Goal: Task Accomplishment & Management: Manage account settings

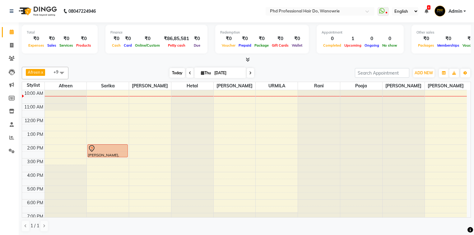
click at [174, 72] on span "Today" at bounding box center [178, 73] width 16 height 10
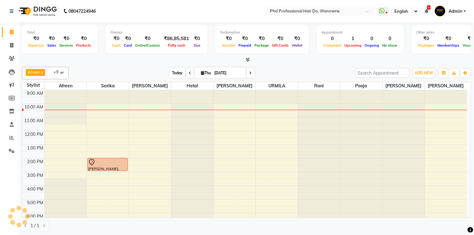
scroll to position [14, 0]
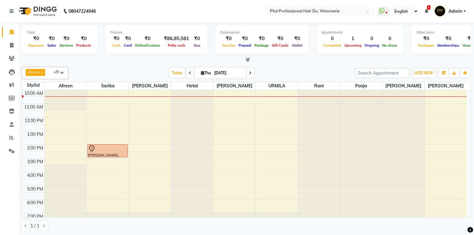
click at [57, 113] on div "9:00 AM 10:00 AM 11:00 AM 12:00 PM 1:00 PM 2:00 PM 3:00 PM 4:00 PM 5:00 PM 6:00…" at bounding box center [244, 159] width 445 height 164
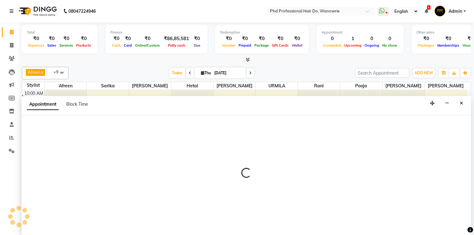
click at [57, 113] on div "Appointment Block Time" at bounding box center [247, 105] width 450 height 19
select select "975"
select select "690"
select select "tentative"
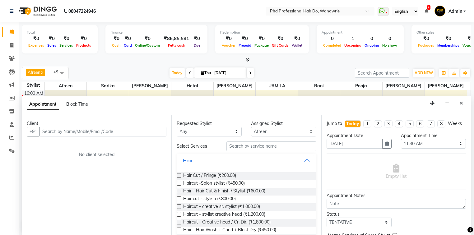
click at [55, 127] on input "text" at bounding box center [103, 132] width 127 height 10
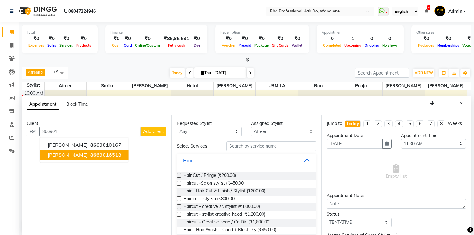
click at [63, 152] on span "[PERSON_NAME]" at bounding box center [68, 155] width 40 height 6
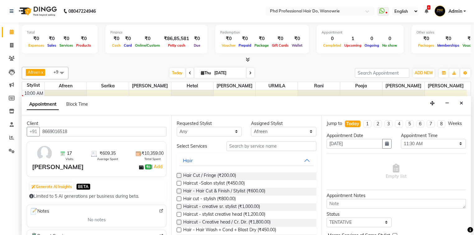
type input "8669016518"
click at [253, 146] on input "text" at bounding box center [272, 147] width 90 height 10
click at [248, 213] on span "Haircut - stylist creative head (₹1,200.00)" at bounding box center [224, 215] width 82 height 8
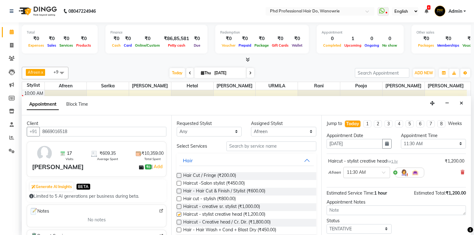
checkbox input "false"
click at [235, 145] on input "text" at bounding box center [272, 147] width 90 height 10
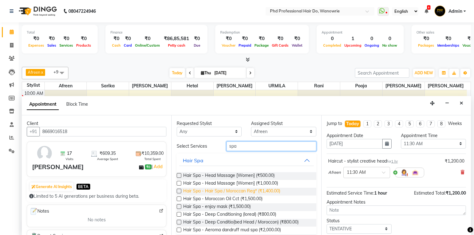
type input "spa"
click at [226, 192] on span "Hair Spa - Hair Spa / Moroccan Reg* (₹1,400.00)" at bounding box center [231, 192] width 97 height 8
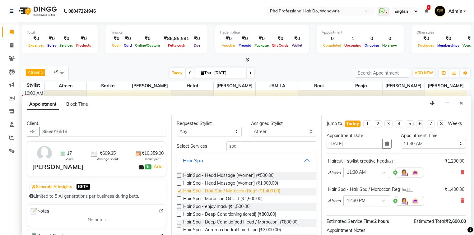
checkbox input "false"
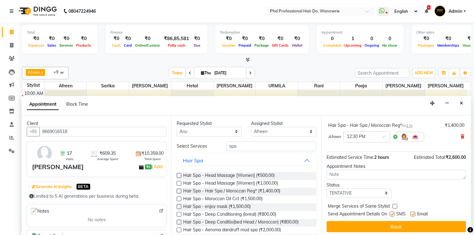
scroll to position [65, 0]
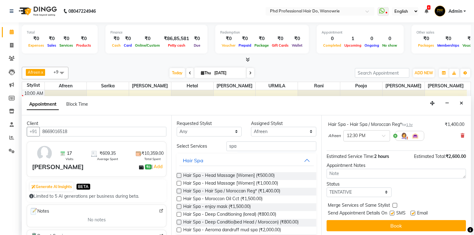
click at [374, 225] on button "Book" at bounding box center [396, 225] width 139 height 11
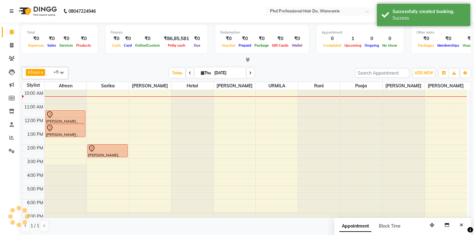
scroll to position [0, 0]
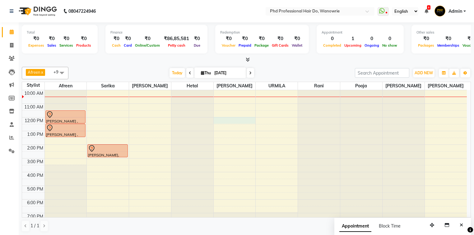
click at [233, 120] on div "9:00 AM 10:00 AM 11:00 AM 12:00 PM 1:00 PM 2:00 PM 3:00 PM 4:00 PM 5:00 PM 6:00…" at bounding box center [244, 159] width 445 height 164
select select "980"
select select "720"
select select "tentative"
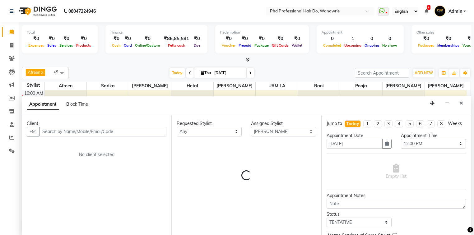
click at [233, 120] on div "Requested Stylist Any Afreen Anita dhara faizan salmani gui Hetal Jeenisha NAND…" at bounding box center [247, 175] width 150 height 121
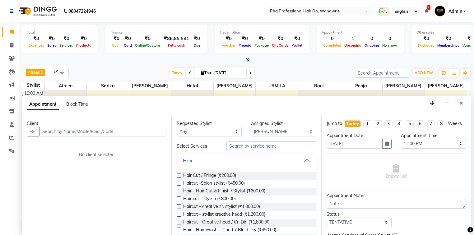
click at [130, 129] on input "text" at bounding box center [103, 132] width 127 height 10
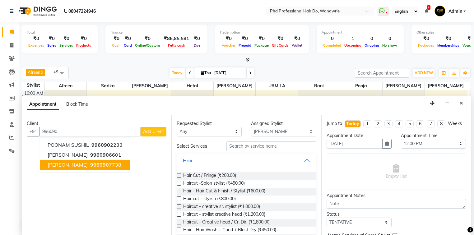
click at [90, 165] on span "996090" at bounding box center [99, 165] width 19 height 6
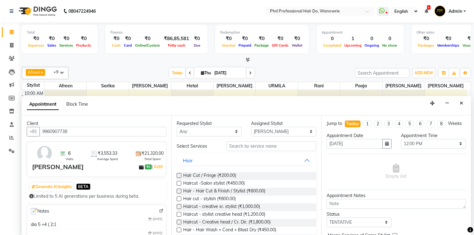
type input "9960907738"
click at [236, 147] on input "text" at bounding box center [272, 147] width 90 height 10
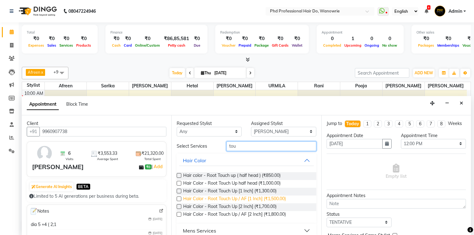
type input "tou"
click at [223, 197] on span "Hair Color - Root Touch Up / AF [1 Inch] (₹1,500.00)" at bounding box center [234, 200] width 103 height 8
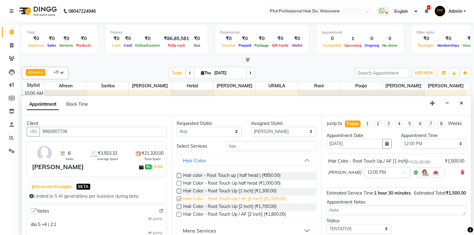
checkbox input "false"
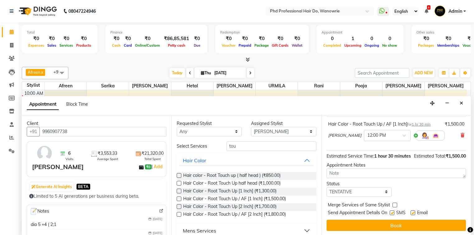
scroll to position [43, 0]
click at [398, 224] on button "Book" at bounding box center [396, 225] width 139 height 11
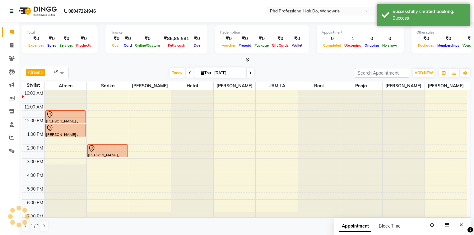
scroll to position [0, 0]
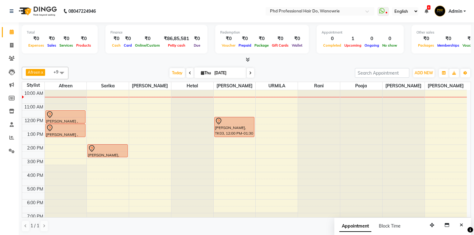
click at [100, 105] on div "9:00 AM 10:00 AM 11:00 AM 12:00 PM 1:00 PM 2:00 PM 3:00 PM 4:00 PM 5:00 PM 6:00…" at bounding box center [244, 159] width 445 height 164
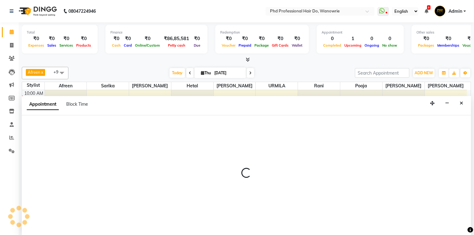
select select "977"
select select "660"
select select "tentative"
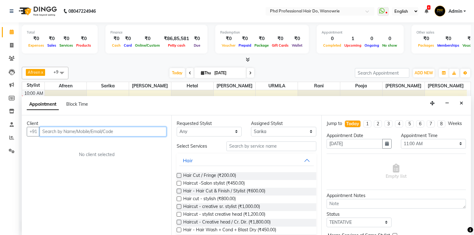
click at [100, 105] on div "Appointment Block Time" at bounding box center [247, 105] width 450 height 19
click at [92, 134] on input "text" at bounding box center [103, 132] width 127 height 10
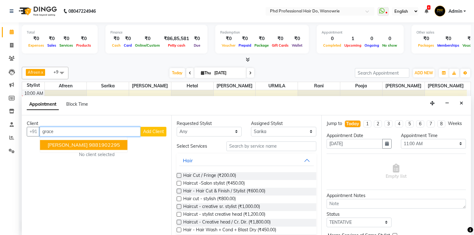
click at [88, 144] on span "[PERSON_NAME]" at bounding box center [68, 145] width 40 height 6
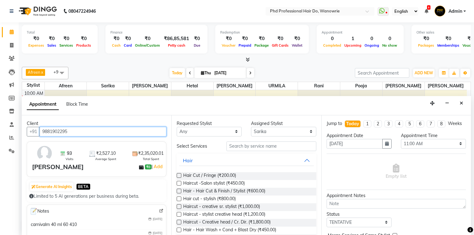
type input "9881902295"
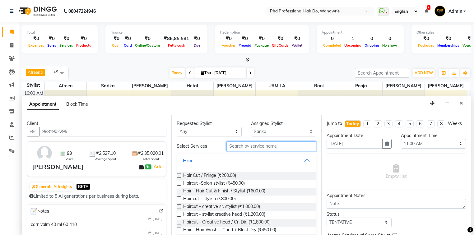
click at [243, 147] on input "text" at bounding box center [272, 147] width 90 height 10
click at [237, 146] on input "text" at bounding box center [272, 147] width 90 height 10
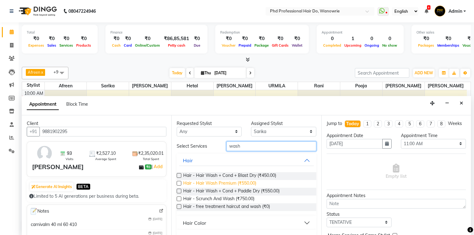
type input "wash"
click at [211, 182] on span "Hair - Hair Wash Premium (₹550.00)" at bounding box center [219, 184] width 73 height 8
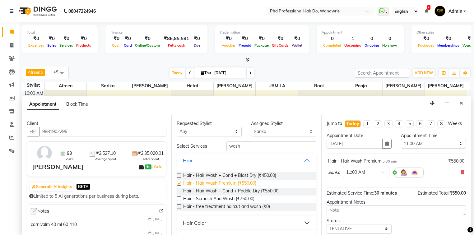
checkbox input "false"
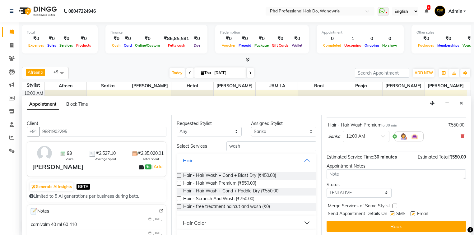
scroll to position [37, 0]
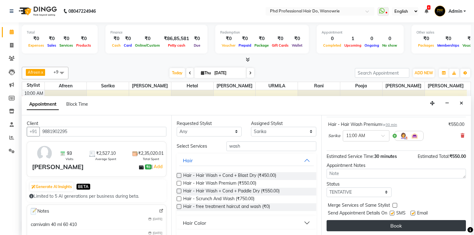
click at [377, 223] on button "Book" at bounding box center [396, 225] width 139 height 11
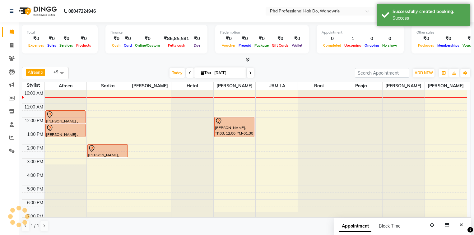
scroll to position [0, 0]
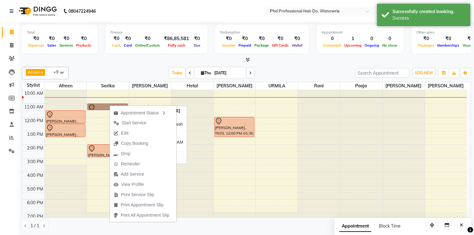
click at [100, 106] on link "[PERSON_NAME], TK04, 11:00 AM-11:30 AM, Hair - Hair Wash Premium" at bounding box center [107, 107] width 40 height 7
select select "7"
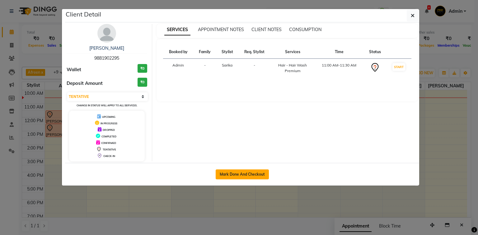
click at [232, 172] on button "Mark Done And Checkout" at bounding box center [242, 175] width 53 height 10
select select "25"
select select "service"
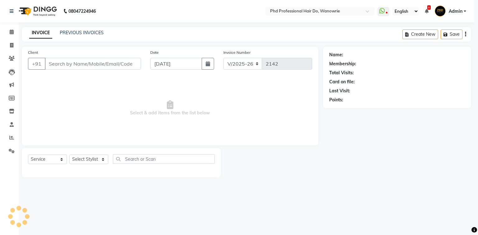
select select "3"
type input "9881902295"
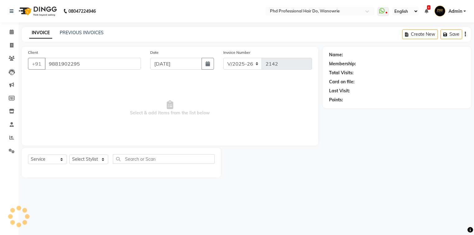
select select "977"
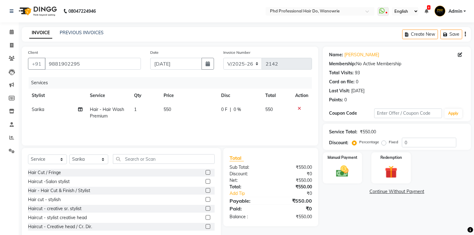
click at [167, 110] on span "550" at bounding box center [167, 110] width 7 height 6
select select "977"
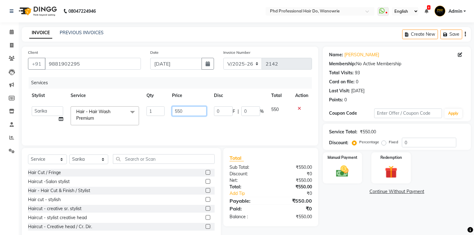
click at [177, 112] on input "550" at bounding box center [189, 111] width 35 height 10
type input "650"
click at [199, 123] on div "Services Stylist Service Qty Price Disc Total Action Afreen Anita dhara faizan …" at bounding box center [170, 108] width 284 height 62
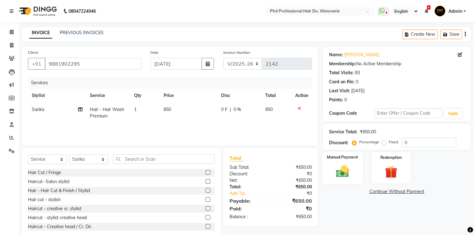
click at [332, 164] on img at bounding box center [342, 171] width 21 height 15
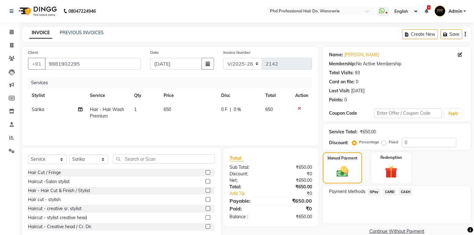
click at [373, 193] on span "GPay" at bounding box center [374, 192] width 13 height 7
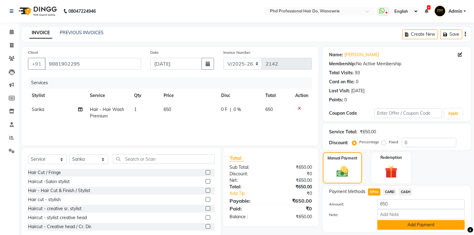
click at [395, 225] on button "Add Payment" at bounding box center [421, 225] width 87 height 10
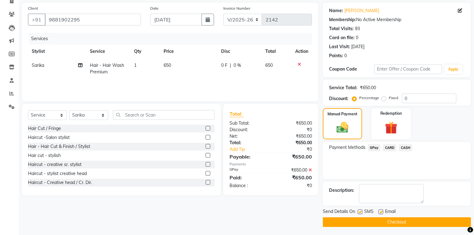
scroll to position [45, 0]
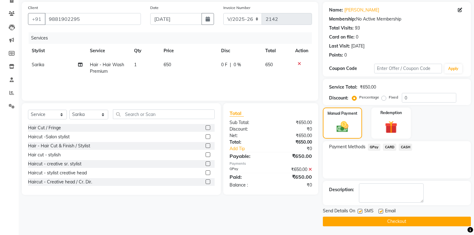
click at [411, 220] on button "Checkout" at bounding box center [397, 222] width 148 height 10
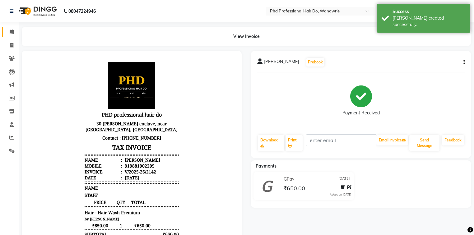
click at [11, 31] on icon at bounding box center [12, 32] width 4 height 5
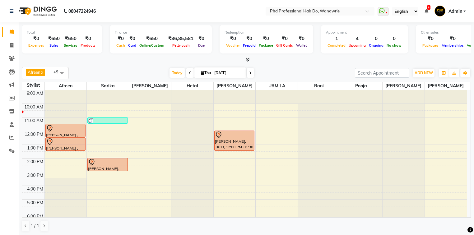
click at [249, 71] on icon at bounding box center [250, 73] width 2 height 4
type input "[DATE]"
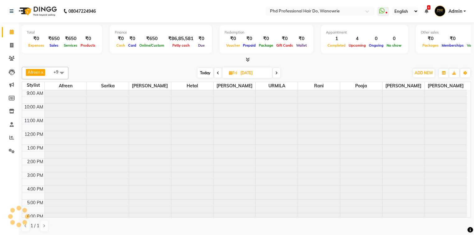
scroll to position [14, 0]
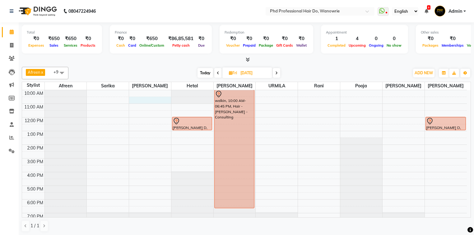
click at [145, 98] on div "9:00 AM 10:00 AM 11:00 AM 12:00 PM 1:00 PM 2:00 PM 3:00 PM 4:00 PM 5:00 PM 6:00…" at bounding box center [244, 159] width 445 height 164
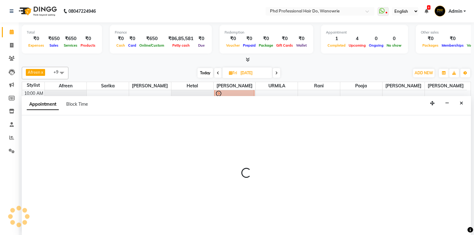
click at [145, 98] on div "Appointment Block Time" at bounding box center [247, 105] width 450 height 19
select select "20331"
select select "630"
select select "tentative"
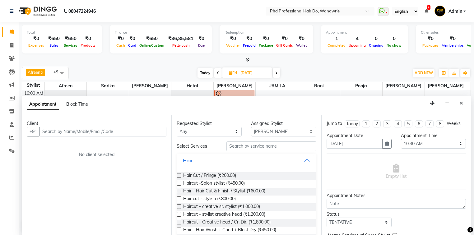
click at [97, 130] on input "text" at bounding box center [103, 132] width 127 height 10
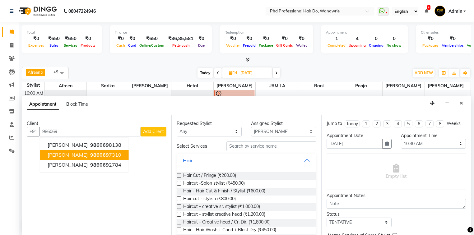
click at [88, 153] on span "[PERSON_NAME]" at bounding box center [68, 155] width 40 height 6
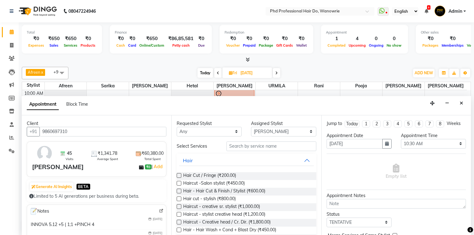
type input "9860697310"
click at [277, 145] on input "text" at bounding box center [272, 147] width 90 height 10
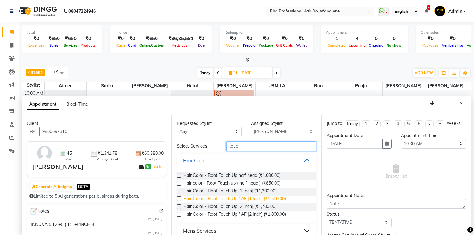
type input "touc"
click at [233, 201] on span "Hair Color - Root Touch Up / AF [1 Inch] (₹1,500.00)" at bounding box center [234, 200] width 103 height 8
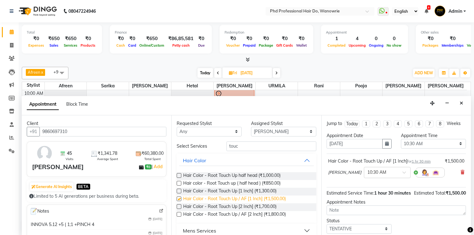
checkbox input "false"
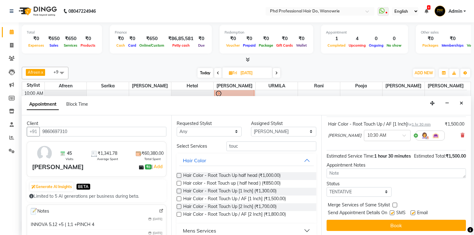
scroll to position [43, 0]
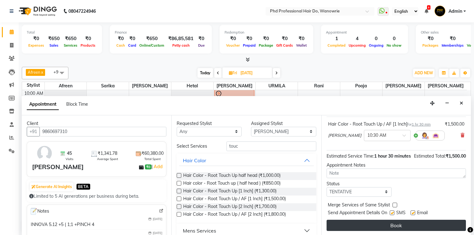
click at [389, 223] on button "Book" at bounding box center [396, 225] width 139 height 11
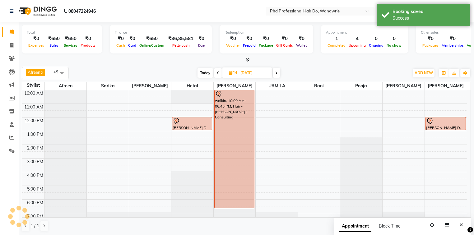
scroll to position [0, 0]
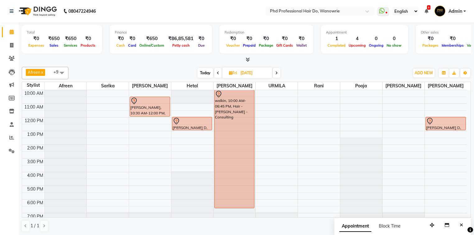
click at [276, 72] on icon at bounding box center [276, 73] width 2 height 4
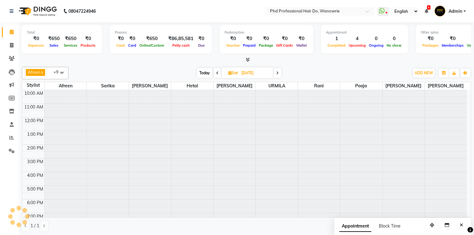
scroll to position [14, 0]
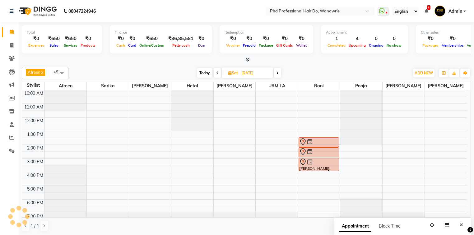
click at [276, 72] on span at bounding box center [277, 73] width 7 height 10
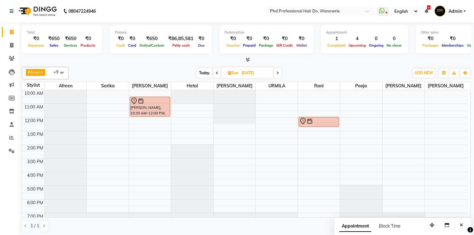
click at [276, 72] on span at bounding box center [277, 73] width 7 height 10
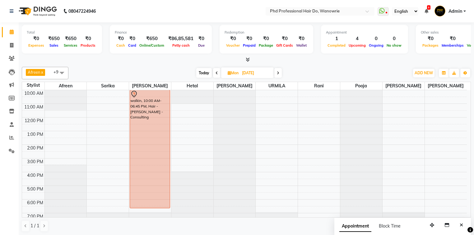
click at [276, 72] on span at bounding box center [278, 73] width 7 height 10
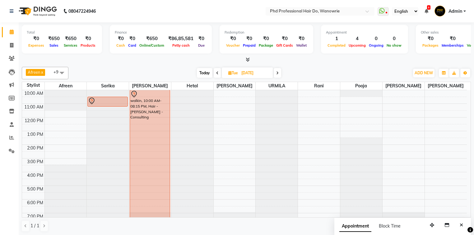
click at [216, 71] on icon at bounding box center [217, 73] width 2 height 4
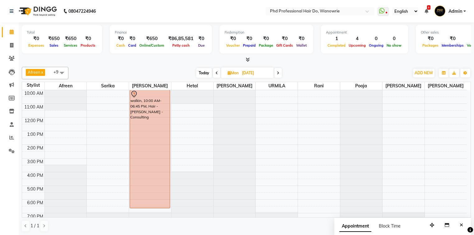
click at [281, 70] on span at bounding box center [278, 73] width 7 height 10
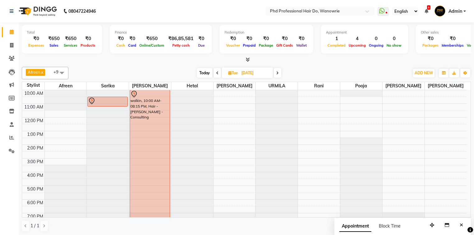
click at [281, 70] on span at bounding box center [277, 73] width 7 height 10
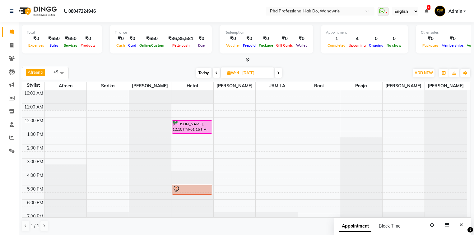
click at [208, 72] on span "Today" at bounding box center [204, 73] width 16 height 10
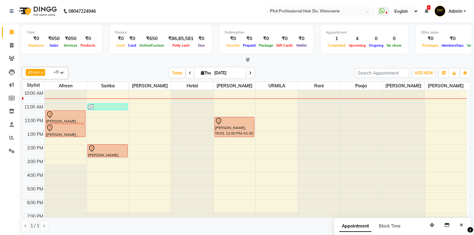
click at [251, 74] on span at bounding box center [250, 73] width 7 height 10
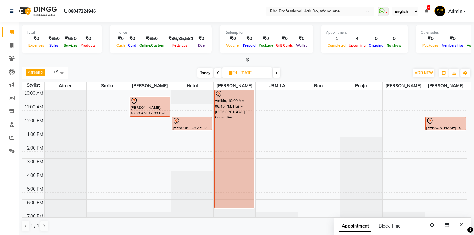
click at [277, 72] on icon at bounding box center [276, 73] width 2 height 4
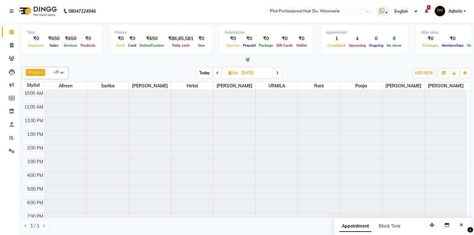
scroll to position [0, 0]
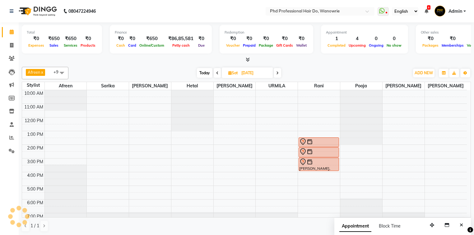
click at [277, 72] on icon at bounding box center [277, 73] width 2 height 4
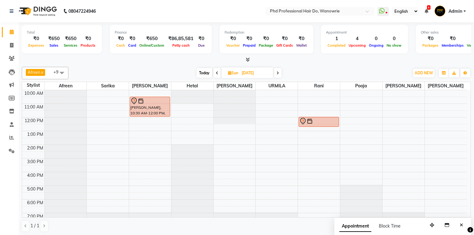
click at [277, 72] on icon at bounding box center [278, 73] width 2 height 4
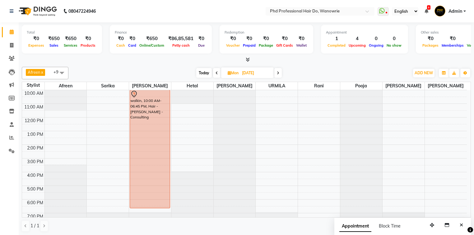
click at [277, 72] on icon at bounding box center [278, 73] width 2 height 4
type input "09-09-2025"
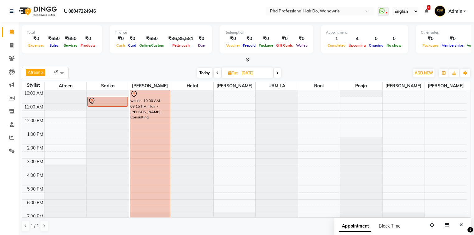
click at [110, 77] on div at bounding box center [108, 77] width 42 height 0
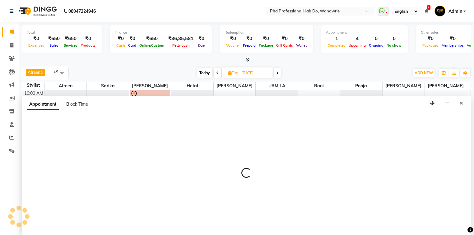
scroll to position [0, 0]
select select "977"
select select "870"
select select "tentative"
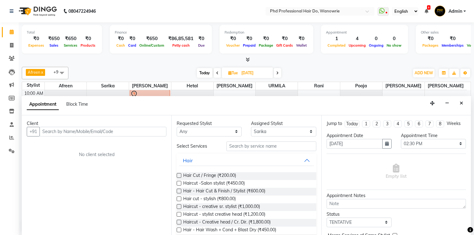
click at [101, 131] on input "text" at bounding box center [103, 132] width 127 height 10
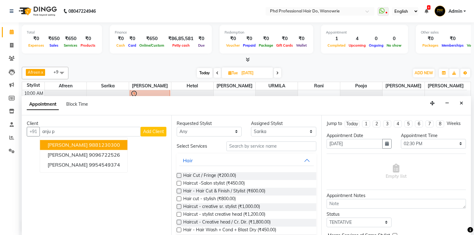
click at [97, 143] on ngb-highlight "9881230300" at bounding box center [104, 145] width 31 height 6
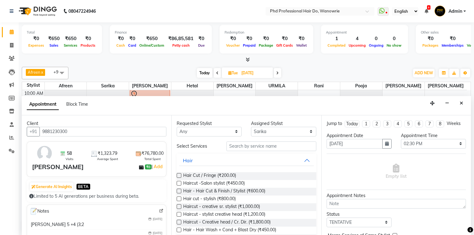
type input "9881230300"
click at [258, 145] on input "text" at bounding box center [272, 147] width 90 height 10
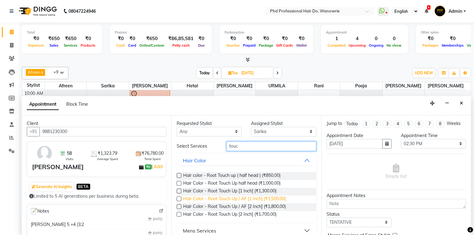
type input "touc"
click at [243, 200] on span "Hair Color - Root Touch Up / AF [1 Inch] (₹1,500.00)" at bounding box center [234, 200] width 103 height 8
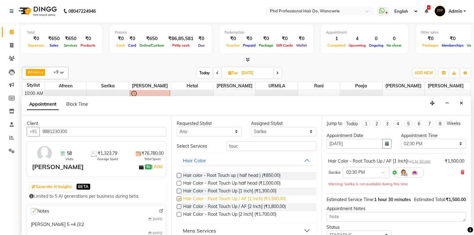
checkbox input "false"
click at [269, 133] on select "Select Afreen Anita dhara faizan salmani gui Hetal Jeenisha NANDINI pooja Poona…" at bounding box center [283, 132] width 65 height 10
select select "32200"
click at [251, 127] on select "Select Afreen Anita dhara faizan salmani gui Hetal Jeenisha NANDINI pooja Poona…" at bounding box center [283, 132] width 65 height 10
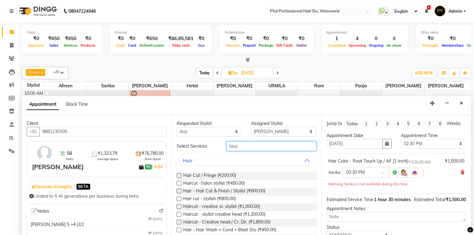
click at [247, 143] on input "touc" at bounding box center [272, 147] width 90 height 10
type input "t"
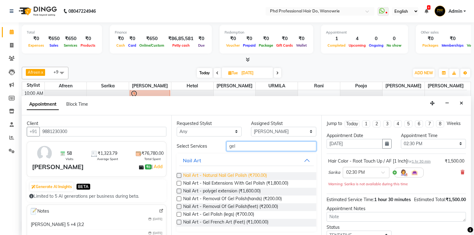
type input "gel"
click at [233, 176] on span "Nail Art - Natural Nail Gel Polish (₹700.00)" at bounding box center [225, 176] width 84 height 8
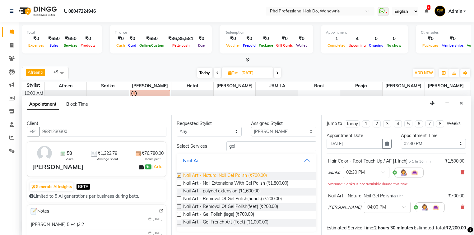
checkbox input "false"
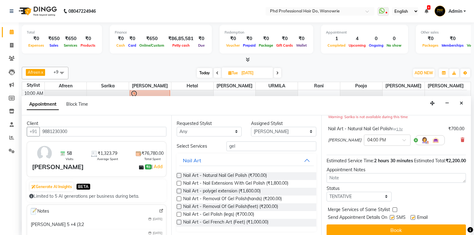
scroll to position [75, 0]
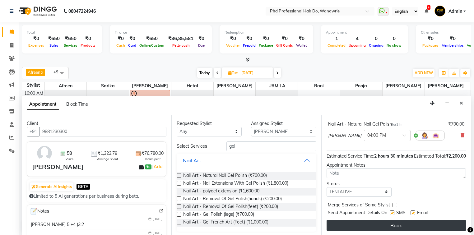
click at [386, 228] on button "Book" at bounding box center [396, 225] width 139 height 11
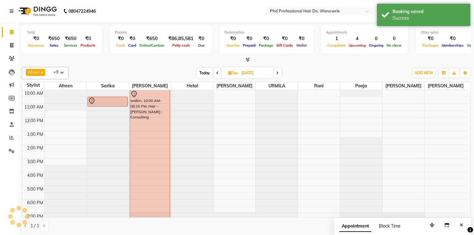
scroll to position [0, 0]
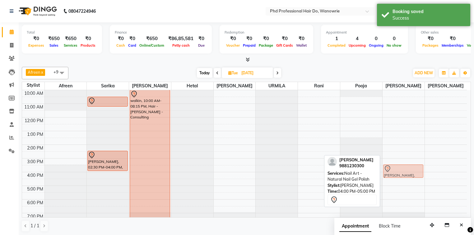
drag, startPoint x: 391, startPoint y: 176, endPoint x: 392, endPoint y: 170, distance: 6.0
click at [392, 170] on div "ANJU PARAKH, 04:00 PM-05:00 PM, Nail Art - Natural Nail Gel Polish ANJU PARAKH,…" at bounding box center [404, 159] width 42 height 164
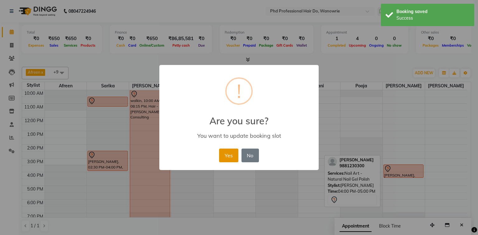
click at [234, 159] on button "Yes" at bounding box center [228, 156] width 19 height 14
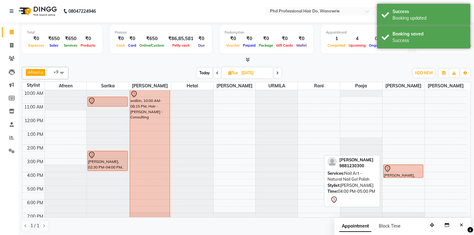
click at [299, 72] on div "Today Tue 09-09-2025" at bounding box center [239, 72] width 335 height 9
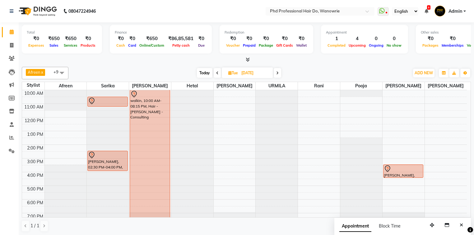
drag, startPoint x: 219, startPoint y: 74, endPoint x: 215, endPoint y: 77, distance: 4.6
click at [205, 73] on span "Today" at bounding box center [205, 73] width 16 height 10
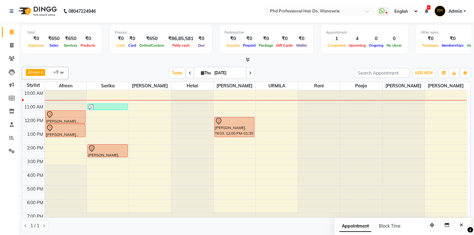
click at [54, 54] on div "Total ₹0 Expenses ₹650 Sales ₹650 Services ₹0 Products Finance ₹0 Cash ₹0 Card …" at bounding box center [247, 40] width 450 height 31
click at [110, 64] on div "Afreen x [PERSON_NAME] x [PERSON_NAME] x [PERSON_NAME] x [PERSON_NAME] x [PERSO…" at bounding box center [247, 149] width 450 height 170
click at [173, 71] on span "Today" at bounding box center [178, 73] width 16 height 10
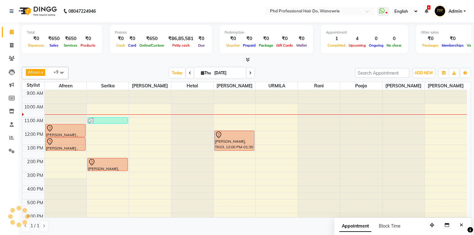
scroll to position [14, 0]
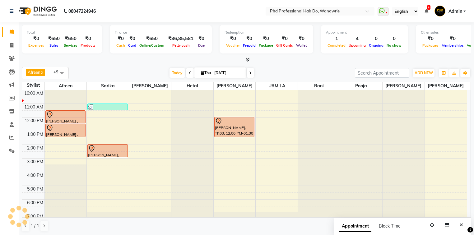
click at [190, 72] on span at bounding box center [189, 73] width 7 height 10
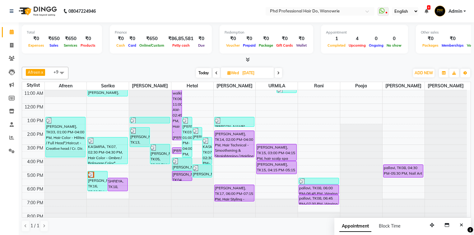
scroll to position [35, 0]
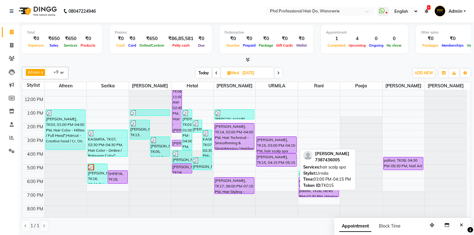
click at [278, 147] on div "[PERSON_NAME], TK15, 03:00 PM-04:15 PM, hair scalp spa" at bounding box center [277, 145] width 40 height 16
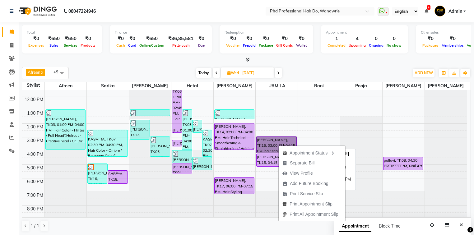
click at [268, 138] on link "[PERSON_NAME], TK15, 03:00 PM-04:15 PM, hair scalp spa" at bounding box center [277, 145] width 40 height 17
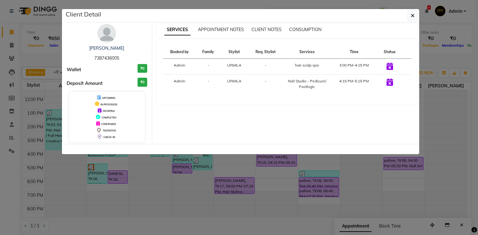
drag, startPoint x: 94, startPoint y: 57, endPoint x: 130, endPoint y: 58, distance: 35.5
click at [130, 58] on div "KOMAL BARKE 7387436005" at bounding box center [107, 53] width 81 height 16
copy span "7387436005"
click at [412, 16] on icon "button" at bounding box center [413, 15] width 4 height 5
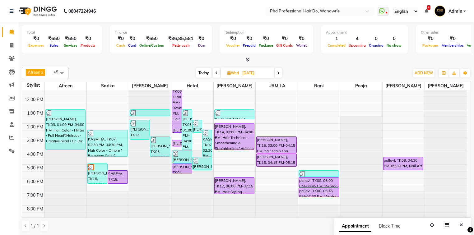
click at [202, 69] on span "Today" at bounding box center [204, 73] width 16 height 10
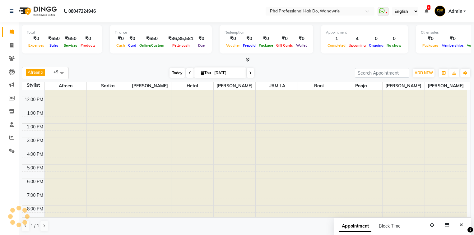
scroll to position [14, 0]
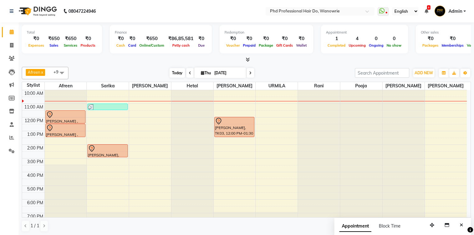
click at [176, 73] on span "Today" at bounding box center [178, 73] width 16 height 10
click at [189, 72] on icon at bounding box center [190, 73] width 2 height 4
type input "[DATE]"
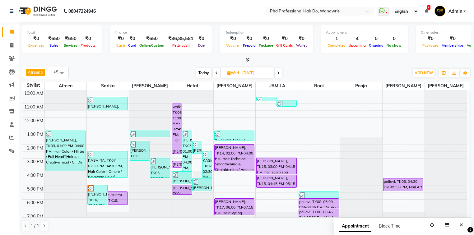
click at [123, 75] on div "Today Wed 03-09-2025" at bounding box center [239, 72] width 335 height 9
click at [11, 45] on icon at bounding box center [11, 45] width 3 height 5
select select "service"
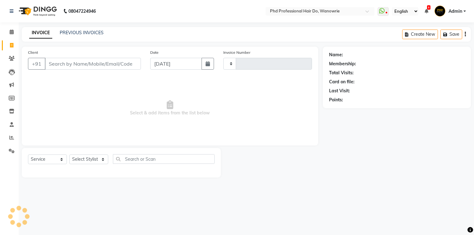
type input "2143"
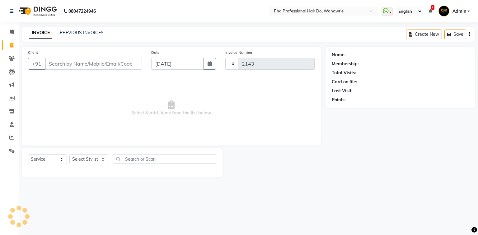
select select "25"
type input "7387436005"
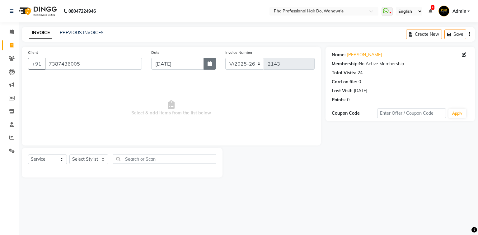
click at [209, 65] on icon "button" at bounding box center [210, 63] width 4 height 5
select select "9"
select select "2025"
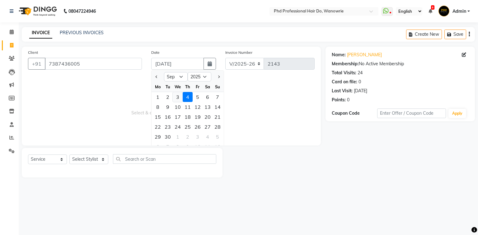
click at [179, 96] on div "3" at bounding box center [178, 97] width 10 height 10
type input "[DATE]"
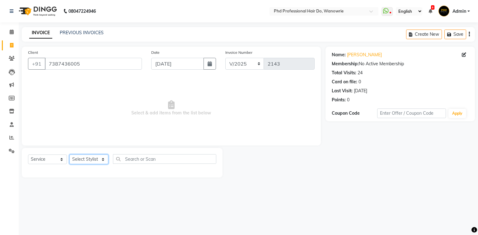
click at [88, 160] on select "Select Stylist Afreen [PERSON_NAME] [PERSON_NAME] gui [PERSON_NAME] NANDINI poo…" at bounding box center [88, 160] width 39 height 10
select select "33027"
click at [69, 155] on select "Select Stylist Afreen [PERSON_NAME] [PERSON_NAME] gui [PERSON_NAME] NANDINI poo…" at bounding box center [88, 160] width 39 height 10
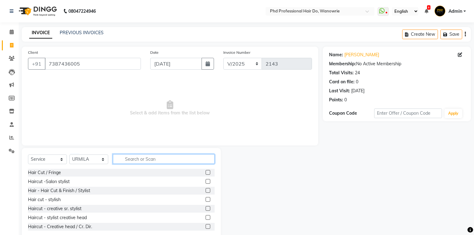
click at [130, 162] on input "text" at bounding box center [164, 159] width 102 height 10
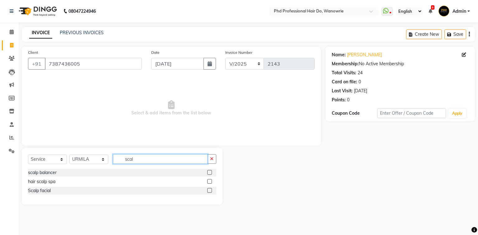
type input "scal"
click at [209, 182] on label at bounding box center [209, 181] width 5 height 5
click at [209, 182] on input "checkbox" at bounding box center [209, 182] width 4 height 4
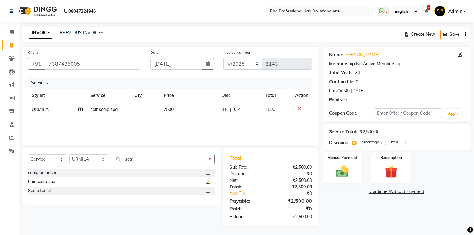
checkbox input "false"
click at [139, 160] on input "scal" at bounding box center [159, 159] width 93 height 10
type input "s"
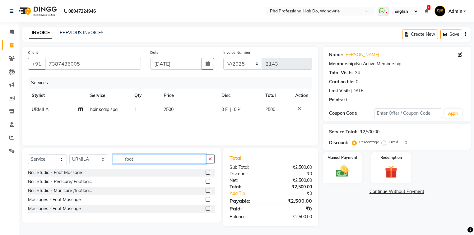
type input "foot"
click at [207, 182] on label at bounding box center [208, 181] width 5 height 5
click at [207, 182] on input "checkbox" at bounding box center [208, 182] width 4 height 4
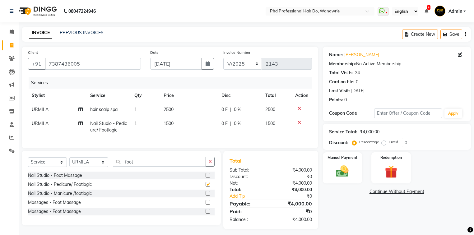
checkbox input "false"
click at [139, 167] on input "foot" at bounding box center [159, 162] width 93 height 10
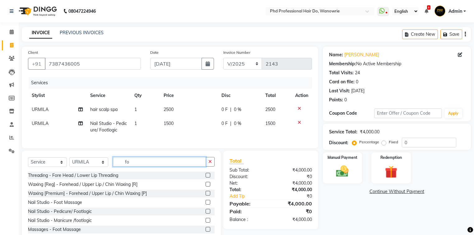
type input "f"
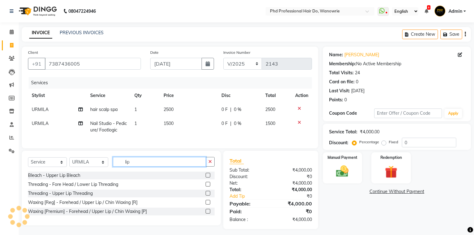
type input "lip"
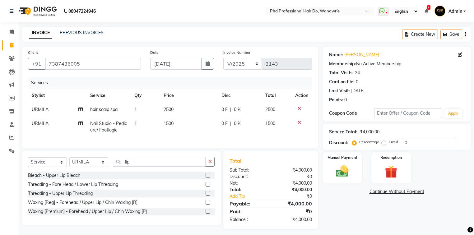
click at [207, 196] on label at bounding box center [208, 193] width 5 height 5
click at [207, 196] on input "checkbox" at bounding box center [208, 194] width 4 height 4
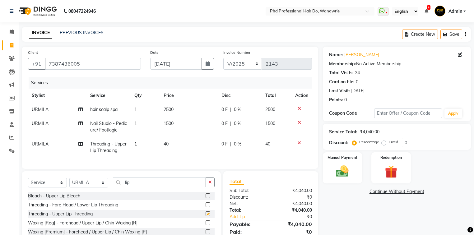
checkbox input "false"
click at [337, 175] on img at bounding box center [342, 171] width 21 height 15
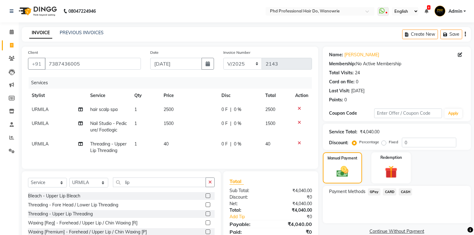
click at [374, 193] on span "GPay" at bounding box center [374, 192] width 13 height 7
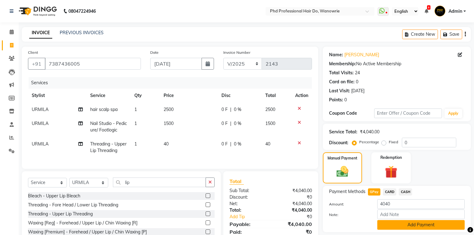
click at [393, 223] on button "Add Payment" at bounding box center [421, 225] width 87 height 10
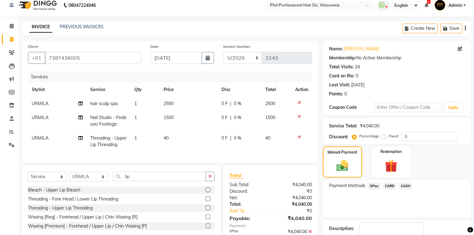
scroll to position [45, 0]
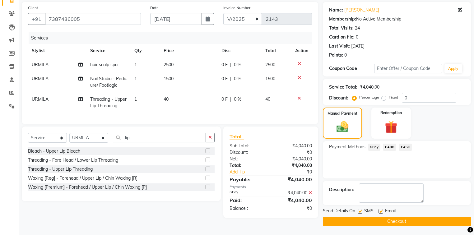
click at [427, 224] on button "Checkout" at bounding box center [397, 222] width 148 height 10
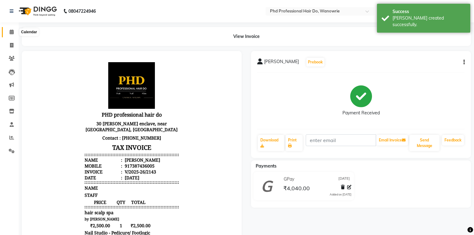
click at [11, 31] on icon at bounding box center [12, 32] width 4 height 5
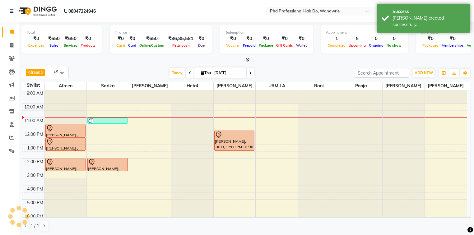
click at [189, 73] on icon at bounding box center [190, 73] width 2 height 4
type input "[DATE]"
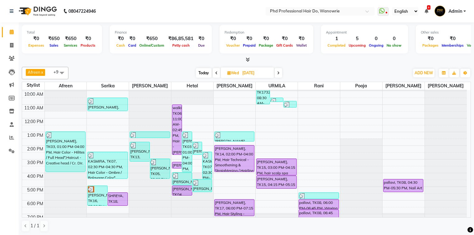
scroll to position [25, 0]
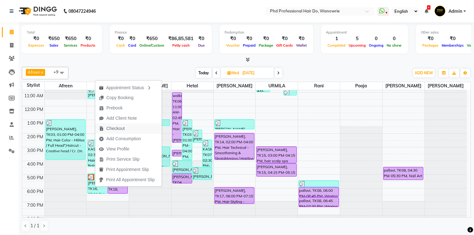
click at [117, 126] on span "Checkout" at bounding box center [115, 128] width 18 height 7
select select "service"
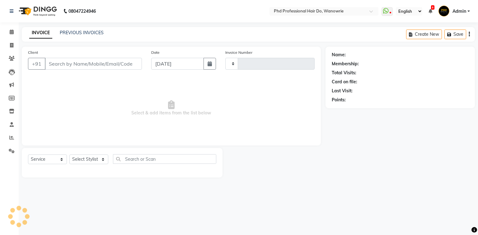
type input "2144"
select select "25"
type input "9860164614"
type input "[DATE]"
select select "977"
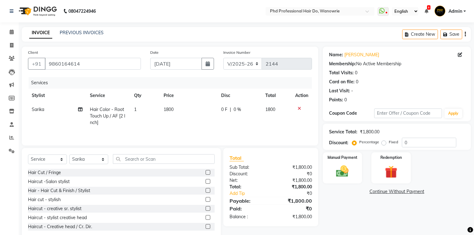
click at [169, 109] on span "1800" at bounding box center [169, 110] width 10 height 6
select select "977"
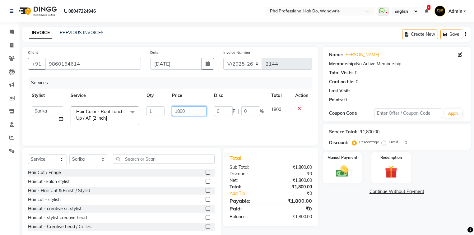
click at [179, 112] on input "1800" at bounding box center [189, 111] width 35 height 10
type input "1900"
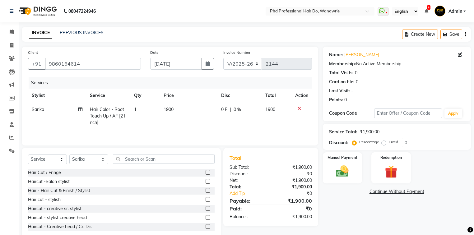
click at [169, 126] on td "1900" at bounding box center [189, 116] width 58 height 27
select select "977"
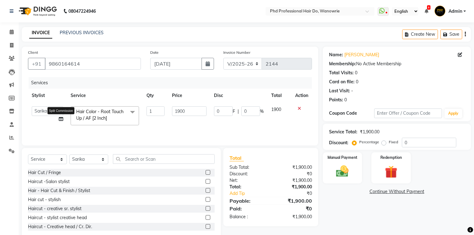
click at [62, 119] on icon at bounding box center [61, 119] width 4 height 4
select select "977"
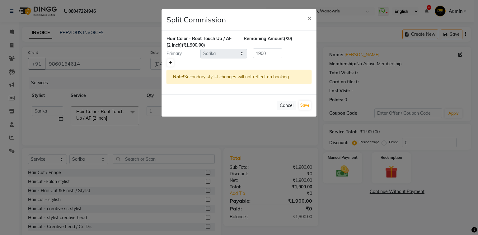
click at [171, 61] on icon at bounding box center [170, 63] width 3 height 4
type input "950"
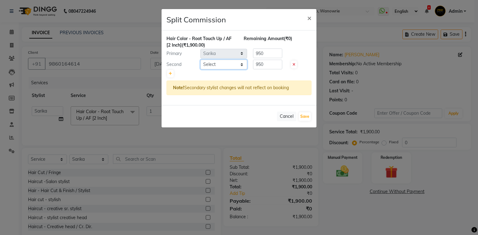
click at [210, 64] on select "Select Afreen [PERSON_NAME] [PERSON_NAME] gui [PERSON_NAME] NANDINI pooja Poona…" at bounding box center [223, 65] width 47 height 10
select select "32200"
click at [200, 60] on select "Select Afreen [PERSON_NAME] [PERSON_NAME] gui [PERSON_NAME] NANDINI pooja Poona…" at bounding box center [223, 65] width 47 height 10
click at [302, 114] on button "Save" at bounding box center [305, 116] width 12 height 9
select select "Select"
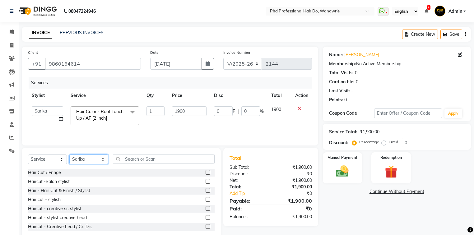
click at [91, 158] on select "Select Stylist Afreen [PERSON_NAME] [PERSON_NAME] gui [PERSON_NAME] NANDINI poo…" at bounding box center [88, 160] width 39 height 10
select select "32200"
click at [69, 155] on select "Select Stylist Afreen [PERSON_NAME] [PERSON_NAME] gui [PERSON_NAME] NANDINI poo…" at bounding box center [88, 160] width 39 height 10
click at [143, 163] on input "text" at bounding box center [164, 159] width 102 height 10
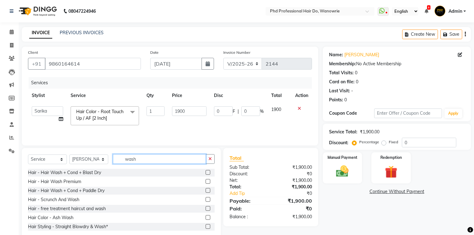
type input "wash"
click at [206, 172] on label at bounding box center [208, 172] width 5 height 5
click at [206, 172] on input "checkbox" at bounding box center [208, 173] width 4 height 4
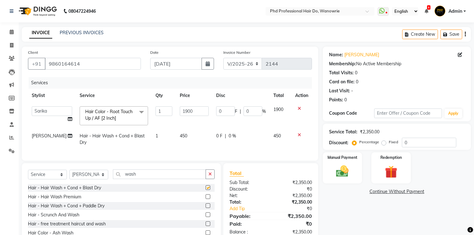
checkbox input "false"
click at [180, 138] on td "450" at bounding box center [194, 139] width 36 height 21
select select "32200"
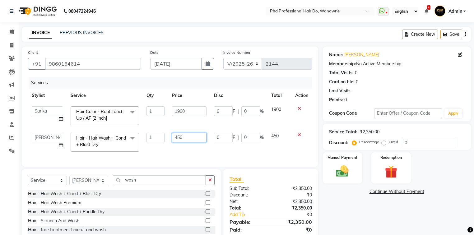
click at [182, 135] on input "450" at bounding box center [189, 138] width 35 height 10
type input "4"
type input "100"
click at [182, 152] on div "Services Stylist Service Qty Price Disc Total Action Afreen Anita dhara faizan …" at bounding box center [170, 118] width 284 height 83
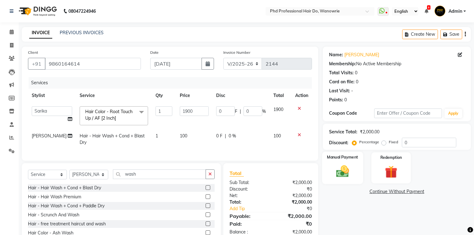
click at [333, 167] on img at bounding box center [342, 171] width 21 height 15
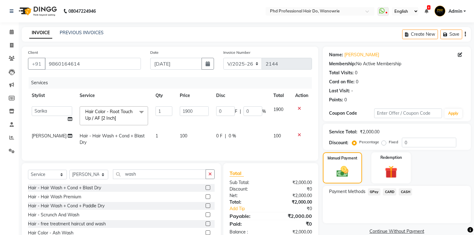
click at [371, 195] on span "GPay" at bounding box center [374, 192] width 13 height 7
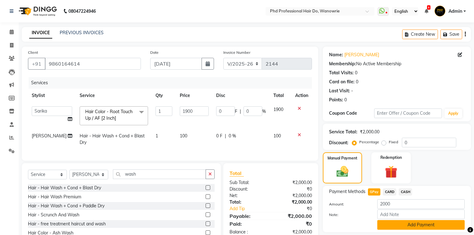
click at [390, 225] on button "Add Payment" at bounding box center [421, 225] width 87 height 10
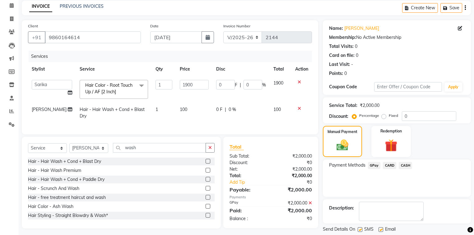
scroll to position [45, 0]
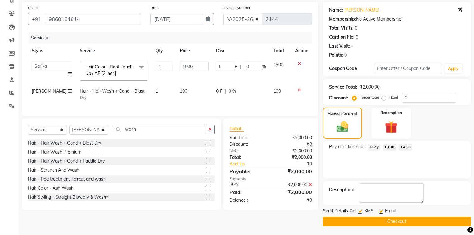
click at [390, 224] on button "Checkout" at bounding box center [397, 222] width 148 height 10
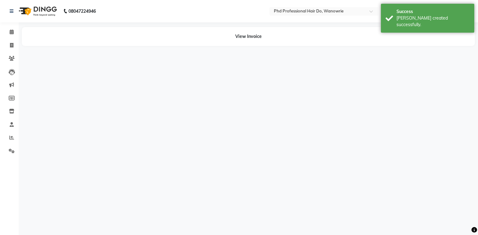
select select "977"
select select "32200"
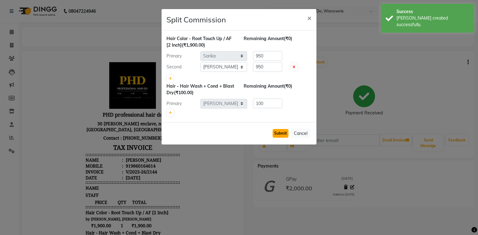
click at [283, 133] on button "Submit" at bounding box center [281, 133] width 16 height 9
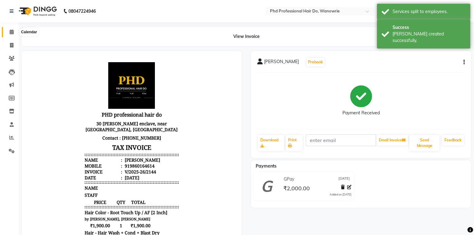
click at [12, 31] on icon at bounding box center [12, 32] width 4 height 5
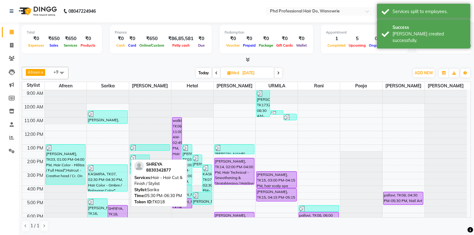
scroll to position [25, 0]
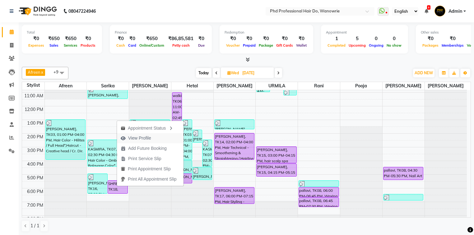
click at [143, 139] on span "View Profile" at bounding box center [139, 138] width 23 height 7
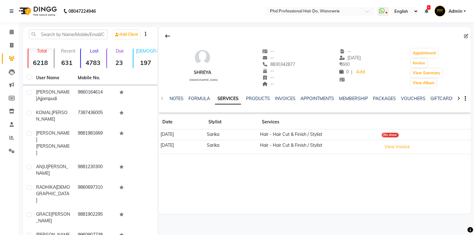
drag, startPoint x: 261, startPoint y: 68, endPoint x: 298, endPoint y: 65, distance: 36.9
click at [298, 65] on div "SHREYA female -- -- 8830342877 Mobile No. -- -- -- -- 28-06-2025 ₹ 600 0 | Add …" at bounding box center [315, 65] width 313 height 46
copy span "8830342877"
click at [13, 33] on icon at bounding box center [12, 32] width 4 height 5
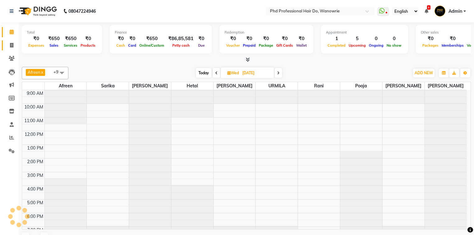
scroll to position [23, 0]
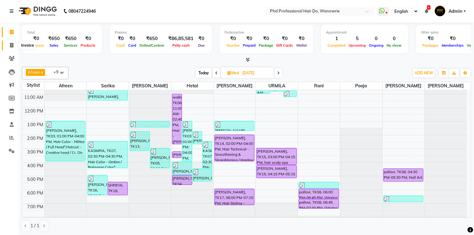
click at [11, 46] on icon at bounding box center [11, 45] width 3 height 5
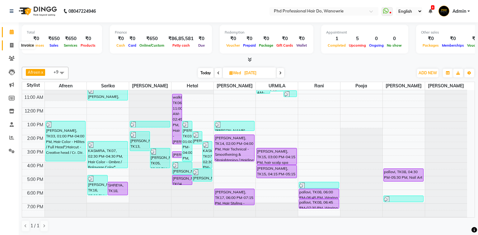
select select "25"
select select "service"
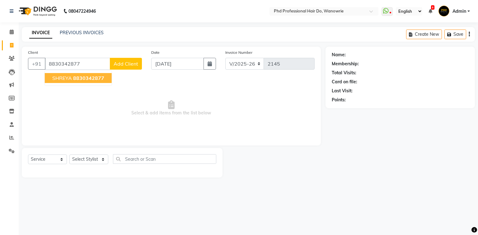
click at [90, 76] on span "8830342877" at bounding box center [88, 78] width 31 height 6
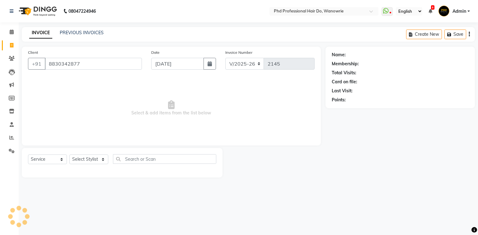
type input "8830342877"
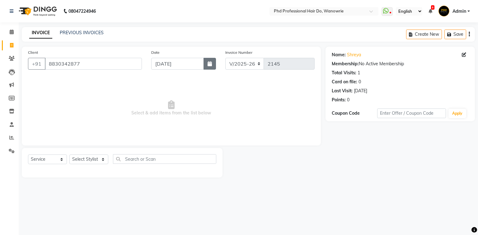
click at [211, 64] on icon "button" at bounding box center [210, 63] width 4 height 5
select select "9"
select select "2025"
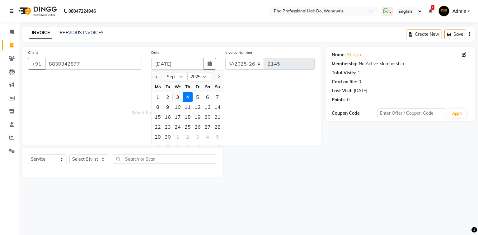
click at [179, 99] on div "3" at bounding box center [178, 97] width 10 height 10
type input "[DATE]"
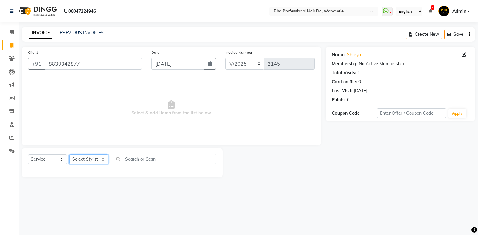
click at [95, 162] on select "Select Stylist Afreen [PERSON_NAME] [PERSON_NAME] gui [PERSON_NAME] NANDINI poo…" at bounding box center [88, 160] width 39 height 10
select select "977"
click at [69, 155] on select "Select Stylist Afreen [PERSON_NAME] [PERSON_NAME] gui [PERSON_NAME] NANDINI poo…" at bounding box center [88, 160] width 39 height 10
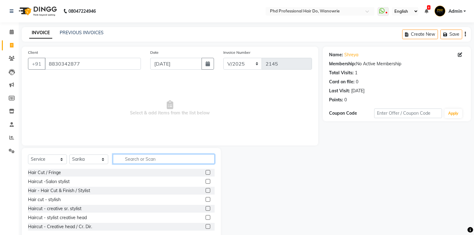
click at [120, 157] on input "text" at bounding box center [164, 159] width 102 height 10
type input "cu"
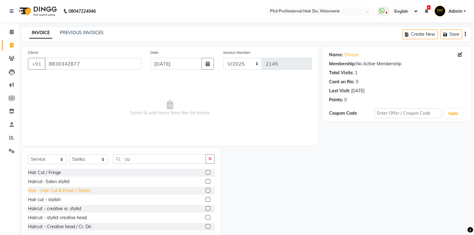
click at [76, 191] on div "Hair - Hair Cut & Finish / Stylist" at bounding box center [59, 191] width 62 height 7
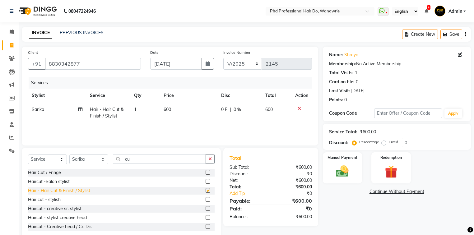
checkbox input "false"
click at [331, 171] on div "Manual Payment" at bounding box center [342, 168] width 41 height 32
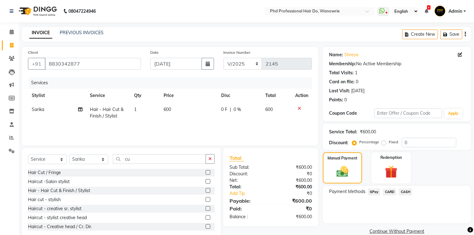
click at [407, 191] on span "CASH" at bounding box center [405, 192] width 13 height 7
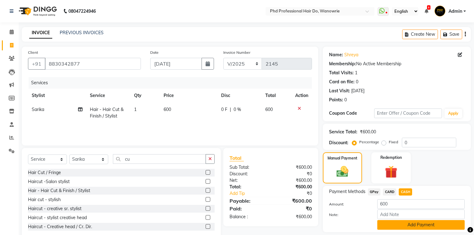
click at [402, 221] on button "Add Payment" at bounding box center [421, 225] width 87 height 10
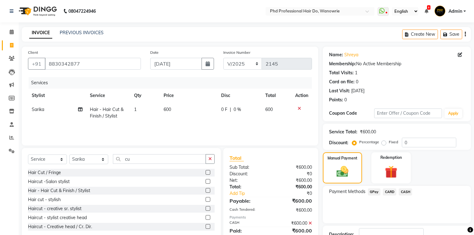
scroll to position [45, 0]
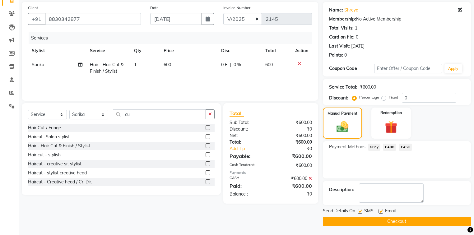
click at [402, 222] on button "Checkout" at bounding box center [397, 222] width 148 height 10
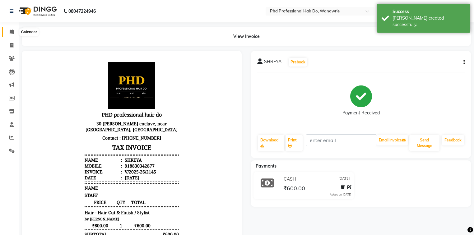
click at [9, 29] on span at bounding box center [11, 32] width 11 height 7
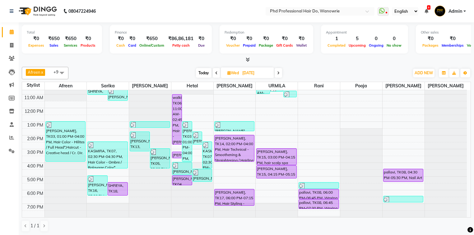
scroll to position [35, 0]
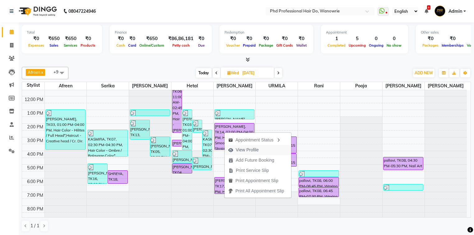
click at [241, 150] on span "View Profile" at bounding box center [247, 150] width 23 height 7
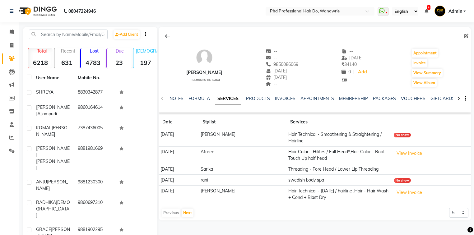
drag, startPoint x: 275, startPoint y: 64, endPoint x: 303, endPoint y: 64, distance: 27.7
click at [303, 64] on div "PREETHI CHOUHAN male -- -- 9850086069 14-01-1970 08-06-1970 -- -- 29-07-2025 ₹ …" at bounding box center [315, 65] width 313 height 46
copy span "9850086069"
click at [13, 43] on span at bounding box center [11, 45] width 11 height 7
select select "25"
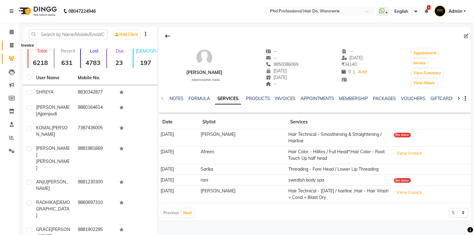
select select "service"
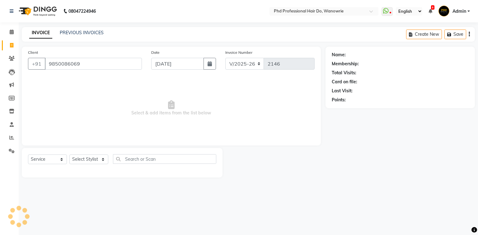
type input "9850086069"
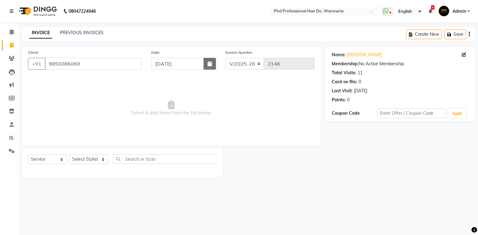
click at [208, 67] on button "button" at bounding box center [210, 64] width 12 height 12
select select "9"
select select "2025"
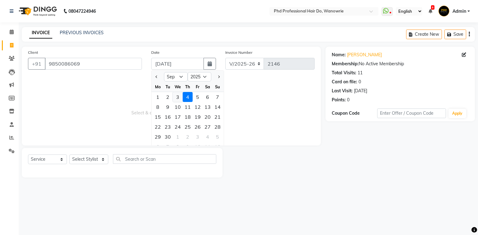
click at [181, 98] on div "3" at bounding box center [178, 97] width 10 height 10
type input "[DATE]"
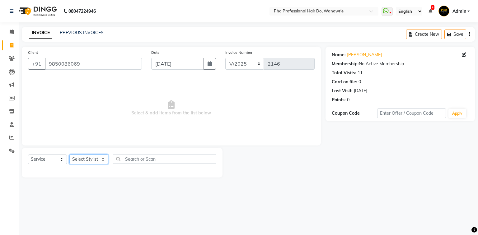
click at [91, 159] on select "Select Stylist Afreen [PERSON_NAME] [PERSON_NAME] gui [PERSON_NAME] NANDINI poo…" at bounding box center [88, 160] width 39 height 10
select select "980"
click at [69, 155] on select "Select Stylist Afreen [PERSON_NAME] [PERSON_NAME] gui [PERSON_NAME] NANDINI poo…" at bounding box center [88, 160] width 39 height 10
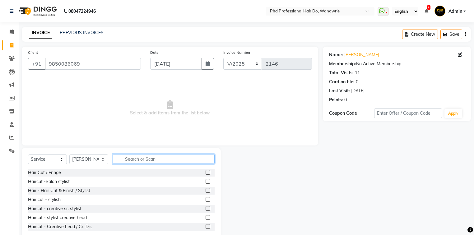
click at [124, 163] on input "text" at bounding box center [164, 159] width 102 height 10
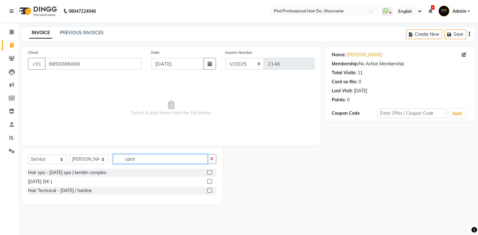
type input "carni"
click at [210, 181] on label at bounding box center [209, 181] width 5 height 5
click at [210, 181] on input "checkbox" at bounding box center [209, 182] width 4 height 4
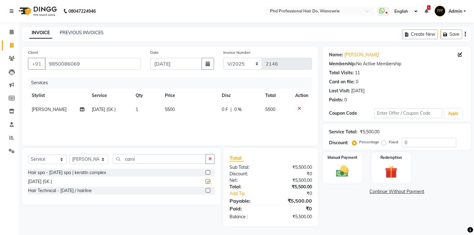
checkbox input "false"
click at [167, 111] on span "5500" at bounding box center [170, 110] width 10 height 6
select select "980"
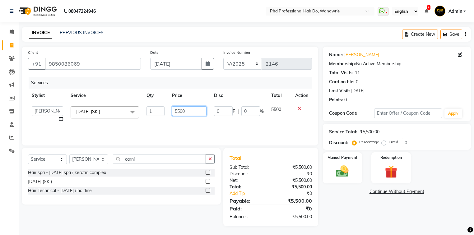
click at [179, 112] on input "5500" at bounding box center [189, 111] width 35 height 10
type input "3000"
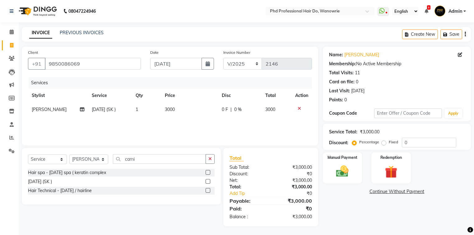
click at [94, 111] on span "[DATE] (SK )" at bounding box center [104, 110] width 24 height 6
select select "980"
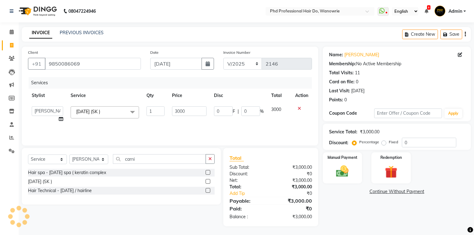
click at [94, 111] on span "[DATE] (SK )" at bounding box center [88, 112] width 24 height 6
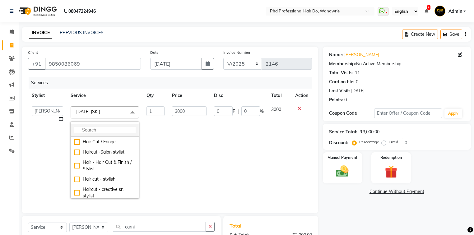
click at [95, 129] on input "multiselect-search" at bounding box center [105, 130] width 62 height 7
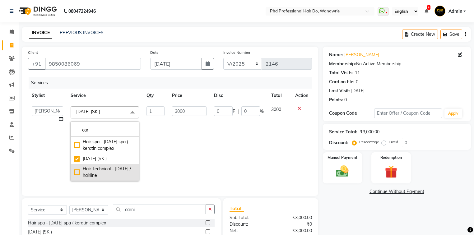
type input "car"
click at [98, 172] on div "Hair Technical - [DATE] / hairline" at bounding box center [105, 172] width 62 height 13
checkbox input "false"
checkbox input "true"
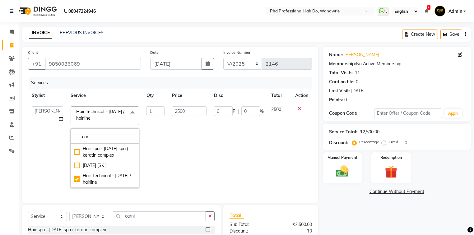
click at [192, 167] on td "2500" at bounding box center [189, 147] width 42 height 89
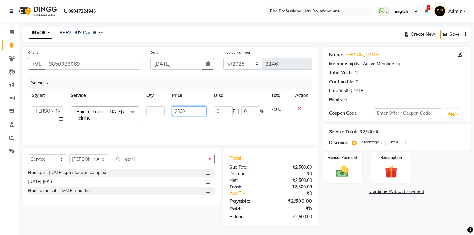
click at [179, 112] on input "2500" at bounding box center [189, 111] width 35 height 10
type input "3000"
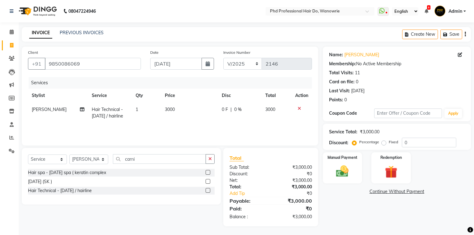
click at [220, 128] on div "Services Stylist Service Qty Price Disc Total Action Anita Hair Technical - car…" at bounding box center [170, 108] width 284 height 62
click at [147, 161] on input "carni" at bounding box center [159, 159] width 93 height 10
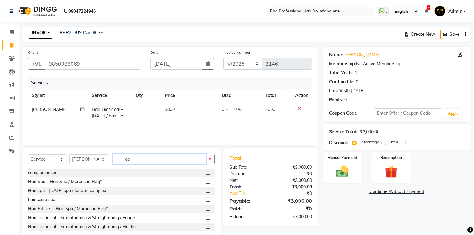
type input "c"
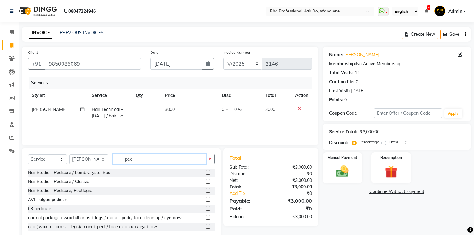
scroll to position [14, 0]
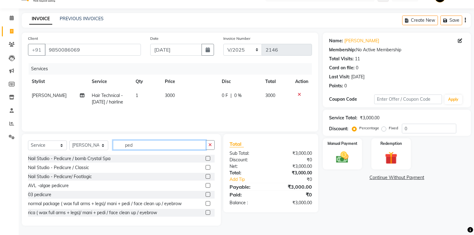
type input "ped"
click at [206, 158] on label at bounding box center [208, 158] width 5 height 5
click at [206, 158] on input "checkbox" at bounding box center [208, 159] width 4 height 4
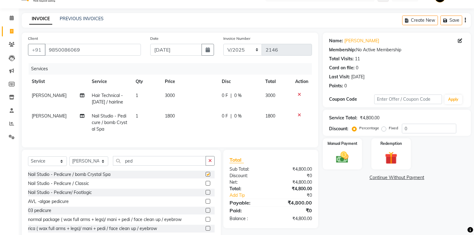
checkbox input "false"
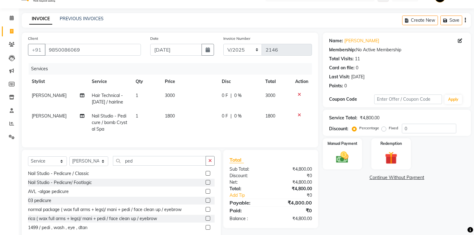
scroll to position [34, 0]
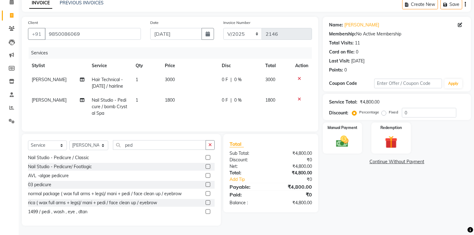
click at [206, 186] on label at bounding box center [208, 184] width 5 height 5
click at [206, 186] on input "checkbox" at bounding box center [208, 185] width 4 height 4
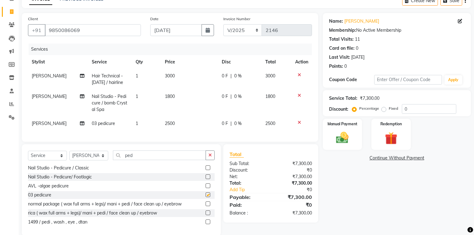
checkbox input "false"
click at [300, 95] on icon at bounding box center [299, 95] width 3 height 4
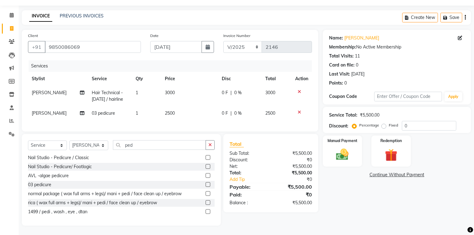
click at [235, 110] on span "0 %" at bounding box center [237, 113] width 7 height 7
select select "980"
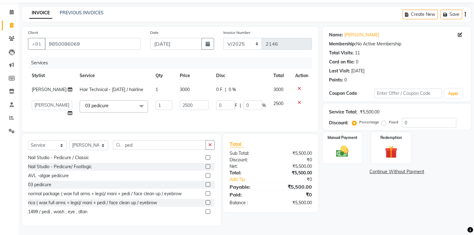
scroll to position [24, 0]
click at [250, 103] on input "0" at bounding box center [253, 106] width 19 height 10
type input "3"
type input "20"
click at [271, 115] on td "2500" at bounding box center [281, 109] width 22 height 24
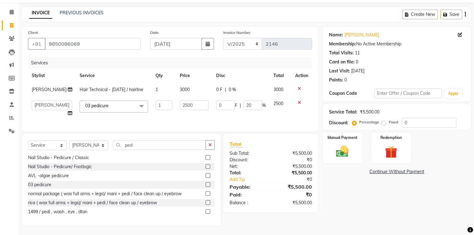
select select "980"
click at [342, 146] on img at bounding box center [342, 151] width 21 height 15
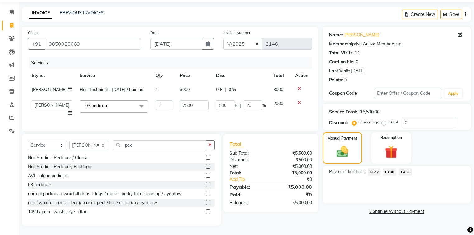
click at [409, 169] on span "CASH" at bounding box center [405, 172] width 13 height 7
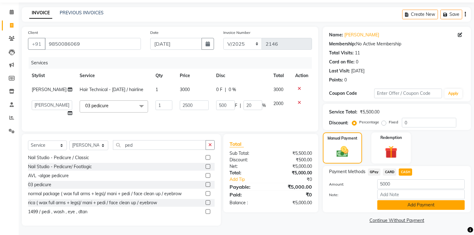
click at [412, 202] on button "Add Payment" at bounding box center [421, 205] width 87 height 10
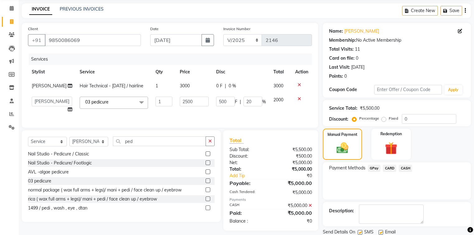
scroll to position [45, 0]
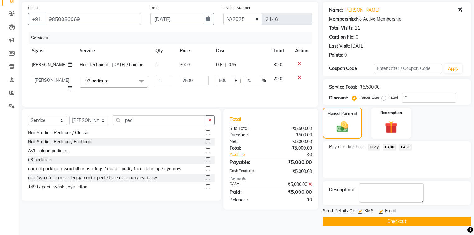
click at [413, 222] on button "Checkout" at bounding box center [397, 222] width 148 height 10
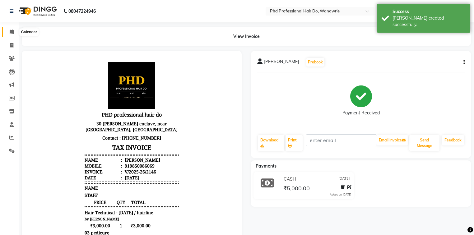
click at [11, 32] on icon at bounding box center [12, 32] width 4 height 5
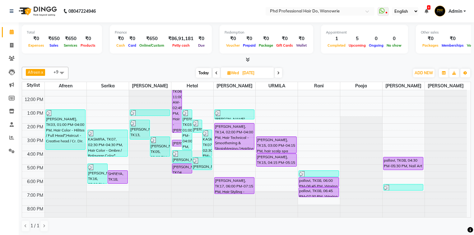
scroll to position [35, 0]
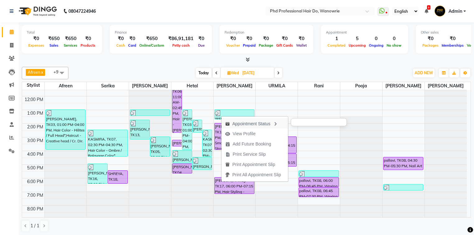
click at [243, 121] on div "Appointment Status" at bounding box center [255, 123] width 67 height 11
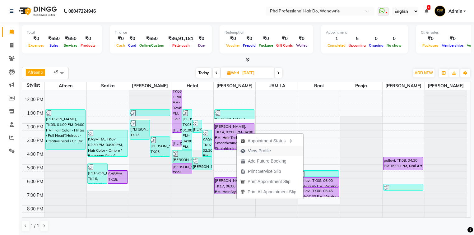
click at [253, 151] on span "View Profile" at bounding box center [259, 151] width 23 height 7
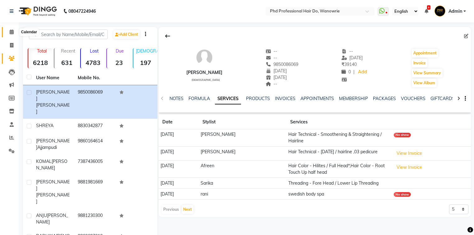
click at [14, 31] on span at bounding box center [11, 32] width 11 height 7
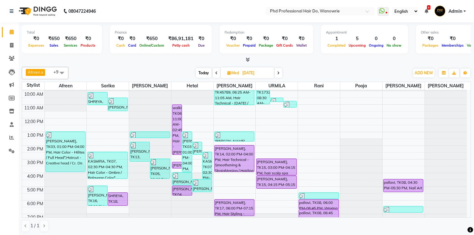
scroll to position [35, 0]
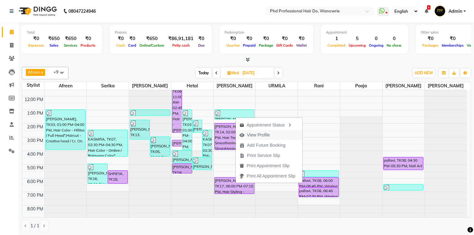
click at [255, 136] on span "View Profile" at bounding box center [258, 135] width 23 height 7
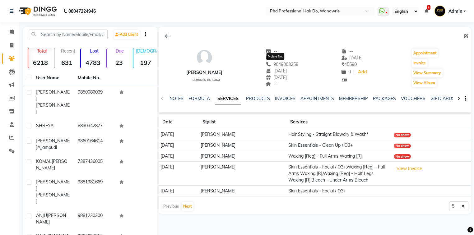
drag, startPoint x: 267, startPoint y: 61, endPoint x: 291, endPoint y: 65, distance: 24.2
click at [291, 65] on div "9049003258 Mobile No." at bounding box center [282, 64] width 33 height 7
drag, startPoint x: 266, startPoint y: 65, endPoint x: 304, endPoint y: 68, distance: 37.5
click at [304, 68] on div "MRS DESUZA female -- -- 9049003258 23-01-1970 10-01-1970 -- -- 22-07-2025 ₹ 455…" at bounding box center [315, 65] width 313 height 46
click at [298, 72] on div "MRS DESUZA female -- -- 9049003258 23-01-1970 10-01-1970 -- -- 22-07-2025 ₹ 455…" at bounding box center [315, 65] width 313 height 46
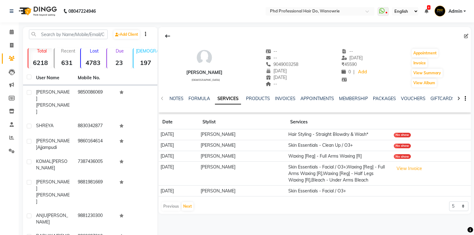
drag, startPoint x: 267, startPoint y: 64, endPoint x: 294, endPoint y: 63, distance: 27.8
click at [294, 63] on div "MRS DESUZA female -- -- 9049003258 23-01-1970 10-01-1970 -- -- 22-07-2025 ₹ 455…" at bounding box center [315, 65] width 313 height 46
copy span "9049003258"
click at [12, 44] on icon at bounding box center [11, 45] width 3 height 5
select select "service"
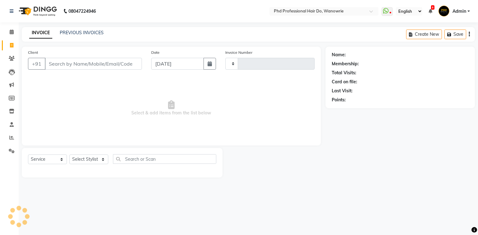
type input "2147"
select select "25"
type input "9049003258"
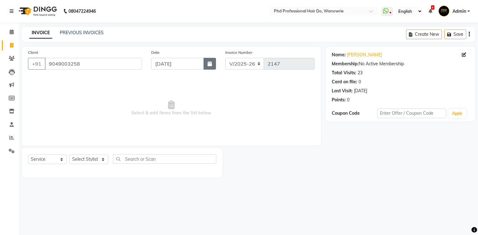
click at [209, 66] on icon "button" at bounding box center [210, 63] width 4 height 5
select select "9"
select select "2025"
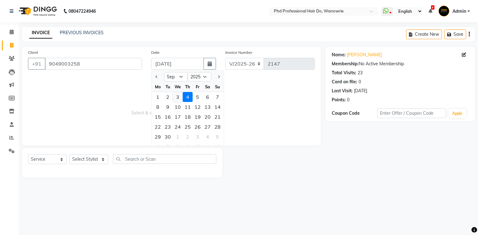
click at [177, 98] on div "3" at bounding box center [178, 97] width 10 height 10
type input "[DATE]"
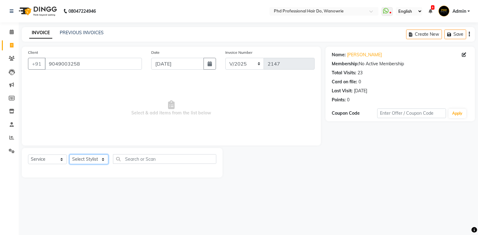
click at [89, 162] on select "Select Stylist Afreen [PERSON_NAME] [PERSON_NAME] gui [PERSON_NAME] NANDINI poo…" at bounding box center [88, 160] width 39 height 10
select select "51894"
click at [69, 155] on select "Select Stylist Afreen [PERSON_NAME] [PERSON_NAME] gui [PERSON_NAME] NANDINI poo…" at bounding box center [88, 160] width 39 height 10
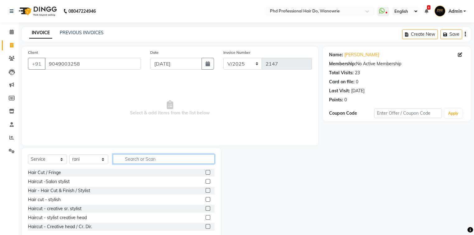
click at [131, 157] on input "text" at bounding box center [164, 159] width 102 height 10
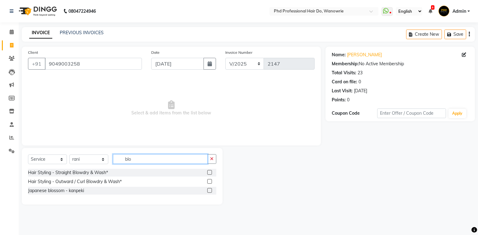
type input "blo"
click at [209, 172] on label at bounding box center [209, 172] width 5 height 5
click at [209, 172] on input "checkbox" at bounding box center [209, 173] width 4 height 4
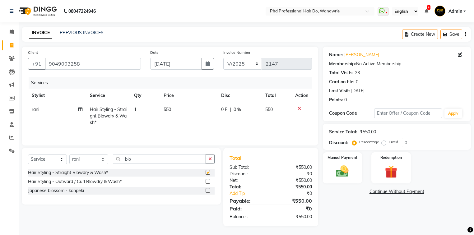
checkbox input "false"
click at [166, 110] on span "550" at bounding box center [167, 110] width 7 height 6
select select "51894"
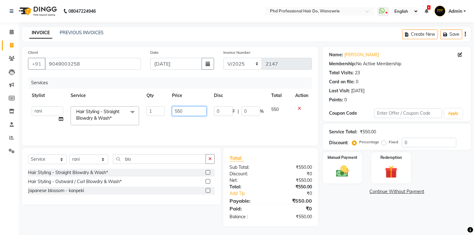
click at [175, 109] on input "550" at bounding box center [189, 111] width 35 height 10
click at [177, 111] on input "550" at bounding box center [189, 111] width 35 height 10
type input "750"
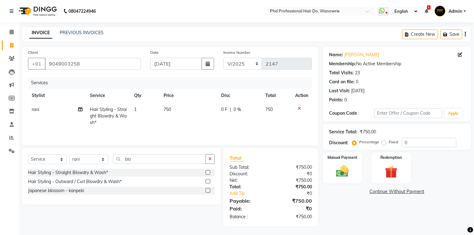
click at [176, 122] on td "750" at bounding box center [189, 116] width 58 height 27
select select "51894"
click at [337, 164] on img at bounding box center [342, 171] width 21 height 15
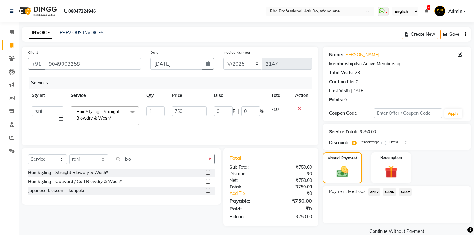
click at [374, 191] on span "GPay" at bounding box center [374, 192] width 13 height 7
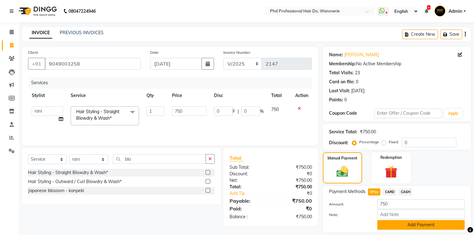
click at [397, 227] on button "Add Payment" at bounding box center [421, 225] width 87 height 10
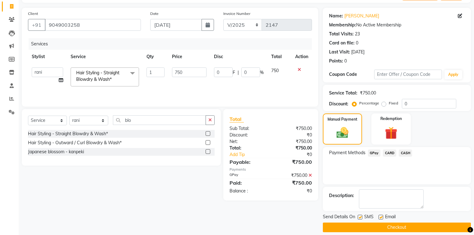
scroll to position [45, 0]
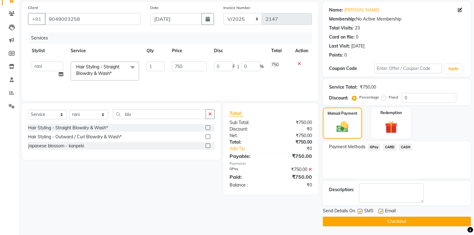
click at [393, 222] on button "Checkout" at bounding box center [397, 222] width 148 height 10
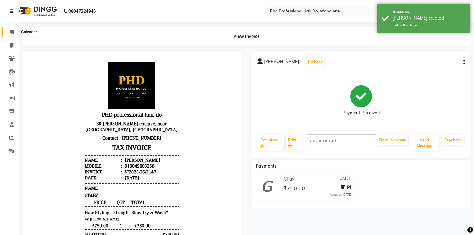
click at [13, 33] on icon at bounding box center [12, 32] width 4 height 5
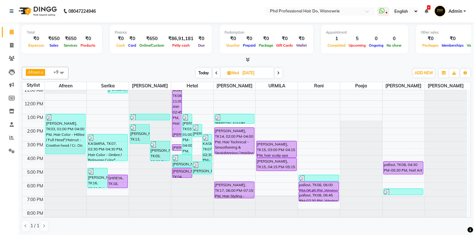
scroll to position [35, 0]
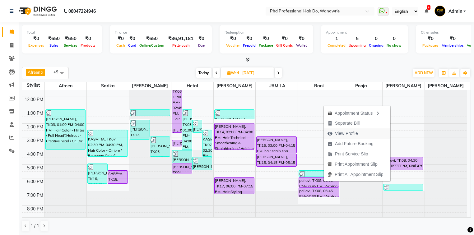
click at [347, 133] on span "View Profile" at bounding box center [346, 133] width 23 height 7
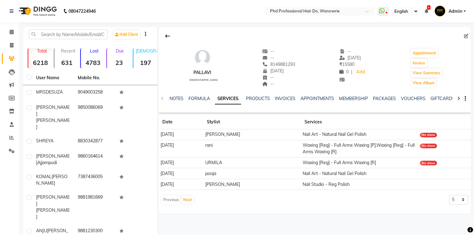
drag, startPoint x: 260, startPoint y: 64, endPoint x: 288, endPoint y: 63, distance: 28.0
click at [289, 63] on div "pallavi female -- -- 8149881293 11-09-1970 -- -- -- 18-05-2025 ₹ 15580 0 | Add …" at bounding box center [315, 65] width 313 height 46
copy span "8149881293"
click at [11, 33] on icon at bounding box center [12, 32] width 4 height 5
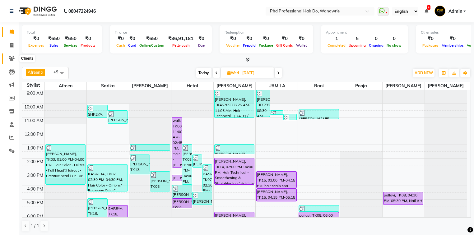
click at [11, 59] on icon at bounding box center [12, 58] width 6 height 5
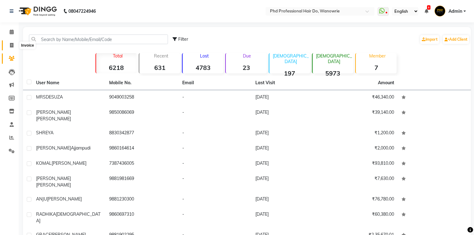
click at [11, 43] on icon at bounding box center [11, 45] width 3 height 5
select select "service"
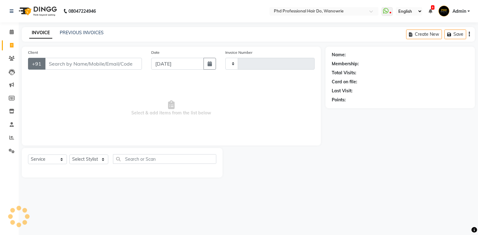
type input "2148"
select select "25"
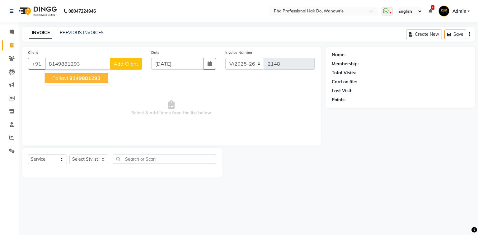
click at [72, 81] on span "8149881293" at bounding box center [84, 78] width 31 height 6
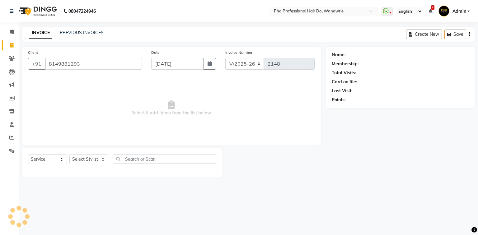
type input "8149881293"
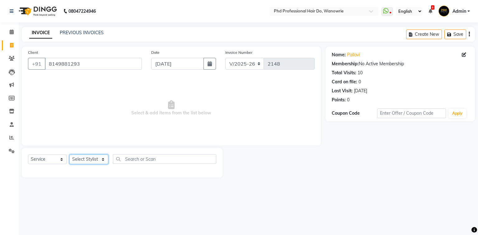
click at [94, 160] on select "Select Stylist Afreen [PERSON_NAME] [PERSON_NAME] gui [PERSON_NAME] NANDINI poo…" at bounding box center [88, 160] width 39 height 10
select select "33027"
click at [69, 155] on select "Select Stylist Afreen [PERSON_NAME] [PERSON_NAME] gui [PERSON_NAME] NANDINI poo…" at bounding box center [88, 160] width 39 height 10
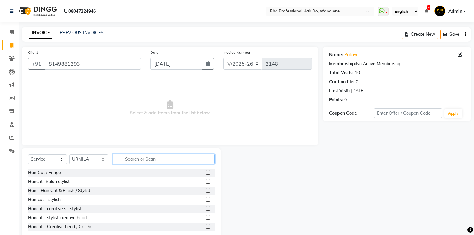
click at [125, 158] on input "text" at bounding box center [164, 159] width 102 height 10
click at [127, 159] on input "text" at bounding box center [164, 159] width 102 height 10
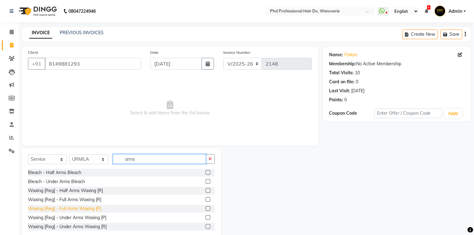
type input "arms"
click at [83, 210] on div "Waxing [Reg] - Full Arms Waxing [P]" at bounding box center [64, 209] width 73 height 7
checkbox input "false"
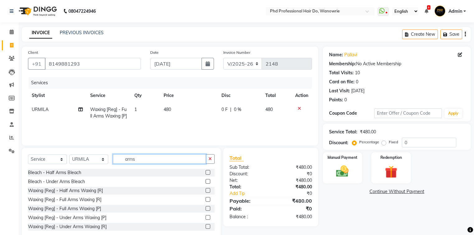
click at [139, 160] on input "arms" at bounding box center [159, 159] width 93 height 10
type input "a"
type input "leg"
click at [206, 218] on label at bounding box center [208, 217] width 5 height 5
click at [206, 218] on input "checkbox" at bounding box center [208, 218] width 4 height 4
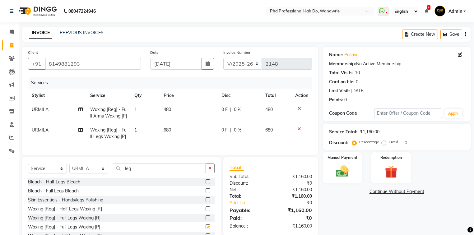
checkbox input "false"
click at [349, 173] on img at bounding box center [342, 171] width 21 height 15
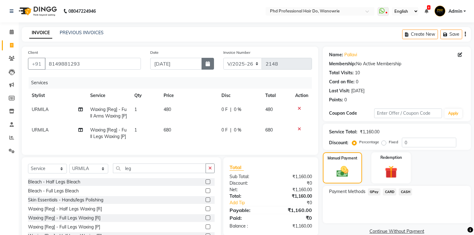
click at [210, 61] on icon "button" at bounding box center [208, 63] width 4 height 5
select select "9"
select select "2025"
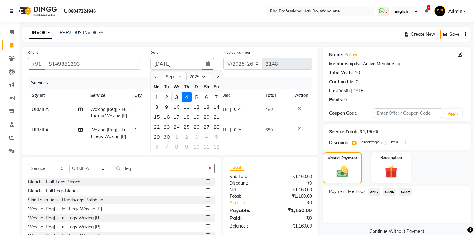
click at [175, 98] on div "3" at bounding box center [177, 97] width 10 height 10
type input "[DATE]"
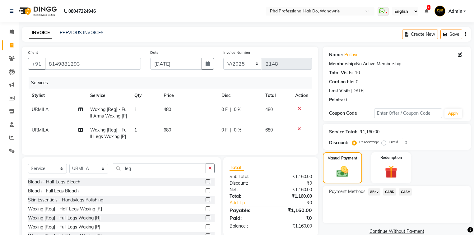
click at [403, 192] on span "CASH" at bounding box center [405, 192] width 13 height 7
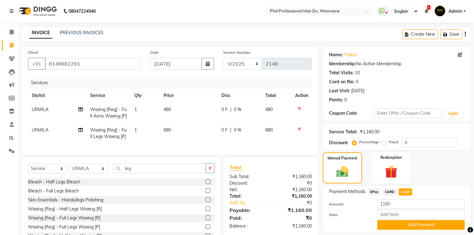
scroll to position [25, 0]
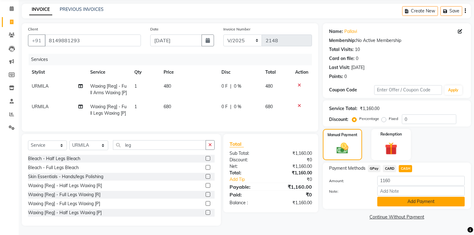
click at [409, 201] on button "Add Payment" at bounding box center [421, 202] width 87 height 10
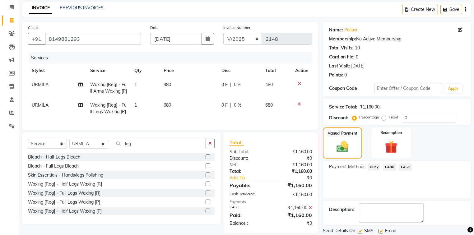
scroll to position [49, 0]
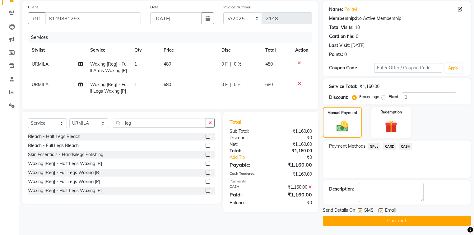
click at [431, 216] on button "Checkout" at bounding box center [397, 221] width 148 height 10
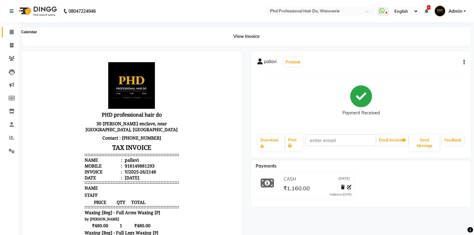
click at [11, 32] on icon at bounding box center [12, 32] width 4 height 5
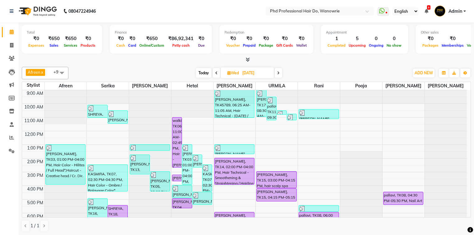
scroll to position [25, 0]
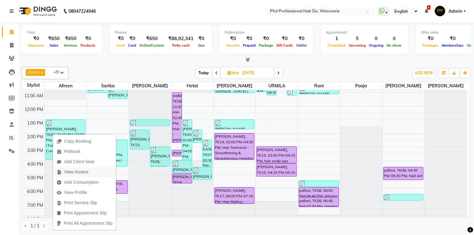
click at [74, 171] on span "View Invoice" at bounding box center [76, 172] width 24 height 7
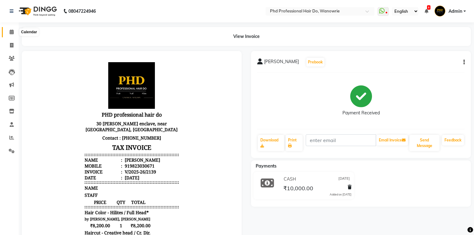
click at [12, 33] on icon at bounding box center [12, 32] width 4 height 5
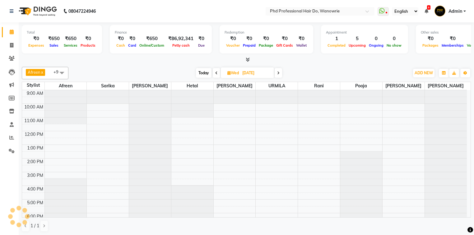
scroll to position [23, 0]
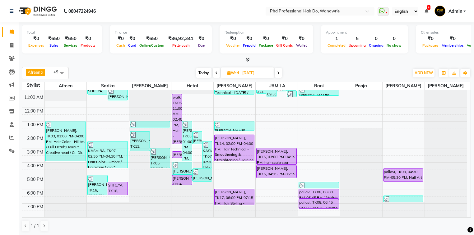
click at [202, 69] on span "Today" at bounding box center [204, 73] width 16 height 10
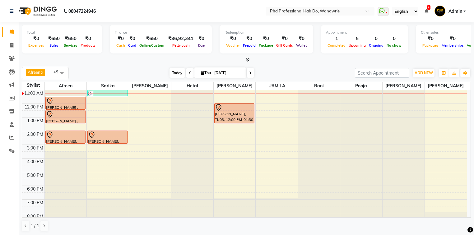
click at [178, 74] on span "Today" at bounding box center [178, 73] width 16 height 10
click at [189, 72] on icon at bounding box center [190, 73] width 2 height 4
type input "[DATE]"
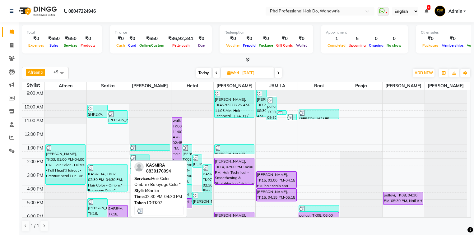
scroll to position [0, 0]
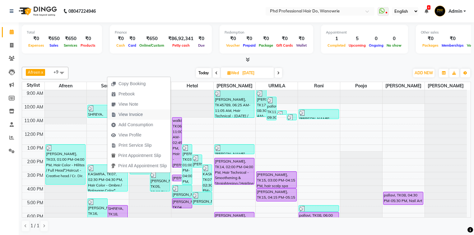
click at [126, 116] on span "View Invoice" at bounding box center [131, 114] width 24 height 7
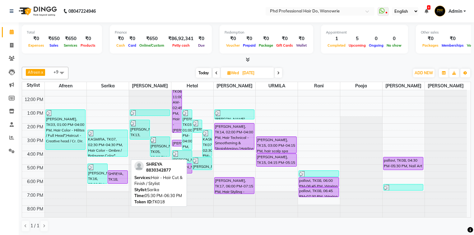
scroll to position [35, 0]
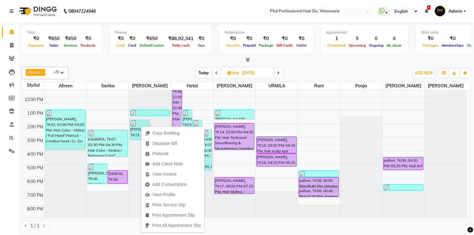
click at [134, 68] on div "Afreen x [PERSON_NAME] x [PERSON_NAME] x [PERSON_NAME] x [PERSON_NAME] x [PERSO…" at bounding box center [247, 73] width 450 height 12
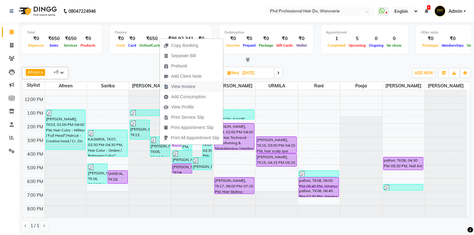
click at [174, 89] on span "View Invoice" at bounding box center [183, 86] width 24 height 7
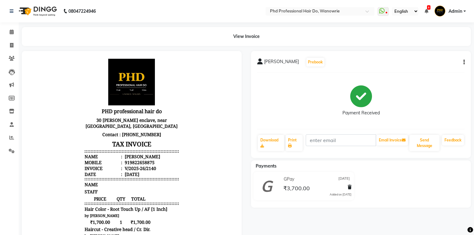
scroll to position [50, 0]
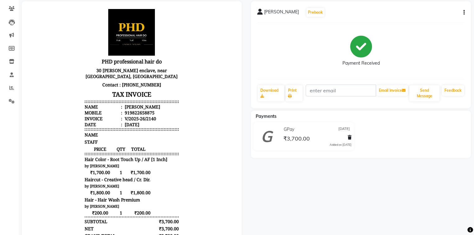
click at [463, 12] on button "button" at bounding box center [463, 12] width 4 height 7
click at [425, 7] on div "Split Service Amount" at bounding box center [433, 5] width 43 height 8
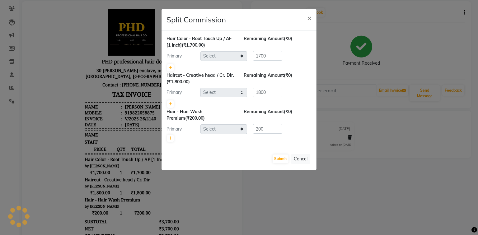
select select "20331"
select select "978"
select select "51894"
click at [172, 67] on link at bounding box center [170, 67] width 7 height 7
type input "850"
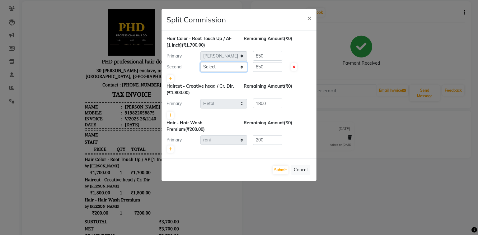
click at [209, 66] on select "Select Afreen [PERSON_NAME] [PERSON_NAME] gui [PERSON_NAME] NANDINI pooja Poona…" at bounding box center [223, 67] width 47 height 10
select select "51894"
click at [200, 62] on select "Select Afreen [PERSON_NAME] [PERSON_NAME] gui [PERSON_NAME] NANDINI pooja Poona…" at bounding box center [223, 67] width 47 height 10
click at [282, 169] on button "Submit" at bounding box center [281, 170] width 16 height 9
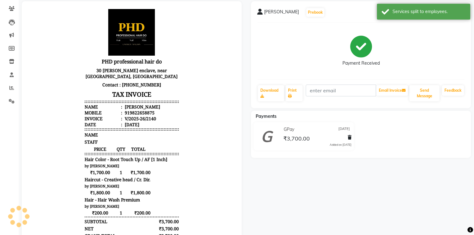
scroll to position [5, 0]
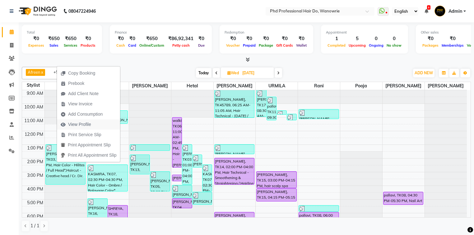
click at [84, 127] on span "View Profile" at bounding box center [79, 124] width 23 height 7
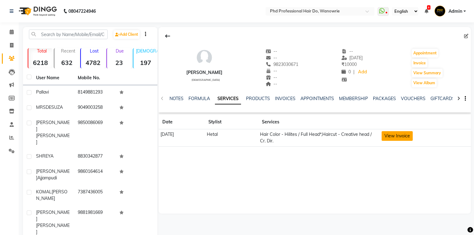
click at [408, 134] on button "View Invoice" at bounding box center [397, 136] width 31 height 10
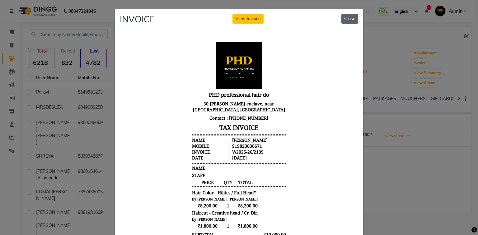
click at [346, 17] on button "Close" at bounding box center [349, 19] width 17 height 10
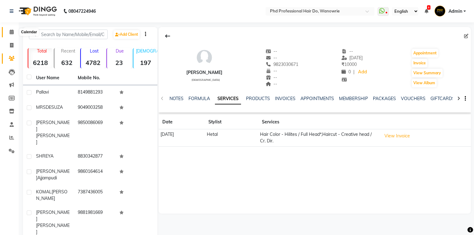
click at [12, 31] on icon at bounding box center [12, 32] width 4 height 5
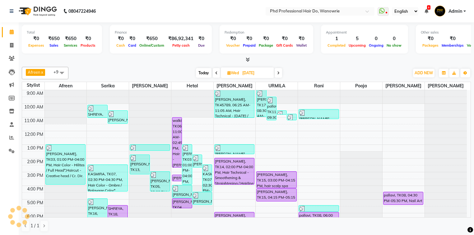
scroll to position [23, 0]
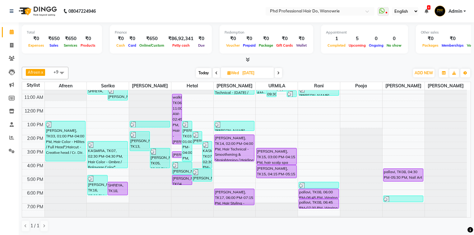
click at [202, 72] on span "Today" at bounding box center [204, 73] width 16 height 10
type input "[DATE]"
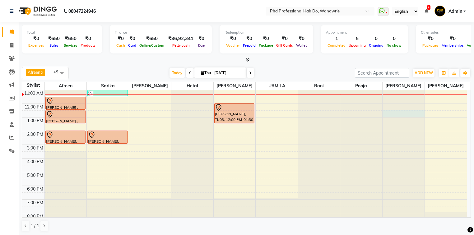
click at [389, 63] on div at bounding box center [404, 63] width 42 height 0
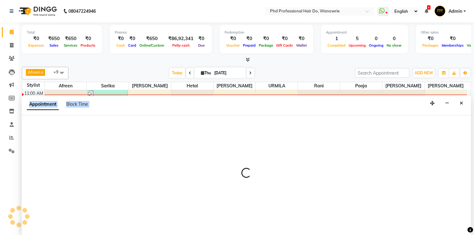
click at [389, 116] on div at bounding box center [247, 175] width 450 height 121
select select "32200"
select select "750"
select select "tentative"
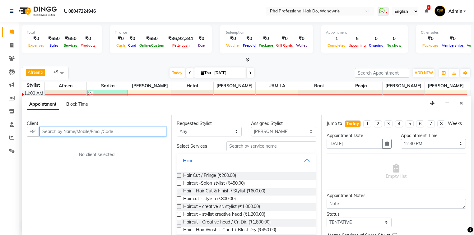
paste input "8149881293"
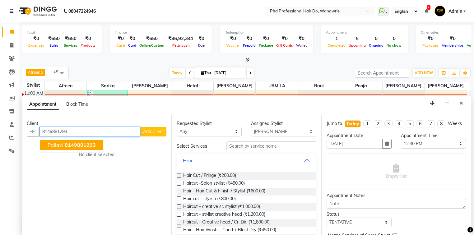
click at [72, 144] on span "8149881293" at bounding box center [80, 145] width 31 height 6
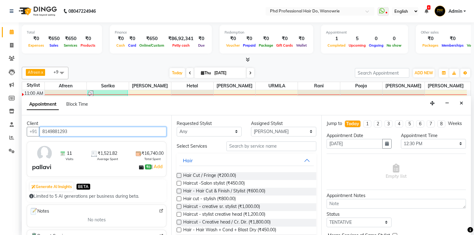
type input "8149881293"
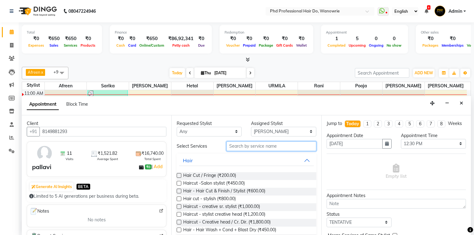
click at [252, 142] on input "text" at bounding box center [272, 147] width 90 height 10
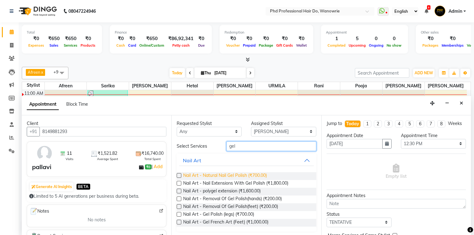
type input "gel"
click at [255, 173] on span "Nail Art - Natural Nail Gel Polish (₹700.00)" at bounding box center [225, 176] width 84 height 8
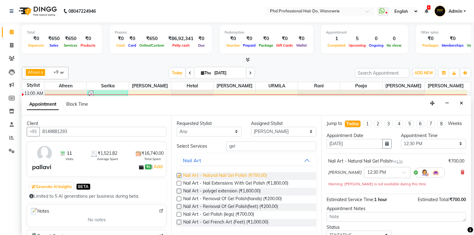
checkbox input "false"
click at [403, 173] on span at bounding box center [407, 174] width 8 height 7
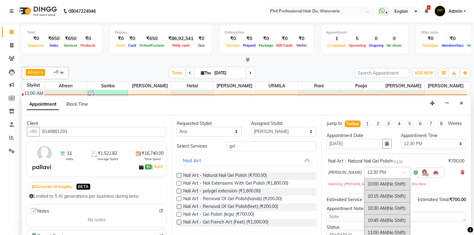
scroll to position [120, 0]
click at [365, 200] on div "12:45 PM (No Shift)" at bounding box center [388, 198] width 46 height 12
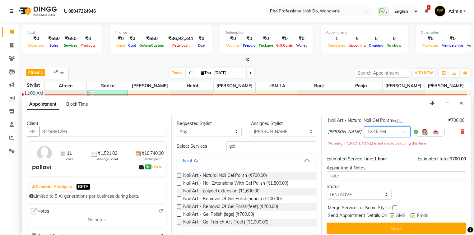
scroll to position [43, 0]
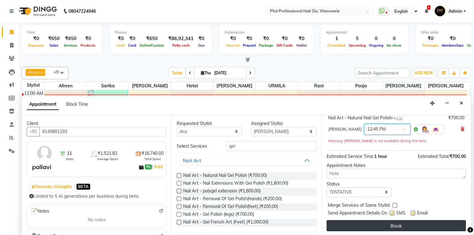
click at [427, 225] on button "Book" at bounding box center [396, 225] width 139 height 11
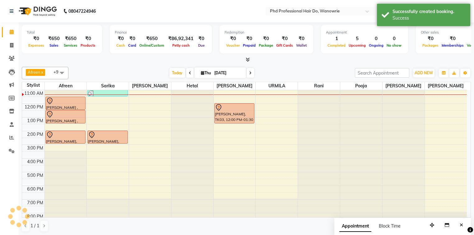
scroll to position [0, 0]
click at [186, 72] on span at bounding box center [189, 73] width 7 height 10
type input "[DATE]"
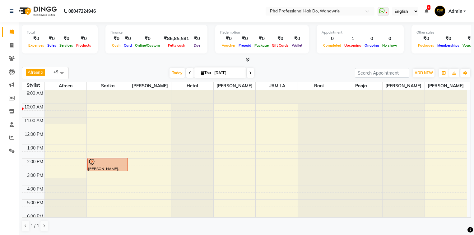
click at [251, 74] on icon at bounding box center [250, 73] width 2 height 4
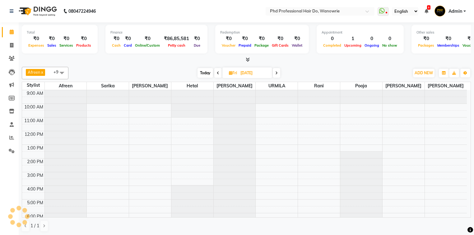
scroll to position [14, 0]
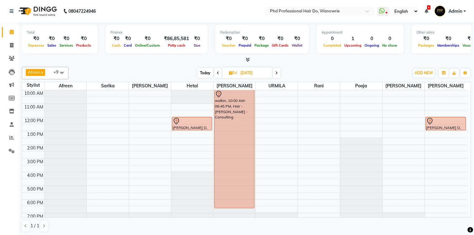
click at [216, 73] on span at bounding box center [217, 73] width 7 height 10
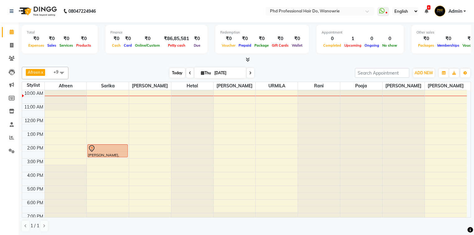
click at [183, 75] on span "Today" at bounding box center [178, 73] width 16 height 10
click at [177, 72] on span "Today" at bounding box center [178, 73] width 16 height 10
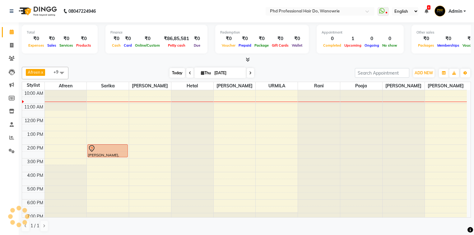
click at [176, 75] on span "Today" at bounding box center [178, 73] width 16 height 10
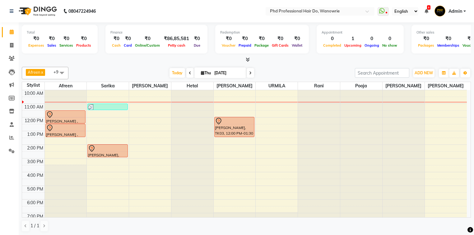
click at [252, 73] on span at bounding box center [250, 73] width 7 height 10
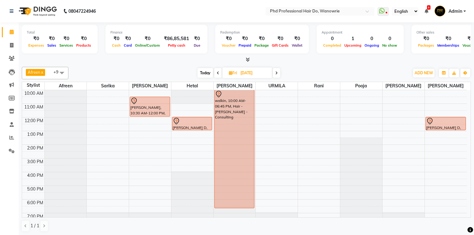
click at [276, 71] on icon at bounding box center [276, 73] width 2 height 4
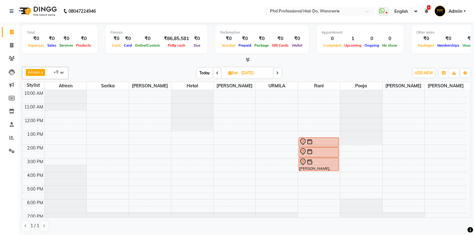
click at [206, 73] on span "Today" at bounding box center [205, 73] width 16 height 10
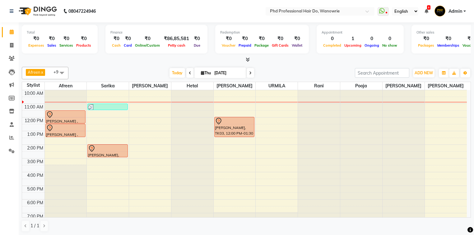
click at [250, 72] on icon at bounding box center [250, 73] width 2 height 4
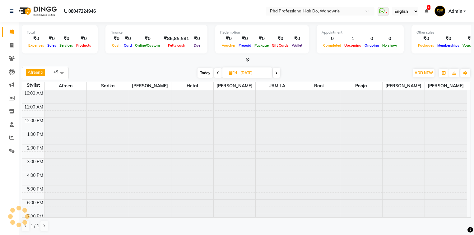
scroll to position [0, 0]
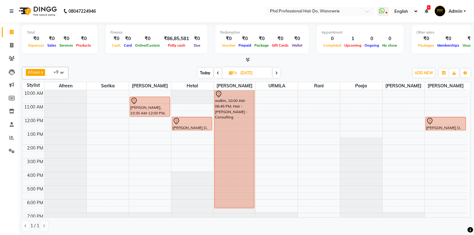
click at [278, 73] on icon at bounding box center [276, 73] width 2 height 4
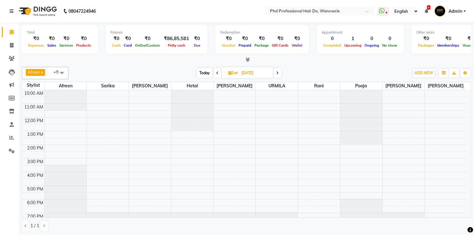
scroll to position [14, 0]
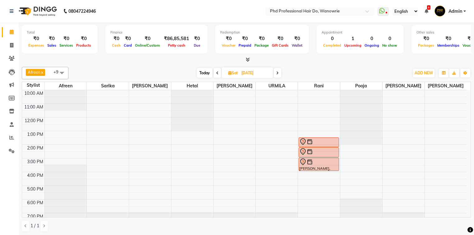
click at [277, 73] on icon at bounding box center [277, 73] width 2 height 4
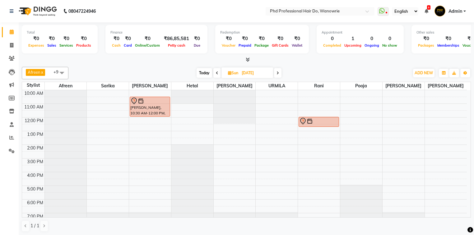
click at [206, 71] on span "Today" at bounding box center [205, 73] width 16 height 10
type input "[DATE]"
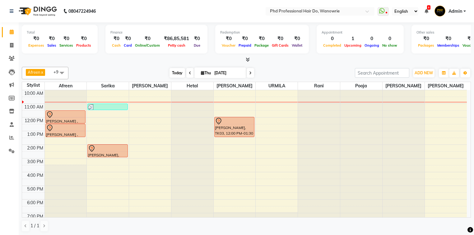
click at [173, 71] on span "Today" at bounding box center [178, 73] width 16 height 10
click at [55, 146] on div "9:00 AM 10:00 AM 11:00 AM 12:00 PM 1:00 PM 2:00 PM 3:00 PM 4:00 PM 5:00 PM 6:00…" at bounding box center [244, 159] width 445 height 164
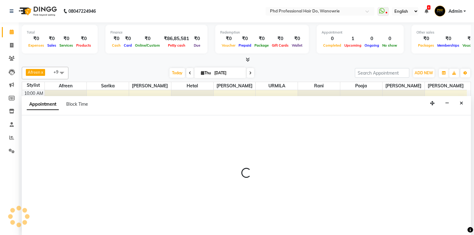
click at [55, 146] on div at bounding box center [247, 175] width 450 height 121
select select "975"
select select "840"
select select "tentative"
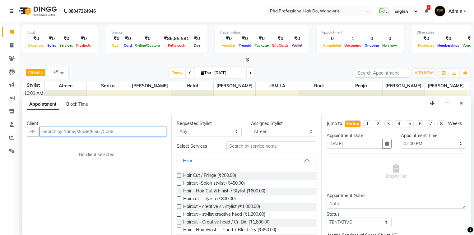
click at [45, 131] on input "text" at bounding box center [103, 132] width 127 height 10
click at [59, 130] on input "text" at bounding box center [103, 132] width 127 height 10
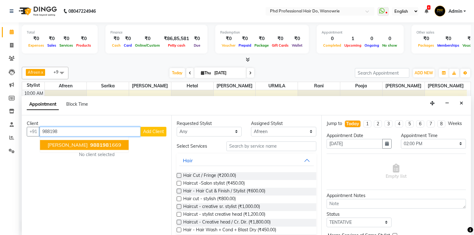
click at [72, 142] on span "[PERSON_NAME]" at bounding box center [68, 145] width 40 height 6
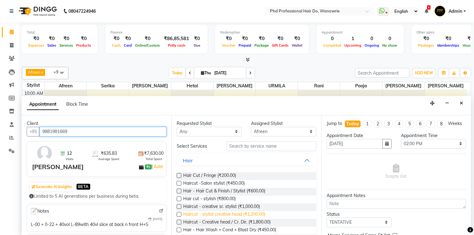
type input "9881981669"
click at [248, 214] on span "Haircut - stylist creative head (₹1,200.00)" at bounding box center [224, 215] width 82 height 8
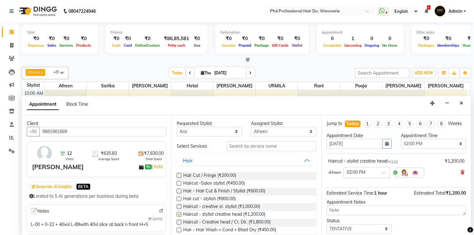
checkbox input "false"
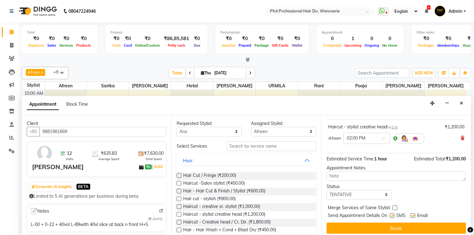
scroll to position [37, 0]
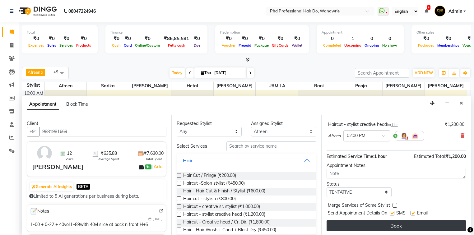
click at [352, 223] on button "Book" at bounding box center [396, 225] width 139 height 11
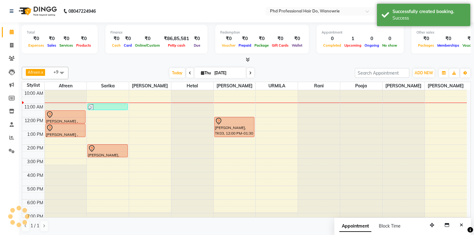
scroll to position [0, 0]
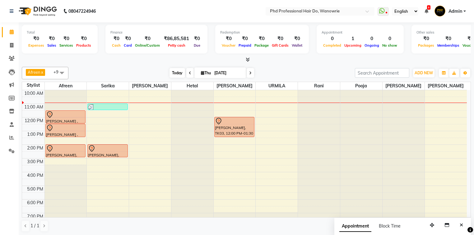
click at [177, 72] on span "Today" at bounding box center [178, 73] width 16 height 10
click at [120, 77] on div "Today Thu 04-09-2025" at bounding box center [212, 72] width 280 height 9
click at [174, 73] on span "Today" at bounding box center [178, 73] width 16 height 10
click at [106, 60] on div at bounding box center [247, 60] width 450 height 7
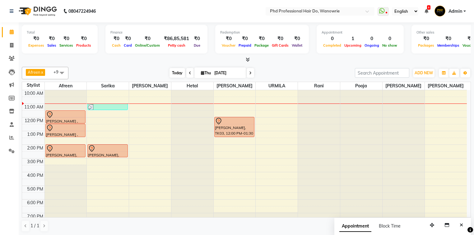
click at [178, 72] on span "Today" at bounding box center [178, 73] width 16 height 10
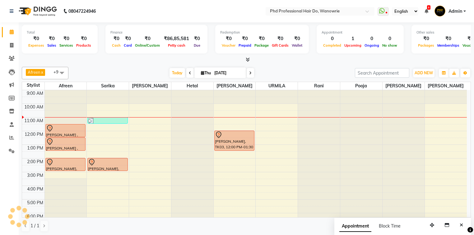
scroll to position [27, 0]
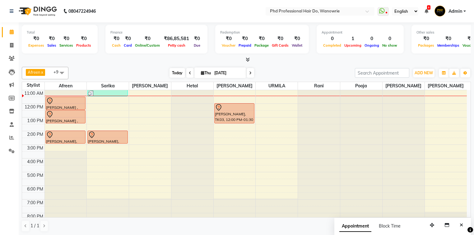
click at [174, 71] on span "Today" at bounding box center [178, 73] width 16 height 10
click at [189, 73] on icon at bounding box center [190, 73] width 2 height 4
type input "[DATE]"
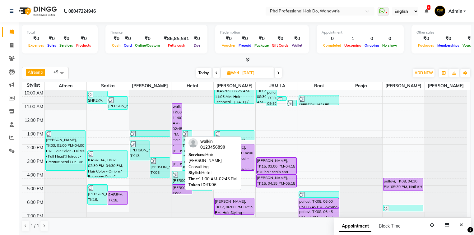
scroll to position [2, 0]
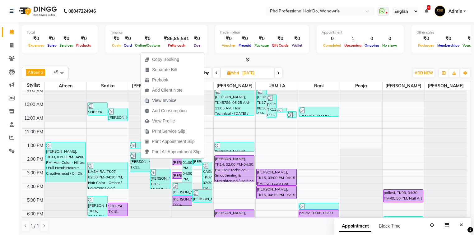
click at [163, 100] on span "View Invoice" at bounding box center [164, 100] width 24 height 7
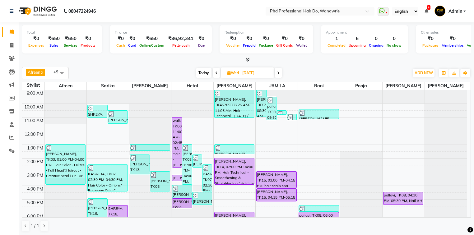
click at [202, 71] on span "Today" at bounding box center [204, 73] width 16 height 10
type input "[DATE]"
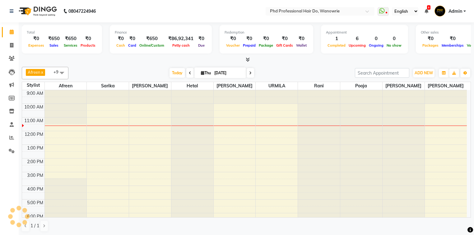
scroll to position [27, 0]
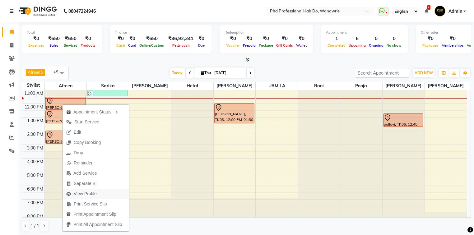
click at [95, 193] on span "View Profile" at bounding box center [85, 194] width 23 height 7
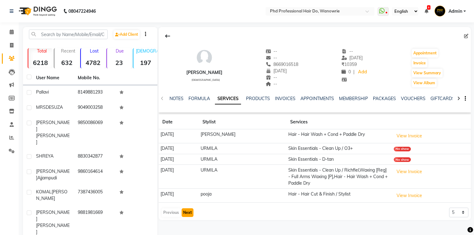
click at [186, 211] on button "Next" at bounding box center [188, 213] width 12 height 9
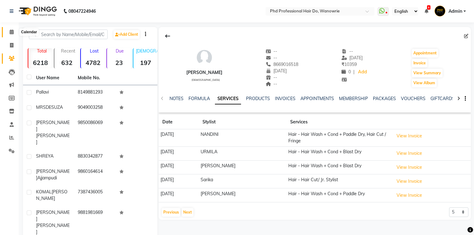
click at [11, 32] on icon at bounding box center [12, 32] width 4 height 5
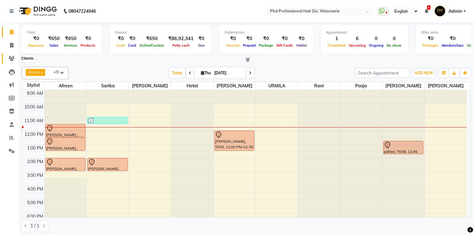
click at [12, 59] on icon at bounding box center [12, 58] width 6 height 5
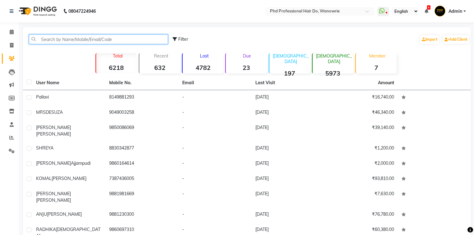
click at [64, 43] on input "text" at bounding box center [98, 40] width 139 height 10
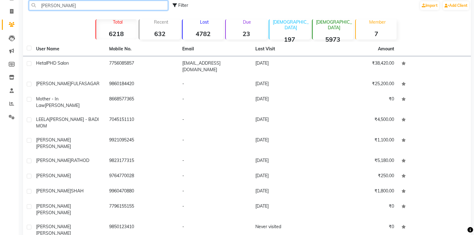
scroll to position [2, 0]
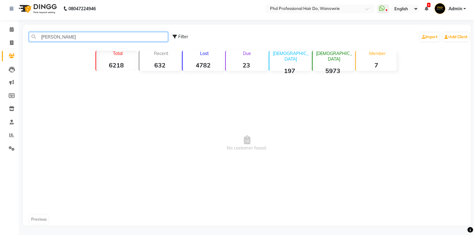
type input "hetal koth"
click at [10, 32] on icon at bounding box center [12, 29] width 4 height 5
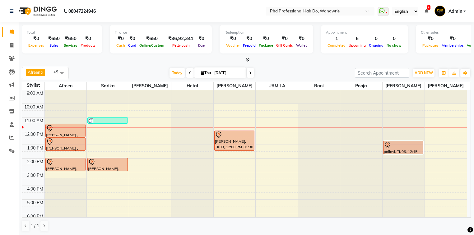
click at [251, 71] on icon at bounding box center [250, 73] width 2 height 4
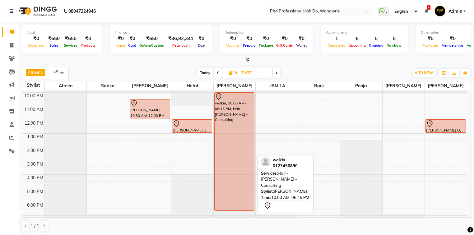
scroll to position [2, 0]
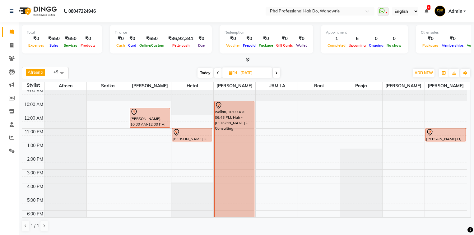
click at [207, 73] on span "Today" at bounding box center [206, 73] width 16 height 10
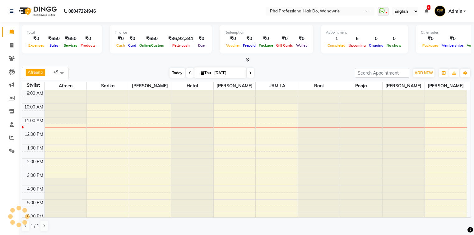
scroll to position [27, 0]
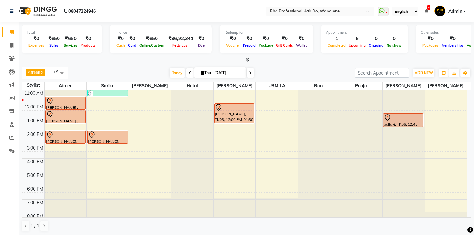
click at [252, 73] on span at bounding box center [250, 73] width 7 height 10
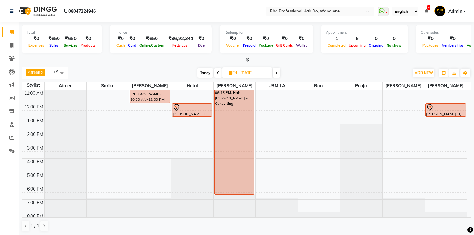
click at [276, 73] on icon at bounding box center [276, 73] width 2 height 4
type input "[DATE]"
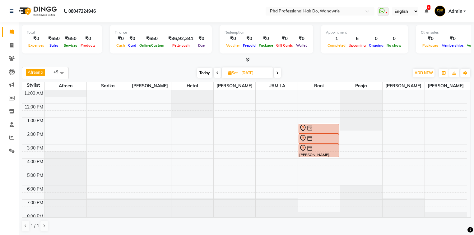
scroll to position [2, 0]
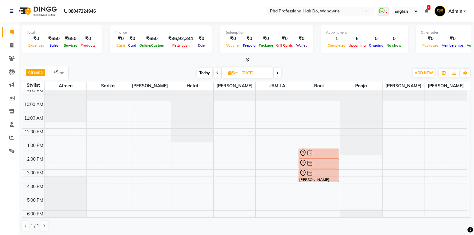
click at [223, 111] on div "9:00 AM 10:00 AM 11:00 AM 12:00 PM 1:00 PM 2:00 PM 3:00 PM 4:00 PM 5:00 PM 6:00…" at bounding box center [244, 170] width 445 height 164
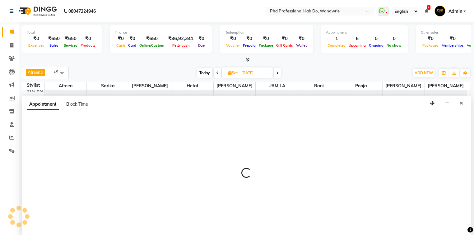
click at [223, 111] on div "Appointment Block Time" at bounding box center [247, 105] width 450 height 19
select select "980"
select select "630"
select select "tentative"
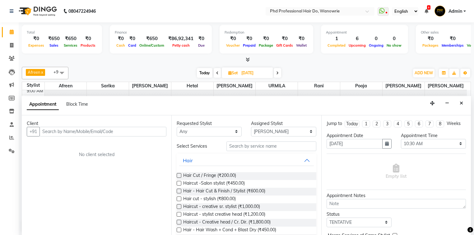
click at [116, 131] on input "text" at bounding box center [103, 132] width 127 height 10
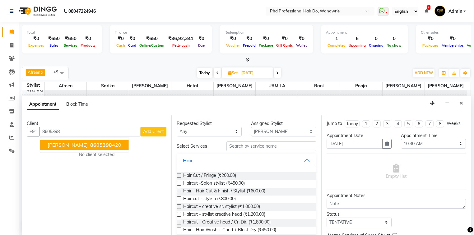
click at [103, 144] on span "8605398" at bounding box center [101, 145] width 22 height 6
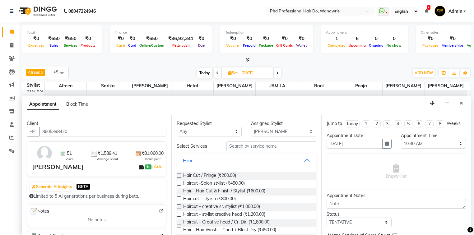
type input "8605398420"
click at [242, 144] on input "text" at bounding box center [272, 147] width 90 height 10
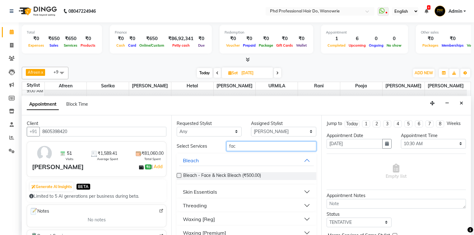
type input "fac"
click at [198, 190] on div "Skin Essentials" at bounding box center [200, 191] width 34 height 7
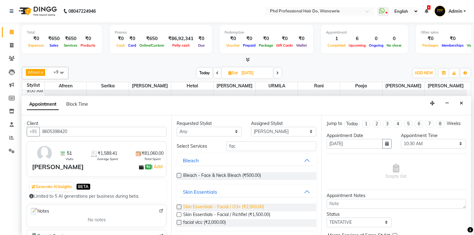
click at [200, 208] on span "Skin Essentials - Facial / O3+ (₹2,500.00)" at bounding box center [223, 208] width 81 height 8
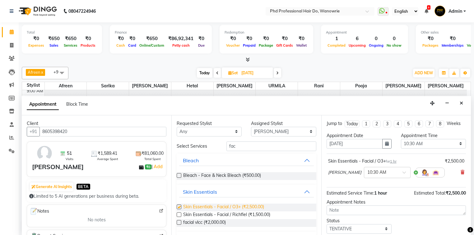
checkbox input "false"
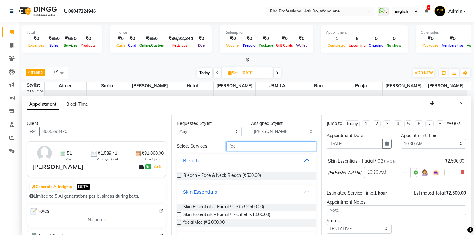
click at [257, 147] on input "fac" at bounding box center [272, 147] width 90 height 10
type input "f"
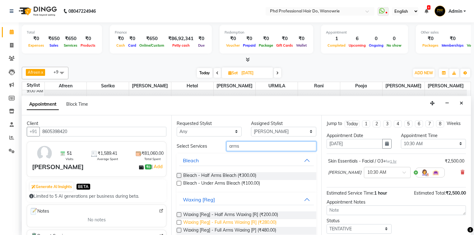
type input "arms"
click at [231, 220] on span "Waxing [Reg] - Full Arms Waxing [R] (₹280.00)" at bounding box center [229, 223] width 93 height 8
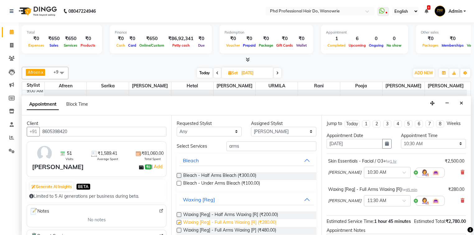
checkbox input "false"
click at [233, 232] on span "Waxing [Reg] - Full Arms Waxing [P] (₹480.00)" at bounding box center [229, 231] width 93 height 8
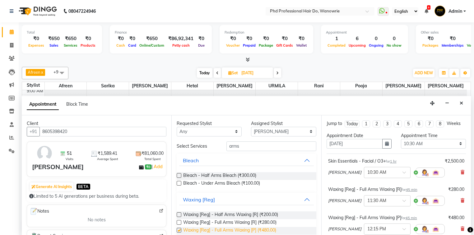
checkbox input "false"
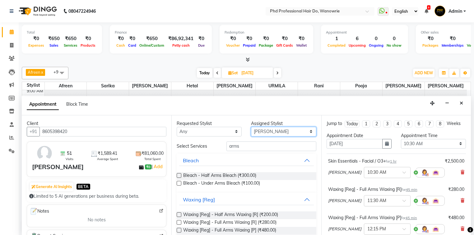
click at [256, 129] on select "Select Afreen Anita dhara faizan salmani gui Hetal Jeenisha NANDINI pooja Poona…" at bounding box center [283, 132] width 65 height 10
select select "975"
click at [251, 127] on select "Select Afreen Anita dhara faizan salmani gui Hetal Jeenisha NANDINI pooja Poona…" at bounding box center [283, 132] width 65 height 10
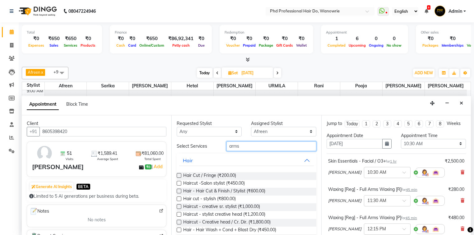
click at [240, 147] on input "arms" at bounding box center [272, 147] width 90 height 10
type input "a"
type input "cut"
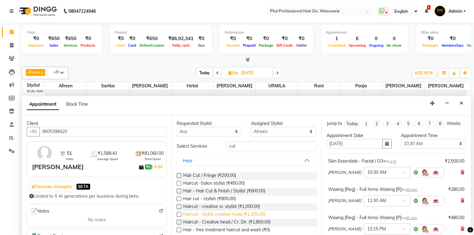
click at [240, 214] on span "Haircut - stylist creative head (₹1,200.00)" at bounding box center [224, 215] width 82 height 8
checkbox input "false"
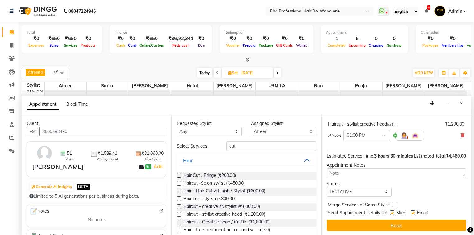
scroll to position [128, 0]
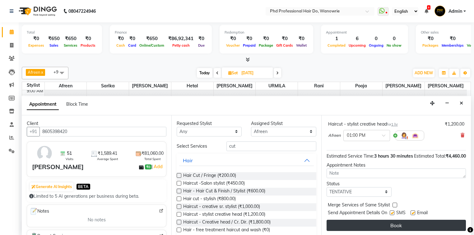
click at [384, 224] on button "Book" at bounding box center [396, 225] width 139 height 11
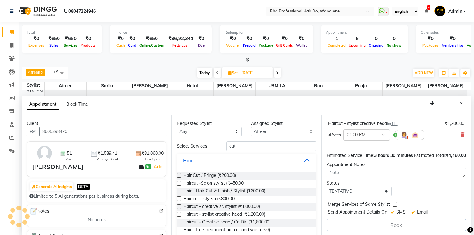
scroll to position [0, 0]
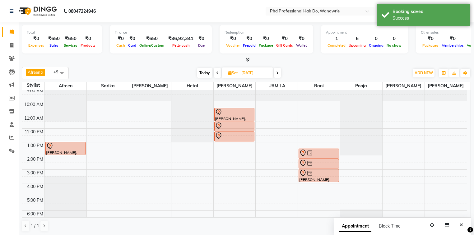
click at [209, 73] on span "Today" at bounding box center [205, 73] width 16 height 10
type input "[DATE]"
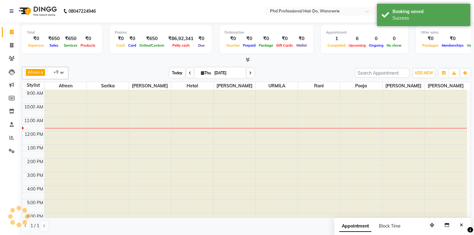
scroll to position [27, 0]
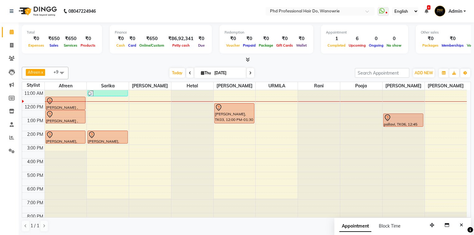
click at [182, 63] on div at bounding box center [193, 63] width 42 height 0
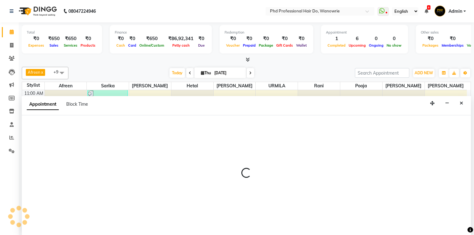
click at [182, 107] on div "Appointment Block Time" at bounding box center [247, 105] width 450 height 19
select select "978"
select select "720"
select select "tentative"
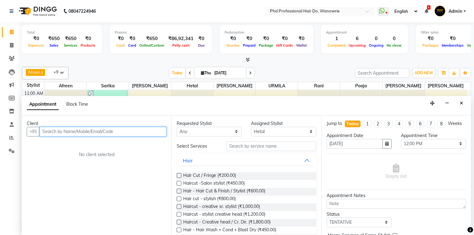
click at [125, 130] on input "text" at bounding box center [103, 132] width 127 height 10
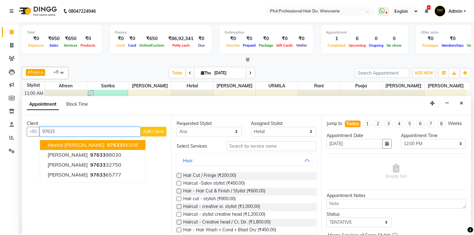
click at [106, 142] on ngb-highlight "97633 86338" at bounding box center [122, 145] width 32 height 6
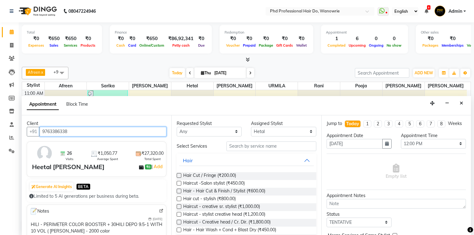
type input "9763386338"
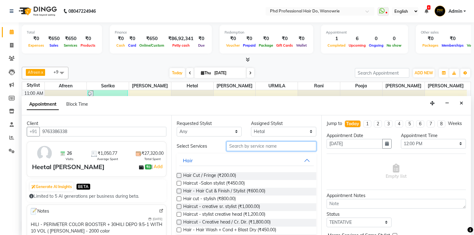
click at [238, 143] on input "text" at bounding box center [272, 147] width 90 height 10
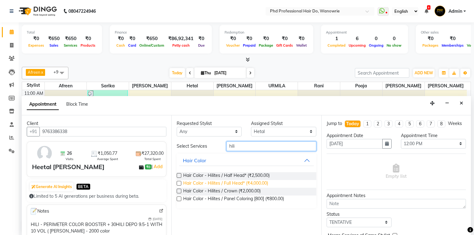
type input "hili"
click at [253, 184] on span "Hair Color - Hilites / Full Head* (₹4,000.00)" at bounding box center [225, 184] width 85 height 8
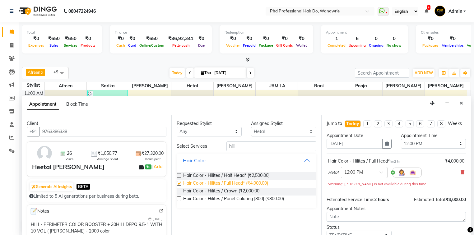
checkbox input "false"
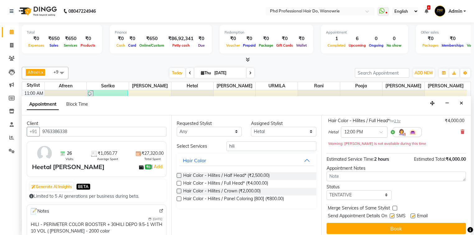
scroll to position [43, 0]
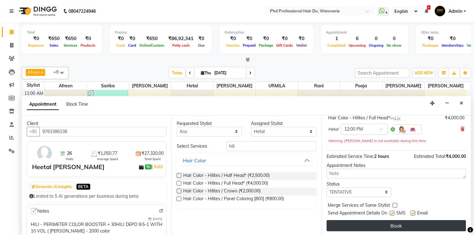
click at [386, 224] on button "Book" at bounding box center [396, 225] width 139 height 11
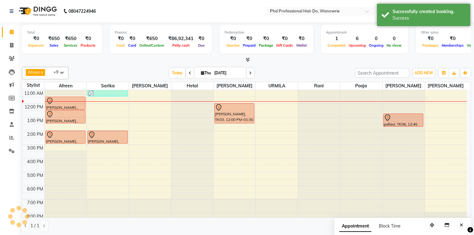
scroll to position [0, 0]
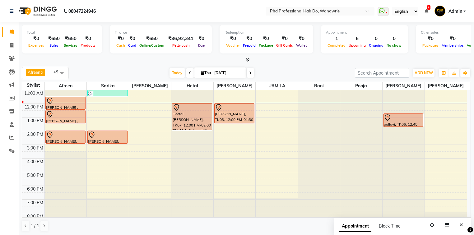
click at [134, 60] on div at bounding box center [247, 60] width 450 height 7
drag, startPoint x: 478, startPoint y: 4, endPoint x: 177, endPoint y: 72, distance: 308.0
click at [177, 72] on span "Today" at bounding box center [178, 73] width 16 height 10
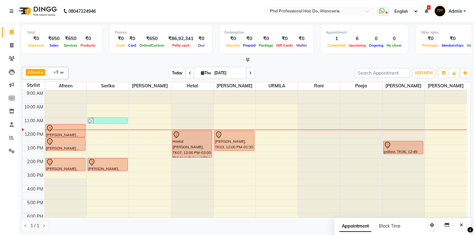
scroll to position [27, 0]
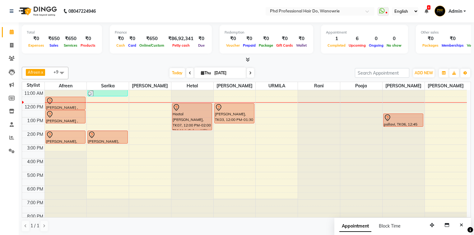
click at [190, 72] on span at bounding box center [189, 73] width 7 height 10
type input "[DATE]"
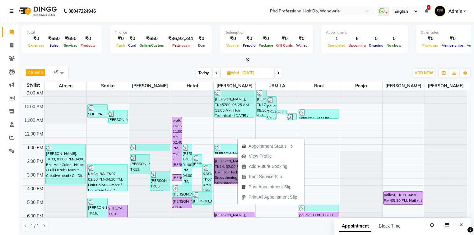
scroll to position [0, 0]
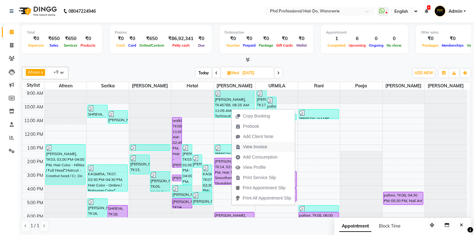
click at [249, 144] on span "View Invoice" at bounding box center [255, 147] width 24 height 7
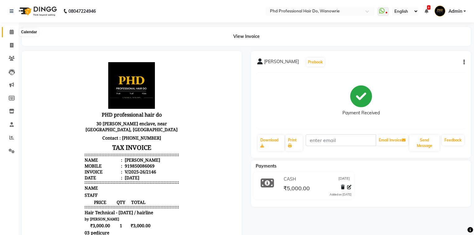
click at [12, 32] on icon at bounding box center [12, 32] width 4 height 5
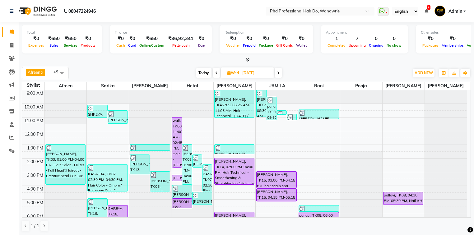
click at [200, 75] on span "Today" at bounding box center [204, 73] width 16 height 10
type input "[DATE]"
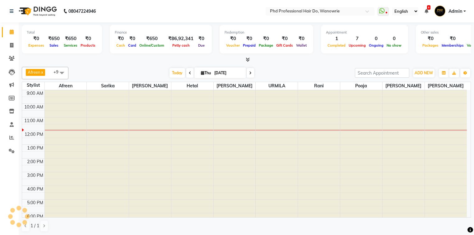
scroll to position [27, 0]
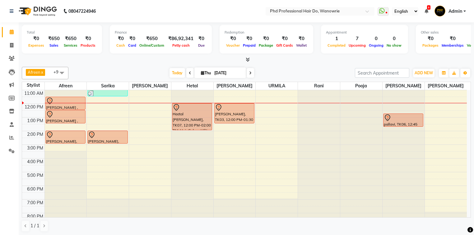
click at [178, 63] on div at bounding box center [193, 63] width 42 height 0
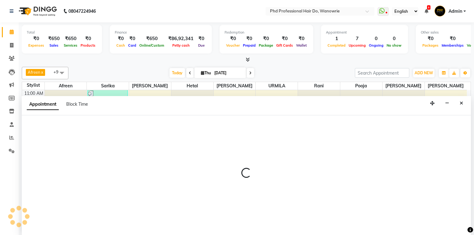
click at [178, 139] on div at bounding box center [247, 175] width 450 height 121
select select "978"
select select "870"
select select "tentative"
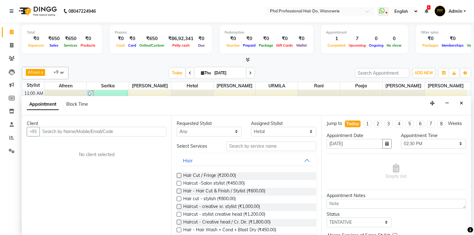
click at [109, 134] on input "text" at bounding box center [103, 132] width 127 height 10
click at [84, 132] on input "9763651521" at bounding box center [90, 132] width 101 height 10
type input "9"
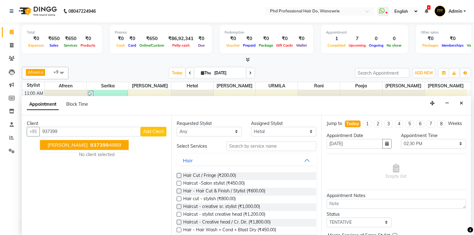
click at [90, 144] on span "937399" at bounding box center [99, 145] width 19 height 6
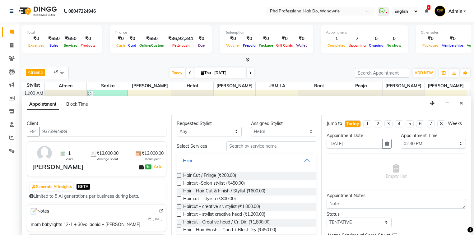
type input "9373994989"
click at [243, 148] on input "text" at bounding box center [272, 147] width 90 height 10
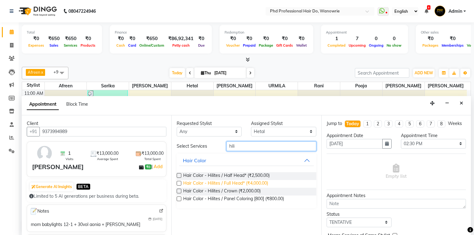
type input "hili"
click at [240, 183] on span "Hair Color - Hilites / Full Head* (₹4,000.00)" at bounding box center [225, 184] width 85 height 8
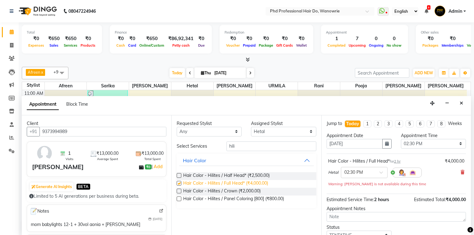
checkbox input "false"
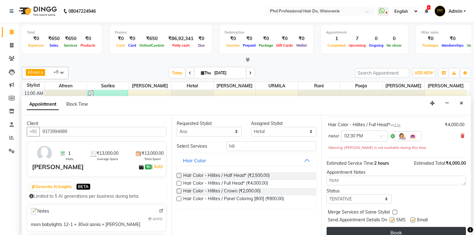
scroll to position [43, 0]
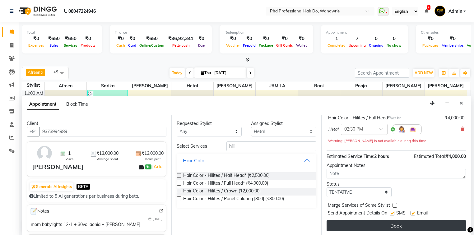
click at [367, 224] on button "Book" at bounding box center [396, 225] width 139 height 11
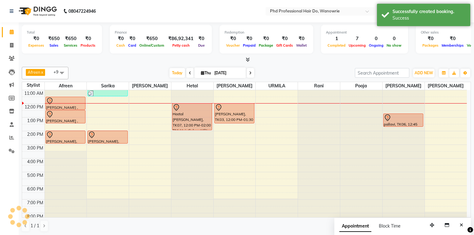
scroll to position [0, 0]
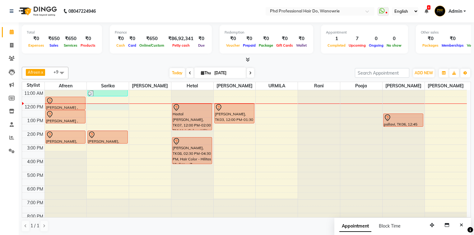
click at [100, 107] on div "9:00 AM 10:00 AM 11:00 AM 12:00 PM 1:00 PM 2:00 PM 3:00 PM 4:00 PM 5:00 PM 6:00…" at bounding box center [244, 145] width 445 height 164
click at [335, 218] on div "Appointment Block Time" at bounding box center [403, 227] width 137 height 19
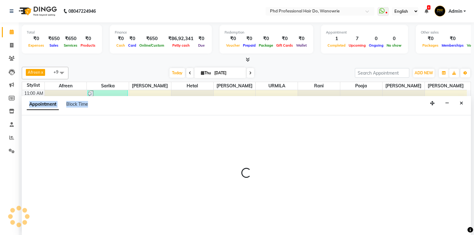
select select "977"
select select "tentative"
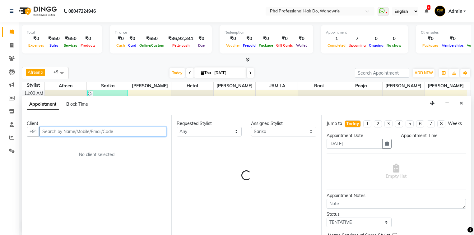
select select "720"
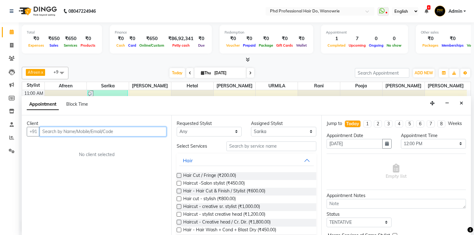
click at [95, 127] on input "text" at bounding box center [103, 132] width 127 height 10
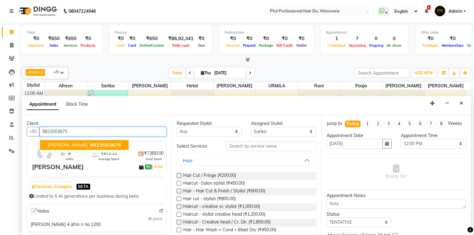
click at [90, 147] on span "9822003675" at bounding box center [105, 145] width 31 height 6
type input "9822003675"
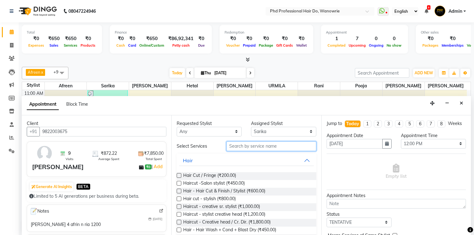
click at [246, 147] on input "text" at bounding box center [272, 147] width 90 height 10
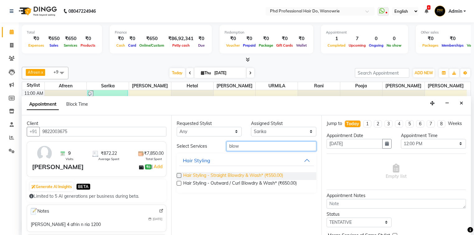
type input "blow"
click at [240, 173] on span "Hair Styling - Straight Blowdry & Wash* (₹550.00)" at bounding box center [233, 176] width 100 height 8
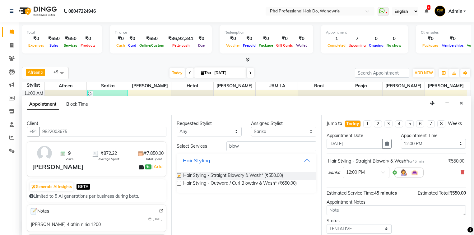
checkbox input "false"
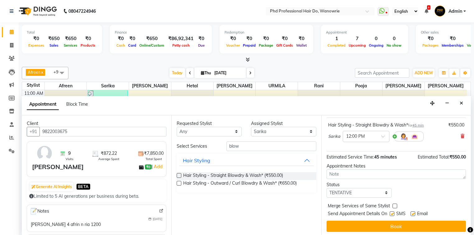
scroll to position [37, 0]
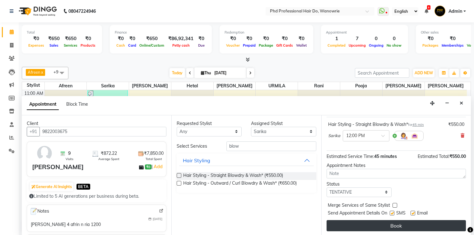
click at [385, 222] on button "Book" at bounding box center [396, 225] width 139 height 11
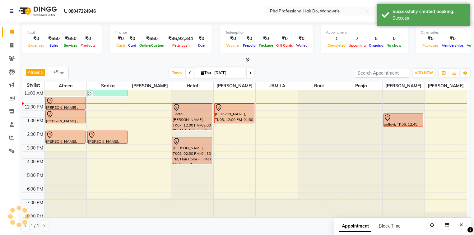
scroll to position [0, 0]
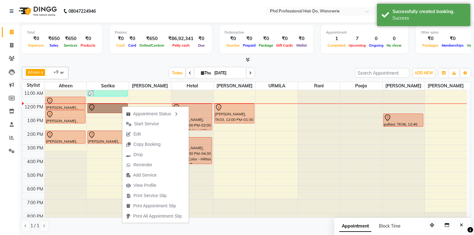
click at [98, 110] on link "[PERSON_NAME], TK09, 12:00 PM-12:45 PM, Hair Styling - Straight Blowdry & Wash*" at bounding box center [107, 108] width 40 height 10
select select "7"
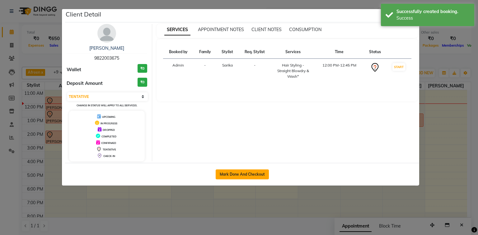
click at [229, 174] on button "Mark Done And Checkout" at bounding box center [242, 175] width 53 height 10
select select "service"
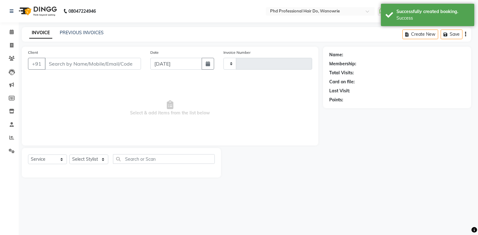
type input "2149"
select select "25"
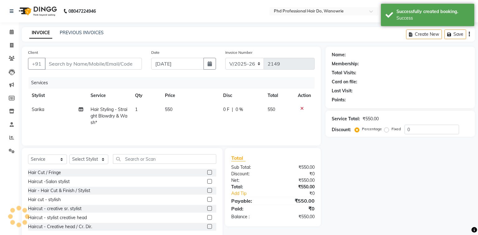
type input "9822003675"
select select "977"
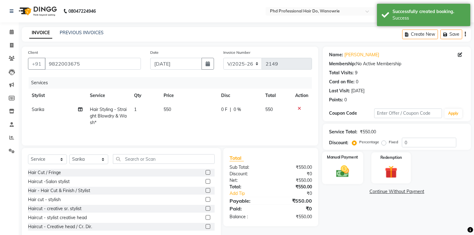
click at [347, 167] on img at bounding box center [342, 171] width 21 height 15
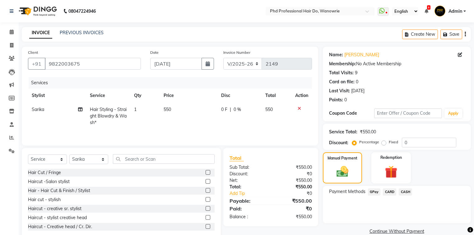
click at [168, 109] on span "550" at bounding box center [167, 110] width 7 height 6
select select "977"
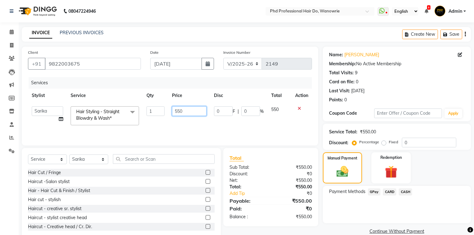
click at [178, 111] on input "550" at bounding box center [189, 111] width 35 height 10
click at [181, 112] on input "550" at bounding box center [189, 111] width 35 height 10
type input "600"
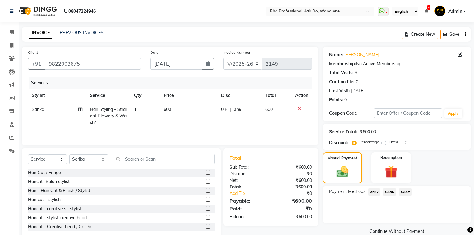
click at [197, 124] on td "600" at bounding box center [189, 116] width 58 height 27
select select "977"
click at [376, 194] on span "GPay" at bounding box center [374, 192] width 13 height 7
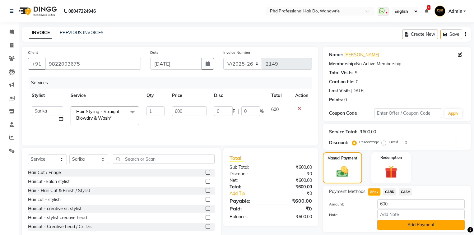
click at [396, 225] on button "Add Payment" at bounding box center [421, 225] width 87 height 10
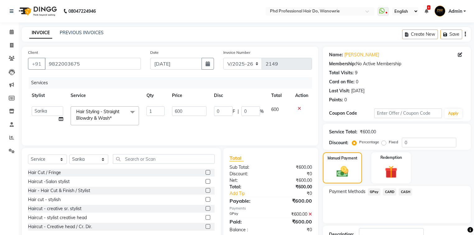
scroll to position [45, 0]
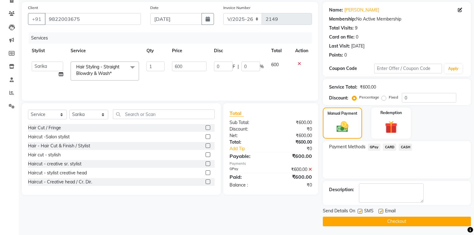
click at [406, 223] on button "Checkout" at bounding box center [397, 222] width 148 height 10
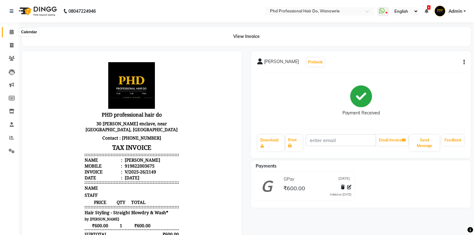
click at [10, 34] on icon at bounding box center [12, 32] width 4 height 5
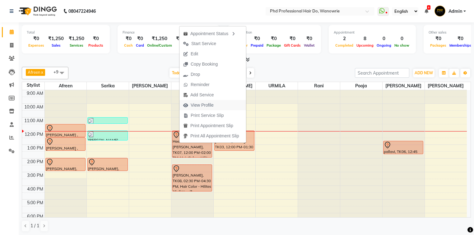
click at [197, 103] on span "View Profile" at bounding box center [202, 105] width 23 height 7
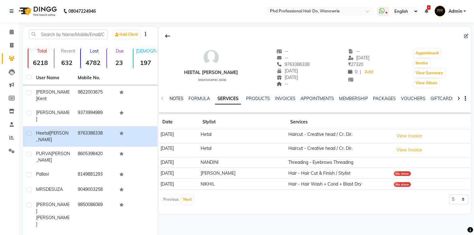
click at [177, 97] on link "NOTES" at bounding box center [177, 99] width 14 height 6
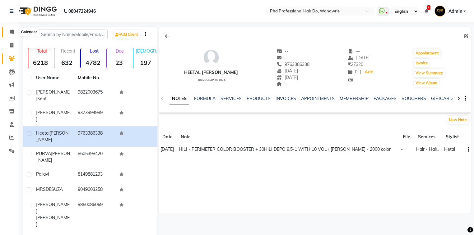
click at [12, 33] on icon at bounding box center [12, 32] width 4 height 5
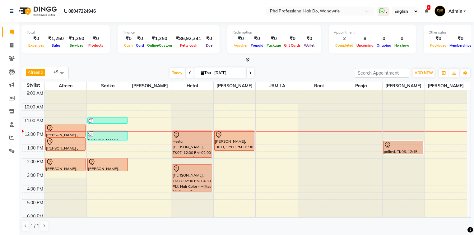
click at [213, 90] on div at bounding box center [193, 90] width 42 height 0
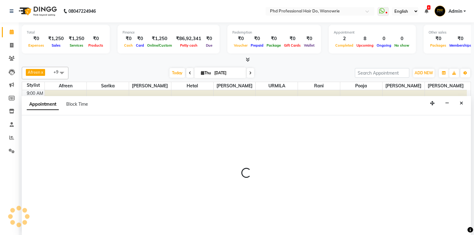
click at [213, 153] on div at bounding box center [247, 175] width 450 height 121
select select "978"
select select "tentative"
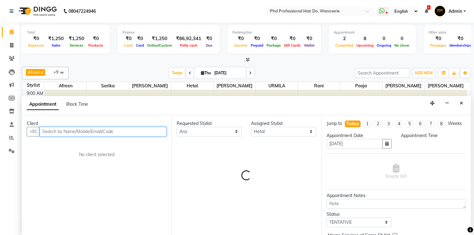
select select "810"
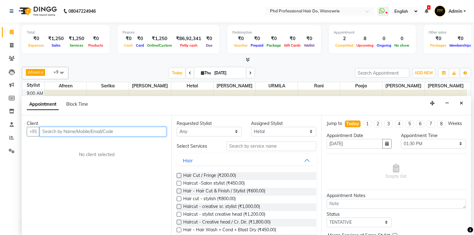
click at [111, 132] on input "text" at bounding box center [103, 132] width 127 height 10
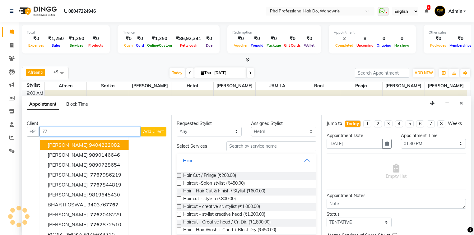
type input "7"
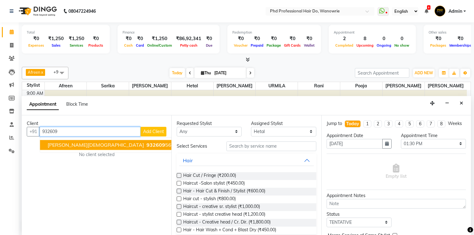
click at [147, 144] on span "932609" at bounding box center [156, 145] width 19 height 6
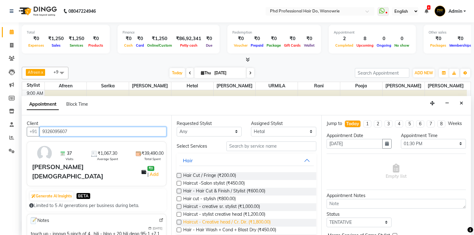
type input "9326095607"
click at [254, 222] on span "Haircut - Creative head / Cr. Dir. (₹1,800.00)" at bounding box center [226, 223] width 87 height 8
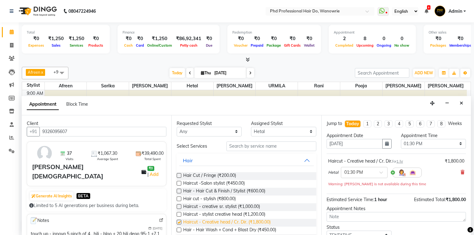
checkbox input "false"
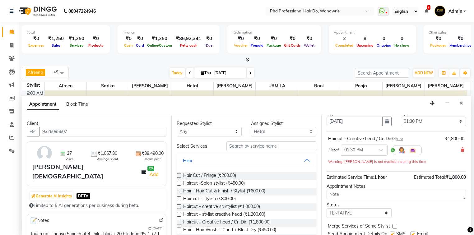
scroll to position [43, 0]
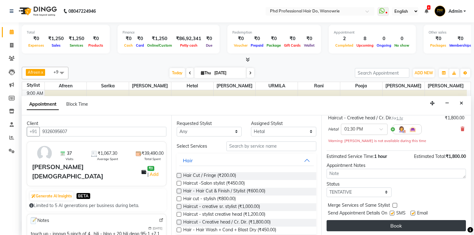
click at [393, 226] on button "Book" at bounding box center [396, 225] width 139 height 11
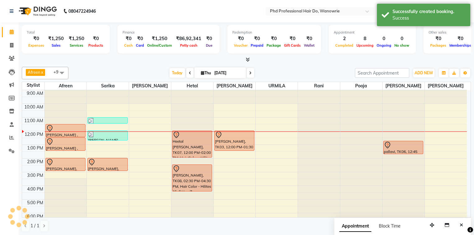
scroll to position [0, 0]
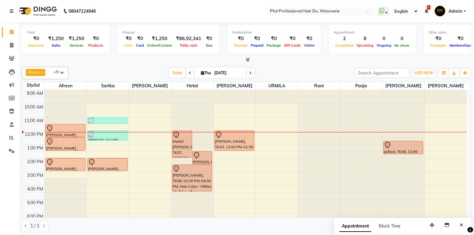
click at [189, 73] on icon at bounding box center [190, 73] width 2 height 4
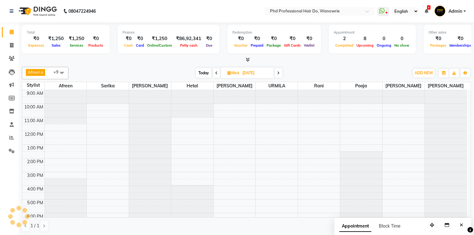
scroll to position [35, 0]
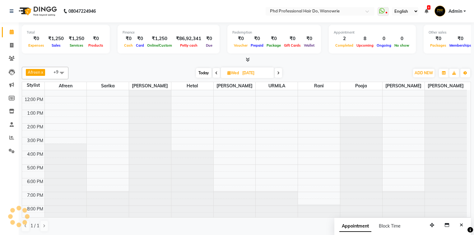
click at [200, 73] on span "Today" at bounding box center [204, 73] width 16 height 10
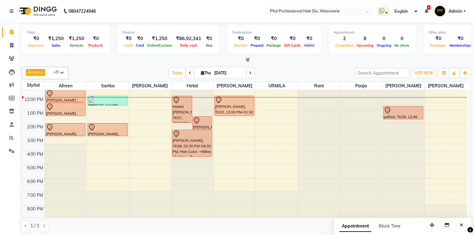
click at [186, 73] on span at bounding box center [189, 73] width 7 height 10
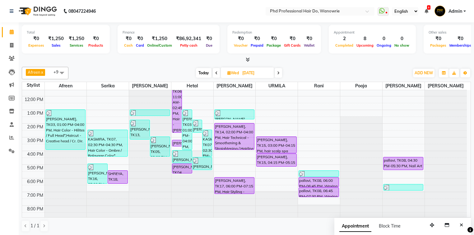
click at [201, 72] on span "Today" at bounding box center [204, 73] width 16 height 10
type input "[DATE]"
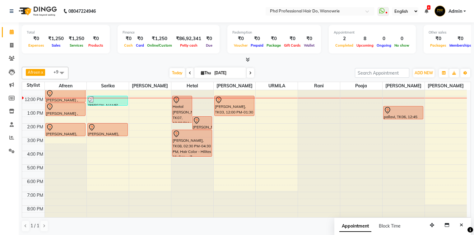
click at [72, 116] on div "9:00 AM 10:00 AM 11:00 AM 12:00 PM 1:00 PM 2:00 PM 3:00 PM 4:00 PM 5:00 PM 6:00…" at bounding box center [244, 137] width 445 height 164
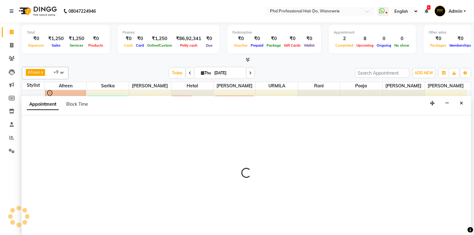
click at [72, 116] on div at bounding box center [247, 175] width 450 height 121
select select "975"
select select "tentative"
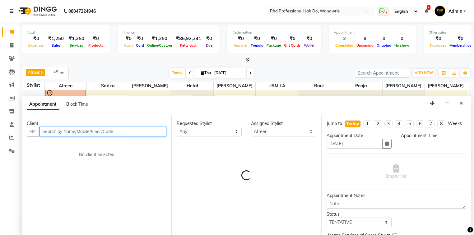
select select "810"
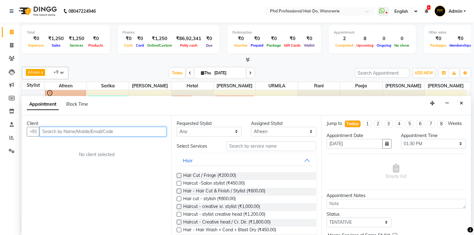
click at [49, 128] on input "text" at bounding box center [103, 132] width 127 height 10
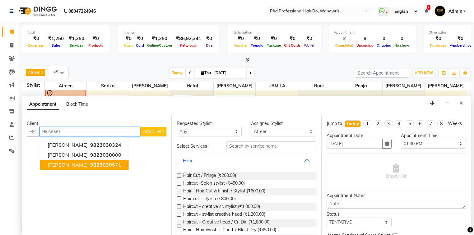
click at [68, 163] on button "jaya jain 9823030 671" at bounding box center [84, 165] width 89 height 10
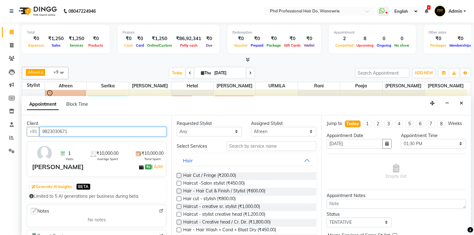
type input "9823030671"
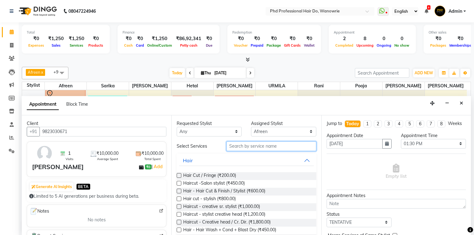
click at [238, 146] on input "text" at bounding box center [272, 147] width 90 height 10
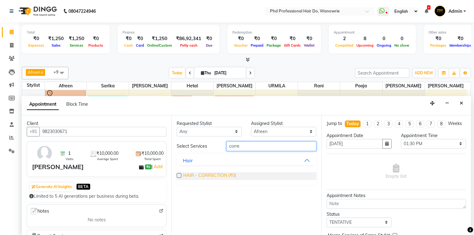
type input "corre"
click at [214, 175] on span "HAIR - CORRECTION (₹0)" at bounding box center [209, 176] width 53 height 8
checkbox input "false"
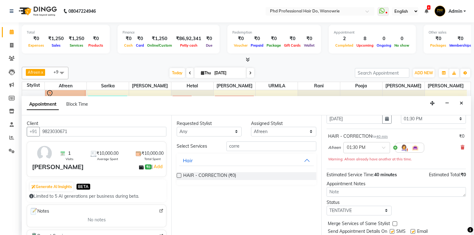
scroll to position [43, 0]
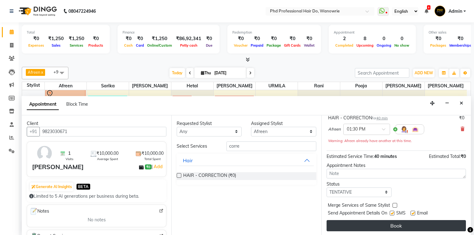
click at [360, 229] on button "Book" at bounding box center [396, 225] width 139 height 11
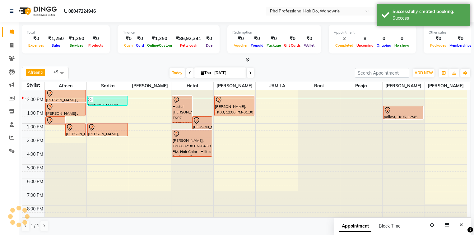
scroll to position [0, 0]
click at [86, 70] on div "Today Thu 04-09-2025" at bounding box center [212, 72] width 280 height 9
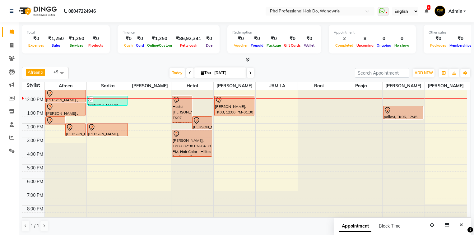
click at [190, 73] on span at bounding box center [189, 73] width 7 height 10
type input "[DATE]"
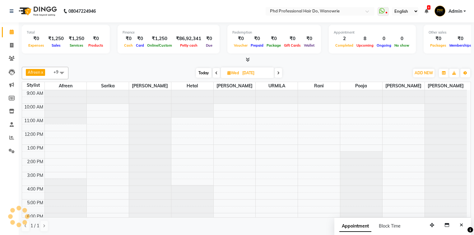
scroll to position [35, 0]
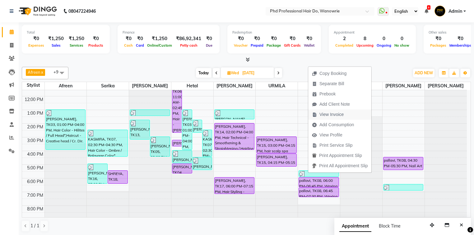
click at [323, 115] on span "View Invoice" at bounding box center [332, 114] width 24 height 7
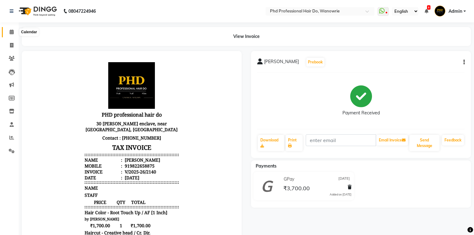
click at [11, 32] on icon at bounding box center [12, 32] width 4 height 5
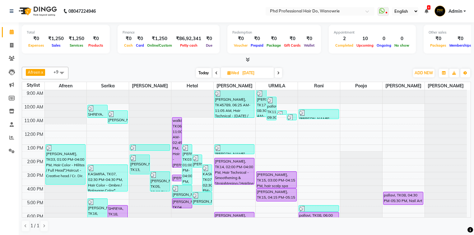
click at [204, 69] on span "Today" at bounding box center [204, 73] width 16 height 10
type input "[DATE]"
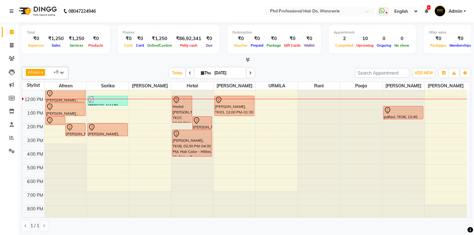
scroll to position [10, 0]
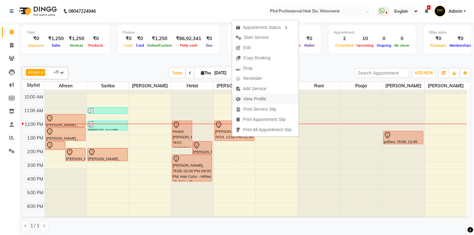
click at [255, 97] on span "View Profile" at bounding box center [254, 99] width 23 height 7
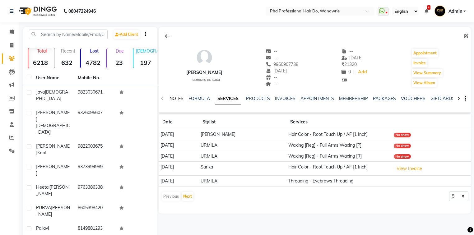
click at [181, 100] on link "NOTES" at bounding box center [177, 99] width 14 height 6
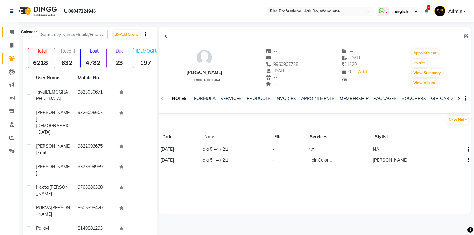
click at [11, 32] on icon at bounding box center [12, 32] width 4 height 5
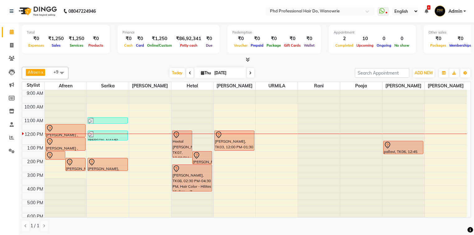
click at [250, 73] on icon at bounding box center [250, 73] width 2 height 4
type input "[DATE]"
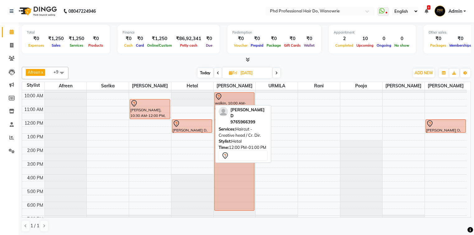
scroll to position [10, 0]
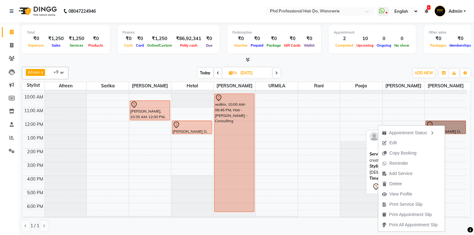
click at [454, 128] on link "SHEFALI D, 12:00 PM-01:00 PM, Haircut - creative sr. stylist" at bounding box center [446, 127] width 40 height 13
select select "7"
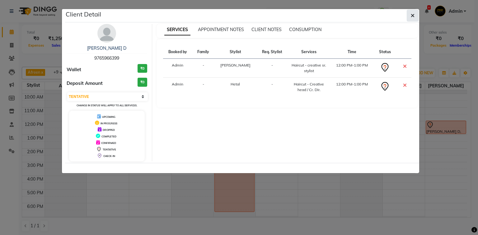
click at [411, 14] on icon "button" at bounding box center [413, 15] width 4 height 5
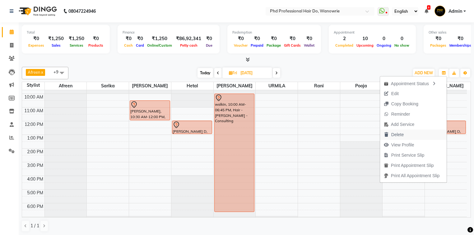
click at [404, 135] on span "Delete" at bounding box center [393, 135] width 27 height 10
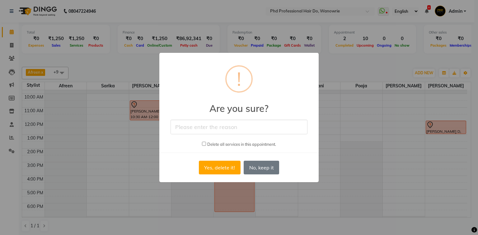
click at [238, 129] on input "text" at bounding box center [239, 127] width 137 height 15
type input "D"
click at [214, 165] on button "Yes, delete it!" at bounding box center [220, 168] width 42 height 14
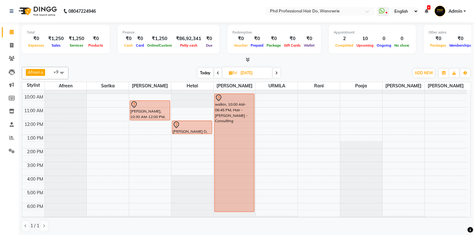
click at [202, 72] on span "Today" at bounding box center [206, 73] width 16 height 10
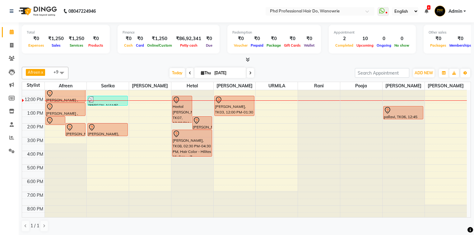
click at [189, 72] on icon at bounding box center [190, 73] width 2 height 4
type input "[DATE]"
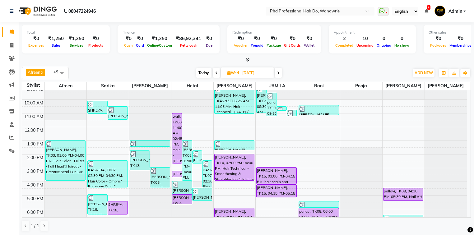
scroll to position [0, 0]
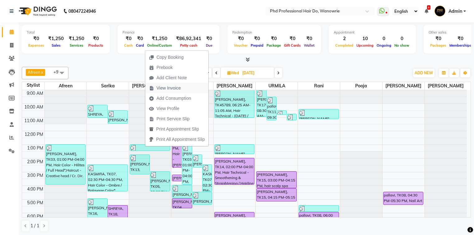
click at [162, 87] on span "View Invoice" at bounding box center [169, 88] width 24 height 7
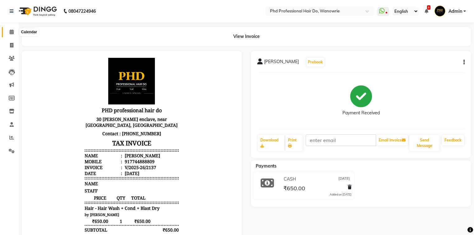
click at [12, 33] on icon at bounding box center [12, 32] width 4 height 5
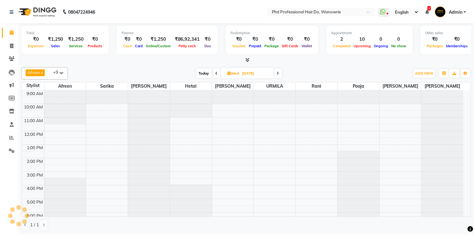
scroll to position [23, 0]
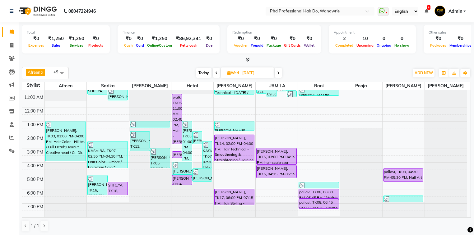
click at [202, 71] on span "Today" at bounding box center [204, 73] width 16 height 10
type input "[DATE]"
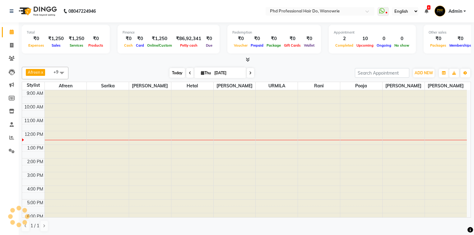
scroll to position [35, 0]
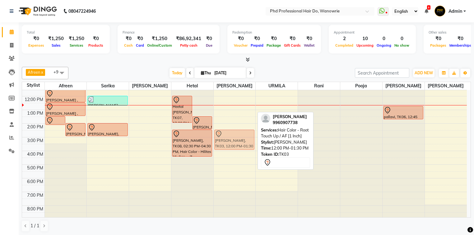
drag, startPoint x: 225, startPoint y: 111, endPoint x: 221, endPoint y: 142, distance: 31.3
click at [221, 142] on div "roshni, TK03, 12:00 PM-01:30 PM, Hair Color - Root Touch Up / AF [1 Inch] roshn…" at bounding box center [235, 137] width 42 height 164
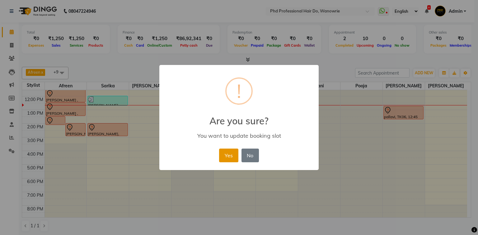
click at [228, 154] on button "Yes" at bounding box center [228, 156] width 19 height 14
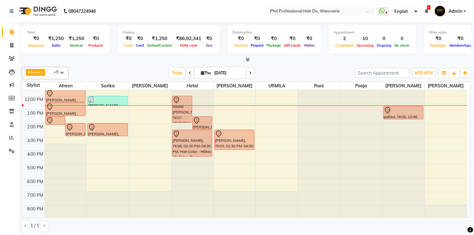
click at [148, 58] on div at bounding box center [247, 60] width 450 height 7
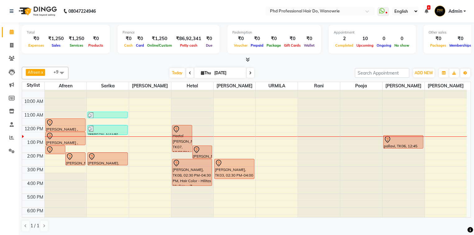
scroll to position [0, 0]
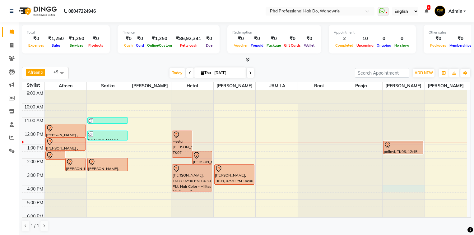
click at [391, 90] on div at bounding box center [404, 90] width 42 height 0
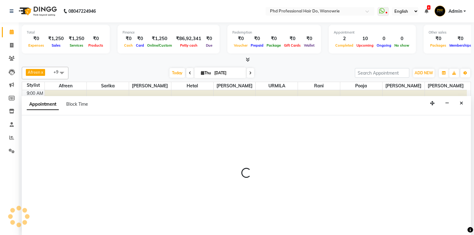
select select "32200"
select select "tentative"
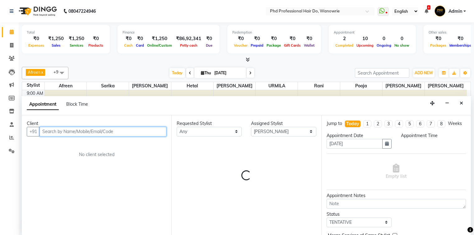
select select "960"
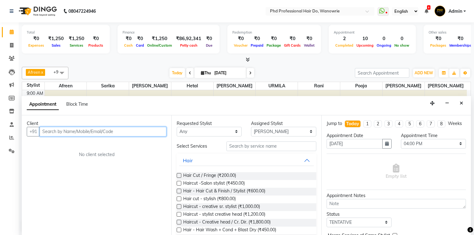
click at [85, 130] on input "text" at bounding box center [103, 132] width 127 height 10
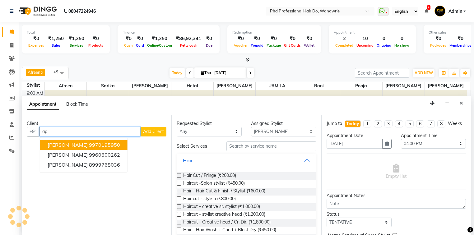
type input "a"
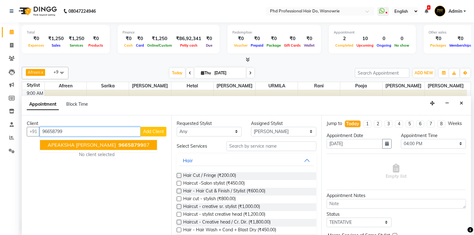
click at [119, 143] on span "96658799" at bounding box center [131, 145] width 25 height 6
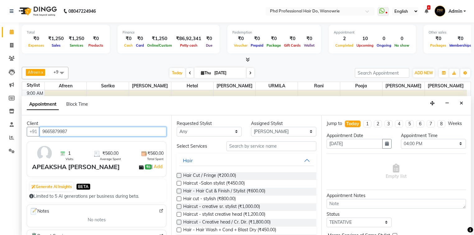
type input "9665879987"
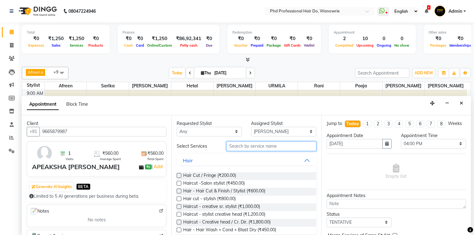
click at [227, 144] on input "text" at bounding box center [272, 147] width 90 height 10
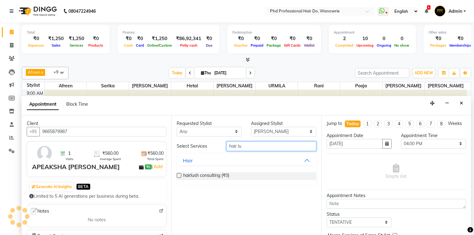
type input "hair lu"
drag, startPoint x: 181, startPoint y: 170, endPoint x: 179, endPoint y: 179, distance: 8.6
click at [179, 177] on div "hairlush consulting (₹0)" at bounding box center [246, 176] width 139 height 18
click at [177, 176] on label at bounding box center [179, 175] width 5 height 5
click at [177, 176] on input "checkbox" at bounding box center [179, 176] width 4 height 4
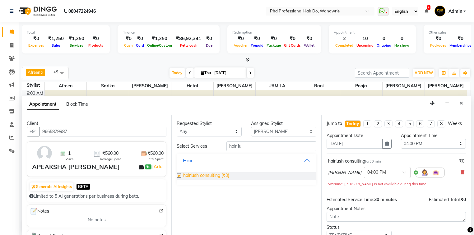
checkbox input "false"
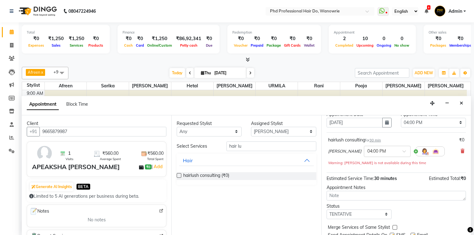
scroll to position [43, 0]
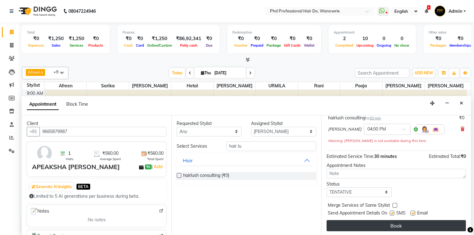
click at [392, 226] on button "Book" at bounding box center [396, 225] width 139 height 11
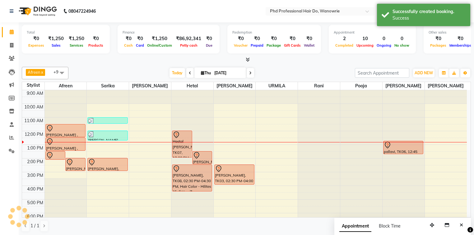
scroll to position [0, 0]
drag, startPoint x: 400, startPoint y: 191, endPoint x: 400, endPoint y: 197, distance: 5.3
click at [400, 197] on div "pallavi, TK06, 12:45 PM-01:45 PM, Nail Art - Natural Nail Gel Polish APEAKSHA S…" at bounding box center [404, 172] width 42 height 164
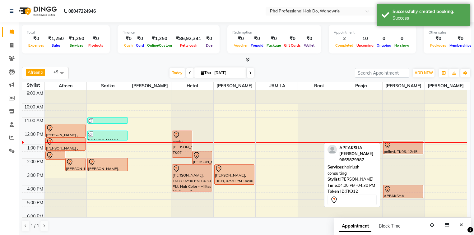
click at [402, 194] on div "pallavi, TK06, 12:45 PM-01:45 PM, Nail Art - Natural Nail Gel Polish APEAKSHA S…" at bounding box center [404, 172] width 42 height 164
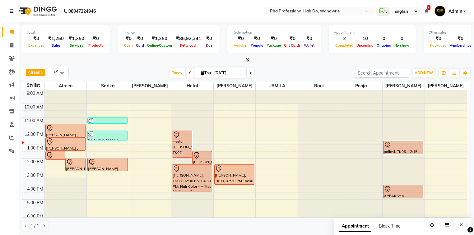
click at [137, 154] on div "9:00 AM 10:00 AM 11:00 AM 12:00 PM 1:00 PM 2:00 PM 3:00 PM 4:00 PM 5:00 PM 6:00…" at bounding box center [244, 172] width 445 height 164
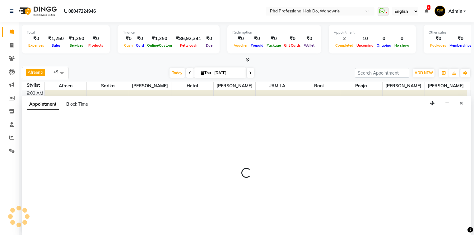
click at [137, 154] on div at bounding box center [247, 175] width 450 height 121
select select "20331"
select select "810"
select select "tentative"
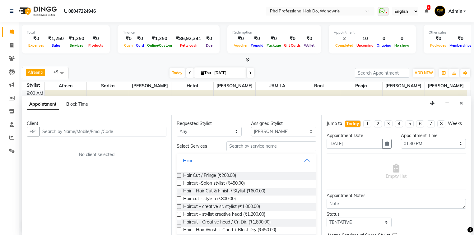
click at [82, 128] on input "text" at bounding box center [103, 132] width 127 height 10
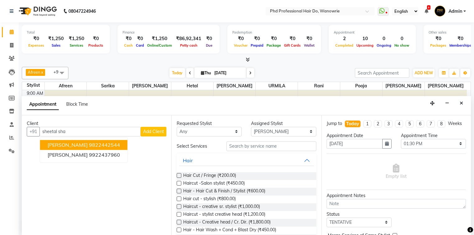
click at [75, 146] on span "[PERSON_NAME]" at bounding box center [68, 145] width 40 height 6
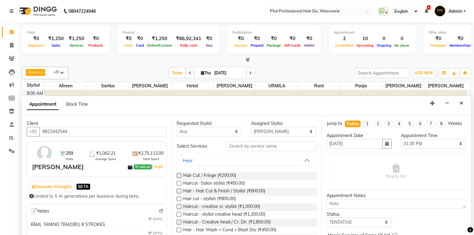
type input "9822442544"
click at [264, 145] on input "text" at bounding box center [272, 147] width 90 height 10
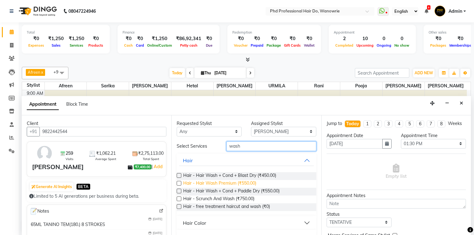
type input "wash"
click at [227, 182] on span "Hair - Hair Wash Premium (₹550.00)" at bounding box center [219, 184] width 73 height 8
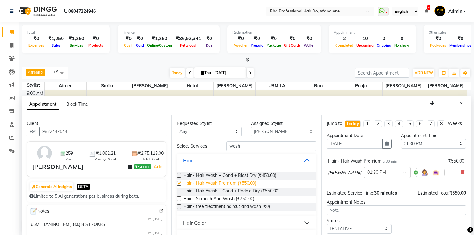
checkbox input "false"
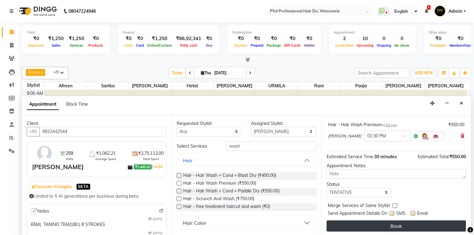
scroll to position [37, 0]
click at [362, 228] on button "Book" at bounding box center [396, 225] width 139 height 11
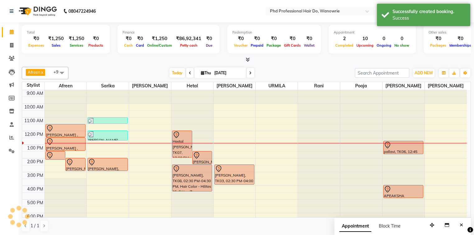
scroll to position [0, 0]
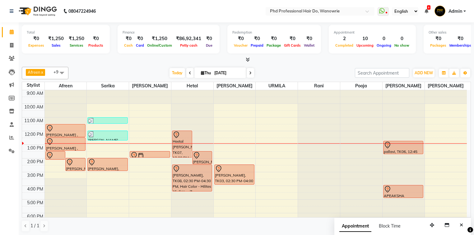
click at [136, 59] on div at bounding box center [247, 60] width 450 height 7
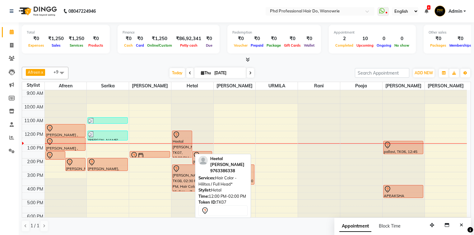
click at [177, 132] on icon at bounding box center [176, 135] width 5 height 7
select select "7"
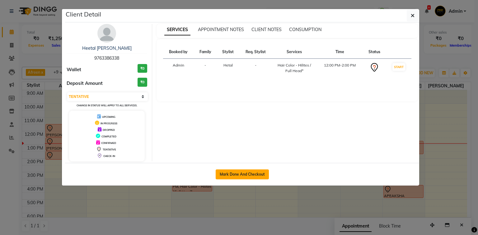
click at [232, 172] on button "Mark Done And Checkout" at bounding box center [242, 175] width 53 height 10
select select "service"
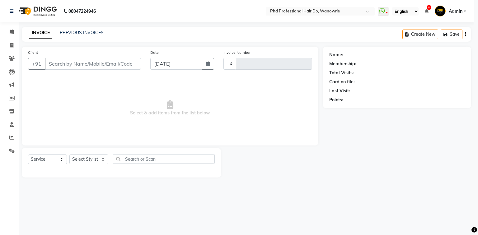
type input "2150"
select select "25"
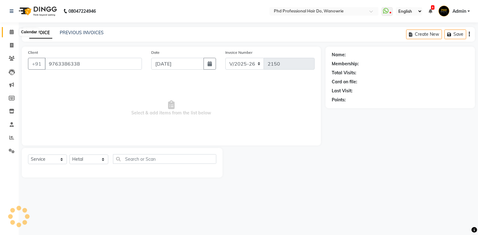
click at [10, 31] on icon at bounding box center [12, 32] width 4 height 5
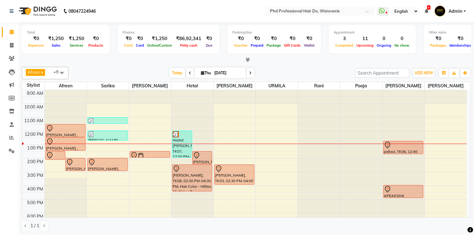
click at [101, 57] on div at bounding box center [247, 60] width 450 height 7
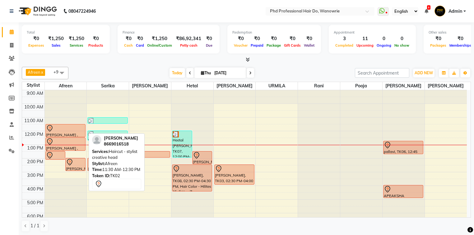
click at [71, 132] on div "SAMRUDHI , TK02, 11:30 AM-12:30 PM, Haircut - stylist creative head" at bounding box center [66, 131] width 40 height 12
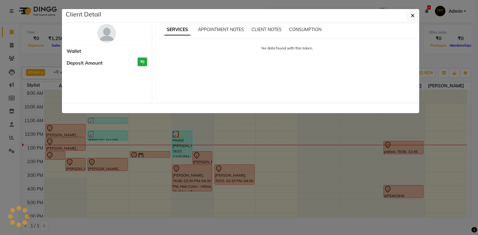
select select "7"
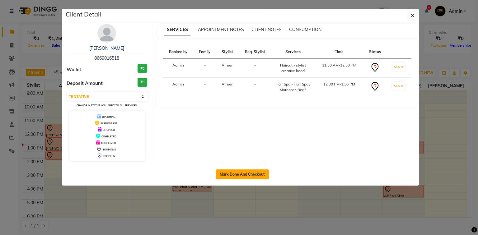
click at [234, 176] on button "Mark Done And Checkout" at bounding box center [242, 175] width 53 height 10
select select "service"
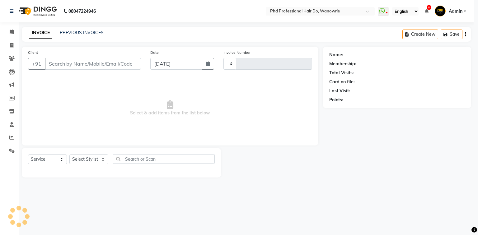
type input "2150"
select select "25"
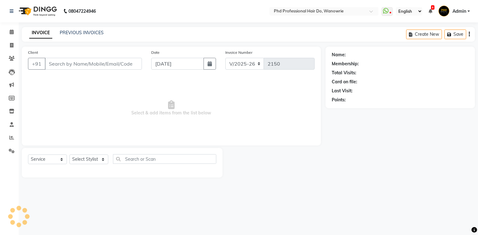
type input "8669016518"
select select "975"
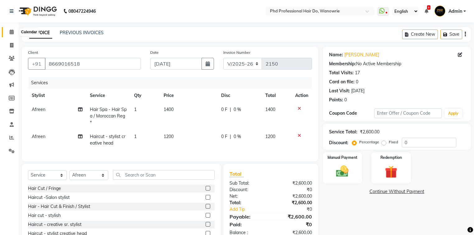
click at [12, 31] on icon at bounding box center [12, 32] width 4 height 5
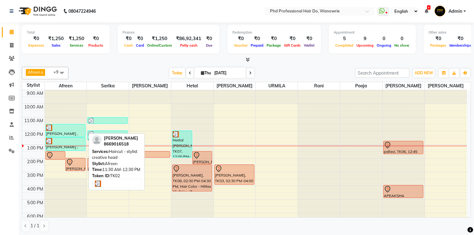
click at [59, 127] on div at bounding box center [65, 128] width 39 height 6
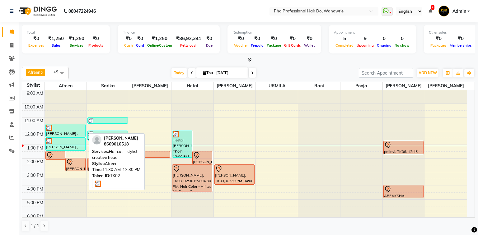
select select "3"
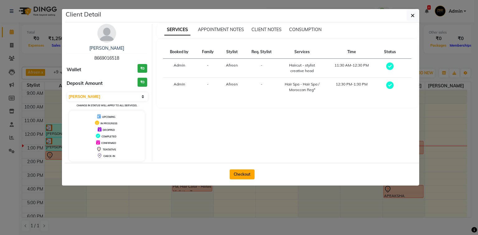
click at [242, 175] on button "Checkout" at bounding box center [242, 175] width 25 height 10
select select "25"
select select "service"
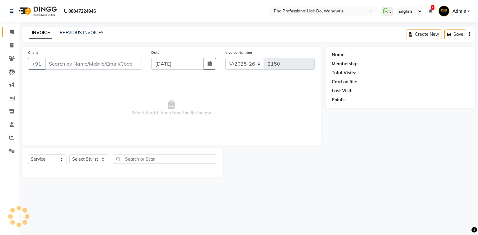
type input "8669016518"
select select "975"
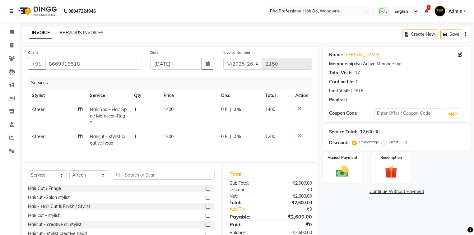
click at [111, 116] on span "Hair Spa - Hair Spa / Moroccan Reg*" at bounding box center [108, 116] width 37 height 19
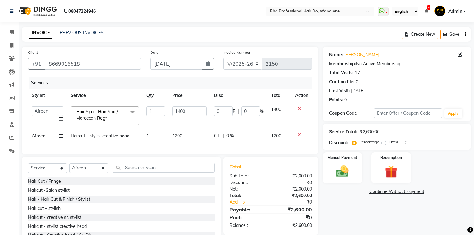
click at [111, 116] on span "Hair Spa - Hair Spa / Moroccan Reg* x" at bounding box center [102, 115] width 55 height 13
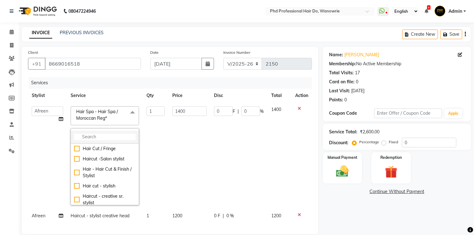
click at [112, 135] on input "multiselect-search" at bounding box center [105, 137] width 62 height 7
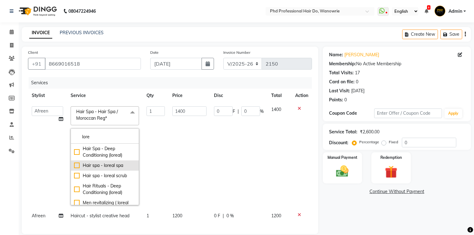
type input "lore"
click at [113, 167] on div "Hair spa - loreal spa" at bounding box center [105, 165] width 62 height 7
checkbox input "true"
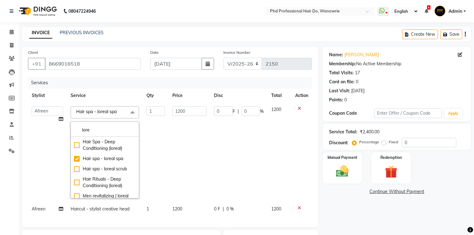
click at [152, 162] on td "1" at bounding box center [156, 153] width 26 height 100
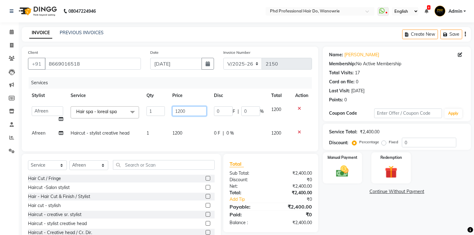
click at [179, 113] on input "1200" at bounding box center [189, 111] width 34 height 10
type input "1500"
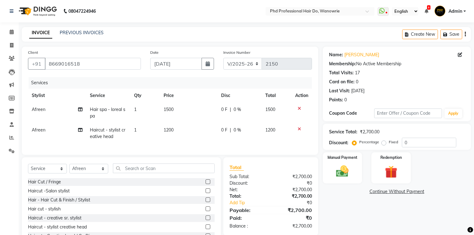
click at [180, 123] on td "1500" at bounding box center [189, 113] width 58 height 21
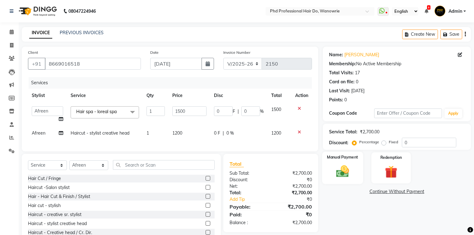
click at [331, 166] on div "Manual Payment" at bounding box center [342, 168] width 41 height 32
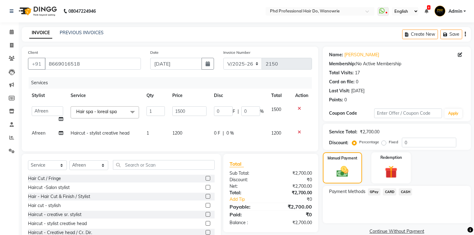
click at [407, 192] on span "CASH" at bounding box center [405, 192] width 13 height 7
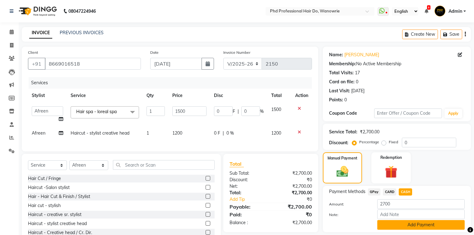
click at [410, 224] on button "Add Payment" at bounding box center [421, 225] width 87 height 10
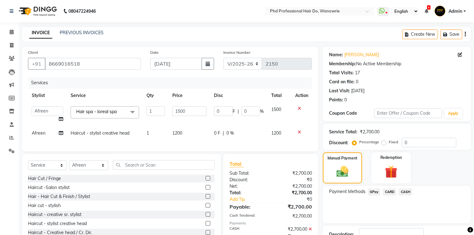
scroll to position [45, 0]
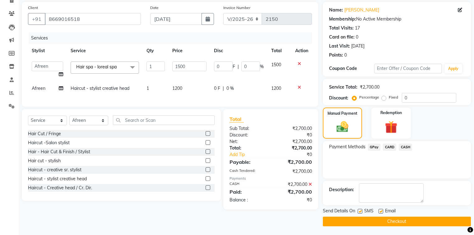
click at [408, 221] on button "Checkout" at bounding box center [397, 222] width 148 height 10
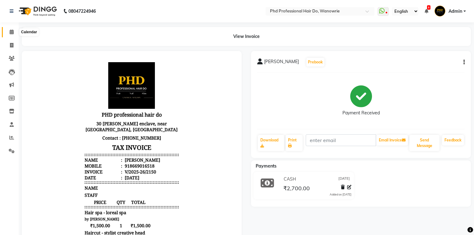
click at [10, 32] on icon at bounding box center [12, 32] width 4 height 5
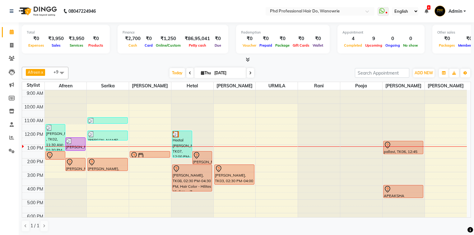
click at [93, 62] on div at bounding box center [247, 60] width 450 height 7
click at [127, 73] on div "Today Thu 04-09-2025" at bounding box center [212, 72] width 280 height 9
click at [269, 166] on div "9:00 AM 10:00 AM 11:00 AM 12:00 PM 1:00 PM 2:00 PM 3:00 PM 4:00 PM 5:00 PM 6:00…" at bounding box center [244, 172] width 445 height 164
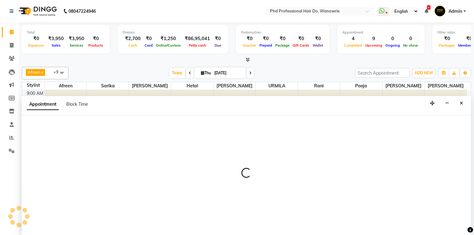
click at [269, 166] on div at bounding box center [247, 175] width 450 height 121
select select "33027"
select select "tentative"
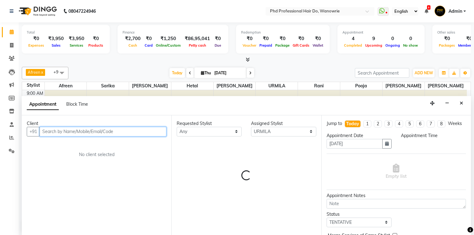
select select "870"
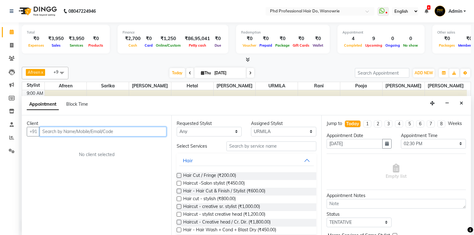
click at [101, 128] on input "text" at bounding box center [103, 132] width 127 height 10
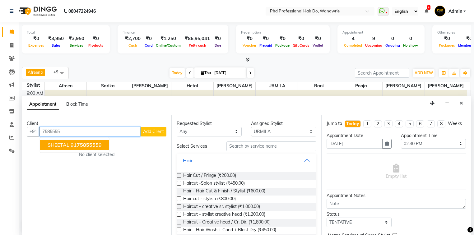
click at [93, 146] on span "7585555" at bounding box center [88, 145] width 22 height 6
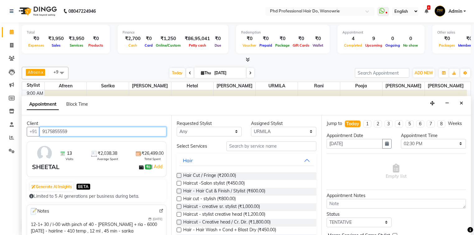
type input "9175855559"
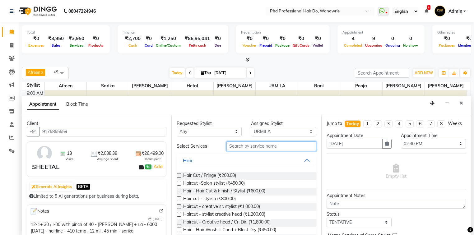
click at [251, 146] on input "text" at bounding box center [272, 147] width 90 height 10
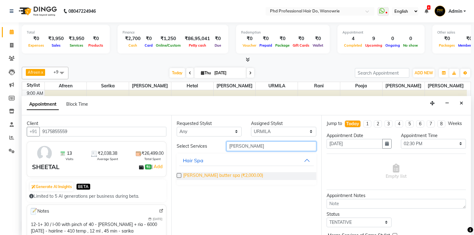
type input "shea"
click at [209, 177] on span "shea butter spa (₹2,000.00)" at bounding box center [223, 176] width 80 height 8
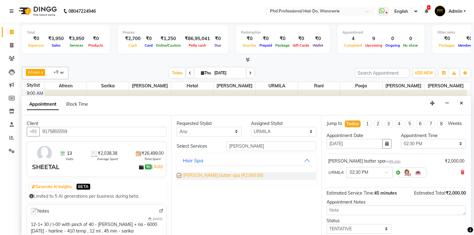
checkbox input "false"
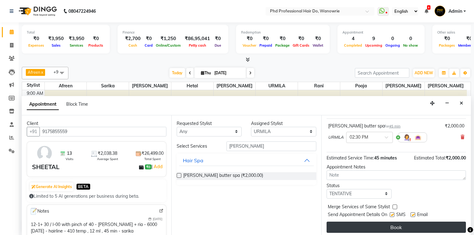
scroll to position [37, 0]
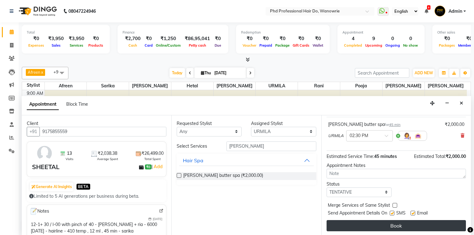
click at [392, 220] on button "Book" at bounding box center [396, 225] width 139 height 11
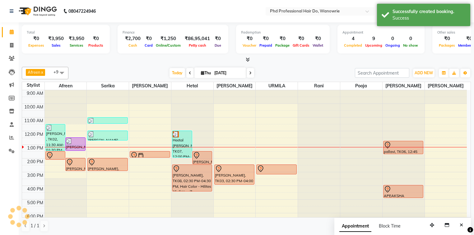
scroll to position [0, 0]
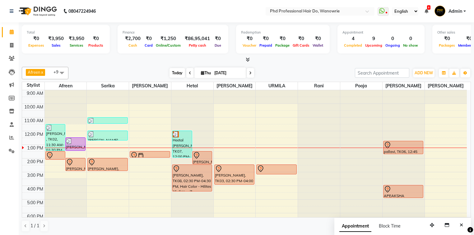
click at [177, 73] on span "Today" at bounding box center [178, 73] width 16 height 10
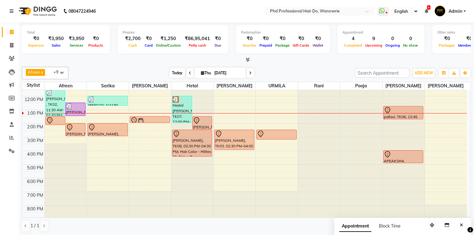
click at [177, 71] on span "Today" at bounding box center [178, 73] width 16 height 10
click at [173, 75] on span "Today" at bounding box center [178, 73] width 16 height 10
click at [201, 72] on icon at bounding box center [202, 73] width 3 height 4
select select "9"
select select "2025"
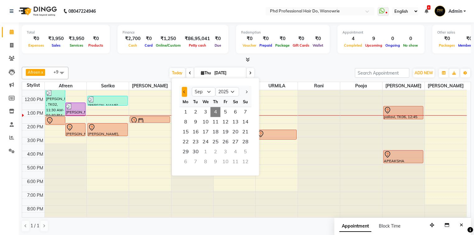
click at [184, 92] on span "Previous month" at bounding box center [184, 92] width 2 height 2
click at [186, 91] on button "Previous month" at bounding box center [184, 92] width 5 height 10
select select "7"
click at [8, 136] on span at bounding box center [11, 137] width 11 height 7
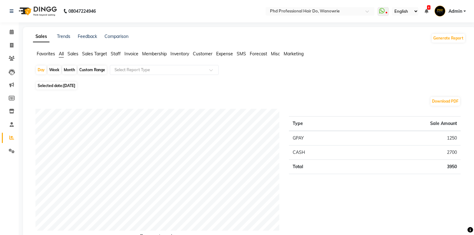
click at [114, 56] on span "Staff" at bounding box center [116, 54] width 10 height 6
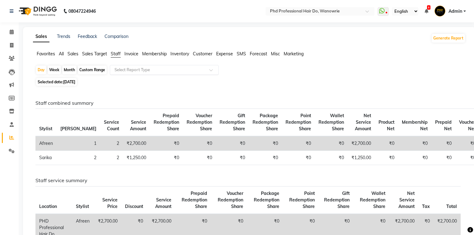
click at [119, 72] on input "text" at bounding box center [158, 70] width 90 height 6
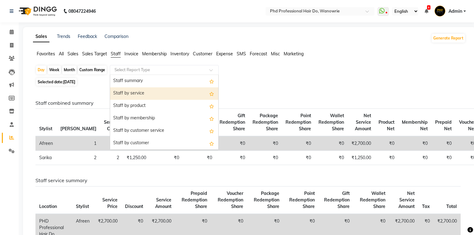
click at [121, 91] on div "Staff by service" at bounding box center [164, 93] width 108 height 12
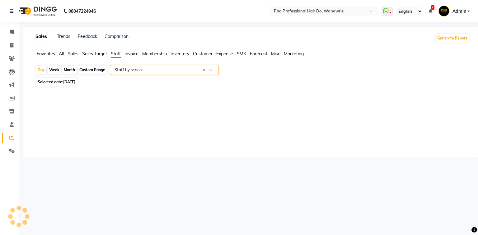
select select "filtered_report"
select select "csv"
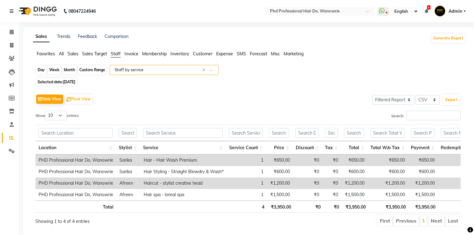
click at [45, 70] on div "Day" at bounding box center [41, 70] width 10 height 9
select select "9"
select select "2025"
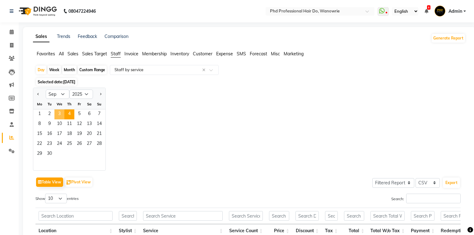
click at [61, 118] on span "3" at bounding box center [59, 115] width 10 height 10
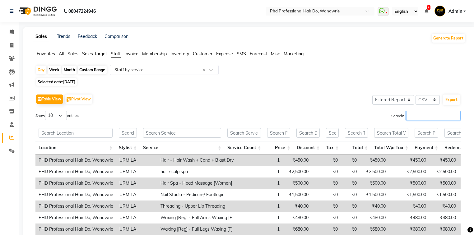
click at [411, 113] on input "Search:" at bounding box center [434, 116] width 54 height 10
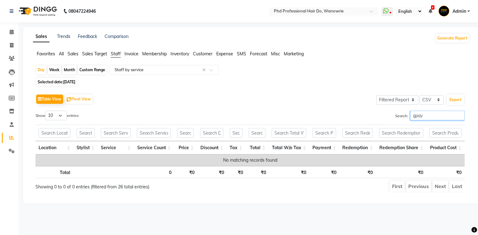
type input "gpay"
click at [108, 111] on div "Table View Pivot View Select Full Report Filtered Report Select CSV PDF Export …" at bounding box center [249, 143] width 429 height 100
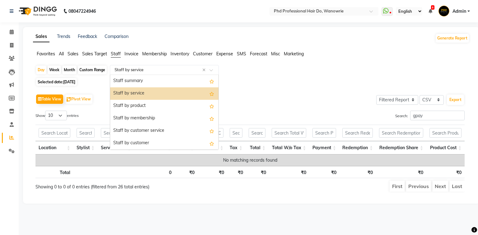
click at [133, 71] on input "text" at bounding box center [158, 70] width 90 height 6
click at [71, 54] on span "Sales" at bounding box center [73, 54] width 11 height 6
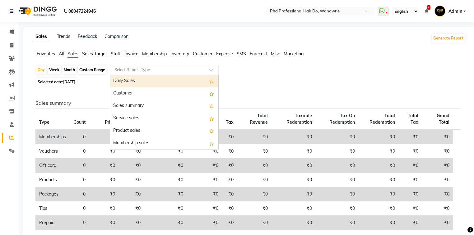
click at [133, 73] on input "text" at bounding box center [158, 70] width 90 height 6
click at [131, 81] on div "Daily Sales" at bounding box center [164, 81] width 108 height 12
select select "filtered_report"
select select "csv"
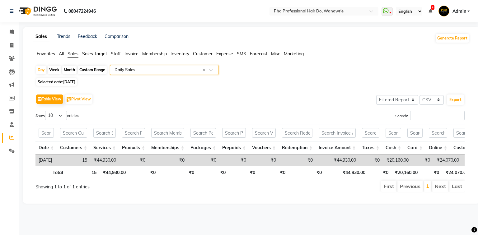
click at [138, 70] on input "text" at bounding box center [158, 70] width 90 height 6
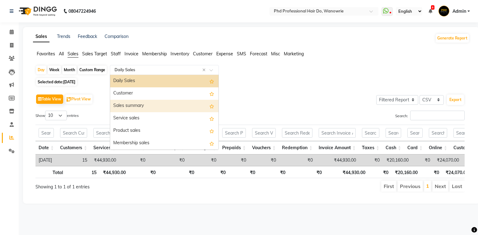
click at [132, 104] on div "Sales summary" at bounding box center [164, 106] width 108 height 12
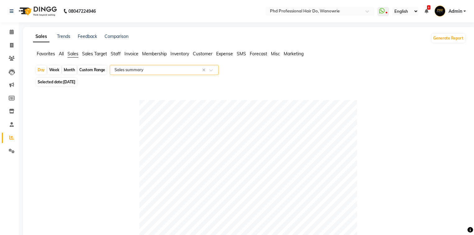
click at [148, 70] on input "text" at bounding box center [158, 70] width 90 height 6
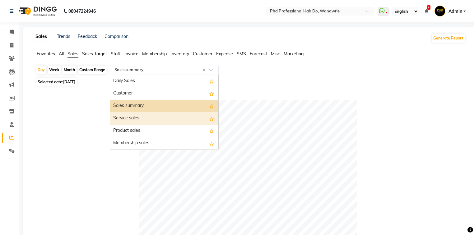
click at [127, 116] on div "Service sales" at bounding box center [164, 118] width 108 height 12
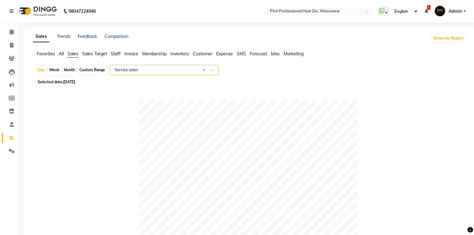
click at [162, 72] on input "text" at bounding box center [158, 70] width 90 height 6
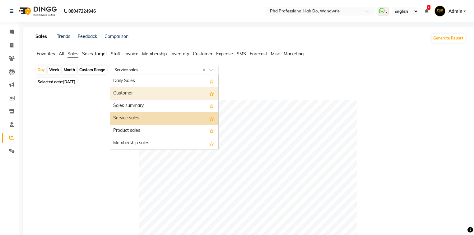
click at [136, 92] on div "Customer" at bounding box center [164, 93] width 108 height 12
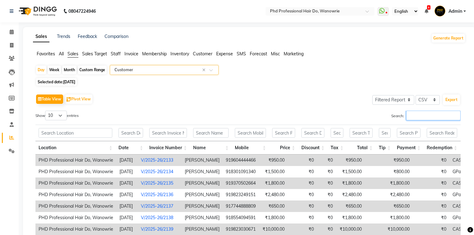
click at [445, 120] on input "Search:" at bounding box center [434, 116] width 54 height 10
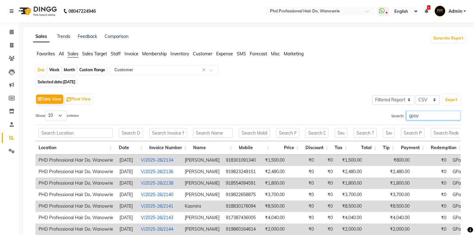
type input "gpay"
click at [60, 114] on select "10 25 50 100" at bounding box center [56, 116] width 22 height 10
select select "50"
click at [46, 111] on select "10 25 50 100" at bounding box center [56, 116] width 22 height 10
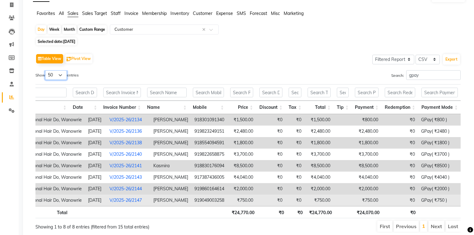
scroll to position [65, 0]
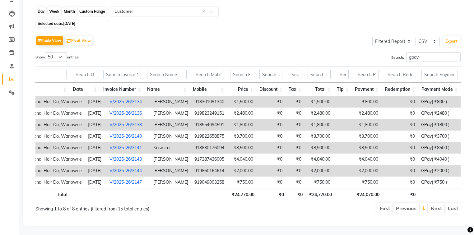
click at [42, 7] on div "Day" at bounding box center [41, 11] width 10 height 9
select select "9"
select select "2025"
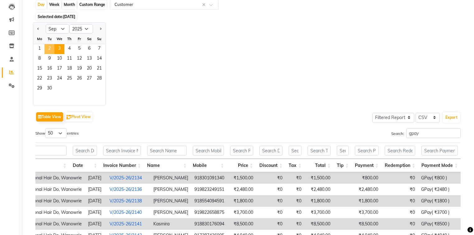
click at [49, 50] on span "2" at bounding box center [50, 49] width 10 height 10
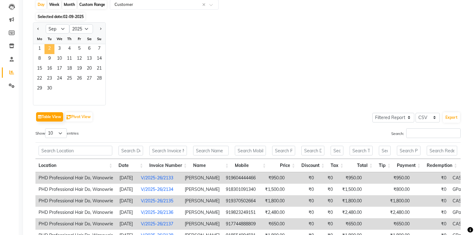
scroll to position [0, 0]
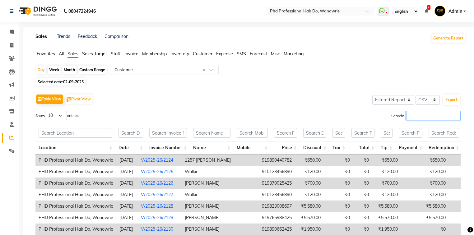
click at [414, 116] on input "Search:" at bounding box center [434, 116] width 54 height 10
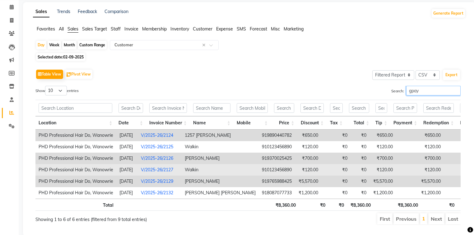
scroll to position [42, 0]
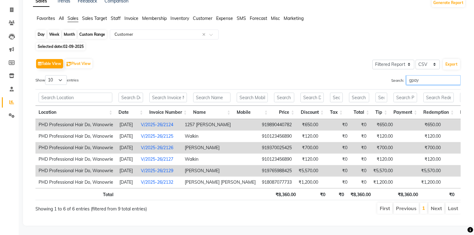
type input "gpay"
click at [40, 30] on div "Day" at bounding box center [41, 34] width 10 height 9
select select "9"
select select "2025"
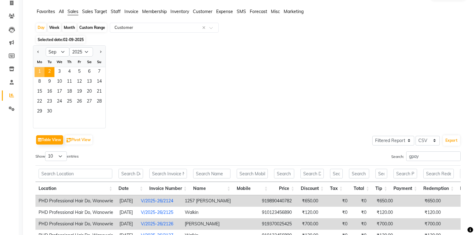
click at [39, 71] on span "1" at bounding box center [40, 72] width 10 height 10
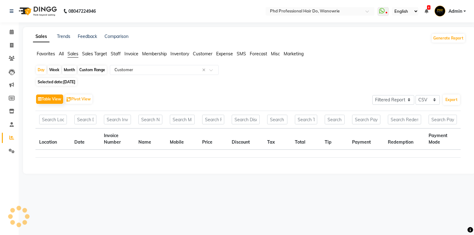
scroll to position [0, 0]
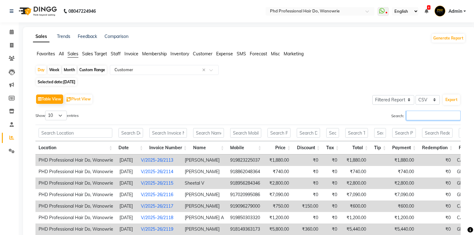
click at [416, 117] on input "Search:" at bounding box center [434, 116] width 54 height 10
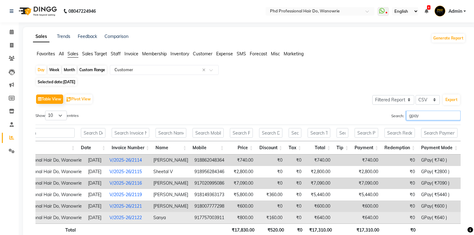
scroll to position [25, 0]
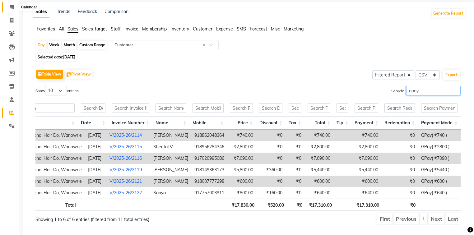
type input "gpay"
click at [11, 6] on icon at bounding box center [12, 7] width 4 height 5
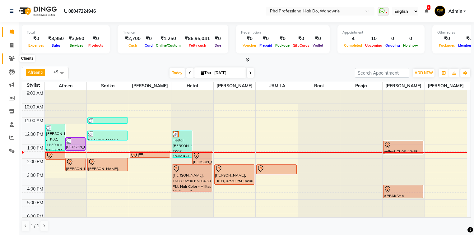
click at [10, 57] on icon at bounding box center [12, 58] width 6 height 5
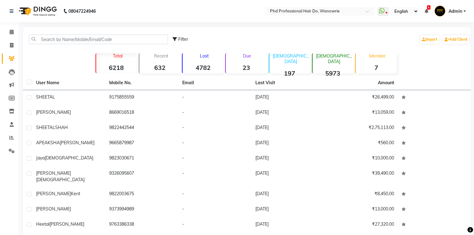
drag, startPoint x: 85, startPoint y: 32, endPoint x: 84, endPoint y: 36, distance: 4.2
click at [84, 36] on div "Filter Import Add Client" at bounding box center [247, 40] width 446 height 20
click at [76, 39] on input "text" at bounding box center [98, 40] width 139 height 10
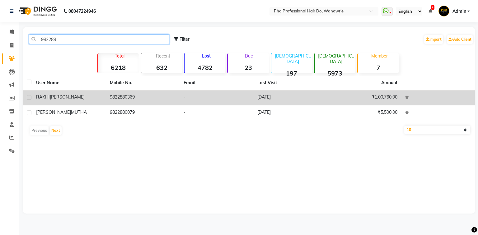
type input "982288"
click at [126, 98] on td "9822880369" at bounding box center [143, 97] width 74 height 15
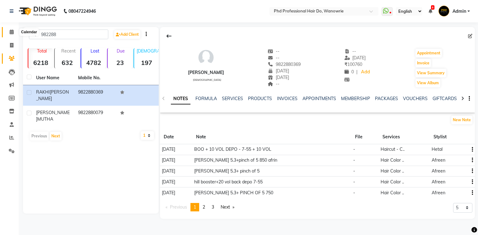
click at [9, 32] on span at bounding box center [11, 32] width 11 height 7
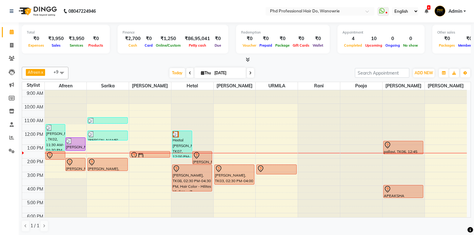
click at [94, 67] on div "Afreen x [PERSON_NAME] x [PERSON_NAME] x [PERSON_NAME] x [PERSON_NAME] x [PERSO…" at bounding box center [247, 73] width 450 height 12
click at [100, 146] on div "9:00 AM 10:00 AM 11:00 AM 12:00 PM 1:00 PM 2:00 PM 3:00 PM 4:00 PM 5:00 PM 6:00…" at bounding box center [244, 172] width 445 height 164
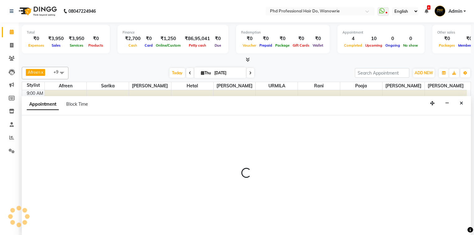
select select "977"
select select "780"
select select "tentative"
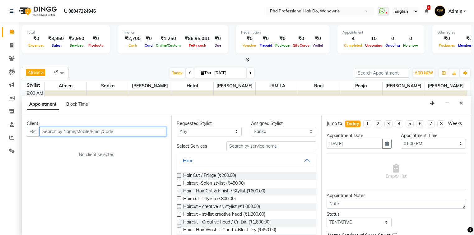
click at [106, 128] on input "text" at bounding box center [103, 132] width 127 height 10
type input "8799947178"
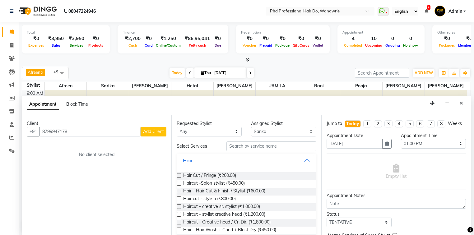
click at [142, 132] on button "Add Client" at bounding box center [154, 132] width 26 height 10
select select "22"
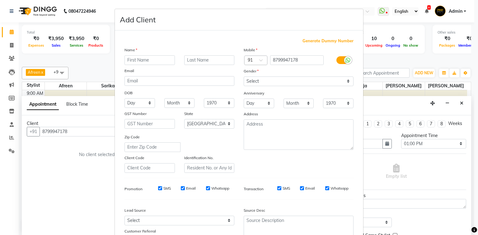
click at [157, 62] on input "text" at bounding box center [150, 60] width 50 height 10
type input "saniya"
click at [248, 79] on select "Select [DEMOGRAPHIC_DATA] [DEMOGRAPHIC_DATA] Other Prefer Not To Say" at bounding box center [299, 82] width 110 height 10
select select "[DEMOGRAPHIC_DATA]"
click at [244, 77] on select "Select [DEMOGRAPHIC_DATA] [DEMOGRAPHIC_DATA] Other Prefer Not To Say" at bounding box center [299, 82] width 110 height 10
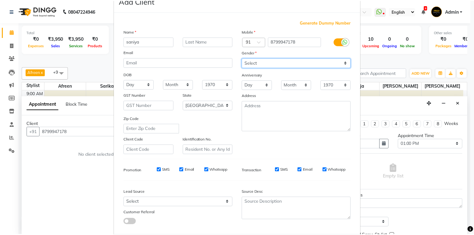
scroll to position [55, 0]
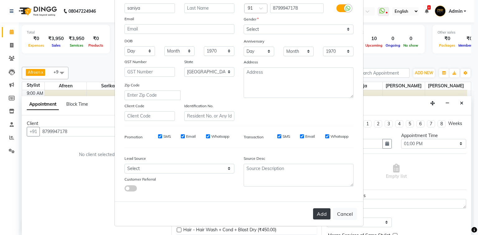
click at [321, 215] on button "Add" at bounding box center [321, 214] width 17 height 11
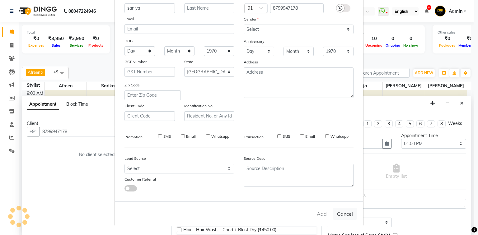
select select
select select "null"
select select
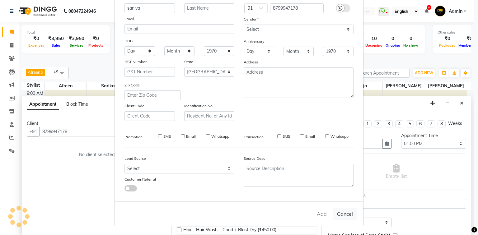
select select
checkbox input "false"
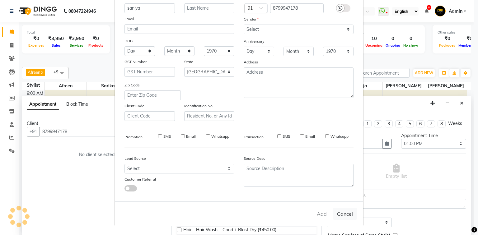
checkbox input "false"
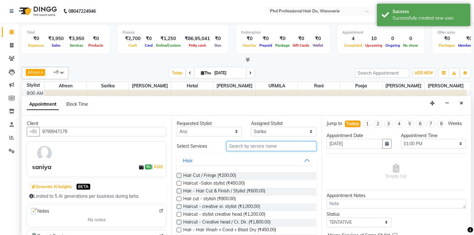
click at [255, 147] on input "text" at bounding box center [272, 147] width 90 height 10
type input "cut"
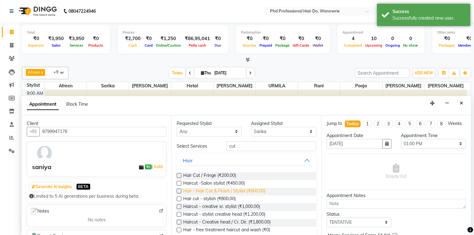
click at [213, 189] on span "Hair - Hair Cut & Finish / Stylist (₹600.00)" at bounding box center [224, 192] width 82 height 8
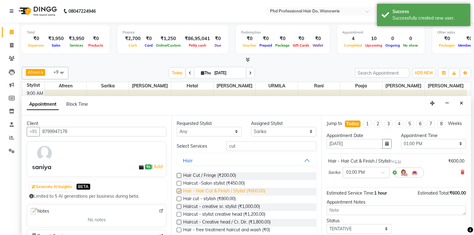
checkbox input "false"
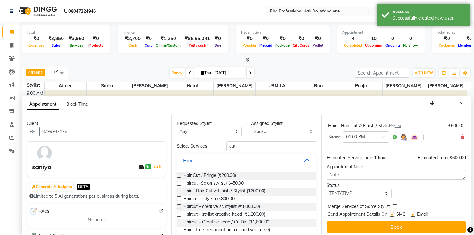
scroll to position [37, 0]
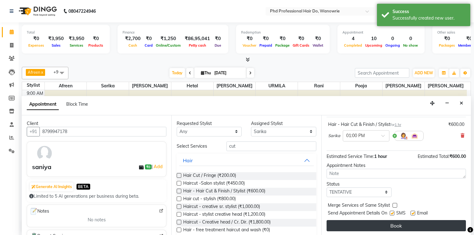
click at [388, 223] on button "Book" at bounding box center [396, 225] width 139 height 11
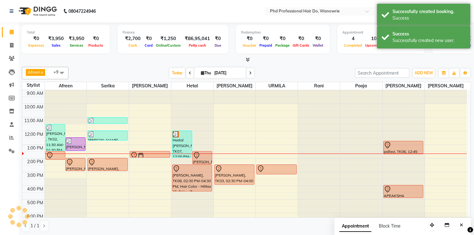
scroll to position [0, 0]
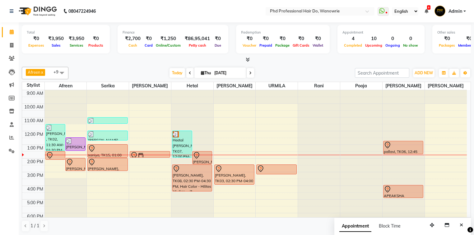
click at [134, 64] on div "Afreen x [PERSON_NAME] x [PERSON_NAME] x [PERSON_NAME] x [PERSON_NAME] x [PERSO…" at bounding box center [247, 149] width 450 height 170
click at [100, 64] on div "Total ₹0 Expenses ₹3,950 Sales ₹3,950 Services ₹0 Products Finance ₹2,700 Cash …" at bounding box center [247, 129] width 456 height 214
click at [132, 64] on div "Total ₹0 Expenses ₹3,950 Sales ₹3,950 Services ₹0 Products Finance ₹2,700 Cash …" at bounding box center [247, 129] width 456 height 214
click at [201, 72] on icon at bounding box center [202, 73] width 3 height 4
select select "9"
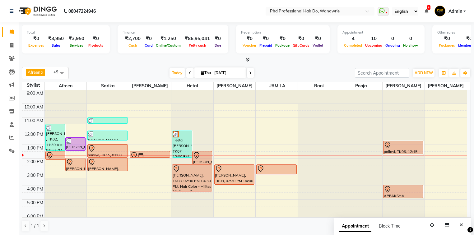
select select "2025"
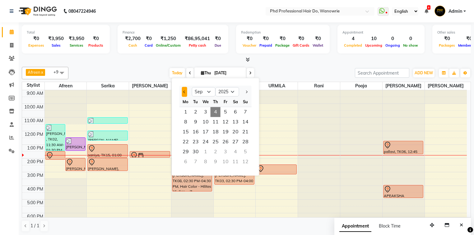
click at [185, 92] on span "Previous month" at bounding box center [184, 92] width 2 height 2
select select "7"
click at [207, 139] on span "23" at bounding box center [206, 142] width 10 height 10
type input "23-07-2025"
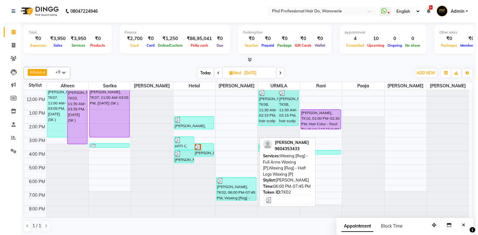
scroll to position [10, 0]
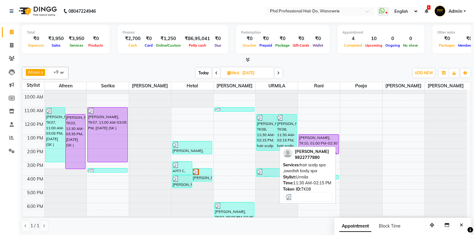
click at [262, 135] on div "PRIYANKA SURANA, TK08, 11:30 AM-02:15 PM, hair scalp spa ,swedish body spa" at bounding box center [267, 133] width 20 height 36
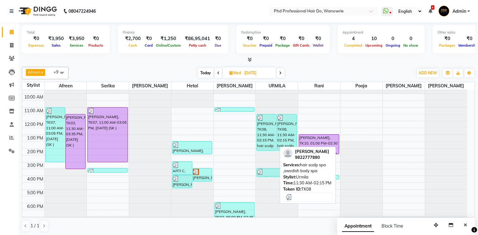
select select "3"
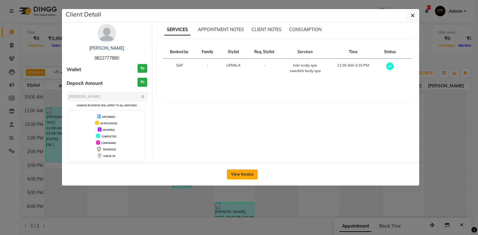
click at [249, 171] on button "View Invoice" at bounding box center [242, 175] width 31 height 10
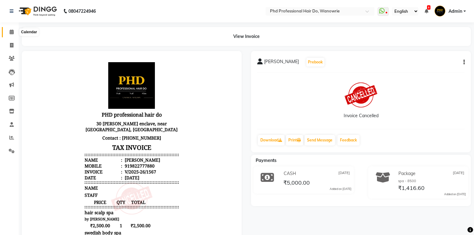
click at [10, 32] on icon at bounding box center [12, 32] width 4 height 5
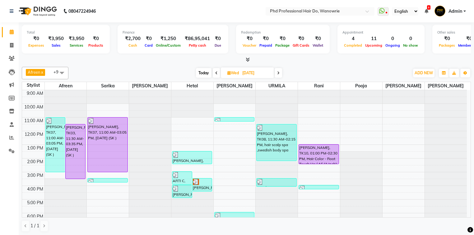
click at [205, 73] on span "Today" at bounding box center [204, 73] width 16 height 10
type input "[DATE]"
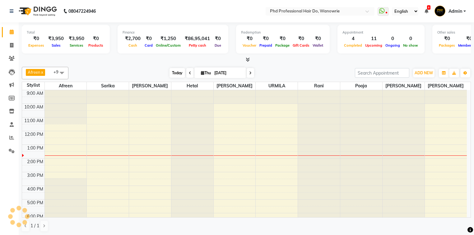
scroll to position [35, 0]
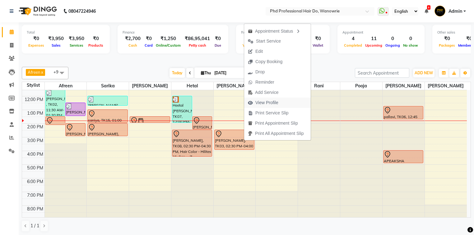
click at [266, 105] on span "View Profile" at bounding box center [267, 103] width 23 height 7
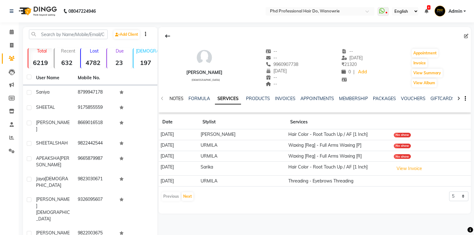
click at [181, 99] on link "NOTES" at bounding box center [177, 99] width 14 height 6
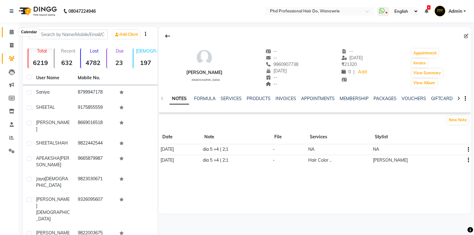
click at [9, 31] on span at bounding box center [11, 32] width 11 height 7
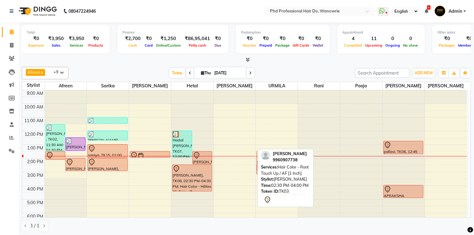
drag, startPoint x: 243, startPoint y: 171, endPoint x: 269, endPoint y: 160, distance: 28.9
click at [269, 160] on div "Afreen x [PERSON_NAME] x [PERSON_NAME] x [PERSON_NAME] x [PERSON_NAME] x [PERSO…" at bounding box center [247, 149] width 450 height 170
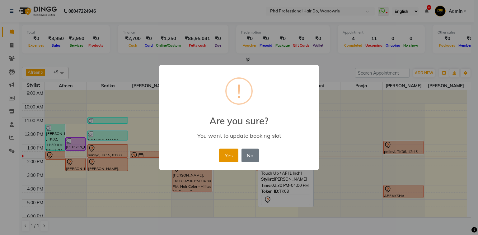
click at [224, 155] on button "Yes" at bounding box center [228, 156] width 19 height 14
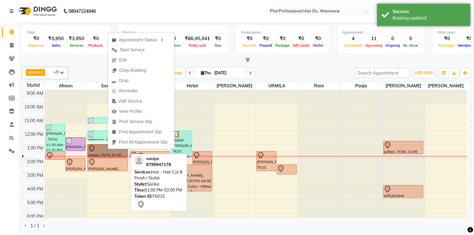
click at [96, 147] on link "saniya, TK15, 01:00 PM-02:00 PM, Hair - Hair Cut & Finish / Stylist" at bounding box center [107, 150] width 40 height 13
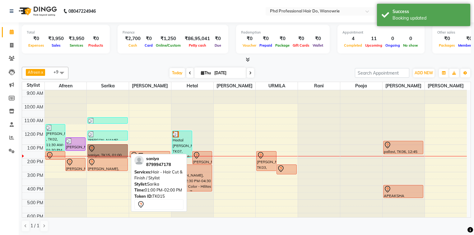
click at [97, 148] on link "saniya, TK15, 01:00 PM-02:00 PM, Hair - Hair Cut & Finish / Stylist" at bounding box center [107, 150] width 40 height 13
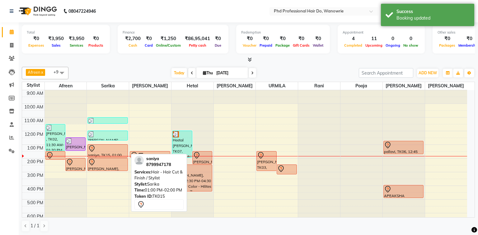
select select "7"
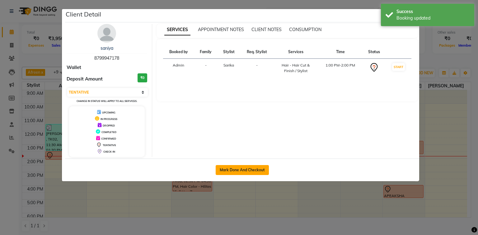
click at [227, 167] on button "Mark Done And Checkout" at bounding box center [242, 170] width 53 height 10
select select "service"
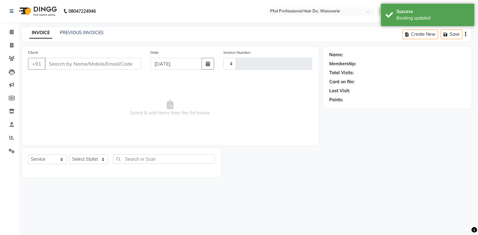
type input "2151"
select select "25"
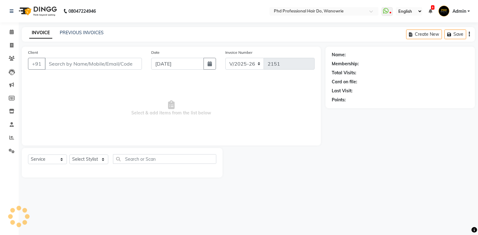
type input "8799947178"
select select "977"
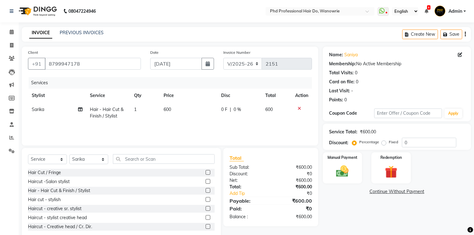
click at [240, 110] on span "0 %" at bounding box center [237, 109] width 7 height 7
select select "977"
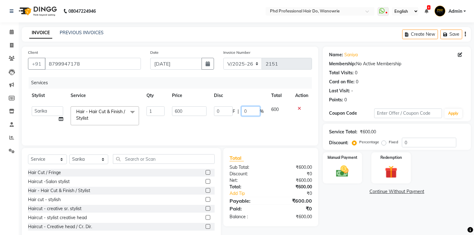
click at [258, 115] on input "0" at bounding box center [251, 111] width 19 height 10
type input "50"
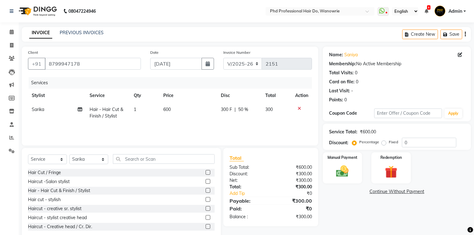
click at [198, 129] on div "Services Stylist Service Qty Price Disc Total Action Sarika Hair - Hair Cut & F…" at bounding box center [170, 108] width 284 height 62
click at [13, 33] on icon at bounding box center [12, 32] width 4 height 5
click at [14, 34] on span at bounding box center [11, 32] width 11 height 7
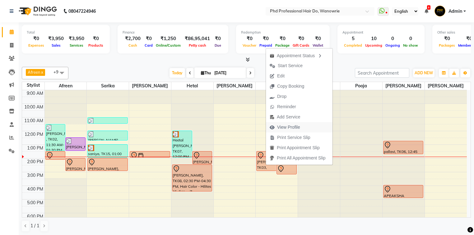
click at [283, 127] on span "View Profile" at bounding box center [288, 127] width 23 height 7
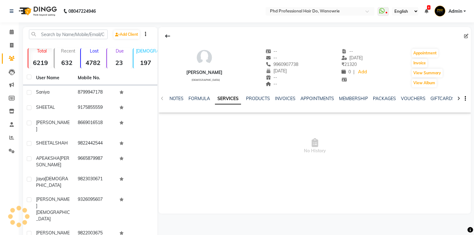
click at [177, 103] on div "NOTES FORMULA SERVICES PRODUCTS INVOICES APPOINTMENTS MEMBERSHIP PACKAGES VOUCH…" at bounding box center [308, 102] width 276 height 12
click at [177, 101] on link "NOTES" at bounding box center [177, 99] width 14 height 6
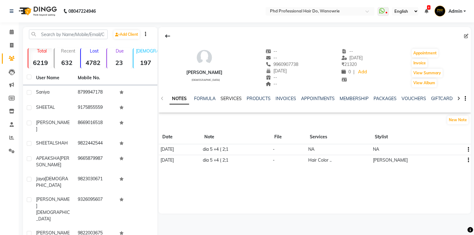
click at [228, 99] on link "SERVICES" at bounding box center [231, 99] width 21 height 6
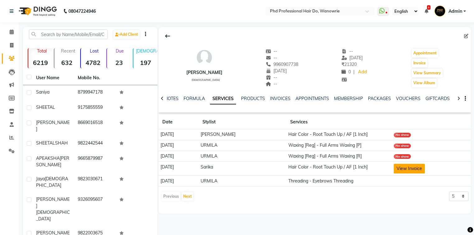
click at [396, 168] on button "View Invoice" at bounding box center [409, 169] width 31 height 10
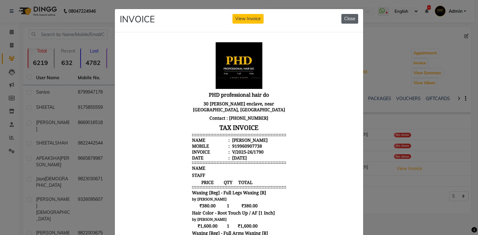
click at [344, 20] on button "Close" at bounding box center [349, 19] width 17 height 10
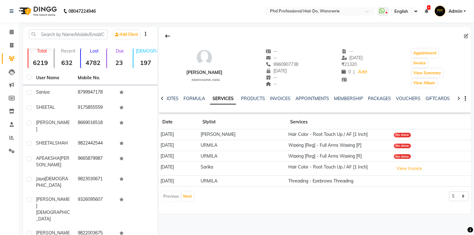
click at [179, 99] on ul "NOTES FORMULA SERVICES PRODUCTS INVOICES APPOINTMENTS MEMBERSHIP PACKAGES VOUCH…" at bounding box center [362, 99] width 395 height 7
click at [175, 98] on link "NOTES" at bounding box center [172, 99] width 14 height 6
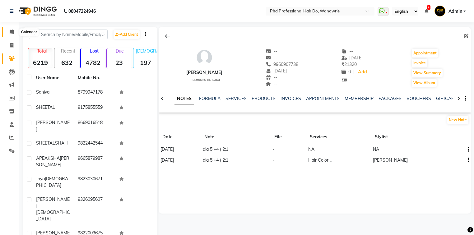
click at [11, 32] on icon at bounding box center [12, 32] width 4 height 5
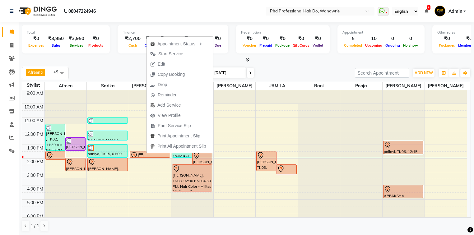
click at [146, 153] on div "Appointment Status Start Service Edit Copy Booking Drop Reminder Add Service Vi…" at bounding box center [179, 95] width 67 height 118
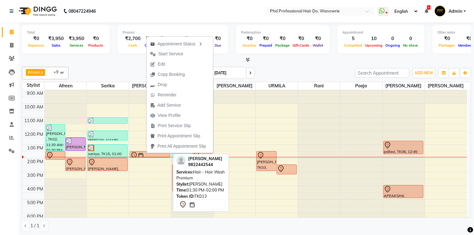
click at [140, 154] on img at bounding box center [141, 156] width 6 height 6
select select "7"
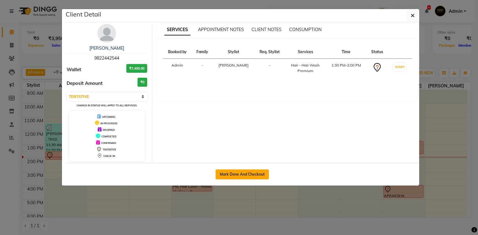
click at [242, 173] on button "Mark Done And Checkout" at bounding box center [242, 175] width 53 height 10
select select "service"
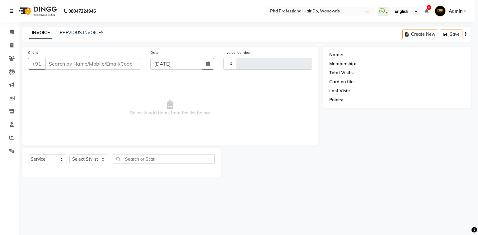
type input "2151"
select select "3"
select select "25"
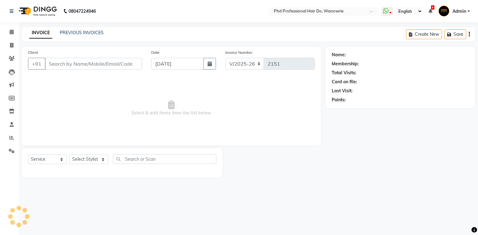
type input "9822442544"
select select "20331"
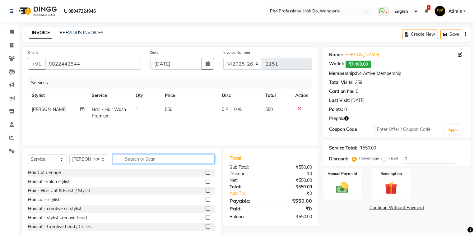
click at [146, 160] on input "text" at bounding box center [164, 159] width 102 height 10
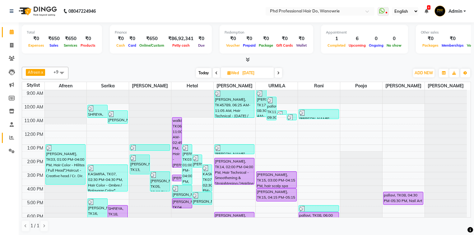
click at [12, 138] on icon at bounding box center [11, 137] width 5 height 5
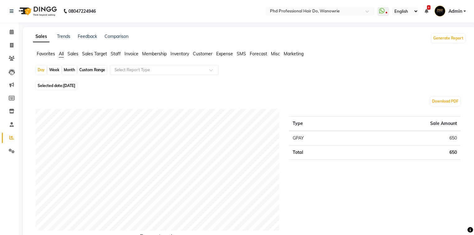
click at [73, 70] on div "Month" at bounding box center [69, 70] width 14 height 9
select select "9"
select select "2025"
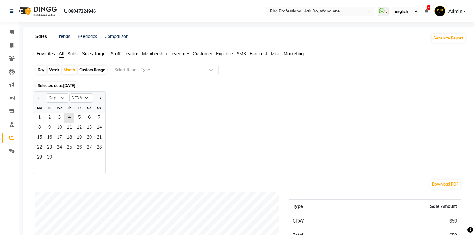
click at [40, 71] on div "Day" at bounding box center [41, 70] width 10 height 9
select select "9"
select select "2025"
click at [61, 116] on span "3" at bounding box center [59, 118] width 10 height 10
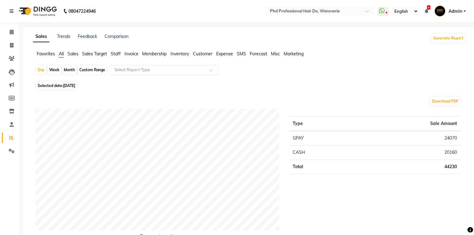
click at [139, 68] on input "text" at bounding box center [158, 70] width 90 height 6
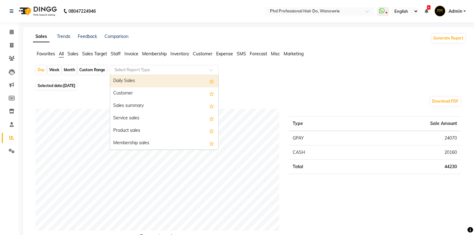
click at [131, 80] on div "Daily Sales" at bounding box center [164, 81] width 108 height 12
select select "filtered_report"
select select "csv"
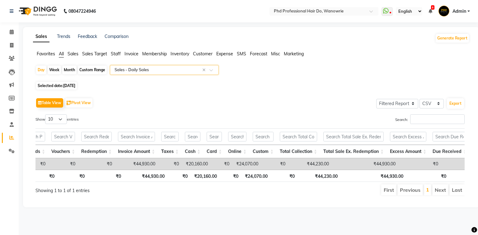
scroll to position [0, 211]
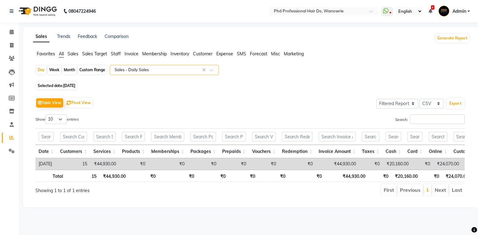
select select "filtered_report"
select select "csv"
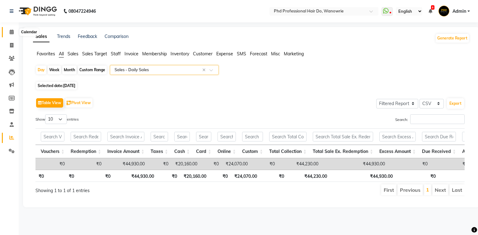
click at [11, 33] on icon at bounding box center [12, 32] width 4 height 5
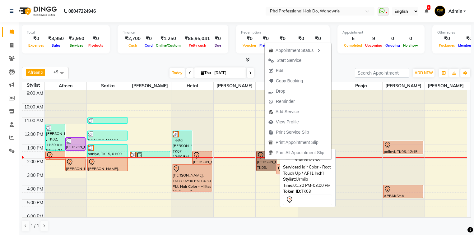
click at [262, 162] on link "[PERSON_NAME], TK03, 01:30 PM-03:00 PM, Hair Color - Root Touch Up / AF [1 Inch]" at bounding box center [267, 161] width 20 height 20
select select "7"
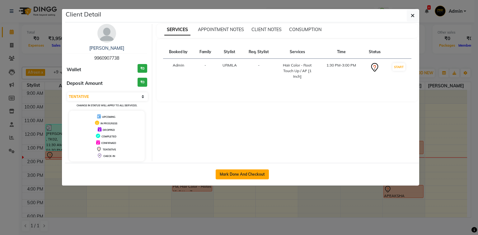
click at [255, 174] on button "Mark Done And Checkout" at bounding box center [242, 175] width 53 height 10
select select "service"
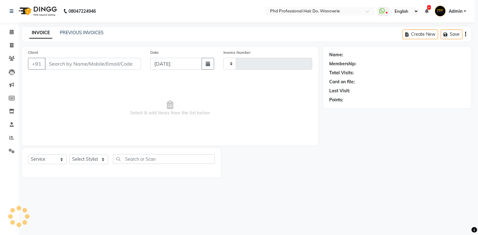
type input "2151"
select select "25"
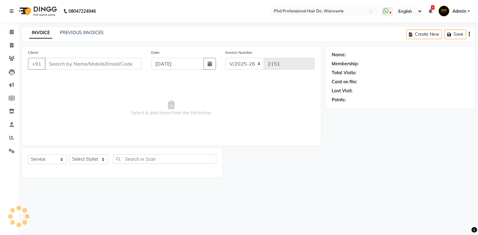
type input "9960907738"
select select "33027"
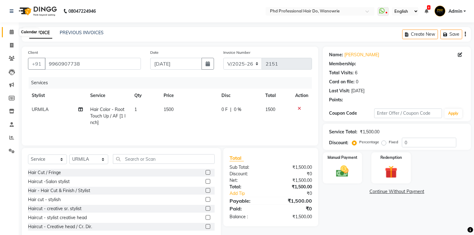
click at [11, 35] on span at bounding box center [11, 32] width 11 height 7
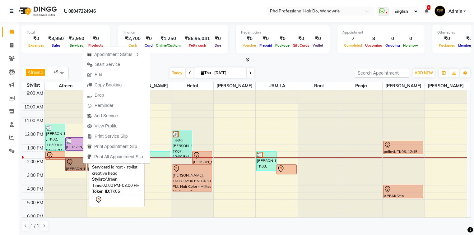
click at [82, 164] on link "[PERSON_NAME], TK05, 02:00 PM-03:00 PM, Haircut - stylist creative head" at bounding box center [75, 164] width 20 height 13
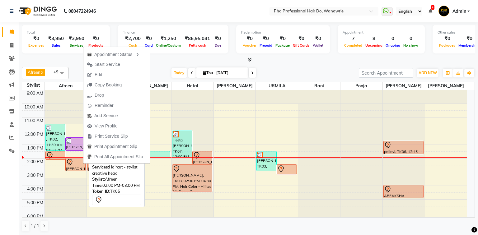
select select "7"
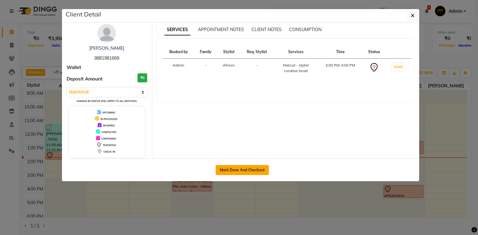
click at [241, 168] on button "Mark Done And Checkout" at bounding box center [242, 170] width 53 height 10
select select "service"
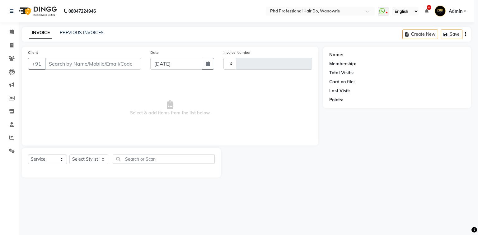
type input "2151"
select select "25"
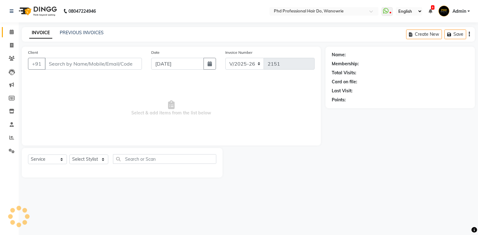
type input "9881981669"
select select "975"
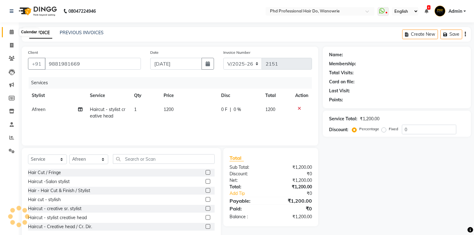
click at [13, 33] on icon at bounding box center [12, 32] width 4 height 5
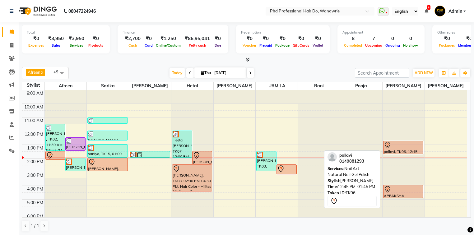
click at [397, 147] on div at bounding box center [403, 145] width 39 height 7
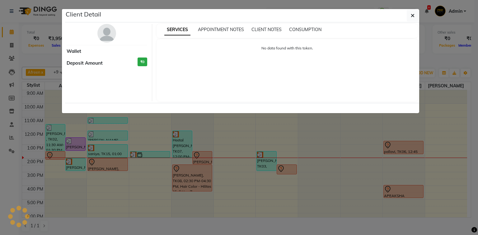
select select "7"
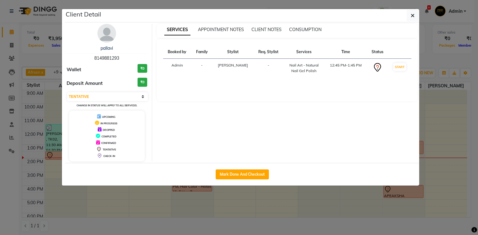
click at [252, 179] on div "Mark Done And Checkout" at bounding box center [242, 174] width 354 height 23
click at [250, 173] on button "Mark Done And Checkout" at bounding box center [242, 175] width 53 height 10
select select "25"
select select "service"
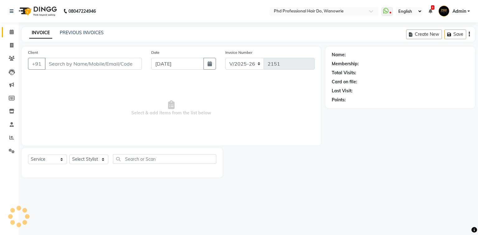
type input "8149881293"
select select "32200"
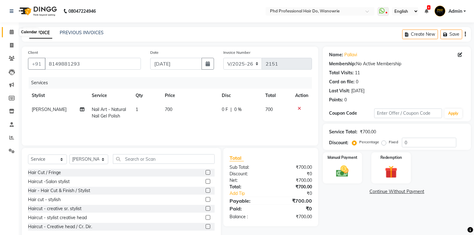
click at [10, 33] on icon at bounding box center [12, 32] width 4 height 5
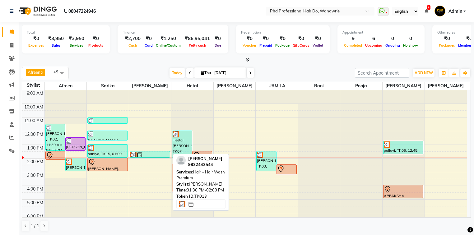
click at [158, 154] on div at bounding box center [149, 155] width 39 height 6
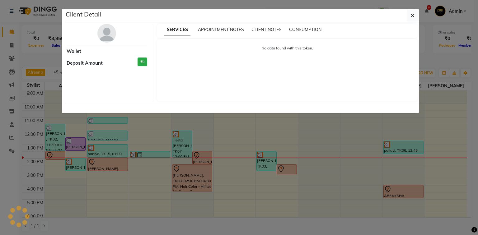
select select "3"
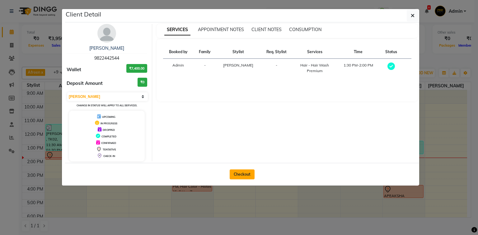
click at [245, 172] on button "Checkout" at bounding box center [242, 175] width 25 height 10
select select "service"
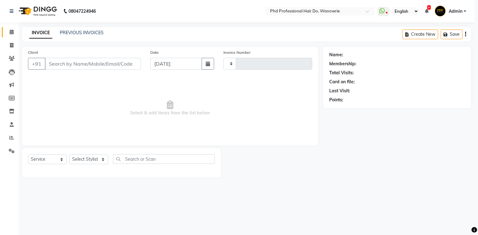
type input "2151"
select select "25"
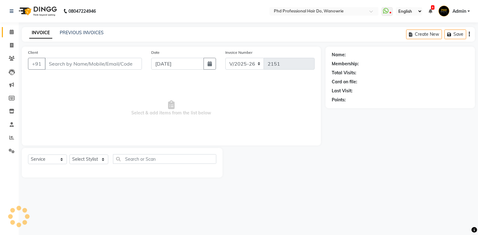
type input "9822442544"
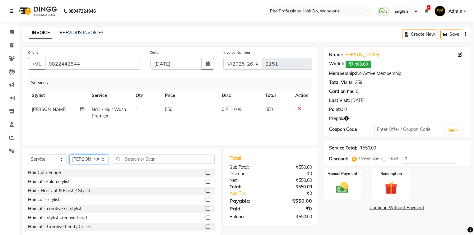
click at [100, 161] on select "Select Stylist Afreen [PERSON_NAME] [PERSON_NAME] gui [PERSON_NAME] NANDINI poo…" at bounding box center [88, 160] width 39 height 10
select select "977"
click at [69, 155] on select "Select Stylist Afreen [PERSON_NAME] [PERSON_NAME] gui [PERSON_NAME] NANDINI poo…" at bounding box center [88, 160] width 39 height 10
click at [128, 159] on input "text" at bounding box center [164, 159] width 102 height 10
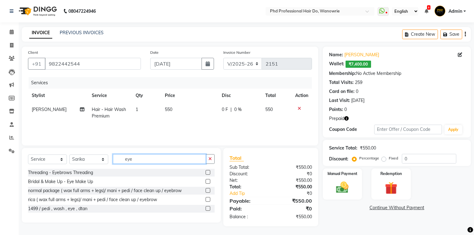
type input "eye"
click at [207, 172] on label at bounding box center [208, 172] width 5 height 5
click at [207, 172] on input "checkbox" at bounding box center [208, 173] width 4 height 4
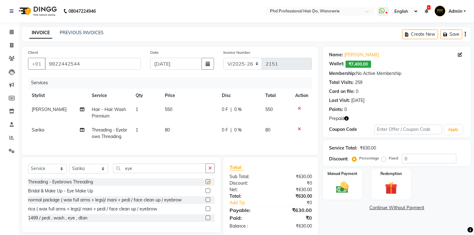
checkbox input "false"
click at [344, 225] on div "Name: Sheetal Shah Wallet: ₹7,400.00 Membership: No Active Membership Total Vis…" at bounding box center [399, 141] width 153 height 189
click at [135, 172] on input "eye" at bounding box center [159, 169] width 93 height 10
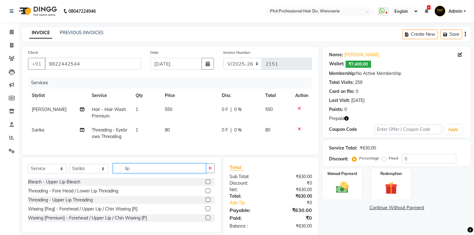
type input "lip"
click at [207, 202] on label at bounding box center [208, 200] width 5 height 5
click at [207, 202] on input "checkbox" at bounding box center [208, 200] width 4 height 4
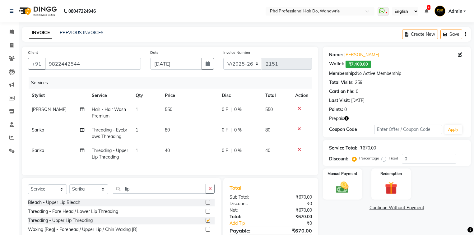
checkbox input "false"
click at [397, 179] on div "Redemption" at bounding box center [391, 184] width 41 height 32
click at [402, 209] on span "Prepaid 1" at bounding box center [399, 208] width 20 height 7
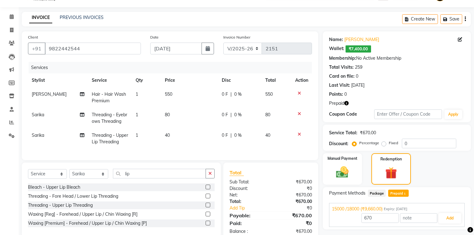
scroll to position [34, 0]
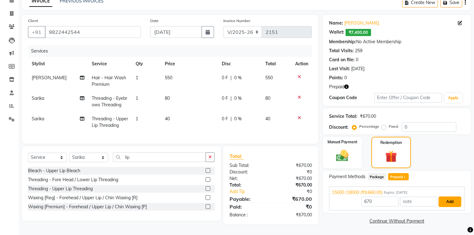
click at [445, 198] on button "Add" at bounding box center [450, 202] width 23 height 11
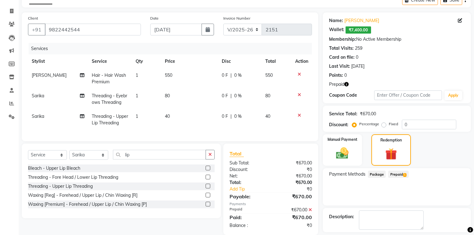
scroll to position [62, 0]
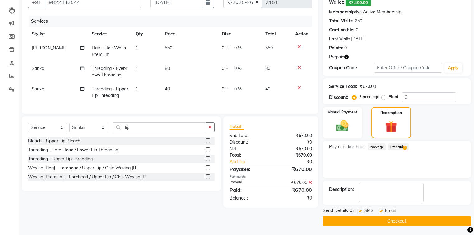
click at [413, 220] on button "Checkout" at bounding box center [397, 222] width 148 height 10
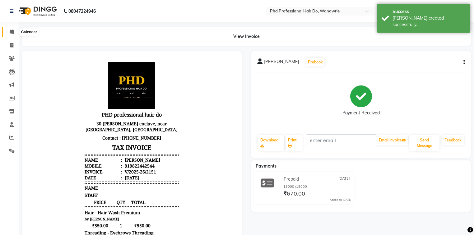
click at [12, 33] on icon at bounding box center [12, 32] width 4 height 5
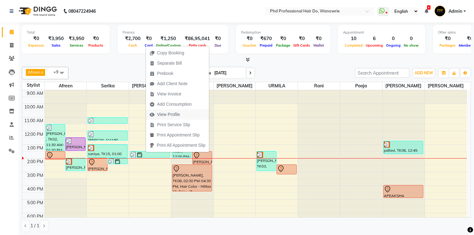
click at [171, 115] on span "View Profile" at bounding box center [168, 114] width 23 height 7
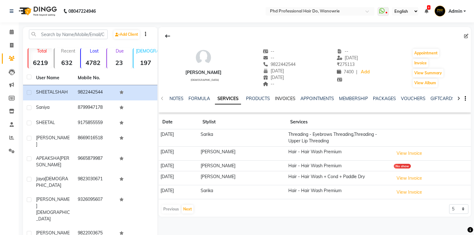
click at [287, 99] on link "INVOICES" at bounding box center [285, 99] width 21 height 6
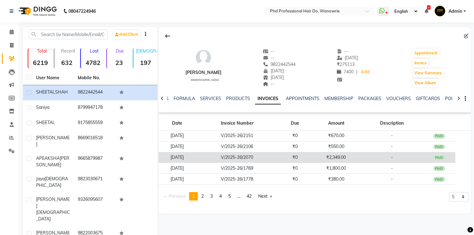
click at [194, 158] on td "29-08-2025" at bounding box center [177, 157] width 37 height 11
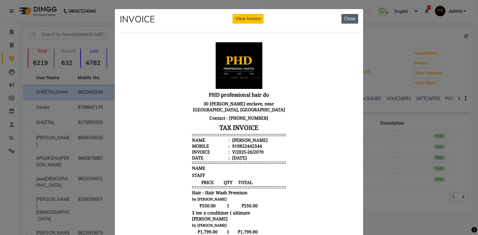
click at [345, 19] on button "Close" at bounding box center [349, 19] width 17 height 10
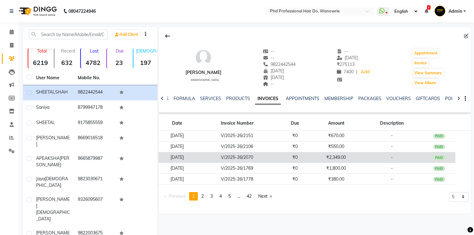
click at [341, 156] on td "₹2,349.00" at bounding box center [336, 157] width 49 height 11
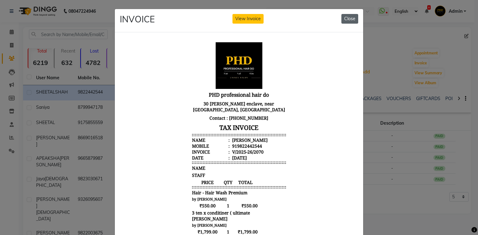
click at [346, 22] on button "Close" at bounding box center [349, 19] width 17 height 10
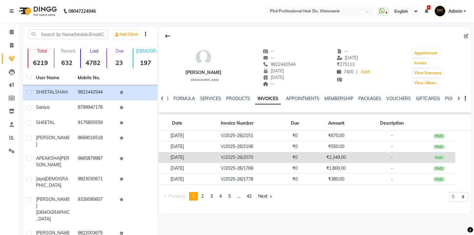
click at [347, 158] on td "₹2,349.00" at bounding box center [336, 157] width 49 height 11
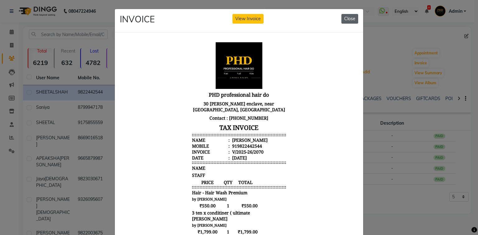
click at [346, 18] on button "Close" at bounding box center [349, 19] width 17 height 10
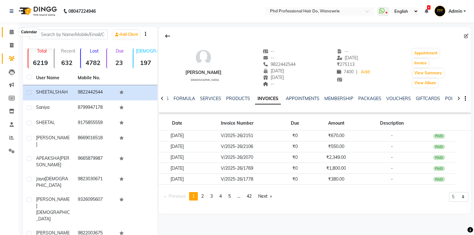
click at [13, 31] on icon at bounding box center [12, 32] width 4 height 5
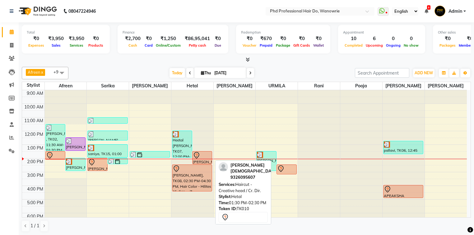
click at [209, 155] on div at bounding box center [202, 155] width 19 height 7
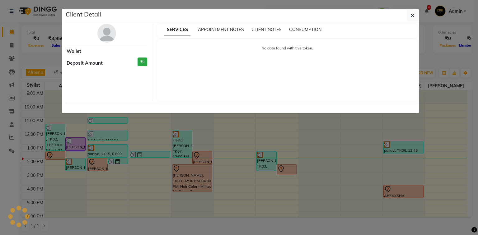
select select "7"
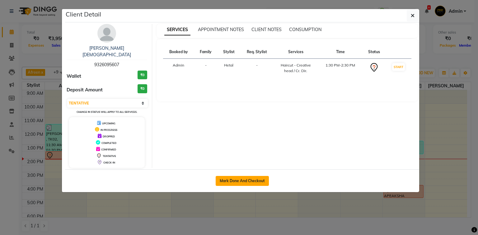
click at [227, 177] on button "Mark Done And Checkout" at bounding box center [242, 181] width 53 height 10
select select "service"
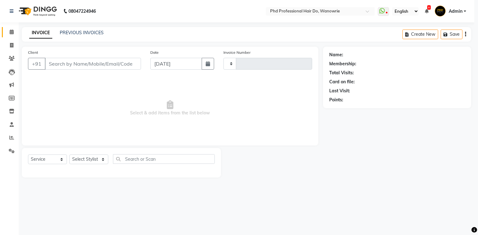
type input "2152"
select select "25"
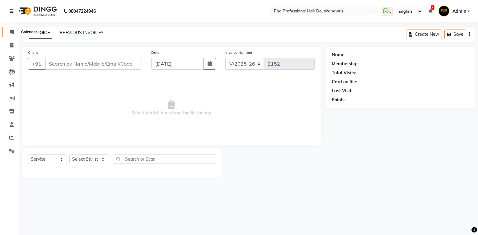
type input "9326095607"
select select "978"
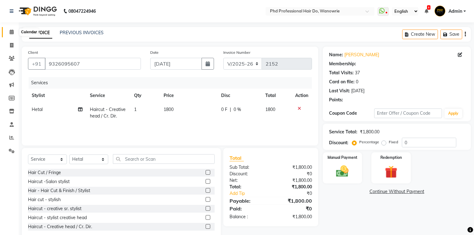
click at [13, 31] on icon at bounding box center [12, 32] width 4 height 5
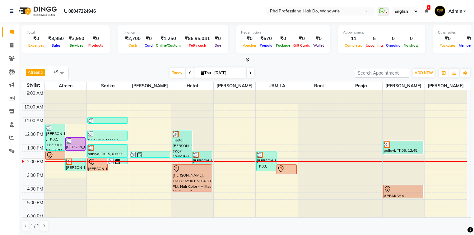
click at [138, 73] on div "Today Thu 04-09-2025" at bounding box center [212, 72] width 280 height 9
click at [173, 71] on span "Today" at bounding box center [178, 73] width 16 height 10
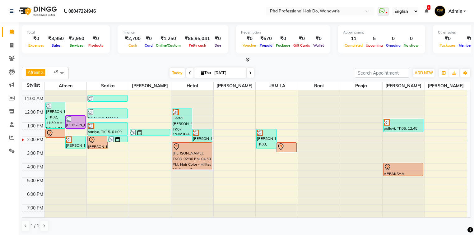
scroll to position [10, 0]
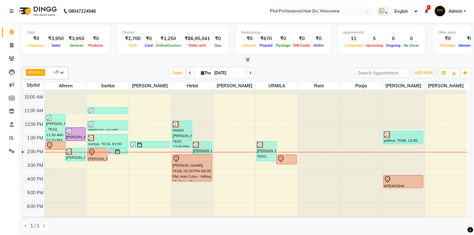
click at [278, 65] on div "Afreen x [PERSON_NAME] x [PERSON_NAME] x [PERSON_NAME] x [PERSON_NAME] x [PERSO…" at bounding box center [247, 149] width 450 height 170
click at [173, 71] on span "Today" at bounding box center [178, 73] width 16 height 10
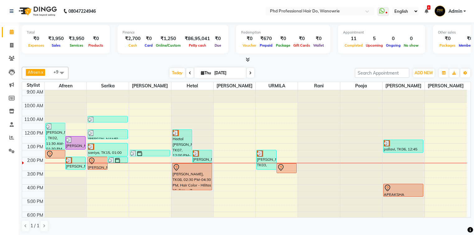
scroll to position [0, 0]
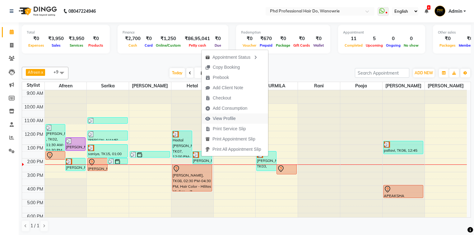
click at [220, 118] on span "View Profile" at bounding box center [224, 118] width 23 height 7
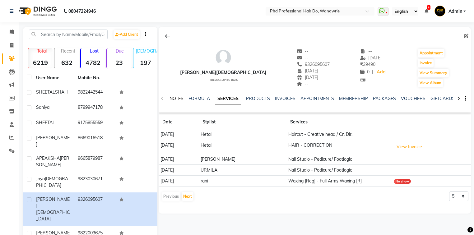
click at [178, 100] on link "NOTES" at bounding box center [177, 99] width 14 height 6
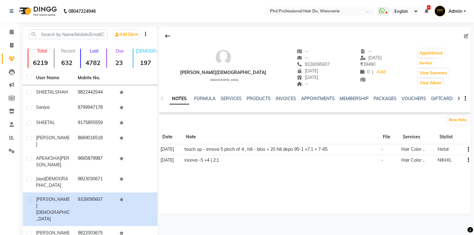
drag, startPoint x: 112, startPoint y: 8, endPoint x: 150, endPoint y: 44, distance: 52.4
click at [150, 44] on app-home "08047224946 Select Location × Phd Professional Hair Do, Wanowrie WhatsApp Statu…" at bounding box center [237, 157] width 474 height 315
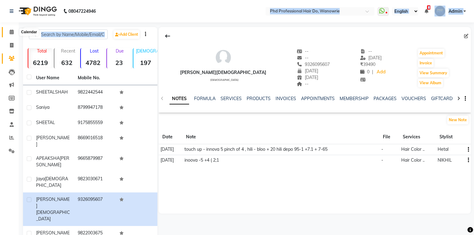
click at [12, 29] on span at bounding box center [11, 32] width 11 height 7
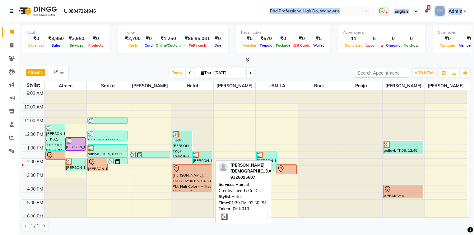
click at [204, 156] on div at bounding box center [202, 155] width 19 height 6
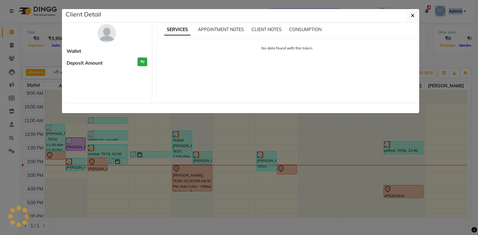
select select "3"
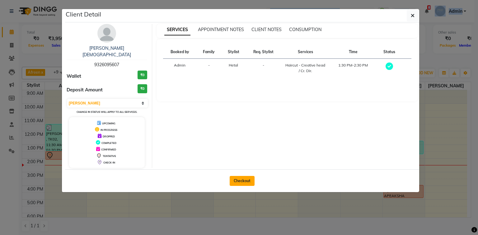
click at [244, 176] on button "Checkout" at bounding box center [242, 181] width 25 height 10
select select "25"
select select "service"
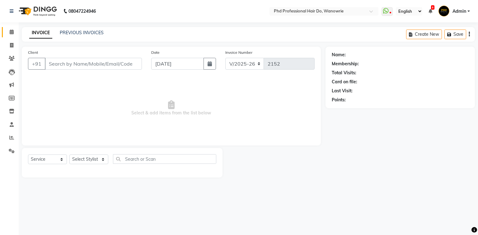
type input "9326095607"
select select "978"
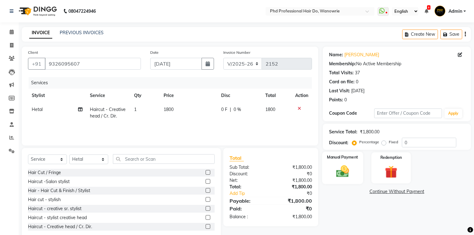
click at [335, 164] on div "Manual Payment" at bounding box center [342, 168] width 41 height 32
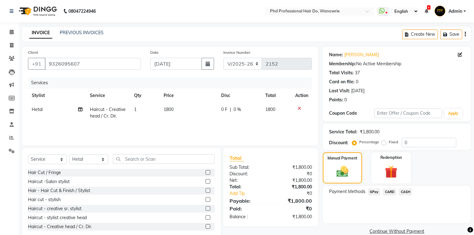
click at [405, 191] on span "CASH" at bounding box center [405, 192] width 13 height 7
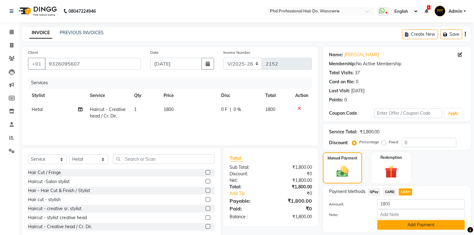
click at [406, 227] on button "Add Payment" at bounding box center [421, 225] width 87 height 10
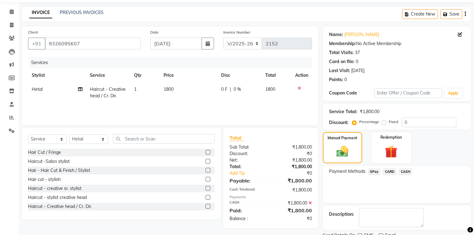
scroll to position [45, 0]
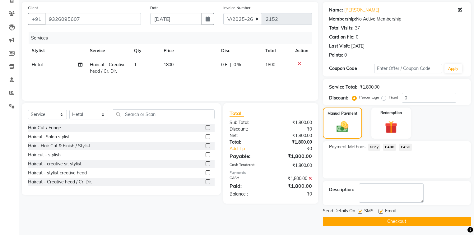
click at [354, 220] on button "Checkout" at bounding box center [397, 222] width 148 height 10
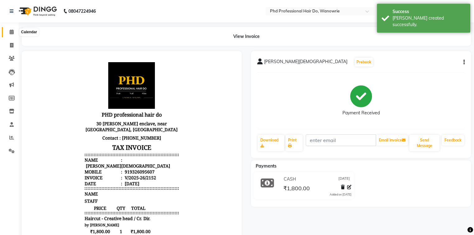
click at [11, 32] on icon at bounding box center [12, 32] width 4 height 5
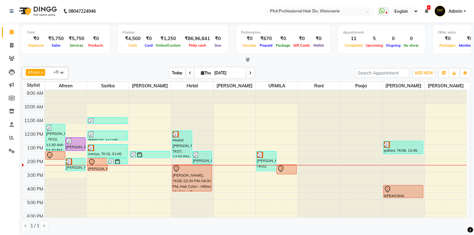
click at [172, 72] on span "Today" at bounding box center [178, 73] width 16 height 10
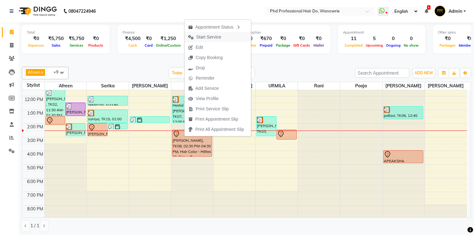
click at [207, 35] on span "Start Service" at bounding box center [208, 37] width 25 height 7
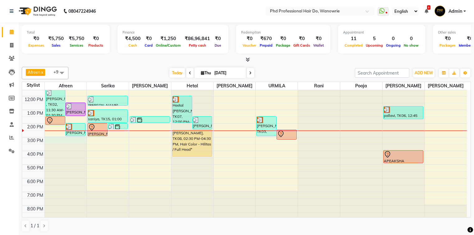
click at [54, 139] on div "9:00 AM 10:00 AM 11:00 AM 12:00 PM 1:00 PM 2:00 PM 3:00 PM 4:00 PM 5:00 PM 6:00…" at bounding box center [244, 137] width 445 height 164
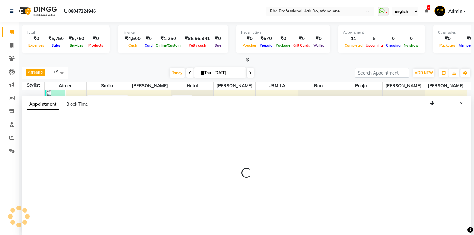
scroll to position [0, 0]
select select "975"
select select "900"
select select "tentative"
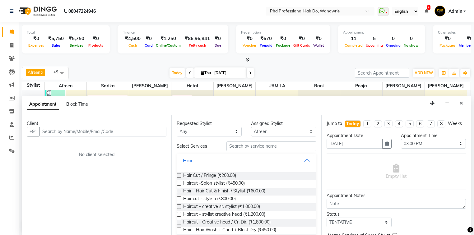
click at [63, 133] on input "text" at bounding box center [103, 132] width 127 height 10
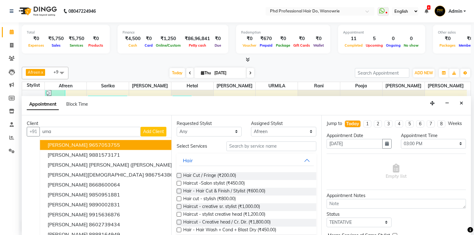
click at [86, 129] on input "uma" at bounding box center [90, 132] width 101 height 10
type input "u"
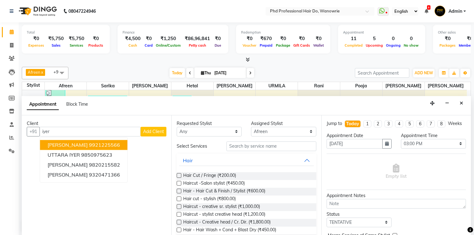
click at [68, 146] on span "[PERSON_NAME]" at bounding box center [68, 145] width 40 height 6
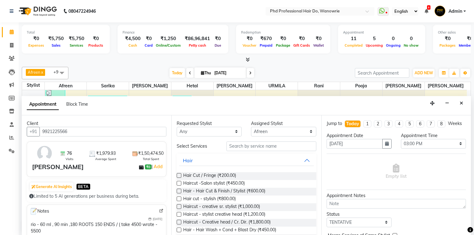
type input "9921225566"
click at [247, 146] on input "text" at bounding box center [272, 147] width 90 height 10
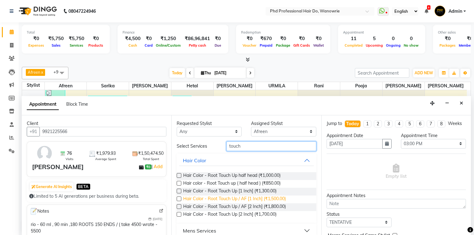
type input "touch"
click at [237, 199] on span "Hair Color - Root Touch Up / AF [1 Inch] (₹1,500.00)" at bounding box center [234, 200] width 103 height 8
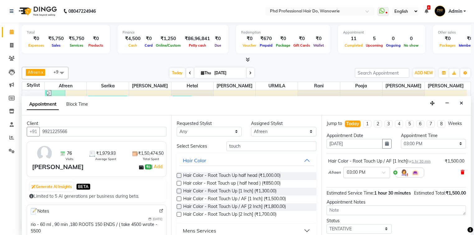
click at [461, 172] on icon at bounding box center [463, 172] width 4 height 4
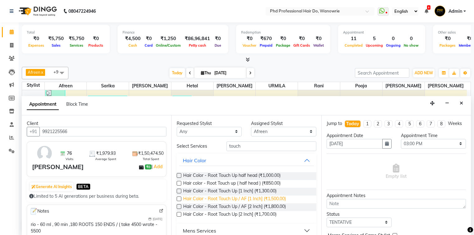
click at [243, 200] on span "Hair Color - Root Touch Up / AF [1 Inch] (₹1,500.00)" at bounding box center [234, 200] width 103 height 8
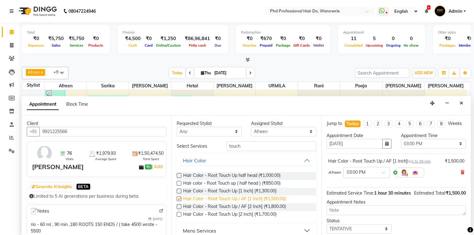
checkbox input "false"
click at [246, 147] on input "touch" at bounding box center [272, 147] width 90 height 10
type input "t"
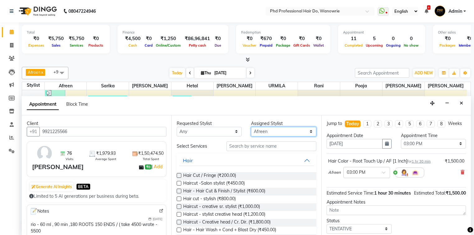
click at [281, 131] on select "Select Afreen Anita dhara faizan salmani gui Hetal Jeenisha NANDINI pooja Poona…" at bounding box center [283, 132] width 65 height 10
select select "980"
click at [251, 127] on select "Select Afreen Anita dhara faizan salmani gui Hetal Jeenisha NANDINI pooja Poona…" at bounding box center [283, 132] width 65 height 10
click at [254, 147] on input "text" at bounding box center [272, 147] width 90 height 10
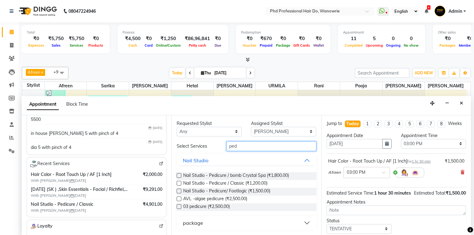
scroll to position [125, 0]
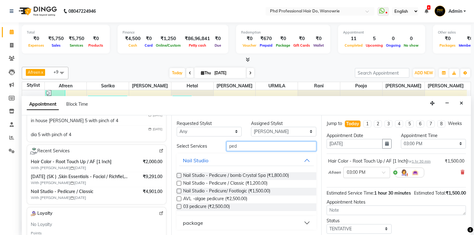
click at [259, 147] on input "ped" at bounding box center [272, 147] width 90 height 10
type input "ped"
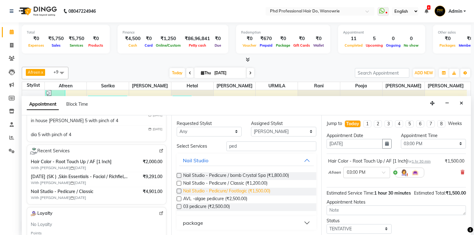
click at [241, 189] on span "Nail Studio - Pedicure/ Footlogic (₹1,500.00)" at bounding box center [226, 192] width 87 height 8
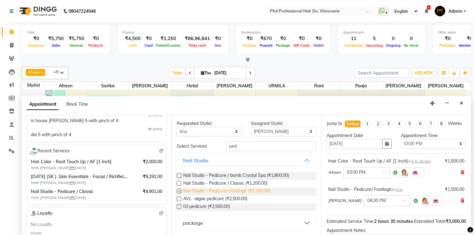
checkbox input "false"
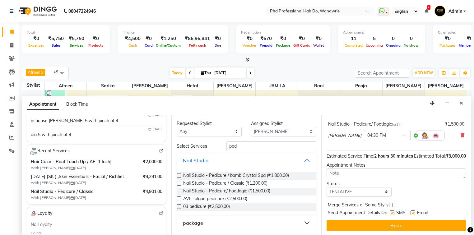
scroll to position [0, 0]
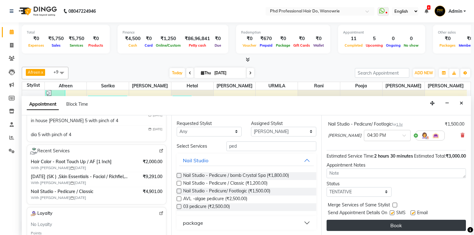
click at [397, 228] on button "Book" at bounding box center [396, 225] width 139 height 11
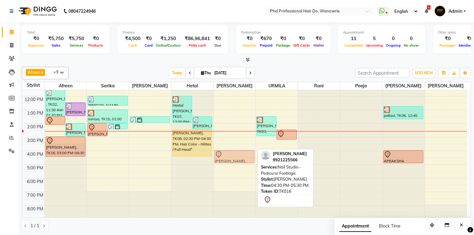
drag, startPoint x: 232, startPoint y: 163, endPoint x: 233, endPoint y: 157, distance: 6.0
click at [233, 157] on div "UMA IYER, TK16, 04:30 PM-05:30 PM, Nail Studio - Pedicure/ Footlogic UMA IYER, …" at bounding box center [235, 137] width 42 height 164
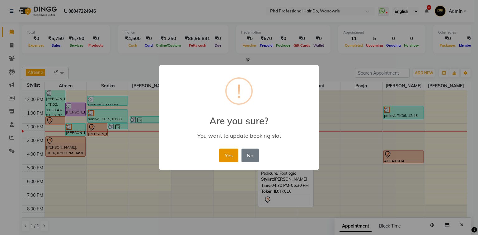
click at [219, 159] on button "Yes" at bounding box center [228, 156] width 19 height 14
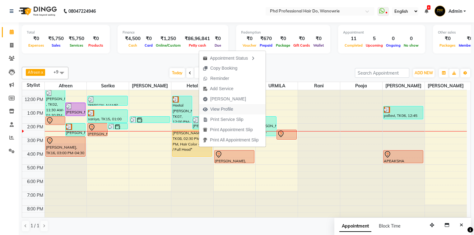
click at [223, 108] on span "View Profile" at bounding box center [221, 109] width 23 height 7
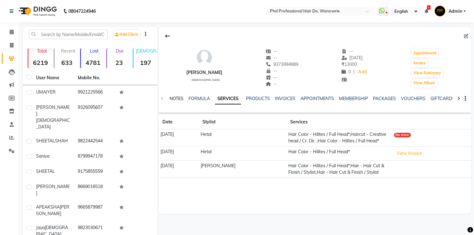
click at [180, 98] on link "NOTES" at bounding box center [177, 99] width 14 height 6
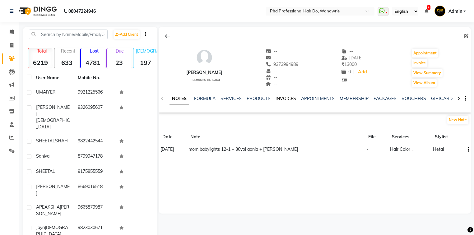
click at [281, 100] on link "INVOICES" at bounding box center [286, 99] width 21 height 6
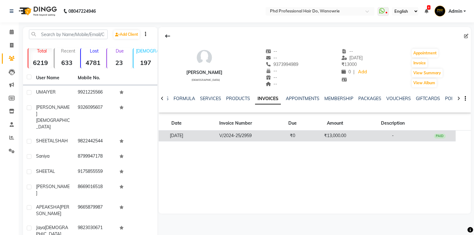
click at [336, 137] on td "₹13,000.00" at bounding box center [335, 136] width 53 height 11
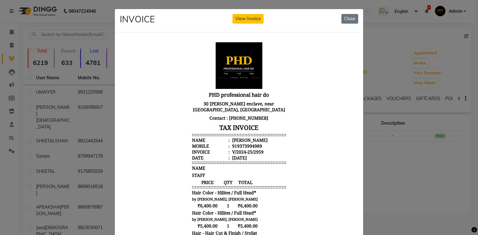
click at [339, 19] on div "INVOICE View Invoice Close" at bounding box center [239, 20] width 248 height 23
click at [344, 21] on button "Close" at bounding box center [349, 19] width 17 height 10
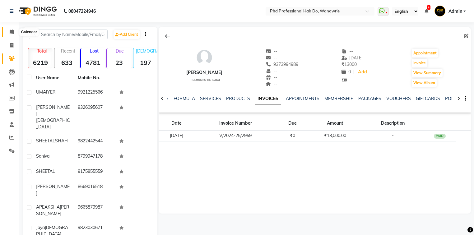
click at [11, 32] on icon at bounding box center [12, 32] width 4 height 5
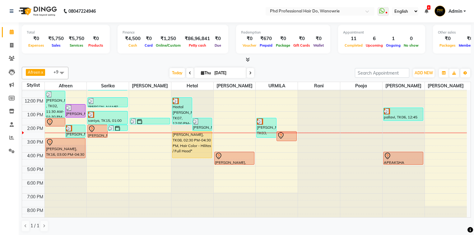
scroll to position [35, 0]
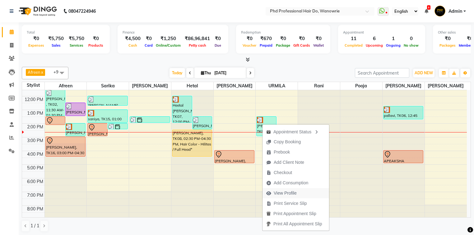
click at [287, 194] on span "View Profile" at bounding box center [285, 193] width 23 height 7
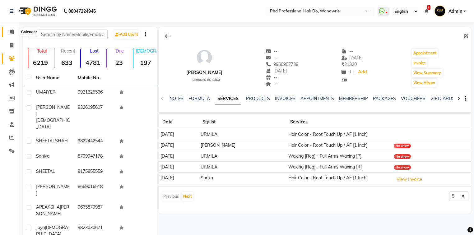
click at [13, 35] on span at bounding box center [11, 32] width 11 height 7
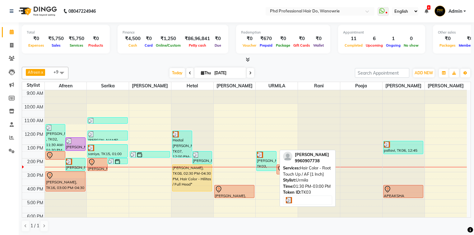
click at [264, 162] on div "roshni, TK03, 01:30 PM-03:00 PM, Hair Color - Root Touch Up / AF [1 Inch]" at bounding box center [267, 161] width 20 height 19
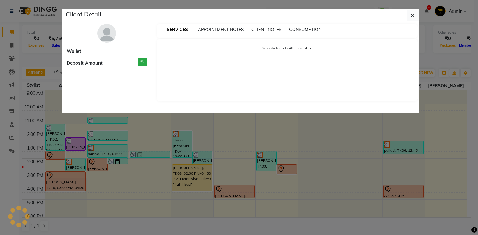
select select "3"
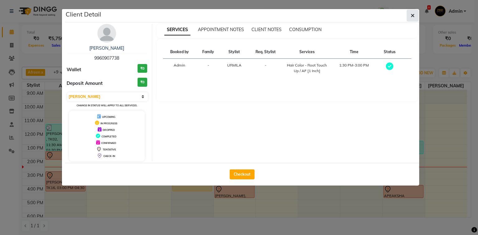
click at [413, 17] on icon "button" at bounding box center [413, 15] width 4 height 5
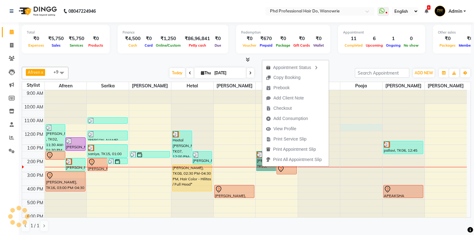
click at [344, 90] on div at bounding box center [362, 90] width 42 height 0
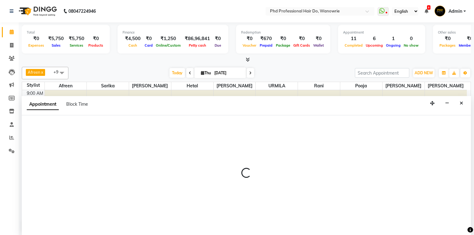
select select "26827"
select select "690"
select select "tentative"
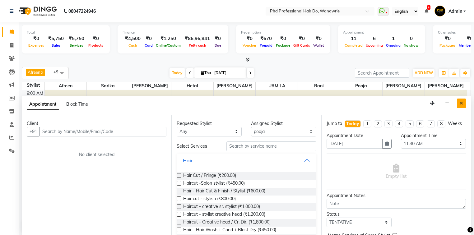
click at [461, 103] on icon "Close" at bounding box center [461, 103] width 3 height 4
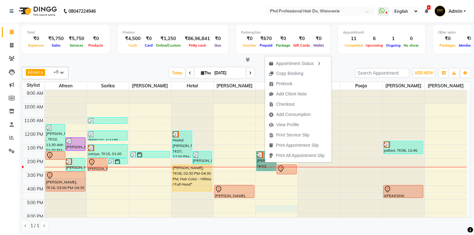
click at [288, 209] on div "9:00 AM 10:00 AM 11:00 AM 12:00 PM 1:00 PM 2:00 PM 3:00 PM 4:00 PM 5:00 PM 6:00…" at bounding box center [244, 172] width 445 height 164
select select "33027"
select select "1050"
select select "tentative"
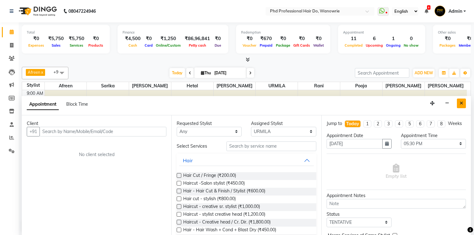
click at [461, 102] on icon "Close" at bounding box center [461, 103] width 3 height 4
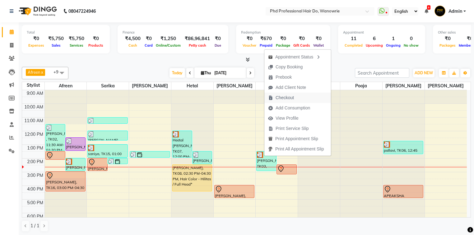
click at [283, 96] on span "Checkout" at bounding box center [285, 98] width 18 height 7
select select "25"
select select "service"
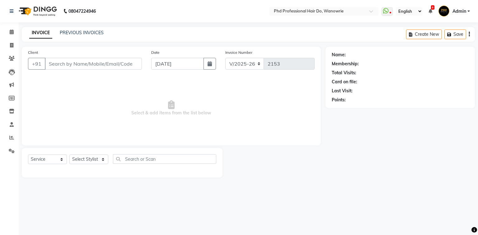
type input "9960907738"
select select "33027"
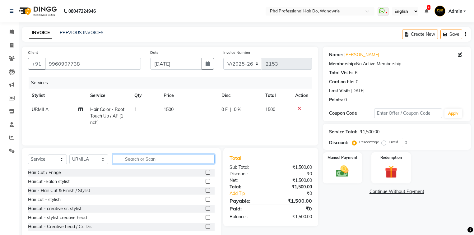
click at [137, 156] on input "text" at bounding box center [164, 159] width 102 height 10
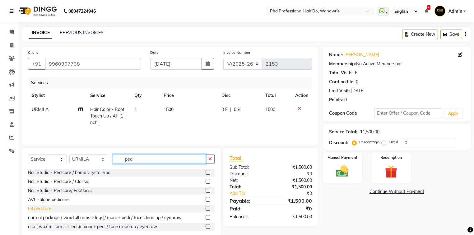
type input "ped"
click at [37, 210] on div "03 pedicure" at bounding box center [39, 209] width 23 height 7
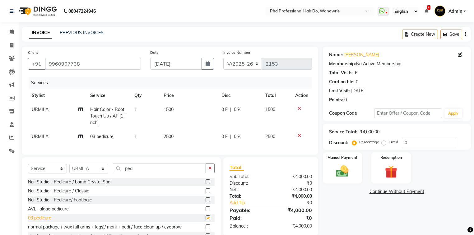
checkbox input "false"
click at [80, 111] on icon at bounding box center [80, 109] width 4 height 4
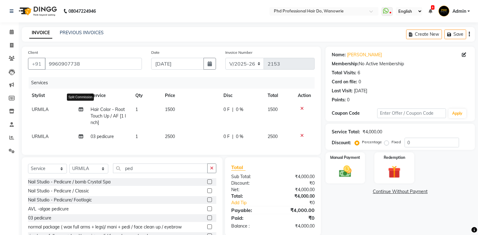
select select "33027"
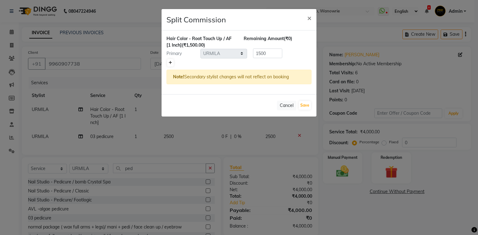
click at [171, 61] on icon at bounding box center [170, 63] width 3 height 4
type input "750"
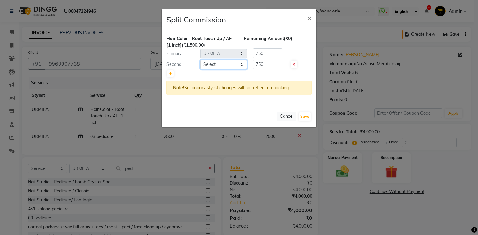
click at [220, 63] on select "Select Afreen [PERSON_NAME] [PERSON_NAME] gui [PERSON_NAME] NANDINI pooja Poona…" at bounding box center [223, 65] width 47 height 10
select select "26827"
click at [200, 60] on select "Select Afreen [PERSON_NAME] [PERSON_NAME] gui [PERSON_NAME] NANDINI pooja Poona…" at bounding box center [223, 65] width 47 height 10
click at [305, 115] on button "Save" at bounding box center [305, 116] width 12 height 9
select select "Select"
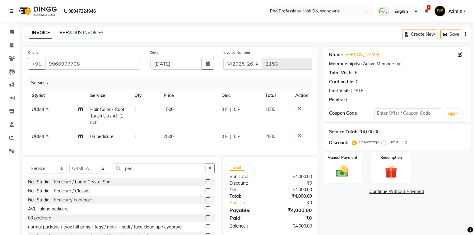
drag, startPoint x: 180, startPoint y: 110, endPoint x: 178, endPoint y: 113, distance: 3.5
click at [178, 113] on td "1500" at bounding box center [189, 116] width 58 height 27
select select "33027"
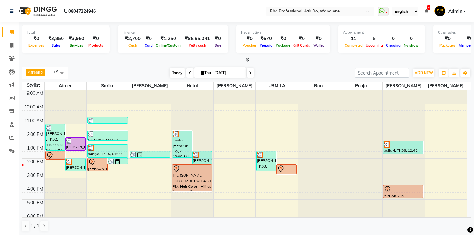
click at [171, 73] on span "Today" at bounding box center [178, 73] width 16 height 10
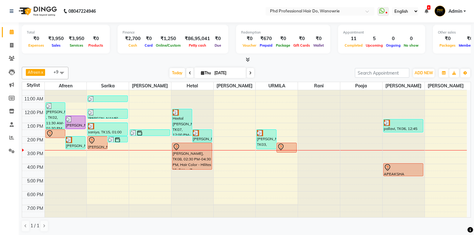
scroll to position [10, 0]
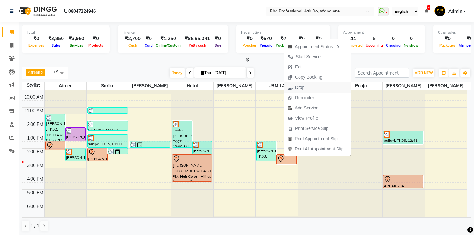
click at [299, 88] on span "Drop" at bounding box center [299, 87] width 9 height 7
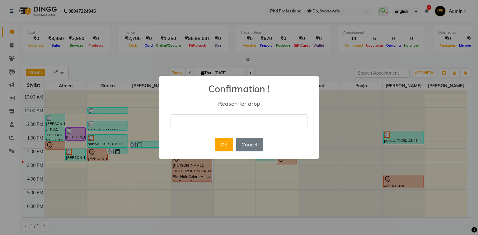
click at [237, 117] on input "text" at bounding box center [239, 122] width 137 height 15
type input "D"
click at [225, 142] on button "OK" at bounding box center [224, 145] width 18 height 14
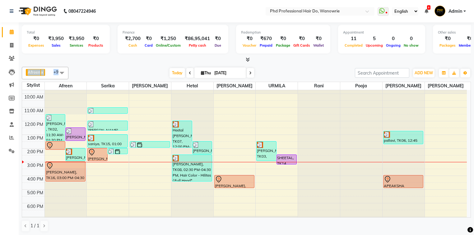
drag, startPoint x: 113, startPoint y: 64, endPoint x: 113, endPoint y: 60, distance: 3.5
click at [113, 60] on div "Total ₹0 Expenses ₹3,950 Sales ₹3,950 Services ₹0 Products Finance ₹2,700 Cash …" at bounding box center [247, 129] width 456 height 214
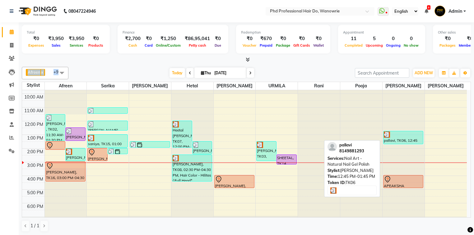
click at [412, 132] on div at bounding box center [403, 135] width 39 height 6
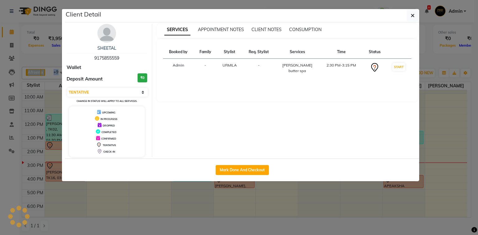
select select "3"
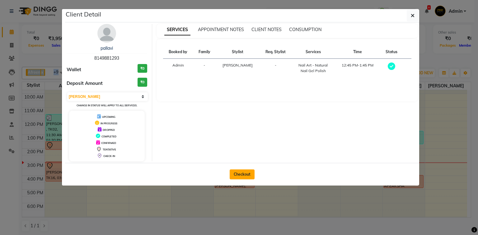
click at [250, 177] on button "Checkout" at bounding box center [242, 175] width 25 height 10
select select "service"
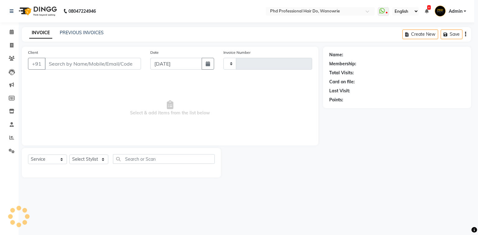
type input "2153"
select select "25"
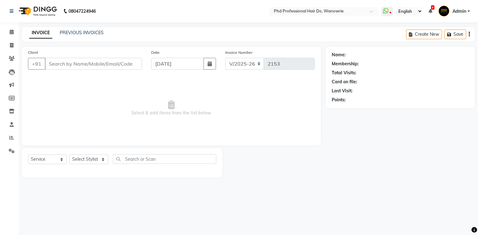
type input "8149881293"
select select "32200"
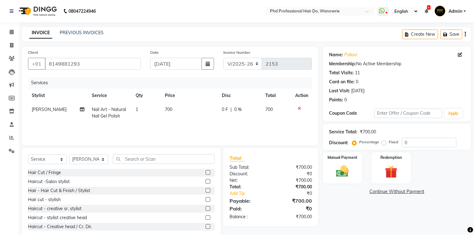
click at [166, 109] on span "700" at bounding box center [168, 110] width 7 height 6
select select "32200"
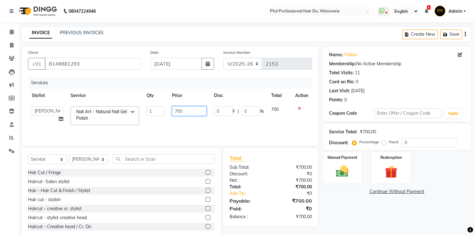
click at [179, 109] on input "700" at bounding box center [189, 111] width 35 height 10
type input "900"
click at [162, 127] on div "Services Stylist Service Qty Price Disc Total Action Afreen [PERSON_NAME] [PERS…" at bounding box center [170, 108] width 284 height 62
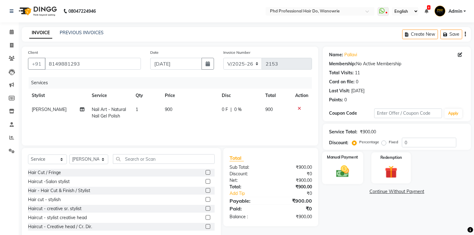
click at [347, 175] on img at bounding box center [342, 171] width 21 height 15
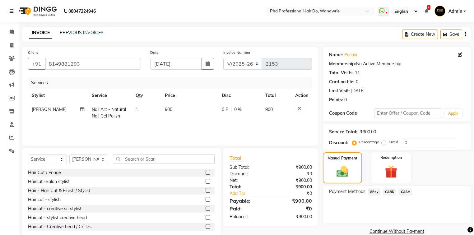
click at [373, 191] on span "GPay" at bounding box center [374, 192] width 13 height 7
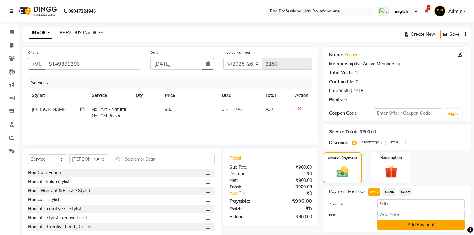
click at [409, 228] on button "Add Payment" at bounding box center [421, 225] width 87 height 10
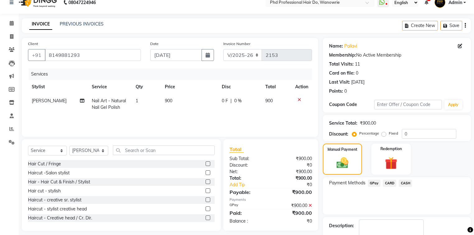
scroll to position [45, 0]
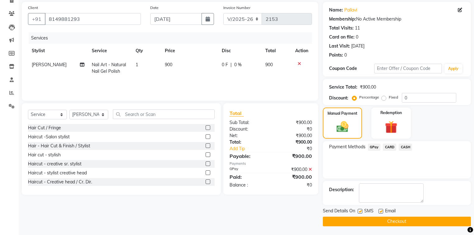
click at [387, 222] on button "Checkout" at bounding box center [397, 222] width 148 height 10
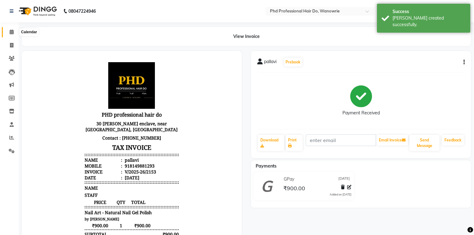
click at [10, 31] on icon at bounding box center [12, 32] width 4 height 5
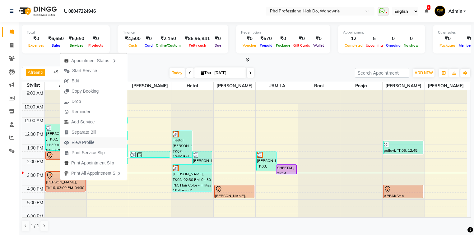
click at [86, 143] on span "View Profile" at bounding box center [83, 142] width 23 height 7
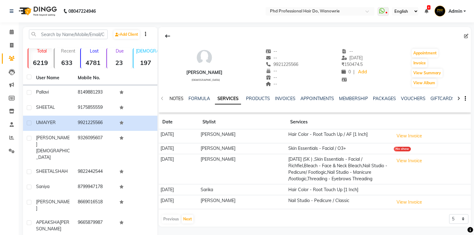
click at [174, 96] on link "NOTES" at bounding box center [177, 99] width 14 height 6
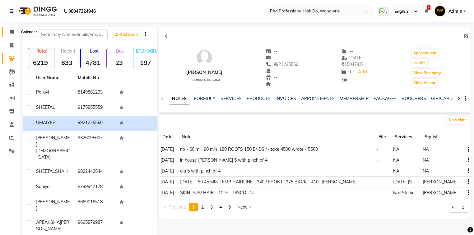
click at [12, 33] on icon at bounding box center [12, 32] width 4 height 5
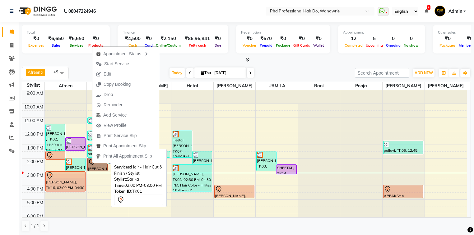
click at [93, 166] on link "[PERSON_NAME], TK01, 02:00 PM-03:00 PM, Hair - Hair Cut & Finish / Stylist" at bounding box center [97, 164] width 20 height 13
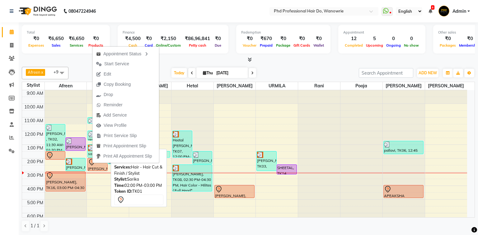
select select "7"
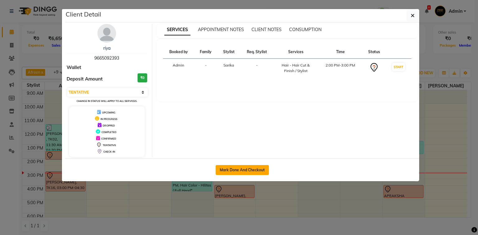
click at [224, 169] on button "Mark Done And Checkout" at bounding box center [242, 170] width 53 height 10
select select "service"
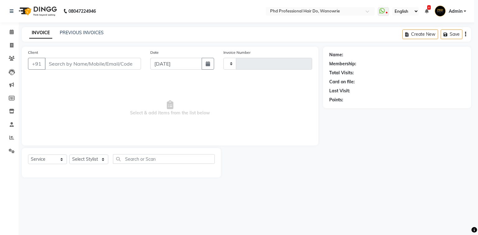
type input "2154"
select select "25"
type input "9665092393"
select select "977"
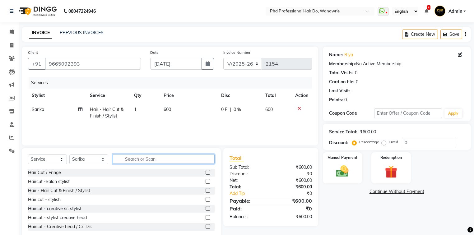
click at [133, 159] on input "text" at bounding box center [164, 159] width 102 height 10
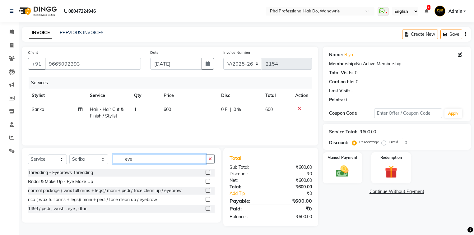
type input "eye"
click at [207, 172] on label at bounding box center [208, 172] width 5 height 5
click at [207, 172] on input "checkbox" at bounding box center [208, 173] width 4 height 4
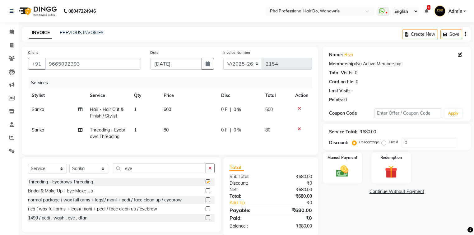
checkbox input "false"
click at [173, 172] on input "eye" at bounding box center [159, 169] width 93 height 10
type input "e"
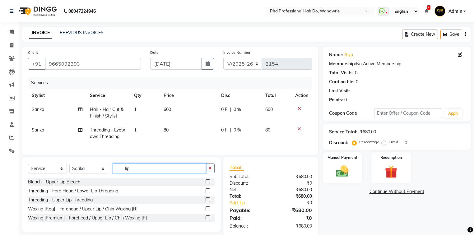
type input "lip"
click at [209, 202] on label at bounding box center [208, 200] width 5 height 5
click at [209, 202] on input "checkbox" at bounding box center [208, 200] width 4 height 4
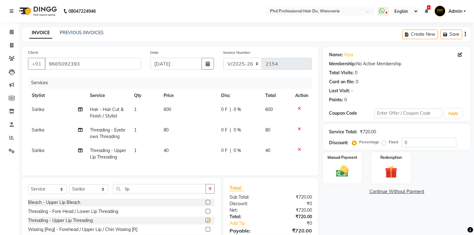
checkbox input "false"
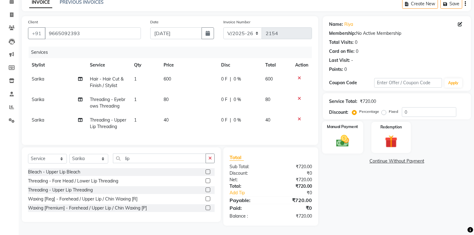
scroll to position [34, 0]
click at [332, 137] on img at bounding box center [342, 141] width 21 height 15
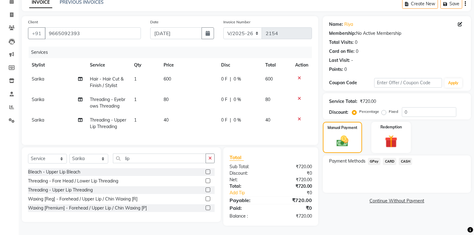
click at [404, 158] on span "CASH" at bounding box center [405, 161] width 13 height 7
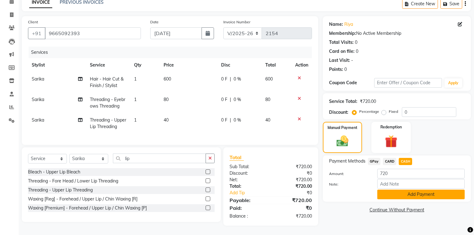
click at [398, 190] on button "Add Payment" at bounding box center [421, 195] width 87 height 10
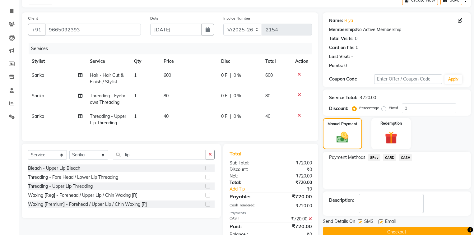
click at [398, 229] on button "Checkout" at bounding box center [397, 233] width 148 height 10
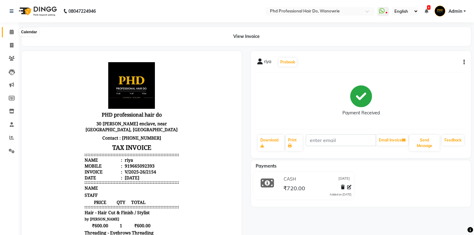
click at [10, 31] on icon at bounding box center [12, 32] width 4 height 5
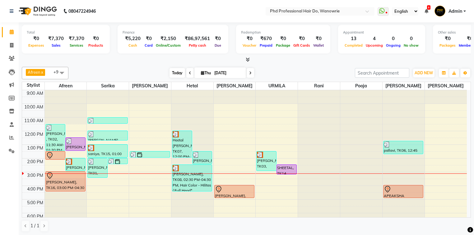
click at [174, 73] on span "Today" at bounding box center [178, 73] width 16 height 10
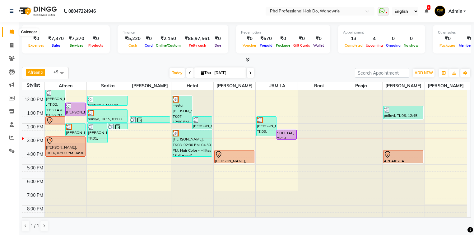
click at [11, 29] on span at bounding box center [11, 32] width 11 height 7
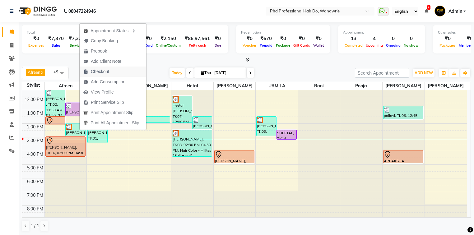
click at [98, 68] on span "Checkout" at bounding box center [100, 71] width 18 height 7
select select "service"
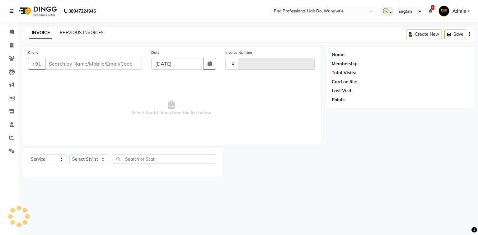
type input "2155"
select select "25"
type input "9881981669"
select select "975"
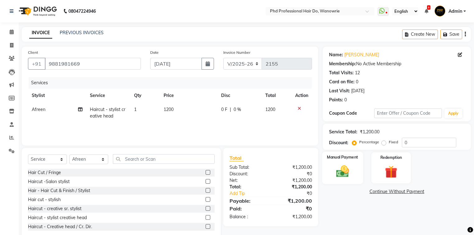
click at [334, 166] on img at bounding box center [342, 171] width 21 height 15
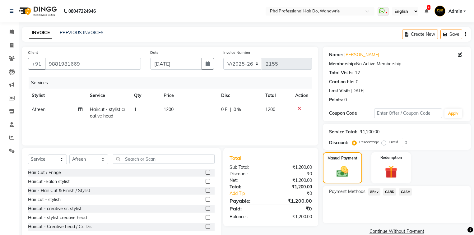
click at [409, 193] on span "CASH" at bounding box center [405, 192] width 13 height 7
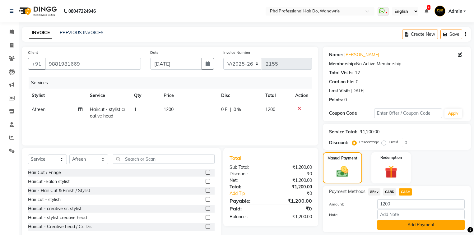
click at [408, 226] on button "Add Payment" at bounding box center [421, 225] width 87 height 10
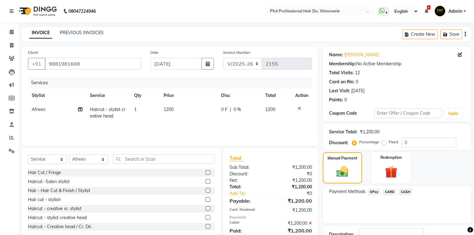
scroll to position [45, 0]
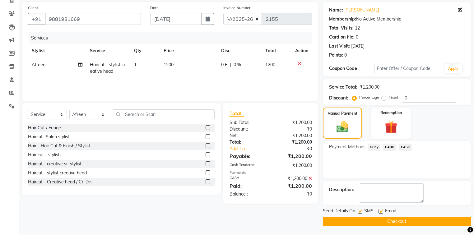
click at [405, 222] on button "Checkout" at bounding box center [397, 222] width 148 height 10
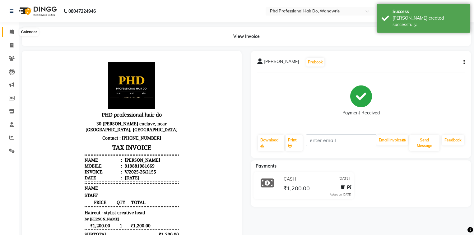
click at [10, 32] on icon at bounding box center [12, 32] width 4 height 5
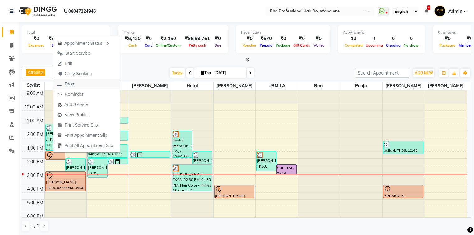
click at [67, 84] on span "Drop" at bounding box center [69, 84] width 9 height 7
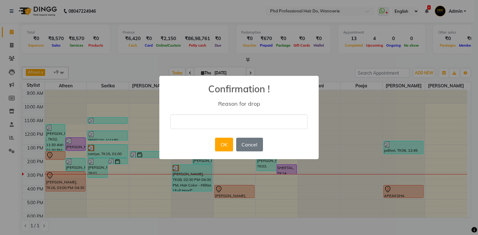
click at [182, 118] on input "text" at bounding box center [239, 122] width 137 height 15
type input "D"
click at [250, 147] on button "Cancel" at bounding box center [249, 145] width 27 height 14
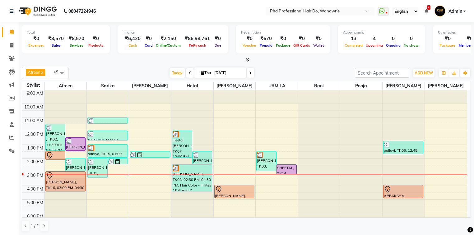
click at [249, 73] on icon at bounding box center [250, 73] width 2 height 4
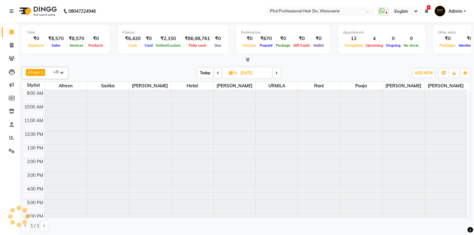
scroll to position [35, 0]
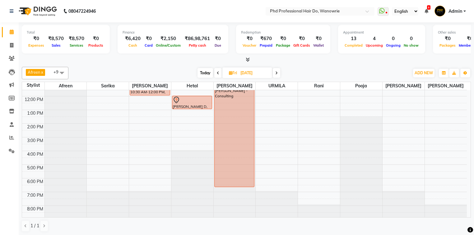
click at [278, 73] on icon at bounding box center [276, 73] width 2 height 4
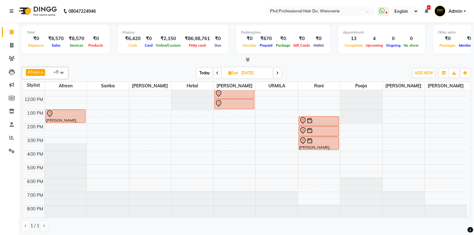
click at [204, 74] on span "Today" at bounding box center [205, 73] width 16 height 10
type input "[DATE]"
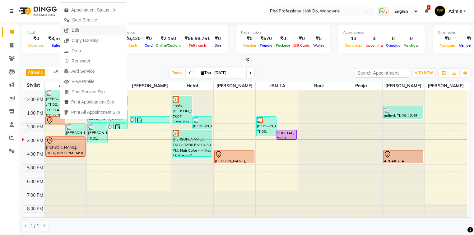
click at [81, 28] on span "Edit" at bounding box center [71, 30] width 22 height 10
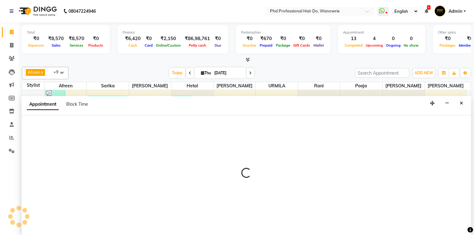
scroll to position [0, 0]
select select "tentative"
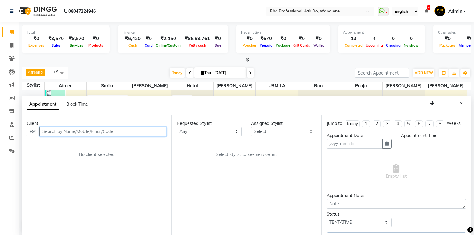
type input "[DATE]"
select select "975"
select select "810"
select select "3131"
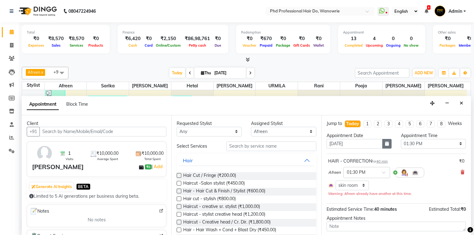
click at [385, 143] on icon "button" at bounding box center [387, 144] width 4 height 4
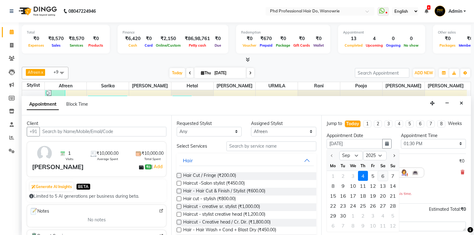
click at [384, 176] on div "6" at bounding box center [383, 176] width 10 height 10
type input "[DATE]"
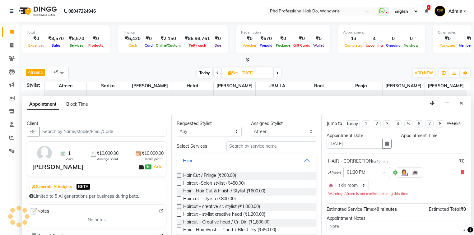
select select "810"
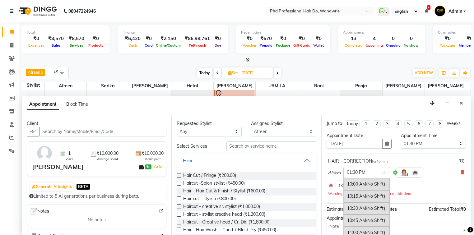
click at [376, 173] on div at bounding box center [367, 172] width 46 height 7
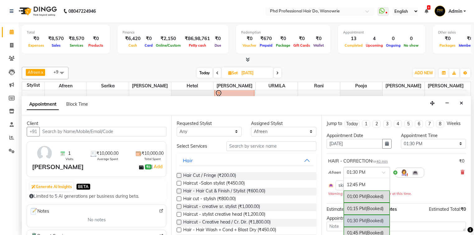
scroll to position [125, 0]
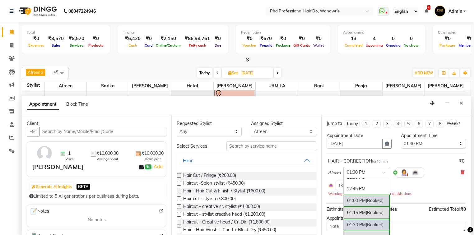
click at [367, 198] on div "01:00 PM (Booked)" at bounding box center [367, 201] width 46 height 12
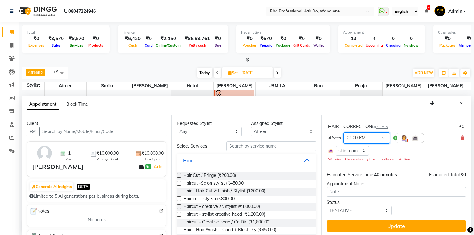
scroll to position [35, 0]
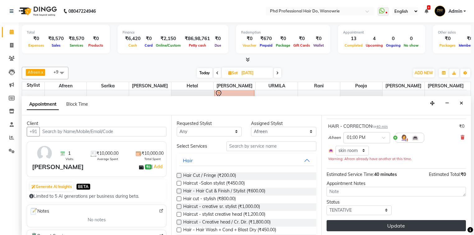
click at [399, 221] on button "Update" at bounding box center [396, 225] width 139 height 11
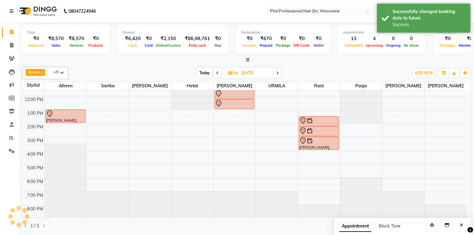
scroll to position [0, 0]
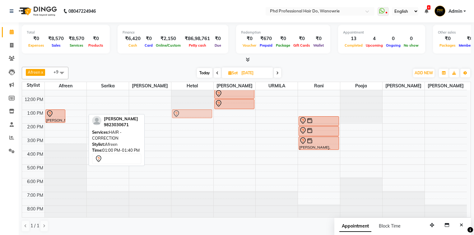
drag, startPoint x: 76, startPoint y: 114, endPoint x: 176, endPoint y: 113, distance: 99.9
click at [176, 113] on tr "[PERSON_NAME], 01:00 PM-02:00 PM, Haircut - stylist creative head [PERSON_NAME]…" at bounding box center [244, 137] width 445 height 164
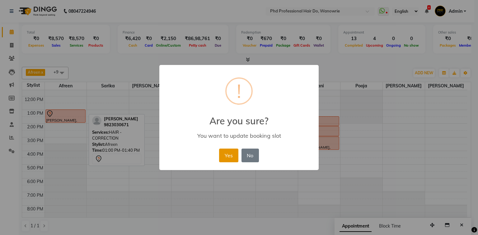
click at [231, 154] on button "Yes" at bounding box center [228, 156] width 19 height 14
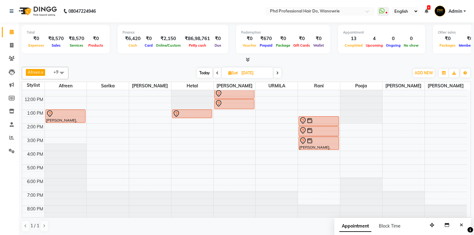
click at [208, 75] on span "Today" at bounding box center [205, 73] width 16 height 10
type input "[DATE]"
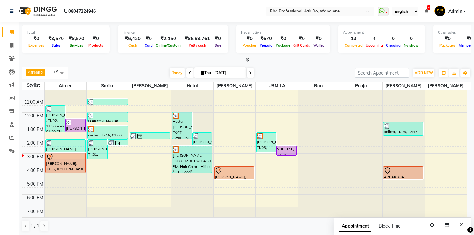
scroll to position [10, 0]
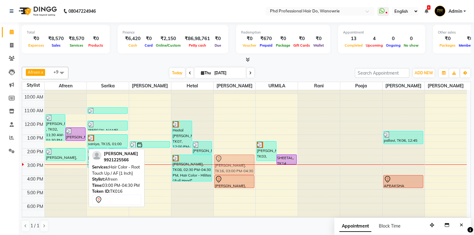
drag, startPoint x: 66, startPoint y: 177, endPoint x: 232, endPoint y: 170, distance: 165.8
click at [232, 170] on tr "[PERSON_NAME] , TK02, 11:30 AM-01:30 PM, Hair spa - loreal spa , Haircut - styl…" at bounding box center [244, 162] width 445 height 164
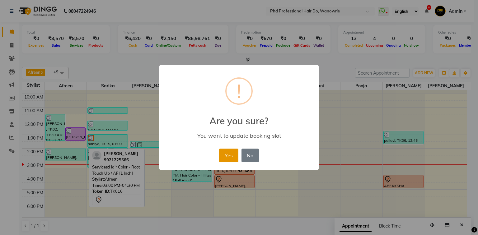
click at [219, 157] on button "Yes" at bounding box center [228, 156] width 19 height 14
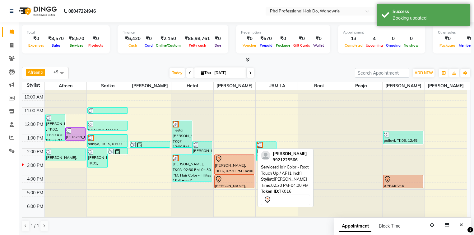
click at [241, 157] on div at bounding box center [234, 158] width 39 height 7
select select "7"
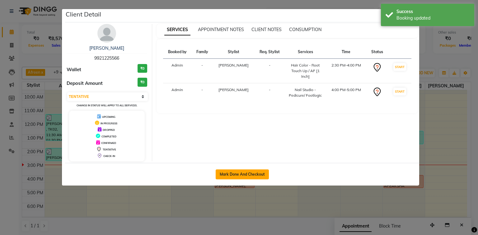
click at [245, 172] on button "Mark Done And Checkout" at bounding box center [242, 175] width 53 height 10
select select "service"
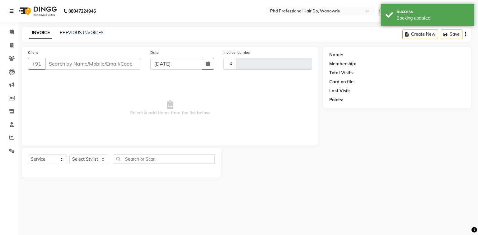
type input "2156"
select select "25"
type input "9921225566"
select select "980"
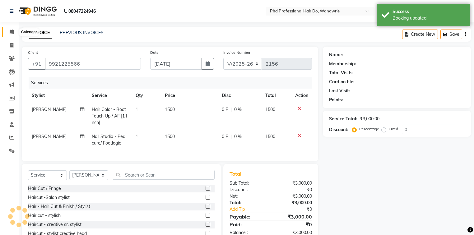
click at [11, 30] on icon at bounding box center [12, 32] width 4 height 5
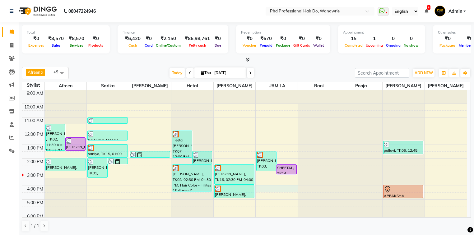
click at [267, 188] on div "9:00 AM 10:00 AM 11:00 AM 12:00 PM 1:00 PM 2:00 PM 3:00 PM 4:00 PM 5:00 PM 6:00…" at bounding box center [244, 172] width 445 height 164
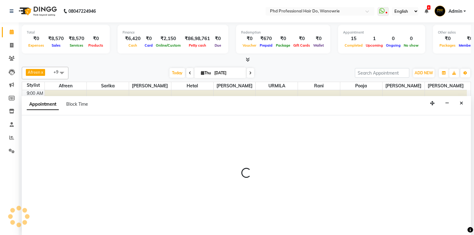
select select "33027"
select select "960"
select select "tentative"
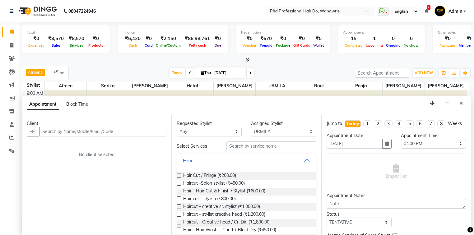
click at [100, 131] on input "text" at bounding box center [103, 132] width 127 height 10
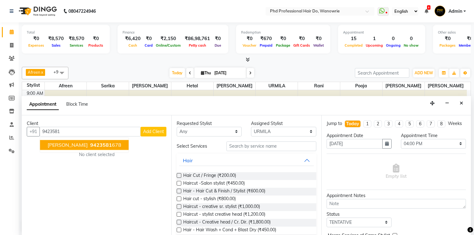
click at [89, 145] on ngb-highlight "9423581 678" at bounding box center [105, 145] width 32 height 6
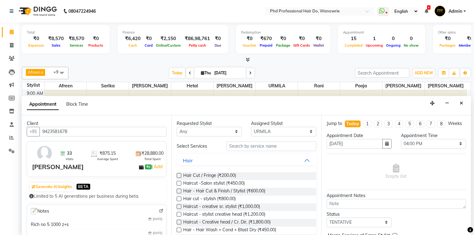
type input "9423581678"
click at [233, 147] on input "text" at bounding box center [272, 147] width 90 height 10
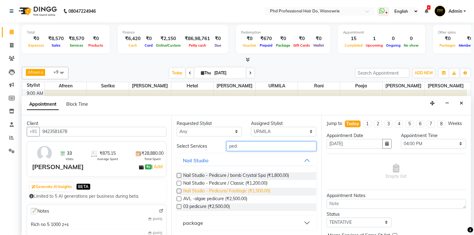
type input "ped"
click at [240, 193] on span "Nail Studio - Pedicure/ Footlogic (₹1,500.00)" at bounding box center [226, 192] width 87 height 8
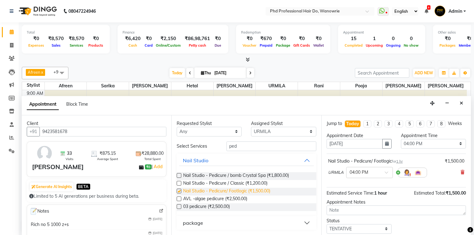
checkbox input "false"
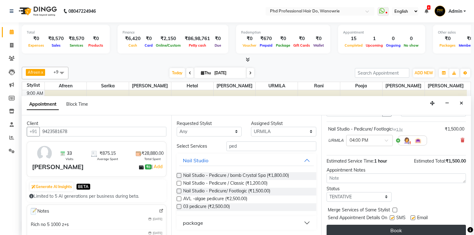
scroll to position [37, 0]
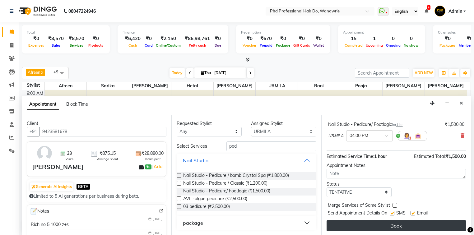
click at [362, 229] on button "Book" at bounding box center [396, 225] width 139 height 11
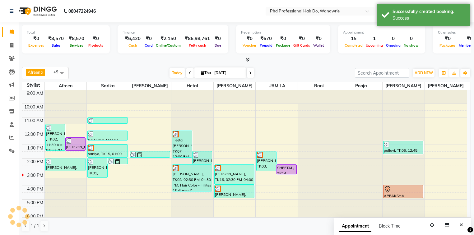
scroll to position [0, 0]
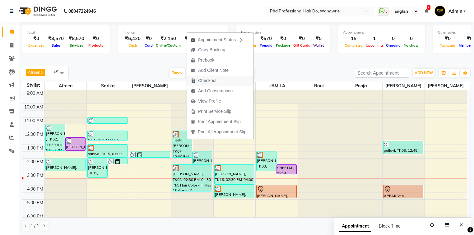
click at [206, 81] on span "Checkout" at bounding box center [207, 81] width 18 height 7
select select "service"
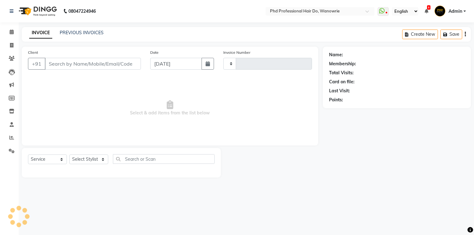
type input "2156"
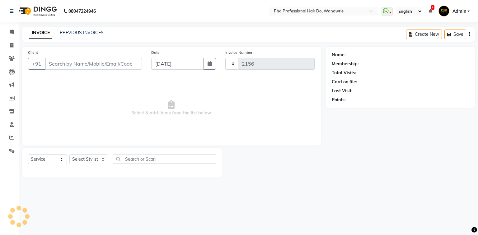
select select "25"
type input "9763386338"
select select "978"
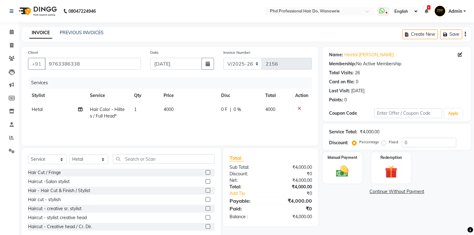
click at [169, 112] on span "4000" at bounding box center [169, 110] width 10 height 6
select select "978"
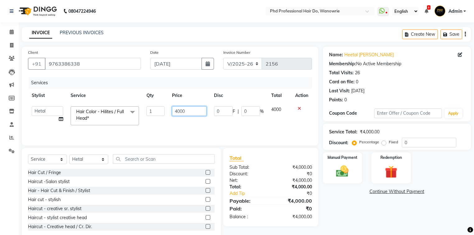
click at [180, 111] on input "4000" at bounding box center [189, 111] width 35 height 10
type input "6800"
click at [182, 116] on input "6800" at bounding box center [189, 111] width 35 height 10
click at [126, 164] on input "text" at bounding box center [164, 159] width 102 height 10
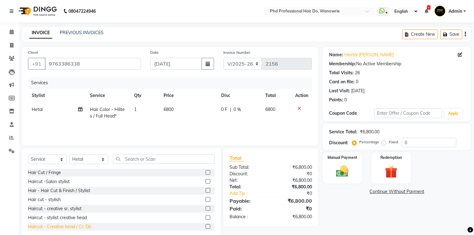
click at [65, 228] on div "Haircut - Creative head / Cr. Dir." at bounding box center [60, 227] width 64 height 7
checkbox input "false"
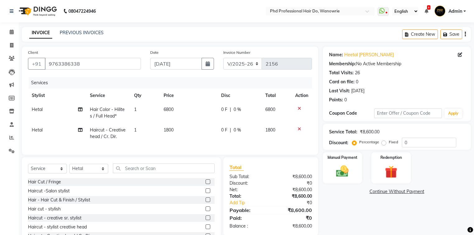
click at [237, 130] on span "0 %" at bounding box center [237, 130] width 7 height 7
select select "978"
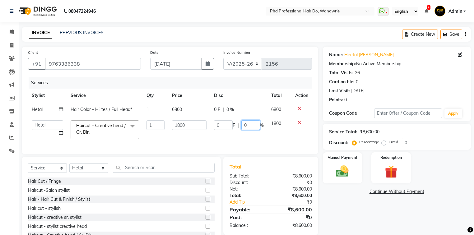
click at [250, 125] on input "0" at bounding box center [251, 125] width 19 height 10
type input "10"
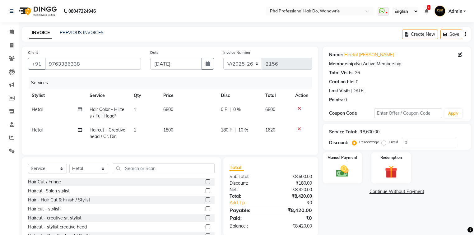
click at [254, 141] on td "180 F | 10 %" at bounding box center [239, 133] width 45 height 21
select select "978"
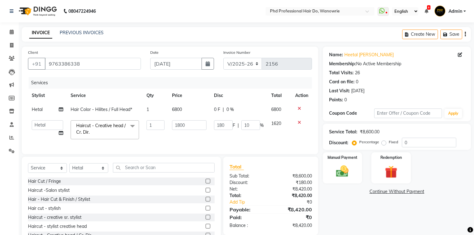
scroll to position [26, 0]
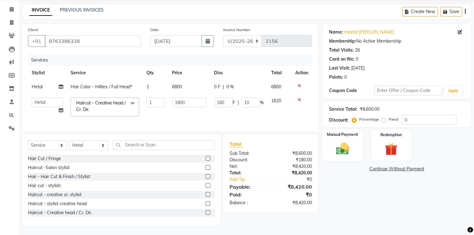
click at [337, 153] on div "Manual Payment" at bounding box center [342, 145] width 41 height 32
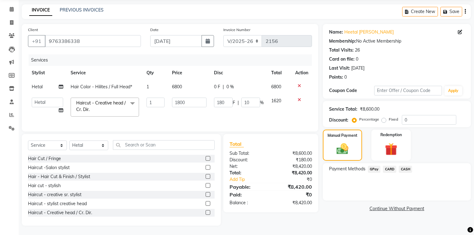
click at [373, 166] on span "GPay" at bounding box center [374, 169] width 13 height 7
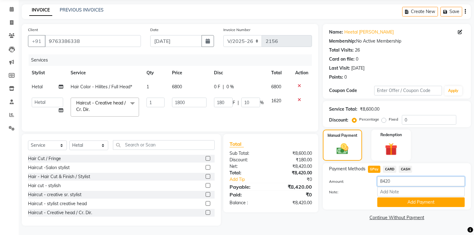
click at [384, 181] on input "8420" at bounding box center [421, 182] width 87 height 10
type input "2420"
click at [389, 198] on button "Add Payment" at bounding box center [421, 203] width 87 height 10
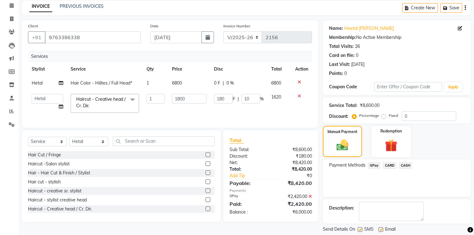
click at [406, 165] on span "CASH" at bounding box center [405, 165] width 13 height 7
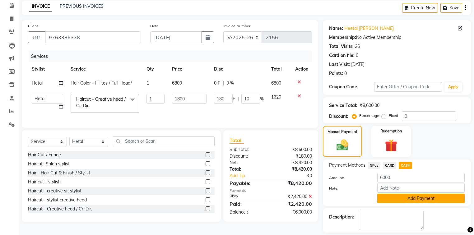
click at [407, 199] on button "Add Payment" at bounding box center [421, 199] width 87 height 10
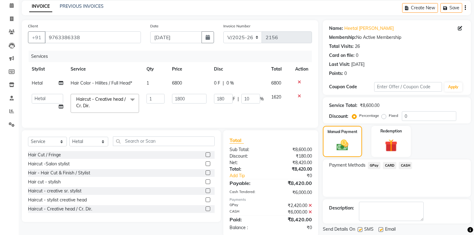
scroll to position [45, 0]
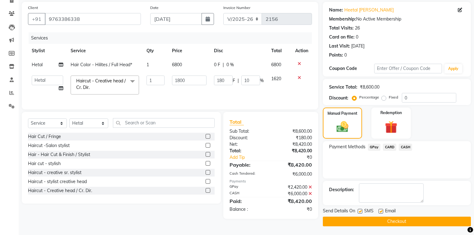
click at [403, 221] on button "Checkout" at bounding box center [397, 222] width 148 height 10
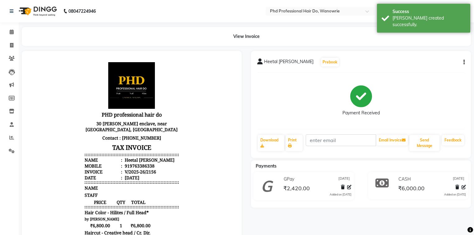
click at [463, 62] on button "button" at bounding box center [463, 62] width 4 height 7
click at [423, 57] on div "Split Service Amount" at bounding box center [433, 55] width 43 height 8
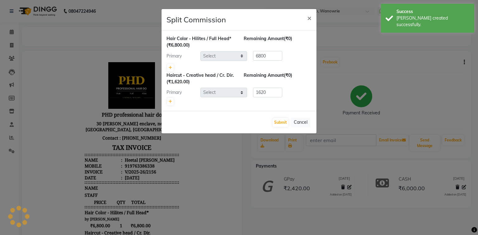
select select "978"
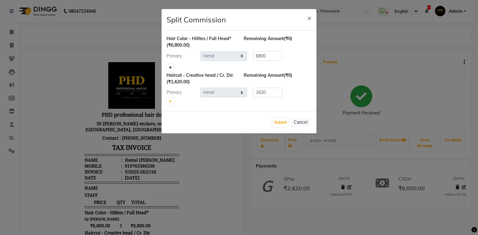
click at [168, 66] on link at bounding box center [170, 67] width 7 height 7
type input "3400"
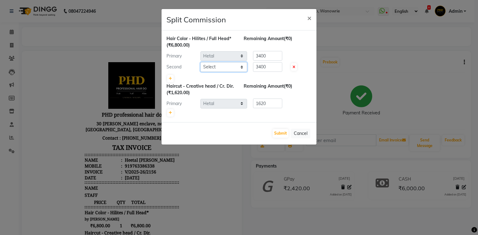
click at [215, 64] on select "Select Afreen [PERSON_NAME] [PERSON_NAME] gui [PERSON_NAME] NANDINI pooja Poona…" at bounding box center [223, 67] width 47 height 10
select select "20331"
click at [200, 62] on select "Select Afreen [PERSON_NAME] [PERSON_NAME] gui [PERSON_NAME] NANDINI pooja Poona…" at bounding box center [223, 67] width 47 height 10
click at [276, 133] on button "Submit" at bounding box center [281, 133] width 16 height 9
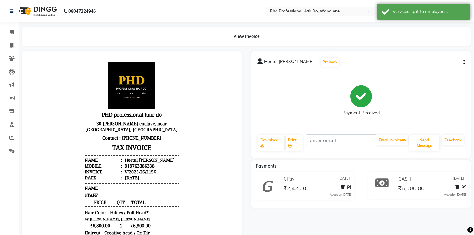
click at [158, 41] on div "View Invoice" at bounding box center [247, 36] width 450 height 19
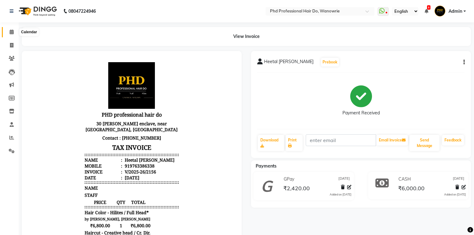
click at [12, 31] on icon at bounding box center [12, 32] width 4 height 5
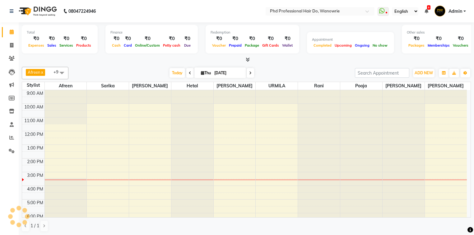
scroll to position [23, 0]
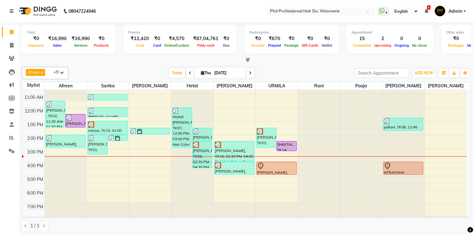
click at [186, 72] on span at bounding box center [189, 73] width 7 height 10
type input "[DATE]"
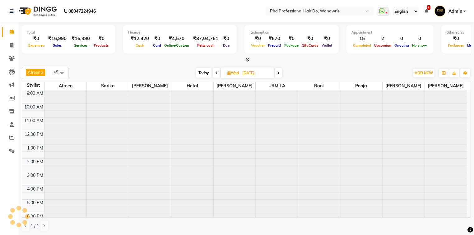
scroll to position [35, 0]
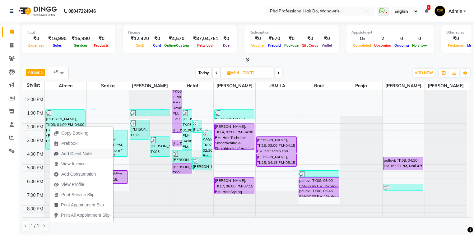
click at [72, 156] on span "Add Client Note" at bounding box center [76, 154] width 31 height 7
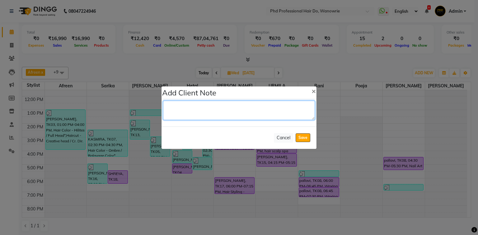
click at [179, 111] on textarea at bounding box center [239, 110] width 152 height 19
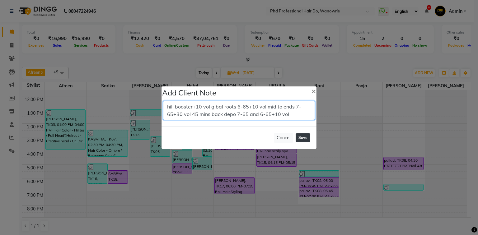
type textarea "hill booster+10 vol glbal roots 6-65+10 vol mid to ends 7-65+30 vol 45 mins bac…"
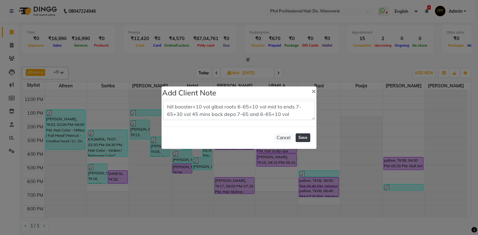
click at [304, 137] on button "Save" at bounding box center [303, 138] width 15 height 9
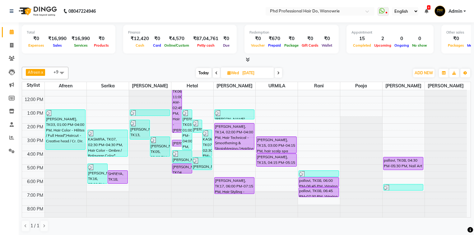
click at [204, 75] on span "Today" at bounding box center [204, 73] width 16 height 10
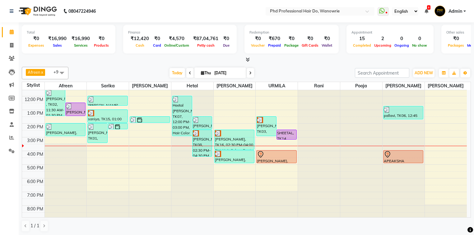
click at [249, 74] on icon at bounding box center [250, 73] width 2 height 4
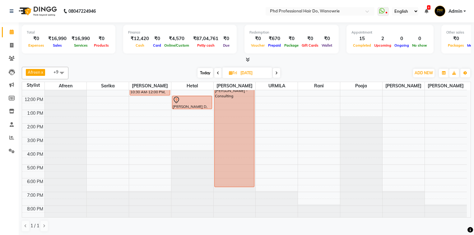
click at [276, 72] on icon at bounding box center [276, 73] width 2 height 4
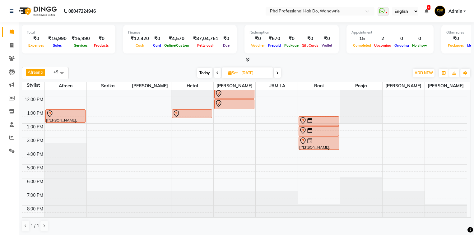
click at [208, 76] on span "Today" at bounding box center [205, 73] width 16 height 10
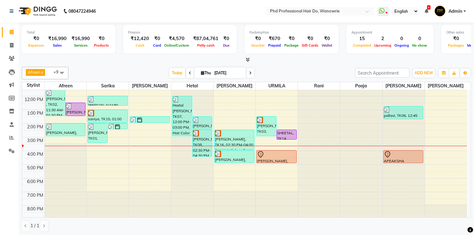
click at [252, 73] on span at bounding box center [250, 73] width 7 height 10
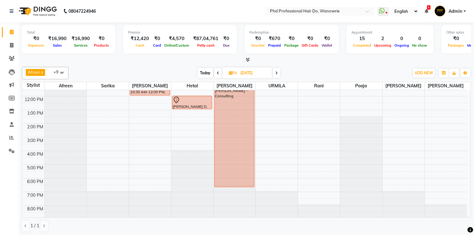
click at [278, 73] on icon at bounding box center [276, 73] width 2 height 4
type input "[DATE]"
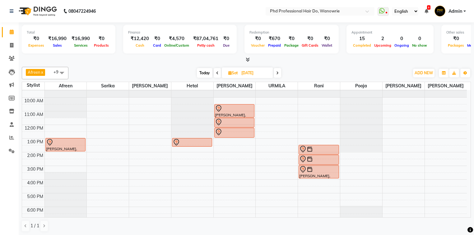
scroll to position [0, 0]
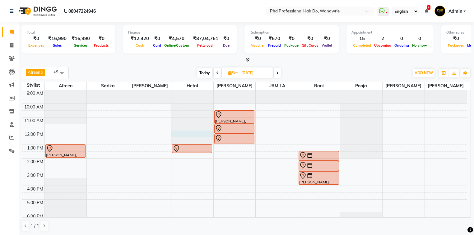
click at [176, 90] on div at bounding box center [193, 90] width 42 height 0
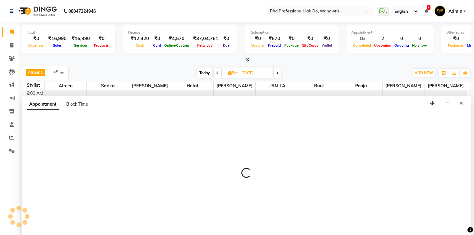
select select "978"
select select "720"
select select "tentative"
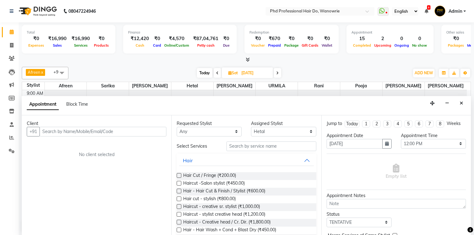
click at [70, 133] on input "text" at bounding box center [103, 132] width 127 height 10
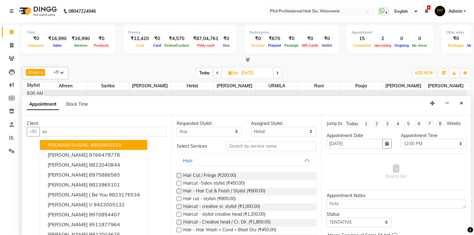
type input "s"
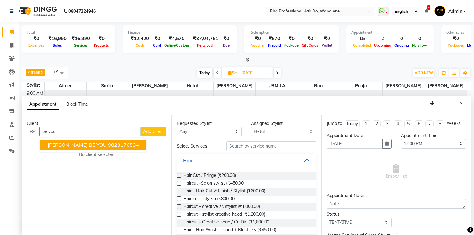
click at [73, 147] on span "[PERSON_NAME] BE YOU" at bounding box center [77, 145] width 59 height 6
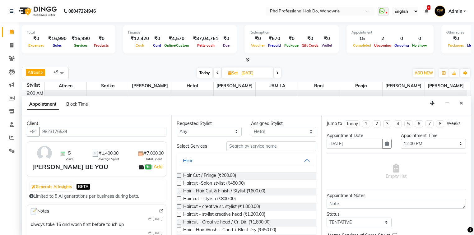
type input "9823176534"
click at [244, 145] on input "text" at bounding box center [272, 147] width 90 height 10
click at [243, 143] on input "text" at bounding box center [272, 147] width 90 height 10
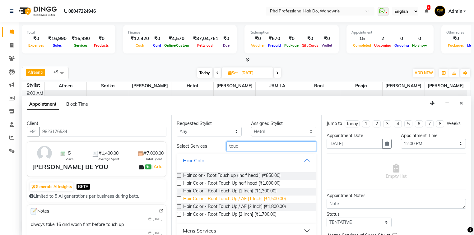
type input "touc"
click at [259, 198] on span "Hair Color - Root Touch Up / AF [1 Inch] (₹1,500.00)" at bounding box center [234, 200] width 103 height 8
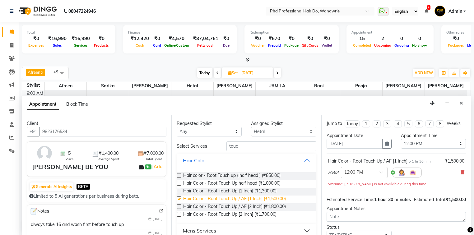
checkbox input "false"
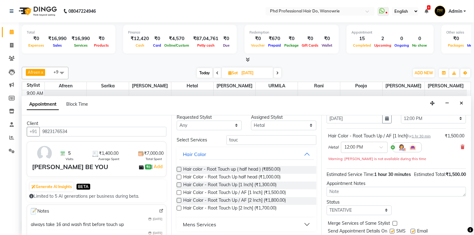
scroll to position [50, 0]
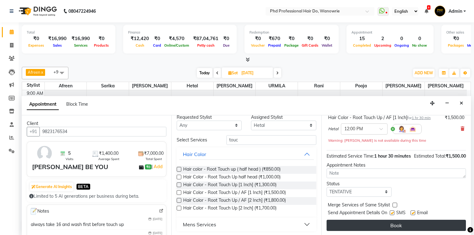
click at [367, 223] on button "Book" at bounding box center [396, 225] width 139 height 11
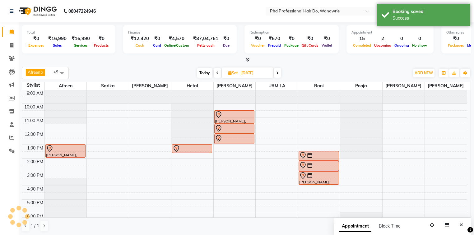
scroll to position [0, 0]
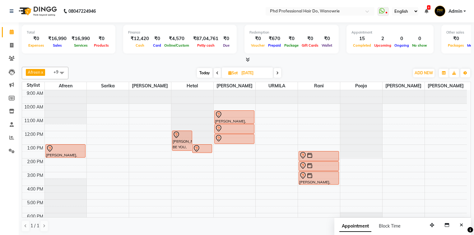
click at [149, 71] on div "[DATE] [DATE]" at bounding box center [239, 72] width 335 height 9
click at [11, 110] on icon at bounding box center [11, 111] width 5 height 5
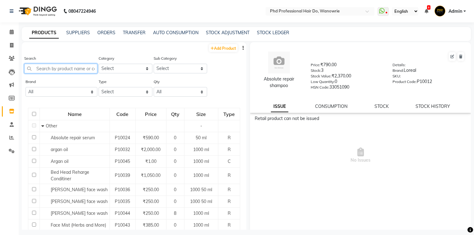
click at [86, 69] on input "text" at bounding box center [60, 69] width 73 height 10
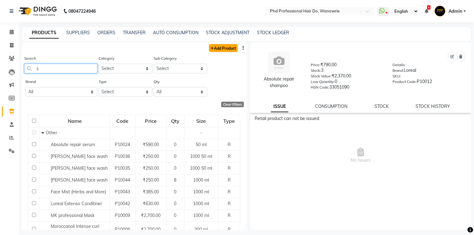
type input "s"
click at [218, 47] on link "Add Product" at bounding box center [223, 48] width 29 height 8
select select "true"
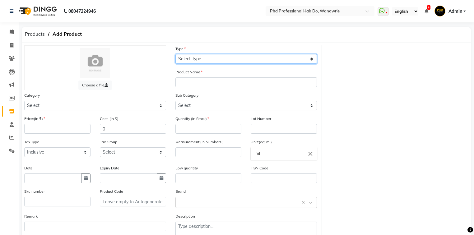
click at [186, 60] on select "Select Type Both Retail Consumable" at bounding box center [247, 59] width 142 height 10
select select "B"
click at [176, 54] on select "Select Type Both Retail Consumable" at bounding box center [247, 59] width 142 height 10
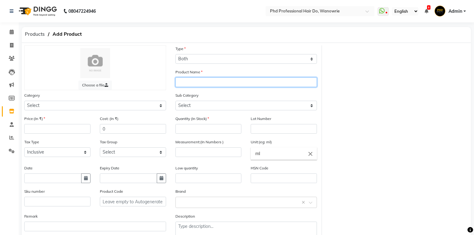
click at [201, 85] on input "text" at bounding box center [247, 83] width 142 height 10
type input "sch rose serum"
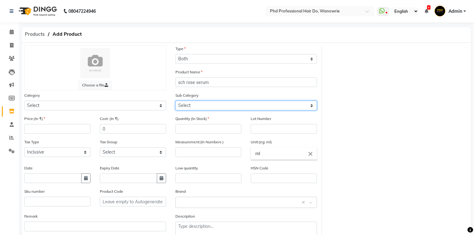
click at [194, 110] on select "Select" at bounding box center [247, 106] width 142 height 10
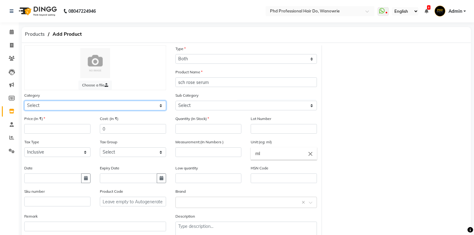
click at [110, 105] on select "Select Hair Skin Makeup Personal Care Appliances [PERSON_NAME] Waxing Disposabl…" at bounding box center [95, 106] width 142 height 10
select select "57101100"
click at [24, 102] on select "Select Hair Skin Makeup Personal Care Appliances [PERSON_NAME] Waxing Disposabl…" at bounding box center [95, 106] width 142 height 10
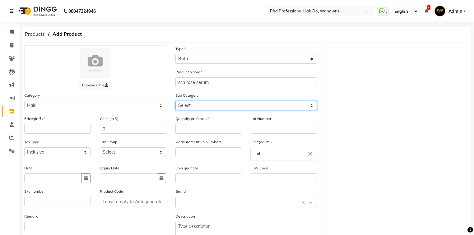
click at [187, 106] on select "Select Shampoo Conditioner Cream Mask Oil Serum Color Appliances Treatment Styl…" at bounding box center [247, 106] width 142 height 10
select select "57101106"
click at [176, 102] on select "Select Shampoo Conditioner Cream Mask Oil Serum Color Appliances Treatment Styl…" at bounding box center [247, 106] width 142 height 10
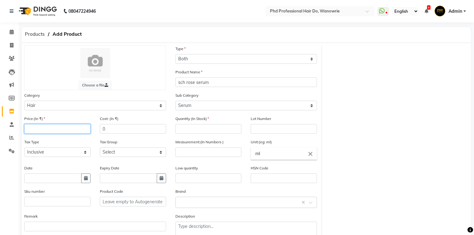
click at [56, 128] on input "number" at bounding box center [57, 129] width 66 height 10
type input "1750"
click at [107, 126] on input "0" at bounding box center [133, 129] width 66 height 10
type input "1750"
click at [212, 130] on input "number" at bounding box center [209, 129] width 66 height 10
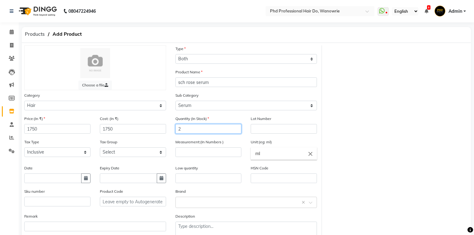
type input "2"
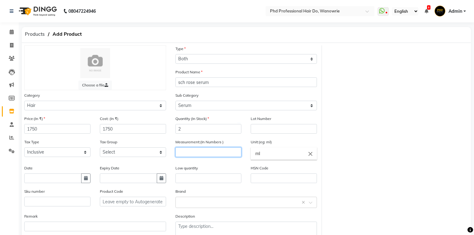
click at [194, 156] on input "number" at bounding box center [209, 153] width 66 height 10
type input "100"
click at [84, 181] on icon "button" at bounding box center [86, 178] width 4 height 4
select select "9"
select select "2025"
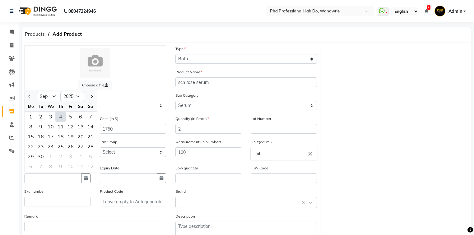
click at [60, 118] on div "4" at bounding box center [61, 117] width 10 height 10
type input "[DATE]"
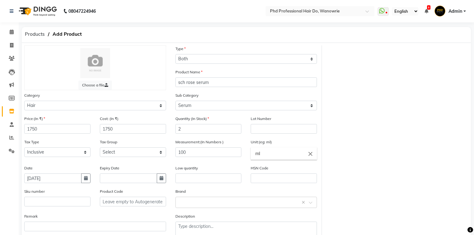
scroll to position [40, 0]
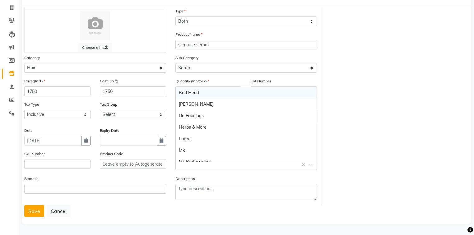
click at [214, 166] on input "text" at bounding box center [240, 164] width 123 height 7
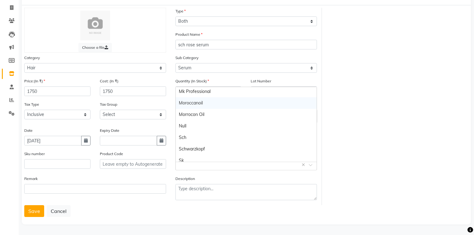
scroll to position [87, 0]
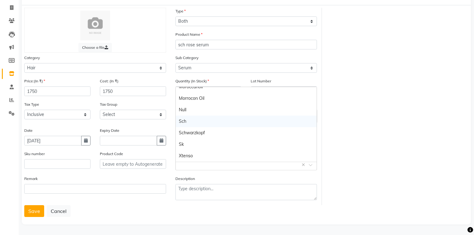
click at [181, 118] on div "Sch" at bounding box center [246, 122] width 141 height 12
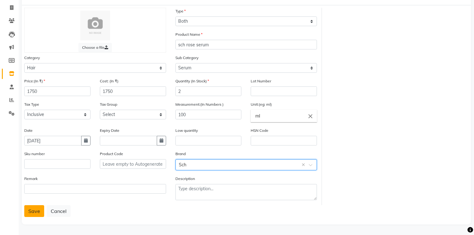
click at [33, 211] on button "Save" at bounding box center [34, 211] width 20 height 12
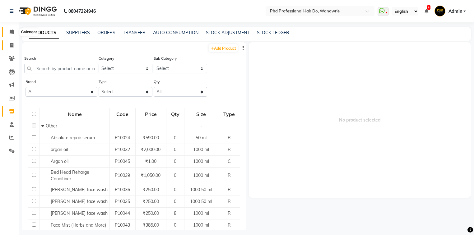
drag, startPoint x: 9, startPoint y: 33, endPoint x: 10, endPoint y: 40, distance: 6.9
click at [10, 33] on icon at bounding box center [12, 32] width 4 height 5
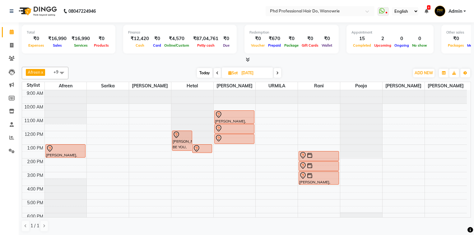
drag, startPoint x: 208, startPoint y: 73, endPoint x: 197, endPoint y: 88, distance: 18.1
click at [202, 81] on div "Afreen x Sarika x [PERSON_NAME] x [PERSON_NAME] x [PERSON_NAME] x [PERSON_NAME]…" at bounding box center [247, 149] width 450 height 170
click at [200, 70] on span "Today" at bounding box center [205, 73] width 16 height 10
type input "[DATE]"
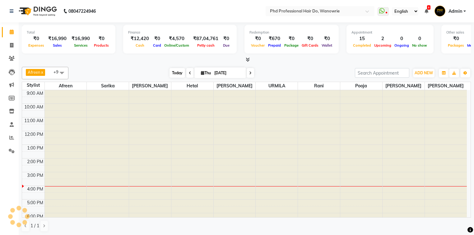
scroll to position [35, 0]
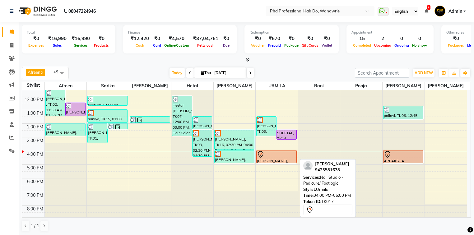
click at [283, 157] on div at bounding box center [276, 154] width 39 height 7
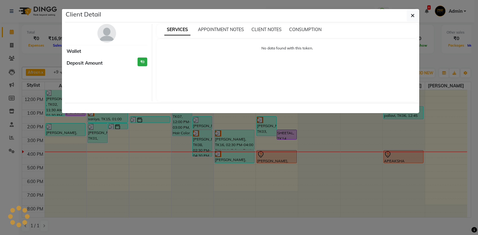
select select "7"
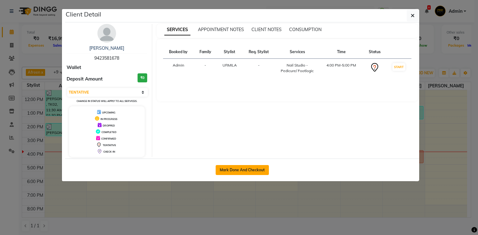
click at [256, 168] on button "Mark Done And Checkout" at bounding box center [242, 170] width 53 height 10
select select "25"
select select "service"
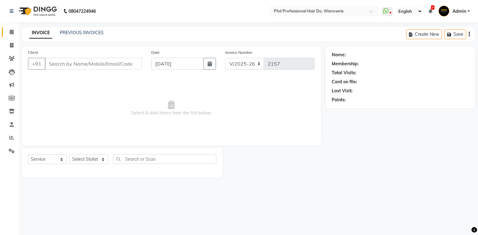
type input "9423581678"
select select "33027"
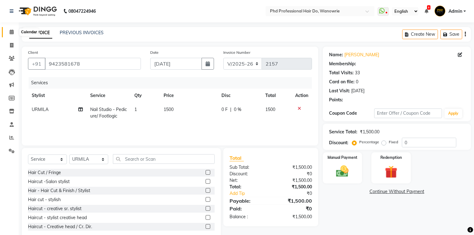
click at [13, 30] on icon at bounding box center [12, 32] width 4 height 5
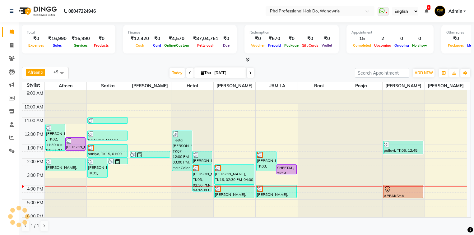
scroll to position [23, 0]
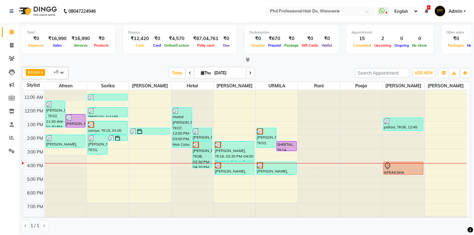
click at [189, 74] on icon at bounding box center [190, 73] width 2 height 4
type input "[DATE]"
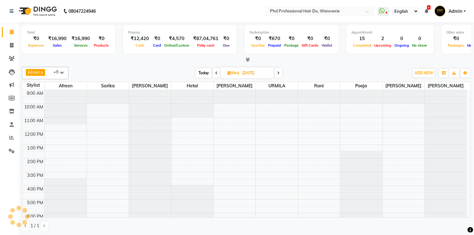
scroll to position [35, 0]
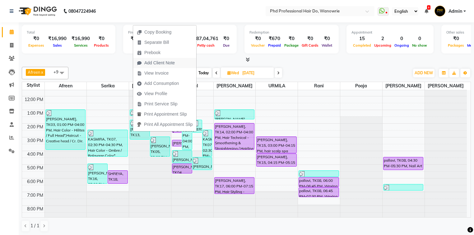
click at [149, 64] on span "Add Client Note" at bounding box center [159, 63] width 31 height 7
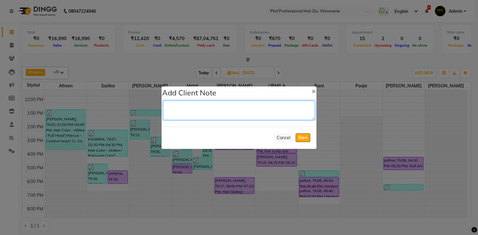
click at [189, 111] on textarea at bounding box center [239, 110] width 152 height 19
type textarea "[PERSON_NAME] 5. + 4 (1:1)"
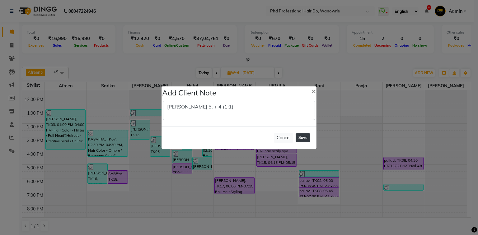
click at [306, 137] on button "Save" at bounding box center [303, 138] width 15 height 9
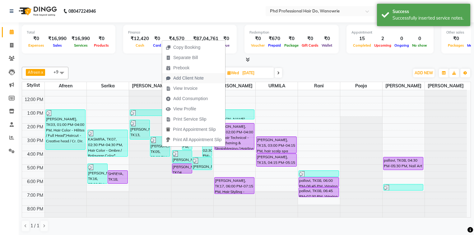
click at [188, 78] on span "Add Client Note" at bounding box center [188, 78] width 31 height 7
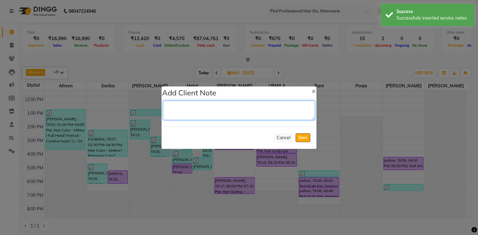
click at [186, 110] on textarea at bounding box center [239, 110] width 152 height 19
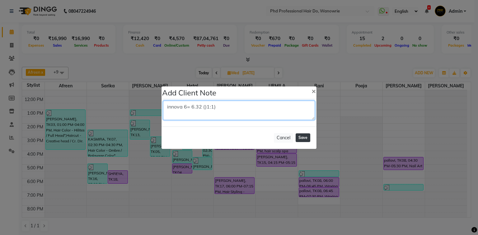
type textarea "innova 6= 6.32 ()1:1)"
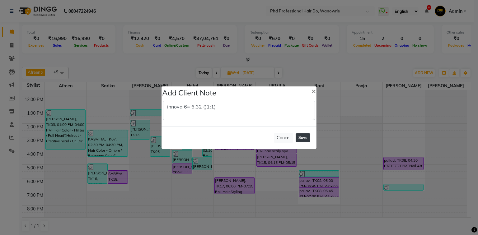
click at [299, 134] on button "Save" at bounding box center [303, 138] width 15 height 9
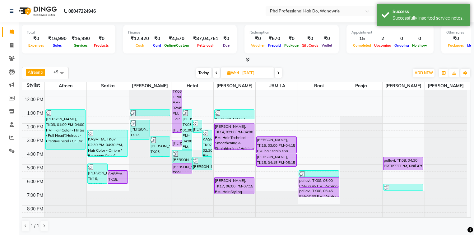
click at [276, 71] on span at bounding box center [278, 73] width 7 height 10
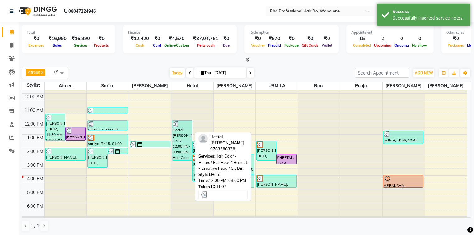
scroll to position [10, 0]
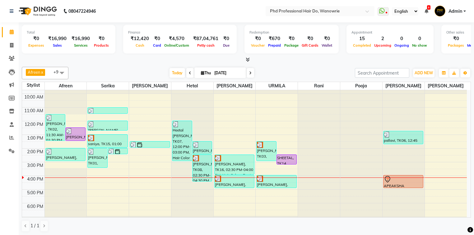
click at [252, 75] on span at bounding box center [250, 73] width 7 height 10
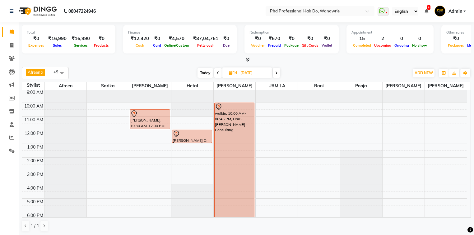
scroll to position [0, 0]
click at [203, 73] on span "Today" at bounding box center [206, 73] width 16 height 10
type input "[DATE]"
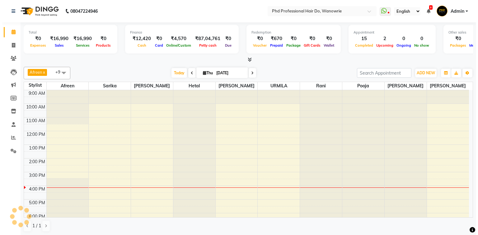
scroll to position [35, 0]
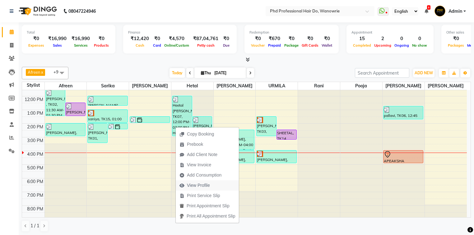
click at [204, 186] on span "View Profile" at bounding box center [198, 185] width 23 height 7
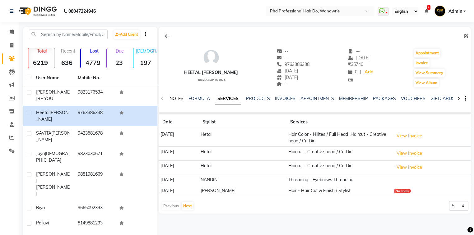
click at [179, 100] on link "NOTES" at bounding box center [177, 99] width 14 height 6
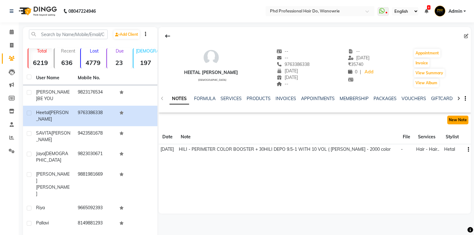
click at [461, 116] on button "New Note" at bounding box center [458, 120] width 21 height 9
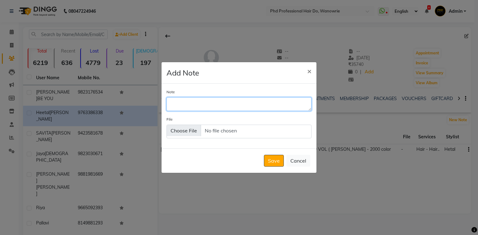
click at [232, 103] on textarea "Note" at bounding box center [239, 104] width 145 height 14
click at [216, 106] on textarea "Note" at bounding box center [239, 104] width 145 height 14
click at [216, 108] on textarea "Note" at bounding box center [239, 104] width 145 height 14
click at [204, 103] on textarea "Note" at bounding box center [239, 104] width 145 height 14
click at [198, 106] on textarea "Note" at bounding box center [239, 104] width 145 height 14
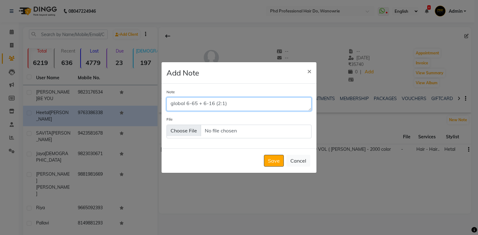
click at [246, 106] on textarea "global 6-65 + 6-16 (2:1)" at bounding box center [239, 104] width 145 height 14
type textarea "global 6-65 + 6-16 (2:1) boo + 10vol depo 9-1 + 7-65 (1:1)"
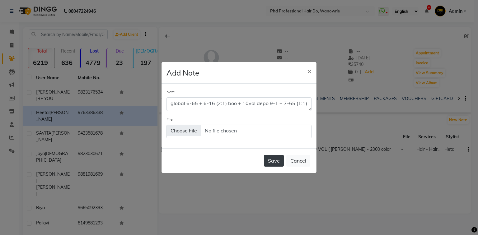
click at [275, 162] on button "Save" at bounding box center [274, 161] width 20 height 12
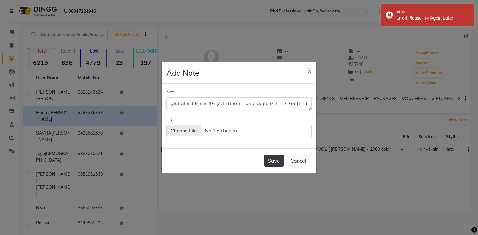
click at [275, 161] on button "Save" at bounding box center [274, 161] width 20 height 12
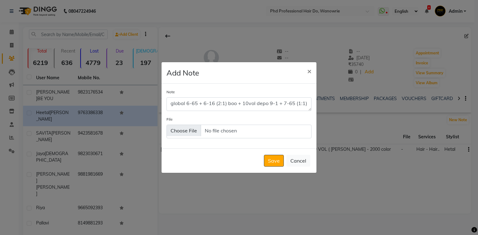
click at [377, 169] on ngb-modal-window "Add Note × Note global 6-65 + 6-16 (2:1) boo + 10vol depo 9-1 + 7-65 (1:1) File…" at bounding box center [239, 117] width 478 height 235
click at [377, 175] on ngb-modal-window "Add Note × Note global 6-65 + 6-16 (2:1) boo + 10vol depo 9-1 + 7-65 (1:1) File…" at bounding box center [239, 117] width 478 height 235
click at [269, 156] on button "Save" at bounding box center [274, 161] width 20 height 12
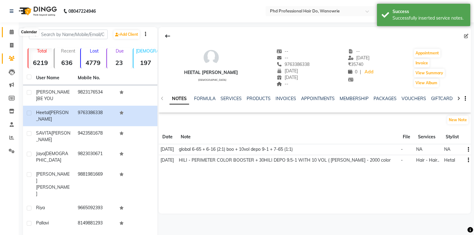
click at [9, 32] on span at bounding box center [11, 32] width 11 height 7
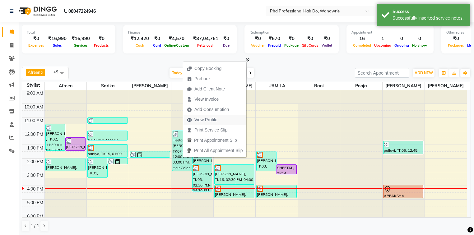
click at [197, 120] on span "View Profile" at bounding box center [206, 120] width 23 height 7
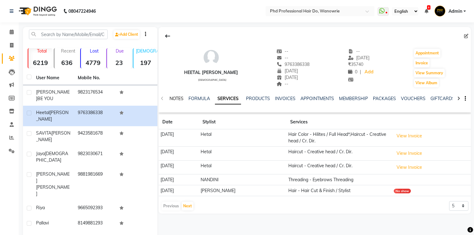
click at [175, 96] on link "NOTES" at bounding box center [177, 99] width 14 height 6
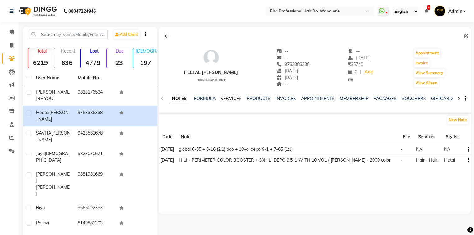
click at [231, 96] on link "SERVICES" at bounding box center [231, 99] width 21 height 6
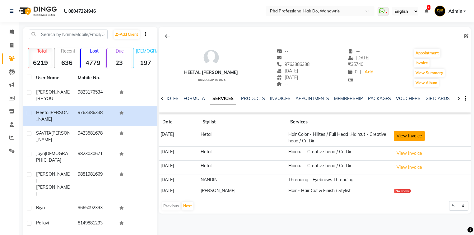
click at [394, 138] on button "View Invoice" at bounding box center [409, 136] width 31 height 10
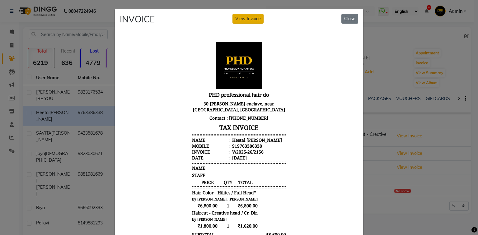
click at [254, 20] on button "View Invoice" at bounding box center [248, 19] width 31 height 10
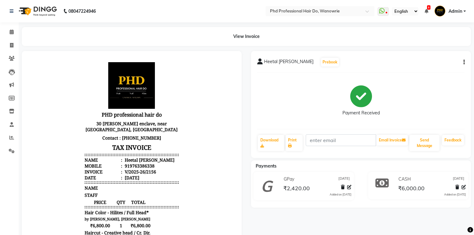
click at [464, 63] on icon "button" at bounding box center [464, 62] width 1 height 0
click at [440, 57] on div "Split Service Amount" at bounding box center [433, 55] width 43 height 8
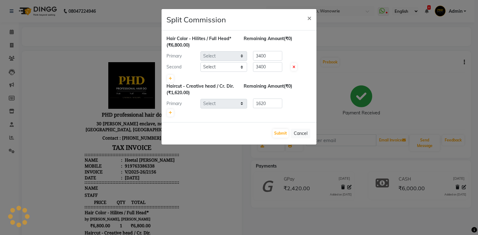
select select "978"
select select "20331"
select select "978"
click at [262, 66] on input "3400" at bounding box center [267, 67] width 29 height 10
click at [261, 68] on input "3400" at bounding box center [267, 67] width 29 height 10
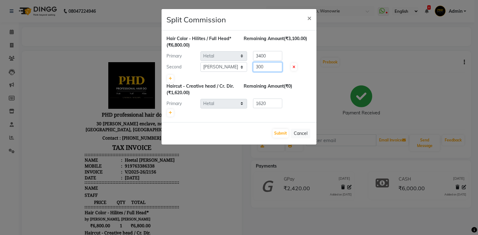
type input "3400"
click at [267, 55] on input "3400" at bounding box center [267, 56] width 29 height 10
type input "3"
click at [170, 79] on icon at bounding box center [170, 79] width 3 height 4
type input "2266.67"
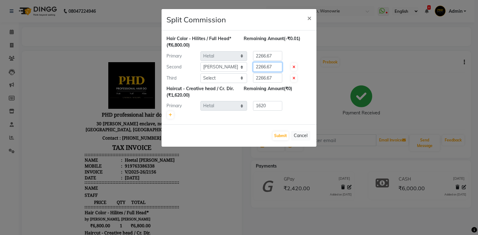
click at [277, 68] on input "2266.67" at bounding box center [267, 67] width 29 height 10
type input "2"
type input "3400"
click at [276, 54] on input "2266.67" at bounding box center [267, 56] width 29 height 10
type input "2"
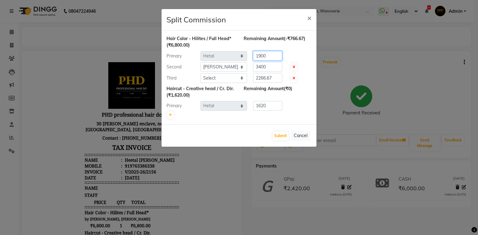
type input "1900"
click at [278, 77] on input "2266.67" at bounding box center [267, 78] width 29 height 10
type input "2"
type input "1500"
click at [275, 136] on button "Submit" at bounding box center [281, 136] width 16 height 9
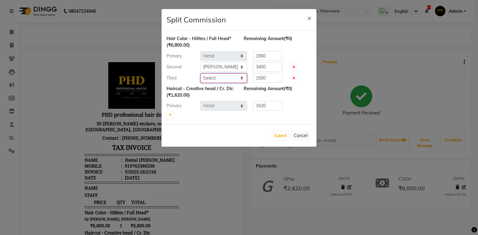
click at [217, 81] on select "Select Afreen [PERSON_NAME] [PERSON_NAME] gui [PERSON_NAME] NANDINI pooja Poona…" at bounding box center [223, 78] width 47 height 10
select select "977"
click at [200, 73] on select "Select Afreen [PERSON_NAME] [PERSON_NAME] gui [PERSON_NAME] NANDINI pooja Poona…" at bounding box center [223, 78] width 47 height 10
click at [280, 139] on button "Submit" at bounding box center [281, 136] width 16 height 9
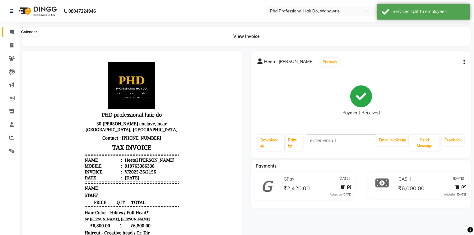
click at [12, 29] on span at bounding box center [11, 32] width 11 height 7
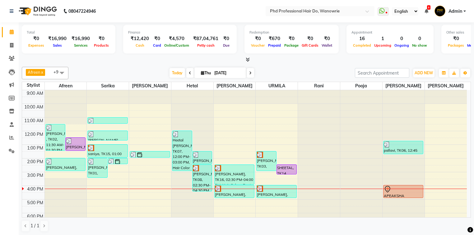
click at [189, 71] on icon at bounding box center [190, 73] width 2 height 4
type input "[DATE]"
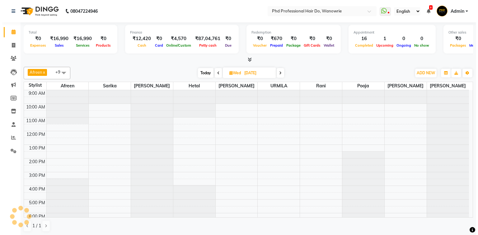
scroll to position [35, 0]
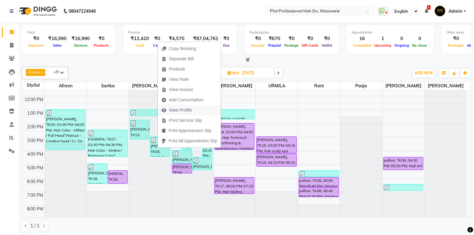
click at [180, 110] on span "View Profile" at bounding box center [180, 110] width 23 height 7
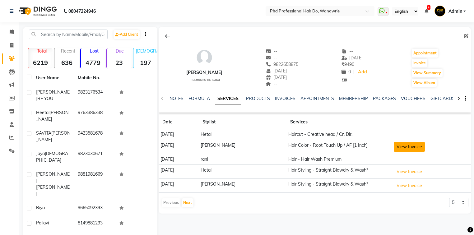
click at [398, 144] on button "View Invoice" at bounding box center [409, 147] width 31 height 10
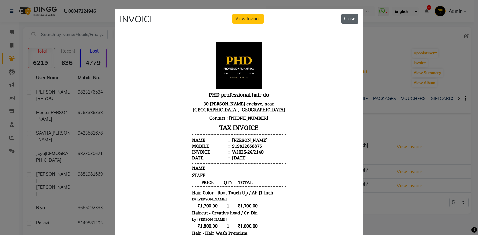
click at [343, 18] on button "Close" at bounding box center [349, 19] width 17 height 10
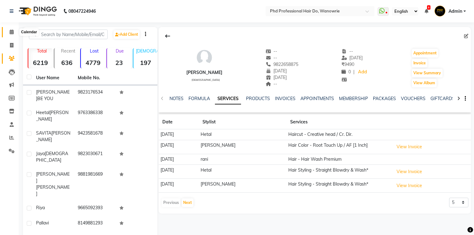
click at [13, 34] on icon at bounding box center [12, 32] width 4 height 5
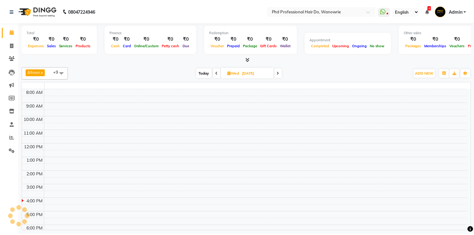
scroll to position [23, 0]
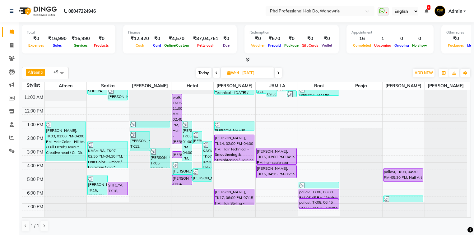
click at [201, 68] on span "Today" at bounding box center [204, 73] width 16 height 10
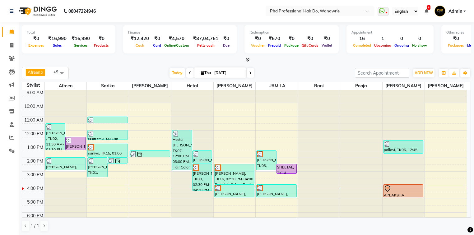
scroll to position [0, 0]
click at [118, 65] on div "Afreen x [PERSON_NAME] x [PERSON_NAME] x [PERSON_NAME] x [PERSON_NAME] x [PERSO…" at bounding box center [247, 149] width 450 height 170
click at [127, 67] on div "Afreen x [PERSON_NAME] x [PERSON_NAME] x [PERSON_NAME] x [PERSON_NAME] x [PERSO…" at bounding box center [247, 73] width 450 height 12
click at [186, 73] on span at bounding box center [189, 73] width 7 height 10
type input "[DATE]"
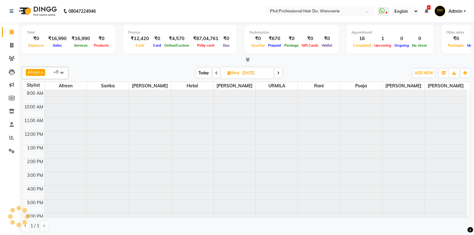
scroll to position [35, 0]
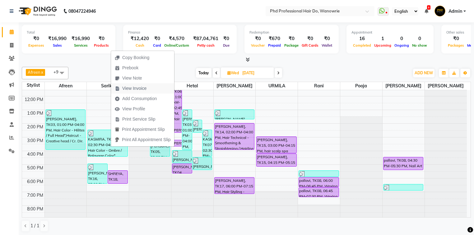
click at [134, 89] on span "View Invoice" at bounding box center [134, 88] width 24 height 7
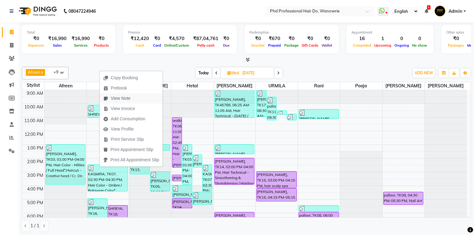
click at [120, 96] on span "View Note" at bounding box center [121, 98] width 20 height 7
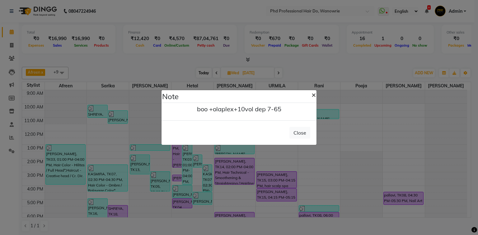
click at [315, 95] on span "×" at bounding box center [314, 94] width 4 height 9
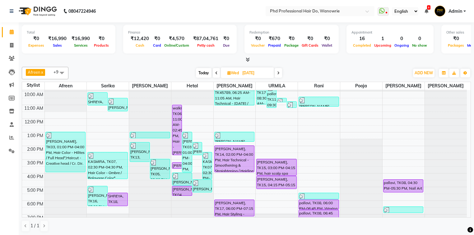
scroll to position [25, 0]
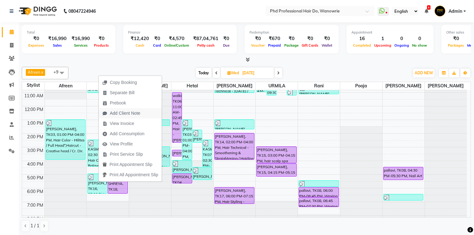
click at [122, 113] on span "Add Client Note" at bounding box center [125, 113] width 31 height 7
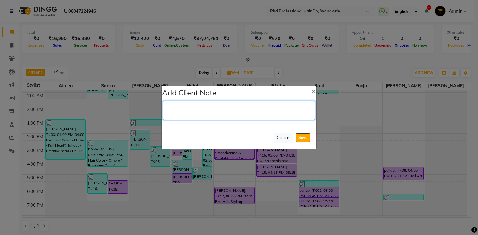
click at [195, 113] on textarea at bounding box center [239, 110] width 152 height 19
type textarea "dia +4"
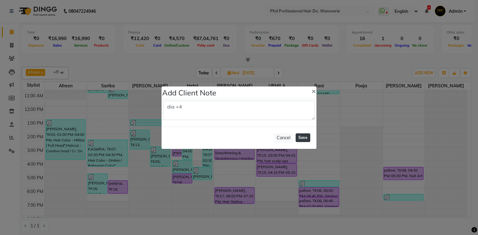
click at [304, 139] on button "Save" at bounding box center [303, 138] width 15 height 9
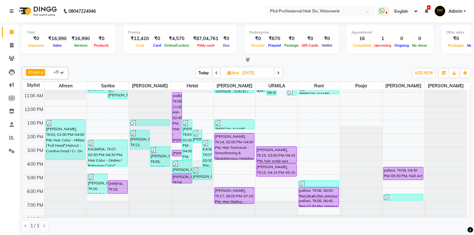
click at [179, 64] on div "Afreen x [PERSON_NAME] x [PERSON_NAME] x [PERSON_NAME] x [PERSON_NAME] x [PERSO…" at bounding box center [247, 149] width 450 height 170
click at [201, 75] on span "Today" at bounding box center [204, 73] width 16 height 10
type input "[DATE]"
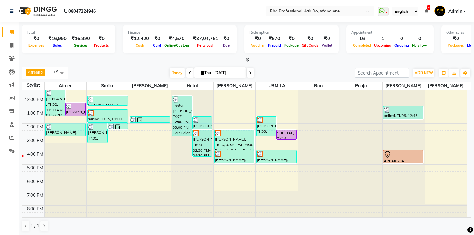
scroll to position [10, 0]
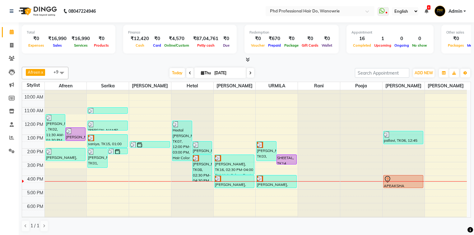
click at [298, 61] on div at bounding box center [247, 60] width 450 height 7
click at [145, 61] on div at bounding box center [247, 60] width 450 height 7
click at [173, 71] on span "Today" at bounding box center [178, 73] width 16 height 10
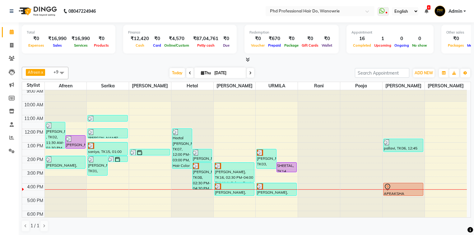
scroll to position [0, 0]
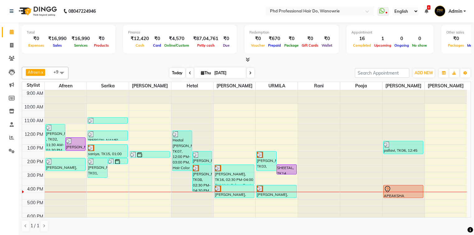
click at [175, 73] on span "Today" at bounding box center [178, 73] width 16 height 10
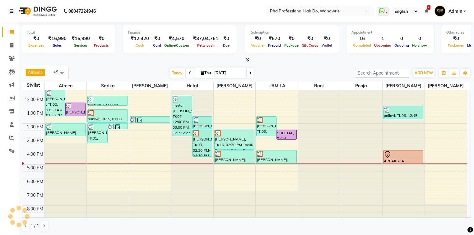
click at [312, 65] on div "Afreen x [PERSON_NAME] x [PERSON_NAME] x [PERSON_NAME] x [PERSON_NAME] x [PERSO…" at bounding box center [247, 149] width 450 height 170
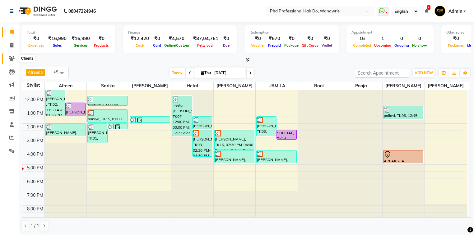
click at [14, 58] on icon at bounding box center [12, 58] width 6 height 5
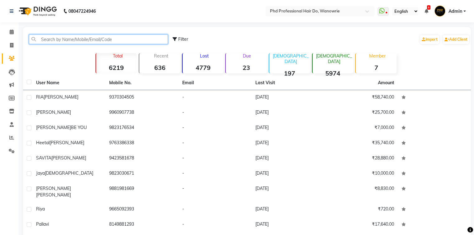
click at [49, 40] on input "text" at bounding box center [98, 40] width 139 height 10
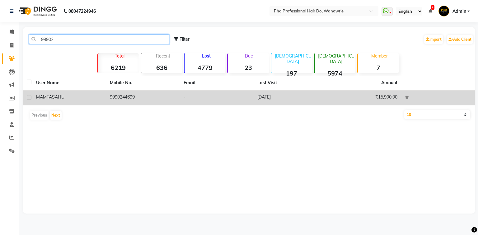
type input "99902"
click at [45, 98] on span "MAMTA" at bounding box center [44, 97] width 16 height 6
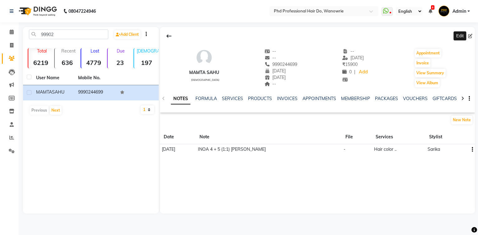
click at [471, 37] on icon at bounding box center [470, 36] width 4 height 4
select select "18"
select select "02"
select select
select select "22"
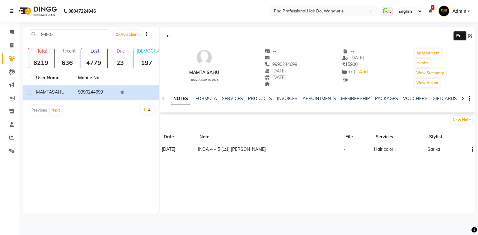
select select "[DEMOGRAPHIC_DATA]"
select select "16"
select select "06"
select select
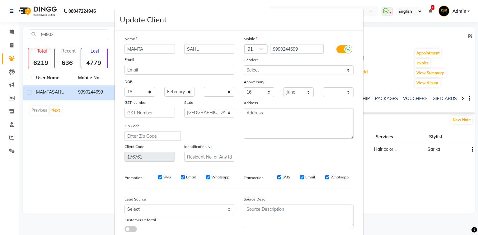
click at [346, 50] on icon at bounding box center [348, 49] width 5 height 6
click at [0, 0] on input "checkbox" at bounding box center [0, 0] width 0 height 0
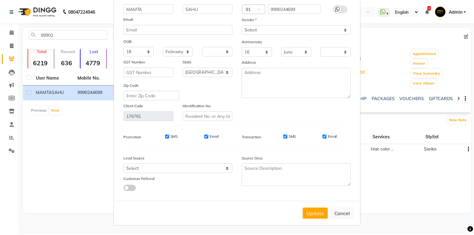
scroll to position [44, 0]
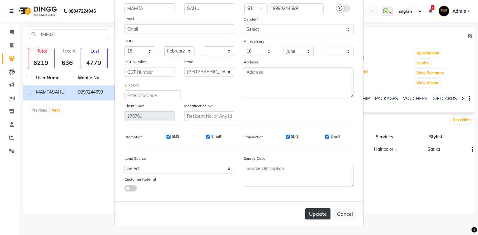
click at [325, 214] on button "Update" at bounding box center [317, 214] width 25 height 11
select select
select select "null"
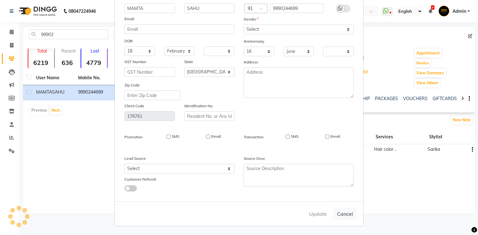
select select
checkbox input "false"
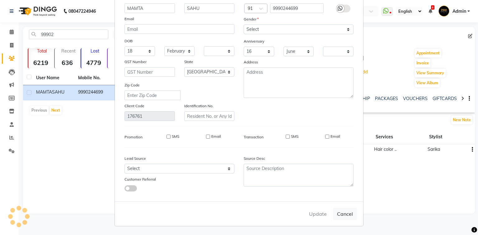
checkbox input "false"
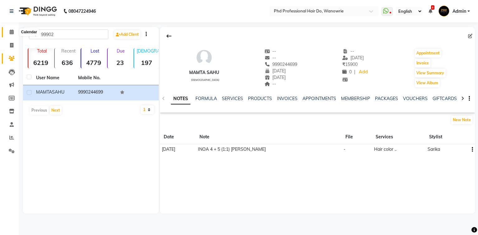
click at [7, 31] on span at bounding box center [11, 32] width 11 height 7
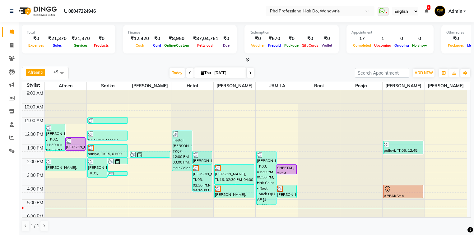
click at [189, 71] on icon at bounding box center [190, 73] width 2 height 4
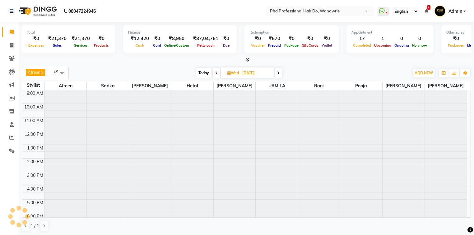
scroll to position [35, 0]
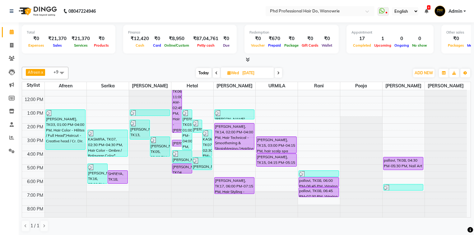
click at [199, 71] on span "Today" at bounding box center [204, 73] width 16 height 10
type input "[DATE]"
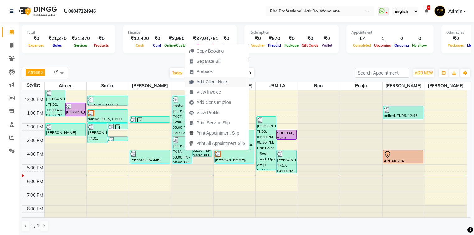
click at [199, 82] on span "Add Client Note" at bounding box center [212, 82] width 31 height 7
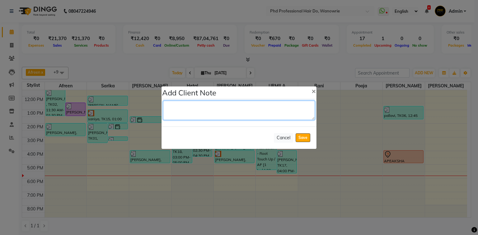
click at [186, 112] on textarea at bounding box center [239, 110] width 152 height 19
type textarea "12-1 hili + mid to ends"
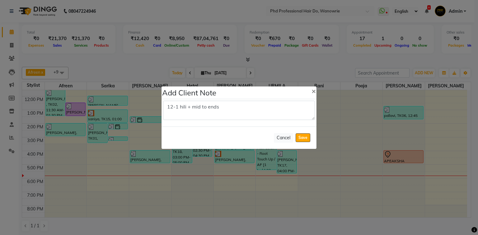
click at [130, 59] on ngb-modal-window "Add Client Note × 12-1 hili + mid to ends Cancel Save" at bounding box center [239, 117] width 478 height 235
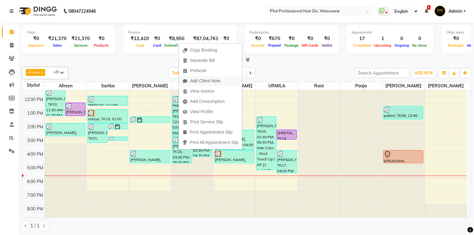
click at [200, 78] on span "Add Client Note" at bounding box center [205, 81] width 31 height 7
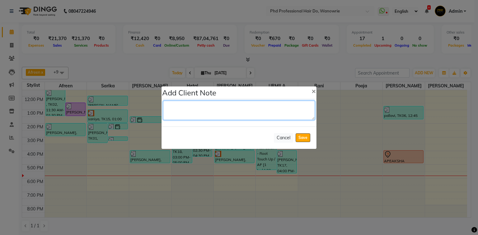
click at [193, 108] on textarea at bounding box center [239, 110] width 152 height 19
type textarea "12-1 hili _+30 l-oo +30"
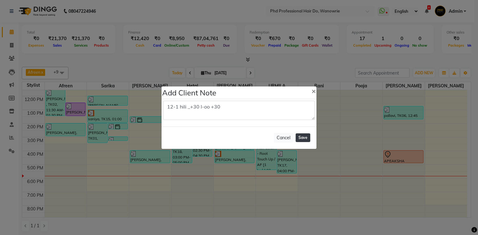
click at [306, 138] on button "Save" at bounding box center [303, 138] width 15 height 9
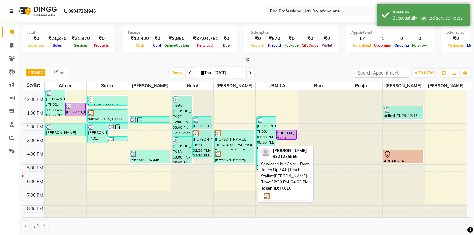
click at [232, 141] on div "[PERSON_NAME], TK16, 02:30 PM-04:00 PM, Hair Color - Root Touch Up / AF [1 Inch]" at bounding box center [235, 140] width 40 height 20
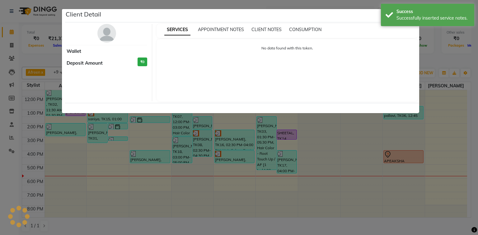
select select "3"
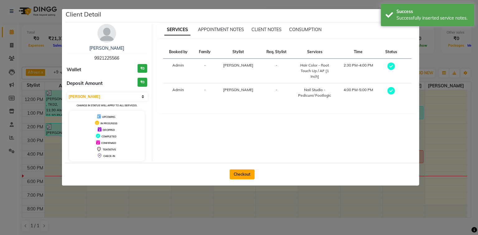
click at [248, 172] on button "Checkout" at bounding box center [242, 175] width 25 height 10
select select "service"
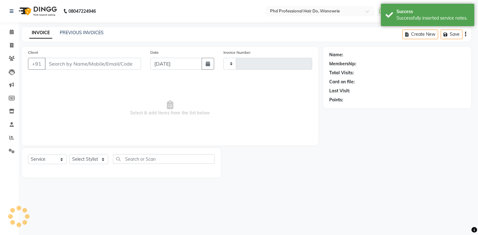
type input "2160"
select select "25"
type input "9921225566"
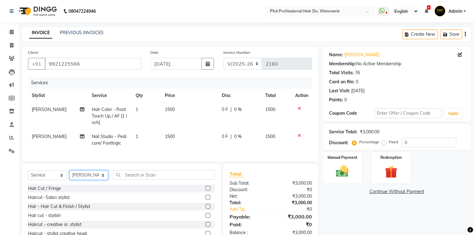
click at [92, 179] on select "Select Stylist Afreen [PERSON_NAME] [PERSON_NAME] gui [PERSON_NAME] NANDINI poo…" at bounding box center [88, 176] width 39 height 10
select select "32200"
click at [69, 175] on select "Select Stylist Afreen [PERSON_NAME] [PERSON_NAME] gui [PERSON_NAME] NANDINI poo…" at bounding box center [88, 176] width 39 height 10
click at [136, 178] on input "text" at bounding box center [164, 175] width 102 height 10
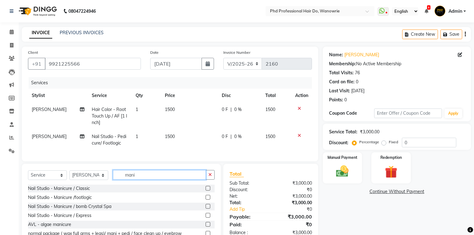
type input "mani"
click at [206, 200] on label at bounding box center [208, 197] width 5 height 5
click at [206, 200] on input "checkbox" at bounding box center [208, 198] width 4 height 4
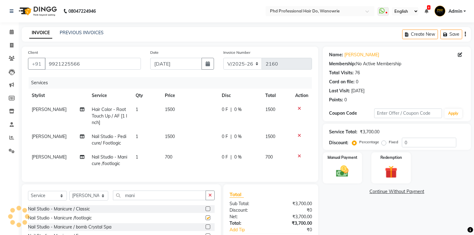
checkbox input "false"
click at [95, 199] on select "Select Stylist Afreen [PERSON_NAME] [PERSON_NAME] gui [PERSON_NAME] NANDINI poo…" at bounding box center [88, 196] width 39 height 10
select select "980"
click at [69, 195] on select "Select Stylist Afreen [PERSON_NAME] [PERSON_NAME] gui [PERSON_NAME] NANDINI poo…" at bounding box center [88, 196] width 39 height 10
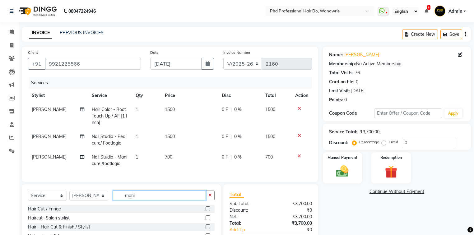
click at [140, 199] on input "mani" at bounding box center [159, 196] width 93 height 10
type input "m"
type input "eye"
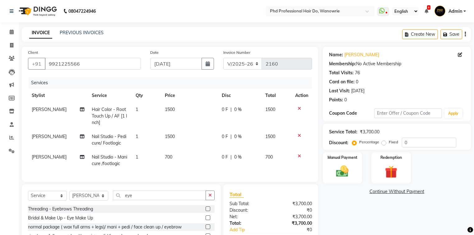
click at [205, 213] on div "Threading - Eyebrows Threading" at bounding box center [121, 209] width 187 height 8
click at [207, 211] on label at bounding box center [208, 209] width 5 height 5
click at [207, 211] on input "checkbox" at bounding box center [208, 209] width 4 height 4
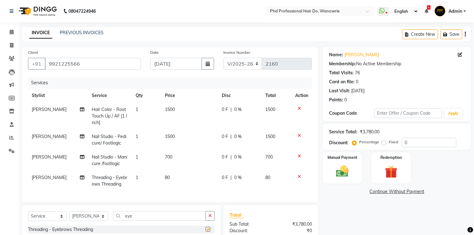
checkbox input "false"
click at [238, 139] on span "0 %" at bounding box center [237, 137] width 7 height 7
select select "980"
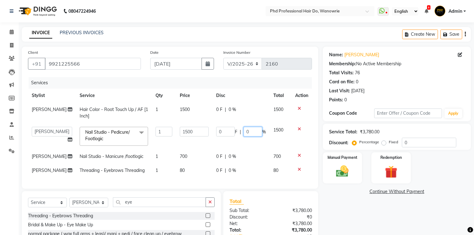
click at [252, 132] on input "0" at bounding box center [253, 132] width 19 height 10
type input "5"
click at [233, 157] on div "0 F | 0 %" at bounding box center [241, 156] width 50 height 7
select select "32200"
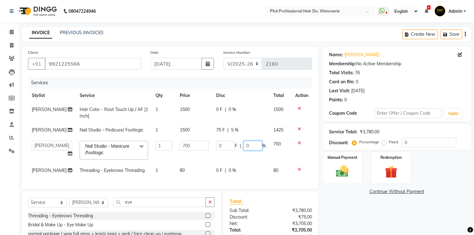
click at [248, 148] on input "0" at bounding box center [253, 146] width 19 height 10
type input "5"
click at [221, 158] on td "0 F | 5 %" at bounding box center [241, 150] width 57 height 26
select select "32200"
click at [229, 172] on span "0 %" at bounding box center [232, 170] width 7 height 7
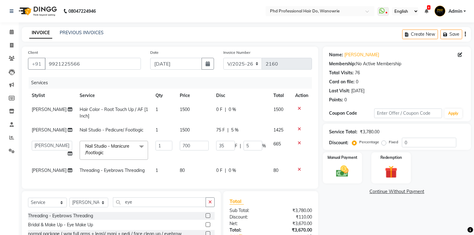
select select "980"
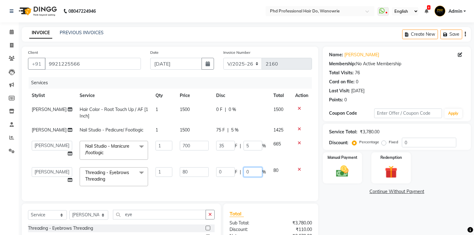
click at [245, 173] on input "0" at bounding box center [253, 172] width 19 height 10
click at [248, 173] on input "0" at bounding box center [253, 172] width 19 height 10
type input "5"
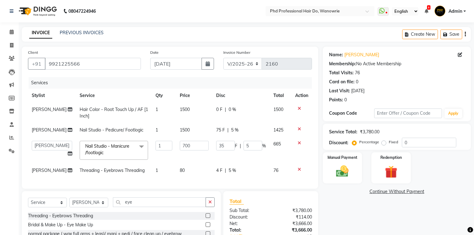
click at [251, 180] on div "Services Stylist Service Qty Price Disc Total Action Anita Hair Color - Root To…" at bounding box center [170, 130] width 284 height 106
click at [180, 111] on span "1500" at bounding box center [185, 110] width 10 height 6
select select "980"
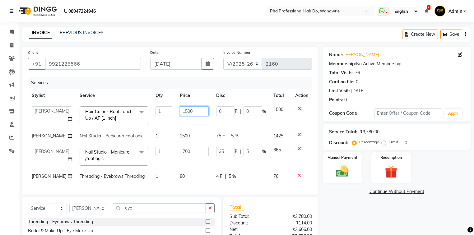
click at [180, 112] on input "1500" at bounding box center [194, 111] width 29 height 10
type input "1600"
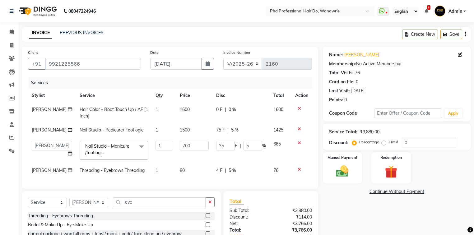
click at [230, 109] on span "0 %" at bounding box center [232, 109] width 7 height 7
select select "980"
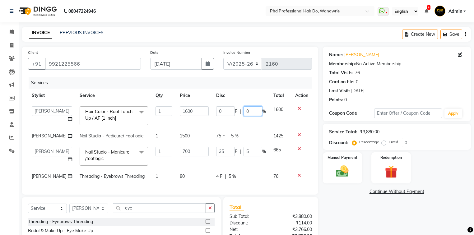
click at [247, 113] on input "0" at bounding box center [253, 111] width 19 height 10
type input "10"
click at [214, 122] on td "0 F | 10 %" at bounding box center [241, 116] width 57 height 26
select select "980"
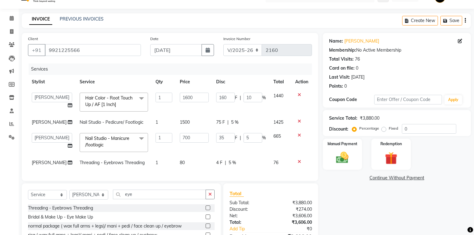
scroll to position [50, 0]
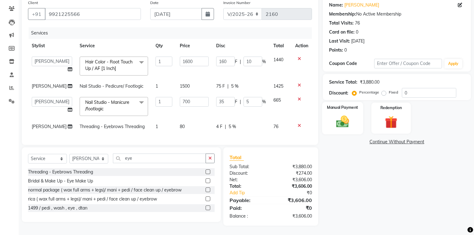
click at [331, 125] on div "Manual Payment" at bounding box center [342, 118] width 41 height 32
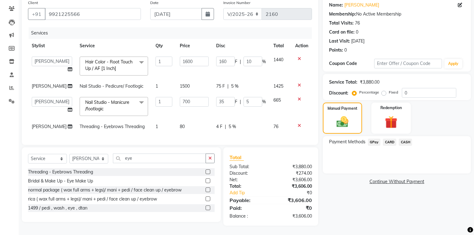
click at [405, 143] on span "CASH" at bounding box center [405, 142] width 13 height 7
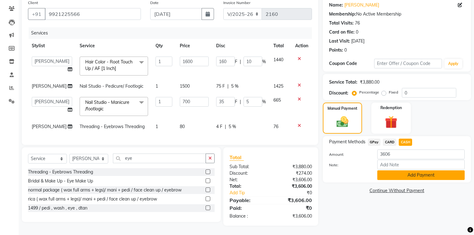
click at [400, 172] on button "Add Payment" at bounding box center [421, 176] width 87 height 10
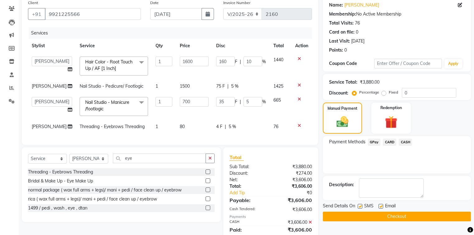
click at [399, 219] on button "Checkout" at bounding box center [397, 217] width 148 height 10
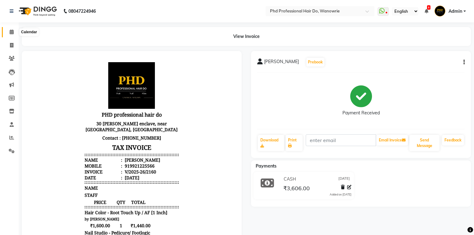
click at [11, 32] on icon at bounding box center [12, 32] width 4 height 5
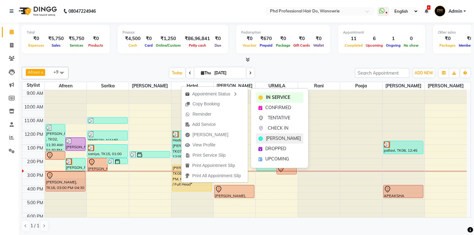
click at [272, 137] on span "[PERSON_NAME]" at bounding box center [283, 138] width 35 height 7
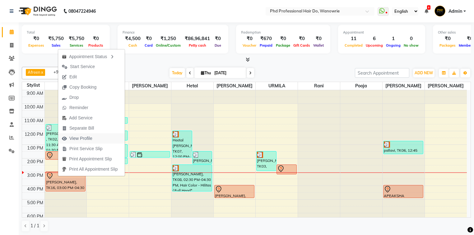
click at [81, 136] on span "View Profile" at bounding box center [80, 138] width 23 height 7
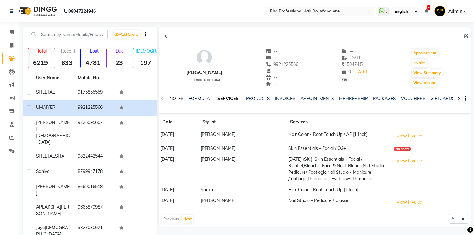
click at [175, 99] on link "NOTES" at bounding box center [177, 99] width 14 height 6
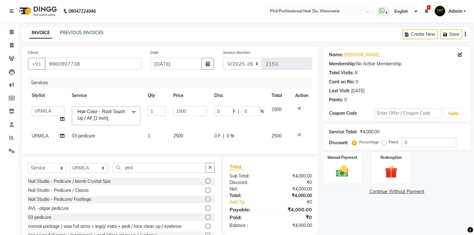
select select "25"
select select "33027"
select select "service"
select select "33027"
click at [117, 10] on nav "08047224946 Select Location × Phd Professional Hair Do, Wanowrie WhatsApp Statu…" at bounding box center [237, 11] width 474 height 22
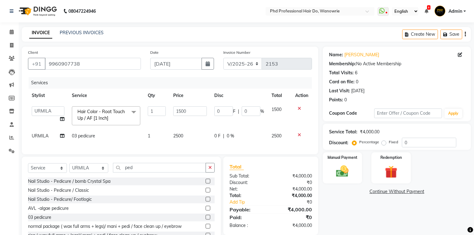
click at [230, 135] on span "0 %" at bounding box center [230, 136] width 7 height 7
select select "33027"
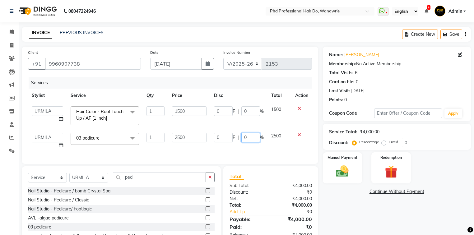
click at [247, 141] on input "0" at bounding box center [251, 138] width 19 height 10
type input "20"
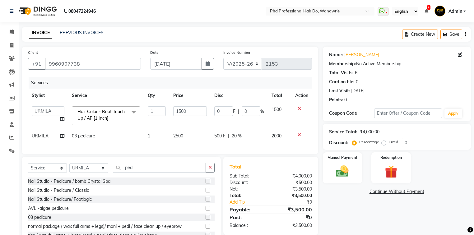
click at [210, 148] on div "Services Stylist Service Qty Price Disc Total Action Afreen [PERSON_NAME] [PERS…" at bounding box center [170, 112] width 284 height 71
drag, startPoint x: 126, startPoint y: 173, endPoint x: 146, endPoint y: 175, distance: 19.7
click at [127, 173] on input "ped" at bounding box center [159, 168] width 93 height 10
click at [148, 173] on input "ped" at bounding box center [159, 168] width 93 height 10
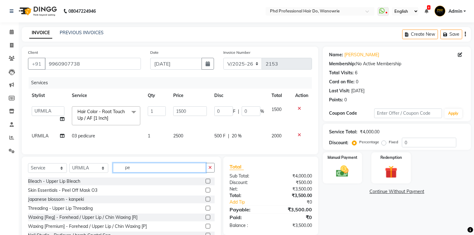
type input "p"
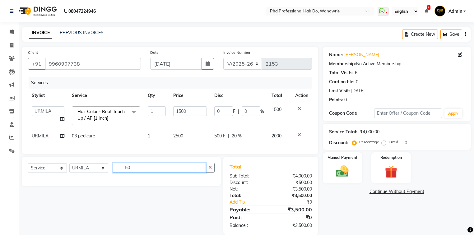
type input "5"
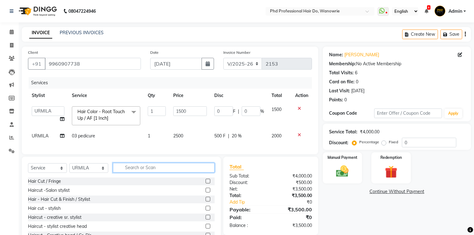
click at [148, 173] on input "text" at bounding box center [164, 168] width 102 height 10
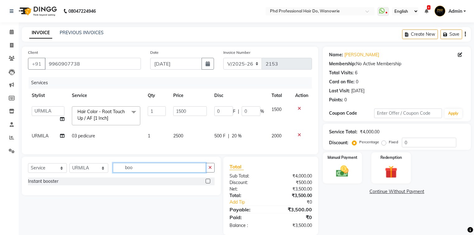
type input "boo"
click at [208, 184] on label at bounding box center [208, 181] width 5 height 5
click at [208, 184] on input "checkbox" at bounding box center [208, 182] width 4 height 4
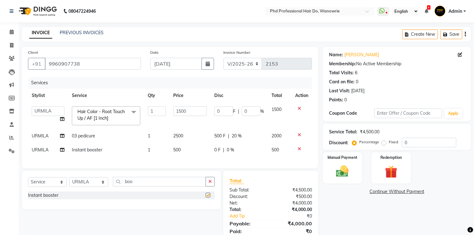
checkbox input "false"
click at [371, 210] on div "Name: [PERSON_NAME] Membership: No Active Membership Total Visits: 6 Card on fi…" at bounding box center [399, 148] width 153 height 203
click at [100, 187] on select "Select Stylist Afreen [PERSON_NAME] [PERSON_NAME] gui [PERSON_NAME] NANDINI poo…" at bounding box center [88, 182] width 39 height 10
select select "977"
click at [69, 181] on select "Select Stylist Afreen [PERSON_NAME] [PERSON_NAME] gui [PERSON_NAME] NANDINI poo…" at bounding box center [88, 182] width 39 height 10
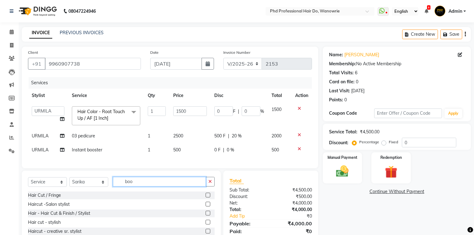
click at [145, 186] on input "boo" at bounding box center [159, 182] width 93 height 10
type input "b"
type input "w"
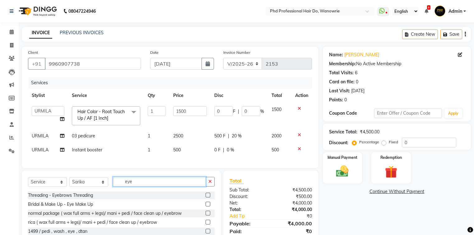
type input "eye"
click at [208, 198] on label at bounding box center [208, 195] width 5 height 5
click at [208, 198] on input "checkbox" at bounding box center [208, 196] width 4 height 4
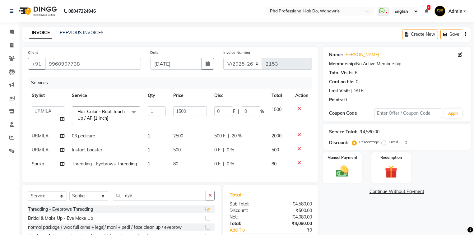
checkbox input "false"
click at [160, 198] on input "eye" at bounding box center [159, 196] width 93 height 10
type input "e"
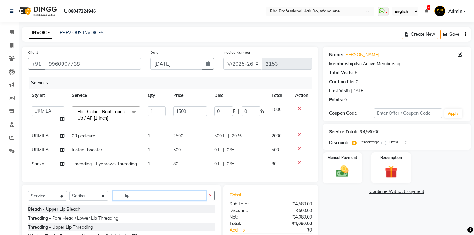
type input "lip"
click at [210, 230] on label at bounding box center [208, 227] width 5 height 5
click at [210, 230] on input "checkbox" at bounding box center [208, 228] width 4 height 4
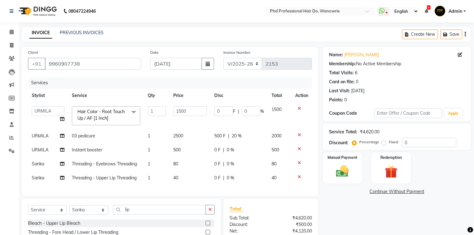
checkbox input "false"
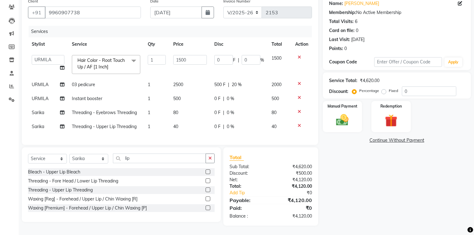
click at [299, 124] on icon at bounding box center [299, 126] width 3 height 4
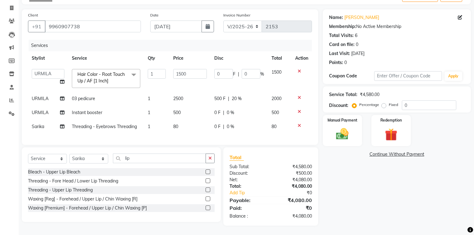
scroll to position [41, 0]
click at [182, 71] on input "1500" at bounding box center [190, 74] width 34 height 10
click at [181, 71] on input "1500" at bounding box center [190, 74] width 34 height 10
type input "1800"
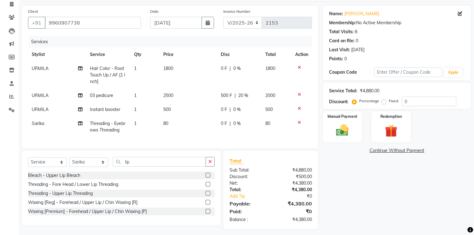
click at [185, 95] on td "2500" at bounding box center [189, 96] width 58 height 14
select select "33027"
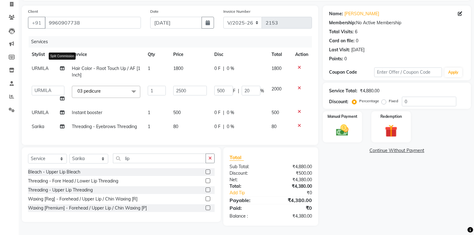
click at [62, 68] on icon at bounding box center [62, 68] width 4 height 4
select select "33027"
select select "26827"
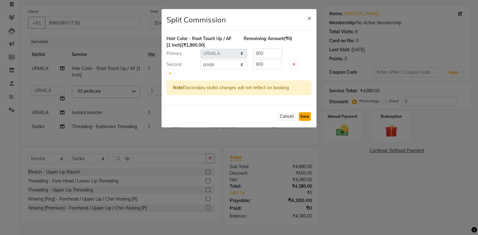
click at [308, 116] on button "Save" at bounding box center [305, 116] width 12 height 9
select select "Select"
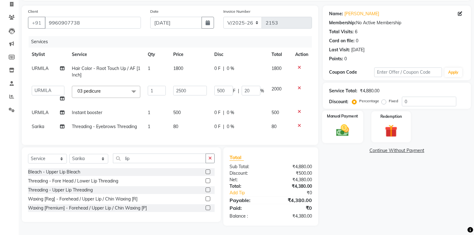
click at [339, 123] on img at bounding box center [342, 130] width 21 height 15
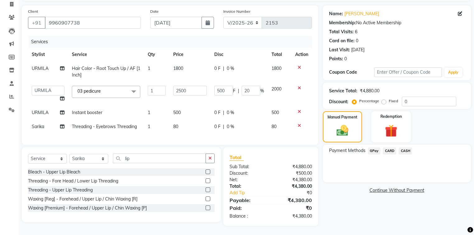
click at [373, 149] on span "GPay" at bounding box center [374, 151] width 13 height 7
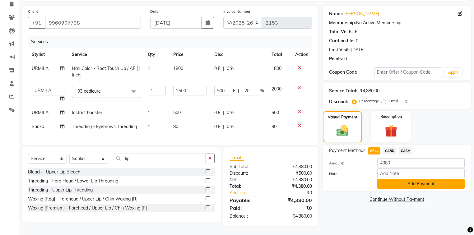
click at [393, 186] on button "Add Payment" at bounding box center [421, 184] width 87 height 10
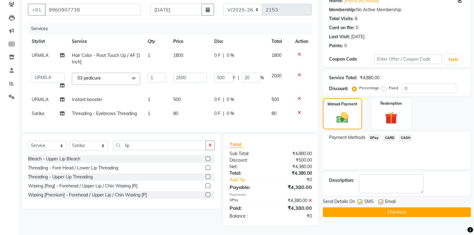
scroll to position [58, 0]
click at [391, 211] on button "Checkout" at bounding box center [397, 213] width 148 height 10
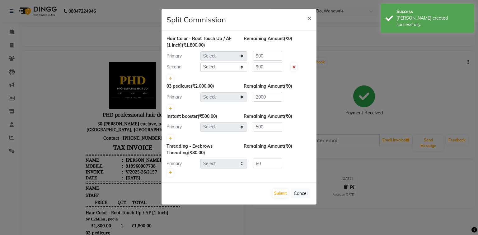
select select "33027"
select select "26827"
select select "33027"
select select "977"
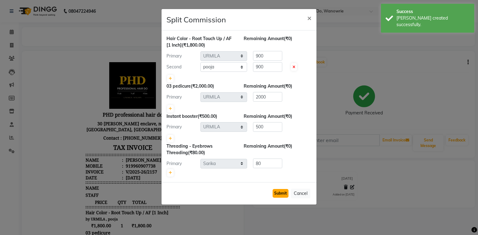
click at [278, 190] on button "Submit" at bounding box center [281, 193] width 16 height 9
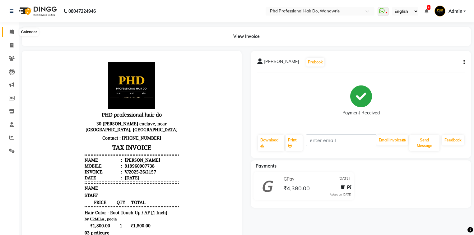
click at [10, 31] on icon at bounding box center [12, 32] width 4 height 5
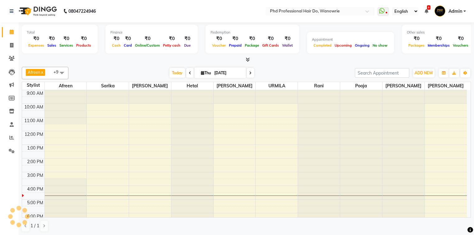
scroll to position [23, 0]
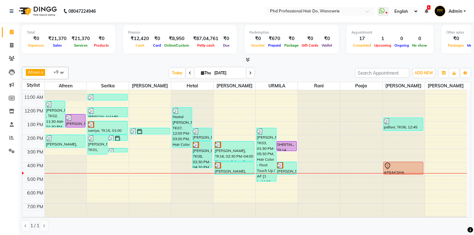
click at [250, 71] on icon at bounding box center [250, 73] width 2 height 4
type input "[DATE]"
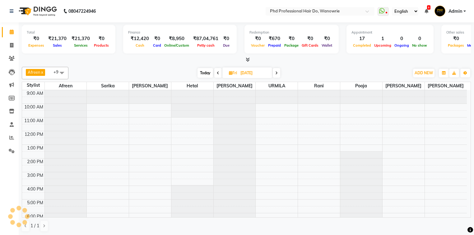
scroll to position [35, 0]
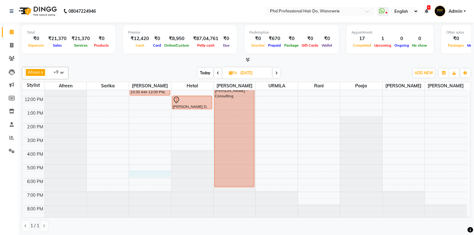
click at [135, 172] on div "9:00 AM 10:00 AM 11:00 AM 12:00 PM 1:00 PM 2:00 PM 3:00 PM 4:00 PM 5:00 PM 6:00…" at bounding box center [244, 137] width 445 height 164
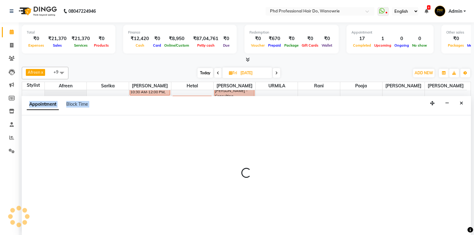
click at [135, 172] on p at bounding box center [247, 173] width 450 height 11
select select "20331"
select select "tentative"
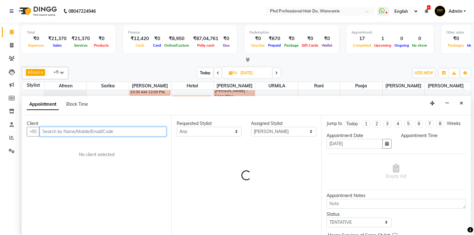
select select "1050"
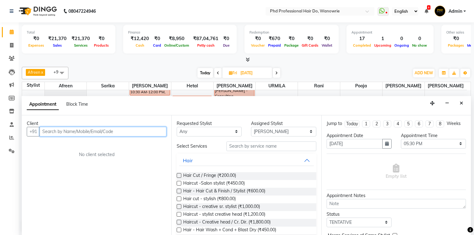
click at [113, 129] on input "text" at bounding box center [103, 132] width 127 height 10
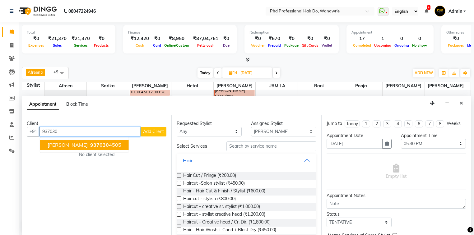
click at [104, 144] on ngb-highlight "937030 4505" at bounding box center [105, 145] width 32 height 6
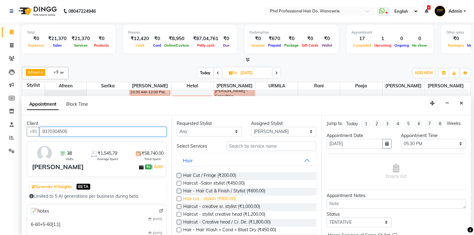
type input "9370304505"
click at [230, 197] on span "Hair cut - stylish (₹800.00)" at bounding box center [209, 200] width 53 height 8
checkbox input "false"
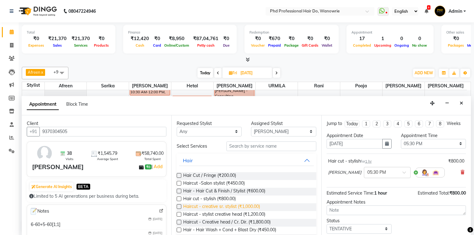
click at [235, 207] on span "Haircut - creative sr. stylist (₹1,000.00)" at bounding box center [221, 208] width 77 height 8
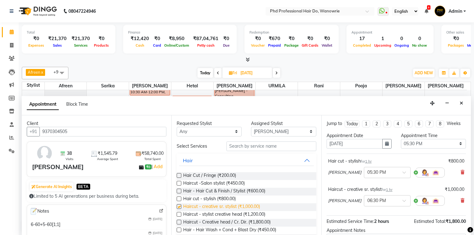
checkbox input "false"
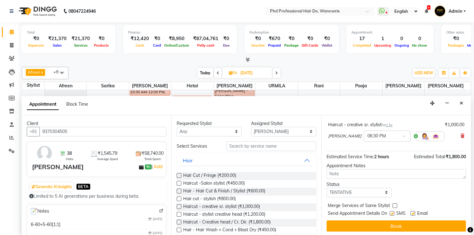
scroll to position [65, 0]
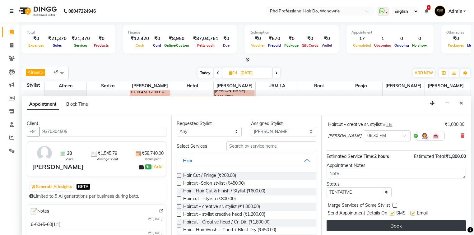
click at [374, 224] on button "Book" at bounding box center [396, 225] width 139 height 11
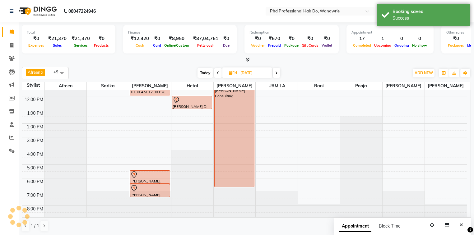
scroll to position [0, 0]
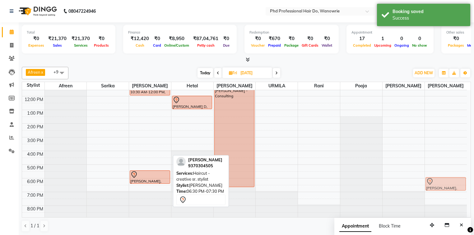
drag, startPoint x: 165, startPoint y: 191, endPoint x: 453, endPoint y: 181, distance: 287.5
click at [453, 181] on tr "[PERSON_NAME], 10:30 AM-12:00 PM, Hair Color - Root Touch Up / AF [1 Inch] [PER…" at bounding box center [244, 137] width 445 height 164
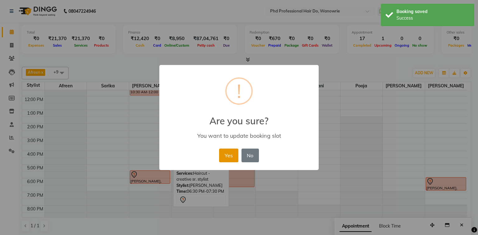
click at [231, 156] on button "Yes" at bounding box center [228, 156] width 19 height 14
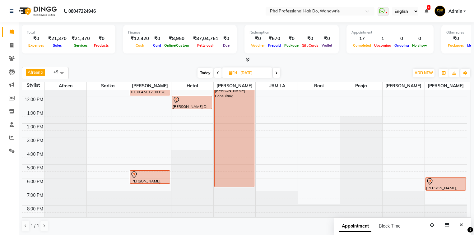
click at [200, 73] on span "Today" at bounding box center [206, 73] width 16 height 10
type input "[DATE]"
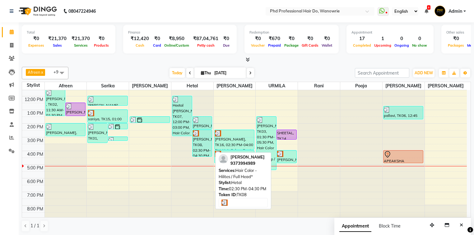
click at [199, 138] on div "[PERSON_NAME], TK08, 02:30 PM-04:30 PM, Hair Color - Hilites / Full Head*" at bounding box center [203, 143] width 20 height 26
select select "3"
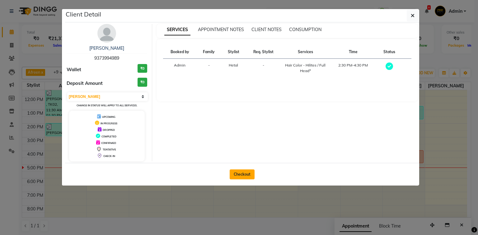
click at [250, 177] on button "Checkout" at bounding box center [242, 175] width 25 height 10
select select "25"
select select "service"
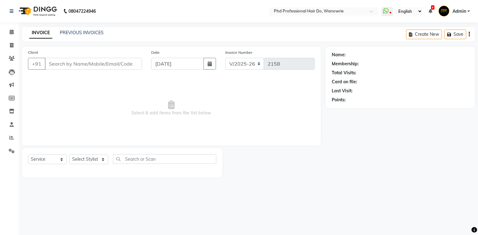
type input "9373994989"
select select "978"
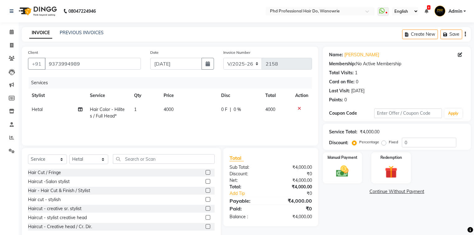
click at [166, 110] on span "4000" at bounding box center [169, 110] width 10 height 6
select select "978"
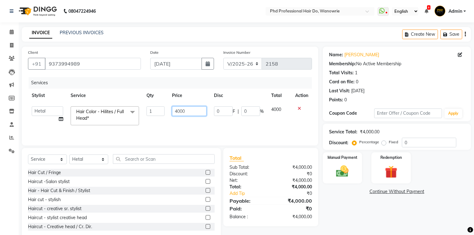
click at [177, 114] on input "4000" at bounding box center [189, 111] width 35 height 10
type input "6000"
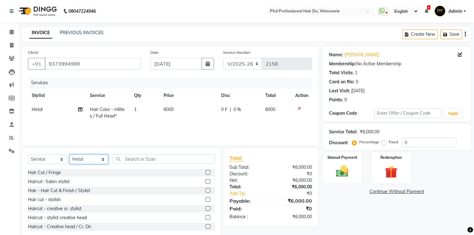
click at [95, 162] on select "Select Stylist Afreen [PERSON_NAME] [PERSON_NAME] gui [PERSON_NAME] NANDINI poo…" at bounding box center [88, 160] width 39 height 10
select select "20331"
click at [69, 155] on select "Select Stylist Afreen [PERSON_NAME] [PERSON_NAME] gui [PERSON_NAME] NANDINI poo…" at bounding box center [88, 160] width 39 height 10
click at [126, 160] on input "text" at bounding box center [164, 159] width 102 height 10
click at [206, 191] on label at bounding box center [208, 190] width 5 height 5
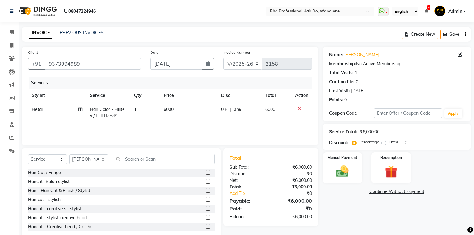
click at [206, 191] on input "checkbox" at bounding box center [208, 191] width 4 height 4
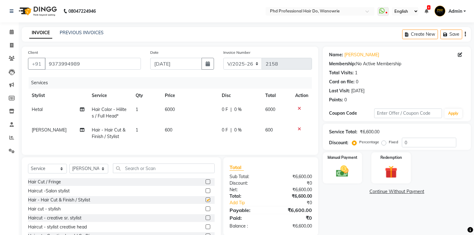
checkbox input "false"
click at [206, 211] on label at bounding box center [208, 209] width 5 height 5
click at [206, 211] on input "checkbox" at bounding box center [208, 209] width 4 height 4
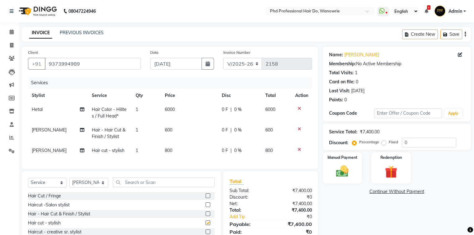
checkbox input "false"
click at [299, 130] on icon at bounding box center [299, 129] width 3 height 4
click at [299, 148] on icon at bounding box center [299, 150] width 3 height 4
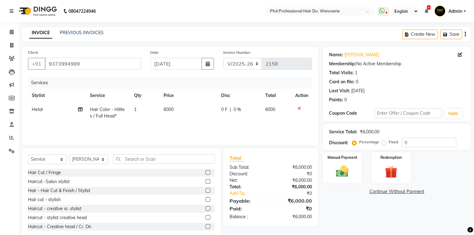
click at [206, 193] on label at bounding box center [208, 190] width 5 height 5
click at [206, 193] on input "checkbox" at bounding box center [208, 191] width 4 height 4
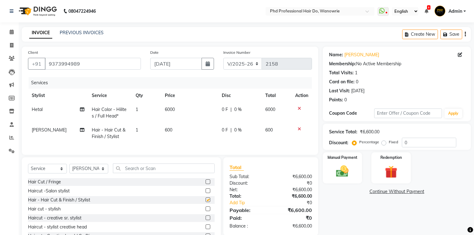
checkbox input "false"
click at [206, 211] on label at bounding box center [208, 209] width 5 height 5
click at [206, 211] on input "checkbox" at bounding box center [208, 209] width 4 height 4
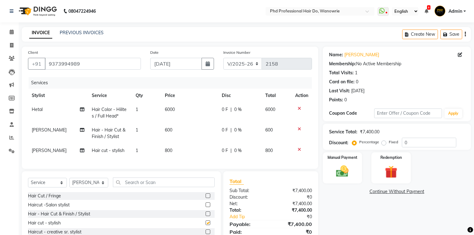
checkbox input "false"
click at [299, 130] on icon at bounding box center [299, 129] width 3 height 4
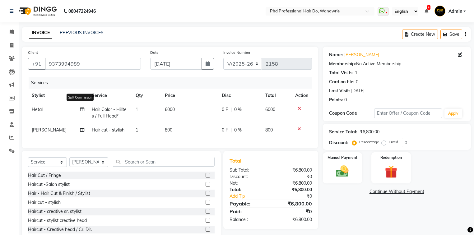
click at [80, 109] on icon at bounding box center [82, 109] width 4 height 4
select select "978"
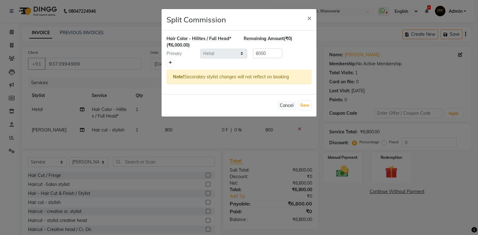
click at [170, 63] on icon at bounding box center [170, 63] width 3 height 4
type input "3000"
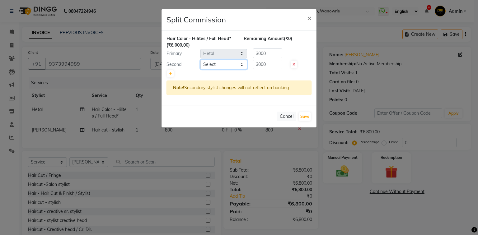
click at [224, 65] on select "Select Afreen [PERSON_NAME] [PERSON_NAME] gui [PERSON_NAME] NANDINI pooja Poona…" at bounding box center [223, 65] width 47 height 10
select select "26827"
click at [200, 60] on select "Select Afreen [PERSON_NAME] [PERSON_NAME] gui [PERSON_NAME] NANDINI pooja Poona…" at bounding box center [223, 65] width 47 height 10
click at [303, 117] on button "Save" at bounding box center [305, 116] width 12 height 9
select select "Select"
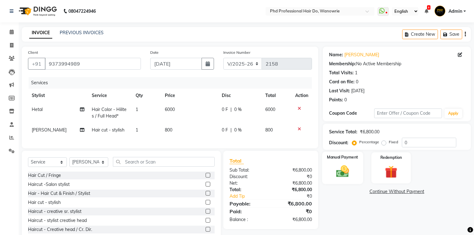
click at [341, 177] on img at bounding box center [342, 171] width 21 height 15
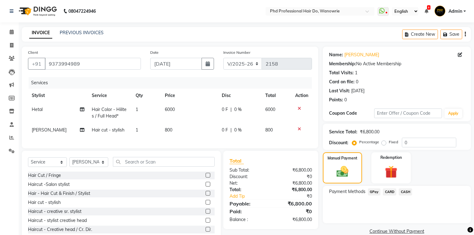
click at [400, 205] on div "Payment Methods GPay CARD CASH" at bounding box center [397, 204] width 148 height 37
click at [11, 32] on icon at bounding box center [12, 32] width 4 height 5
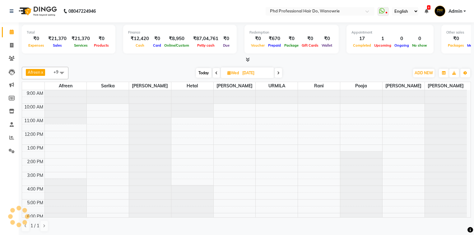
scroll to position [23, 0]
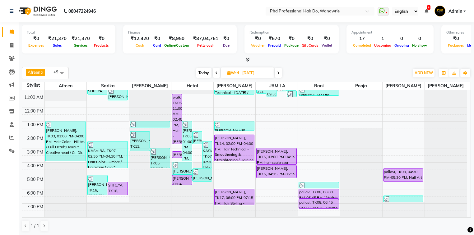
click at [202, 76] on span "Today" at bounding box center [204, 73] width 16 height 10
type input "[DATE]"
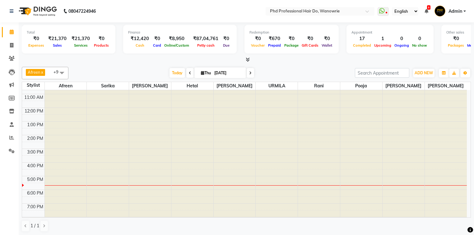
scroll to position [35, 0]
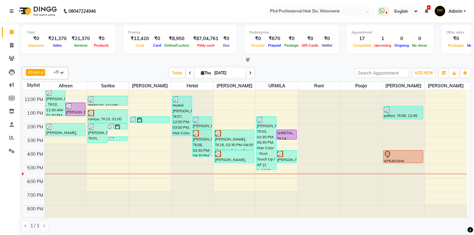
click at [179, 55] on div at bounding box center [193, 55] width 42 height 0
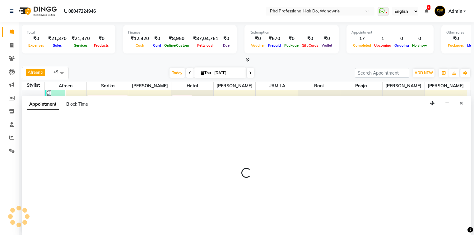
click at [179, 139] on div at bounding box center [247, 175] width 450 height 121
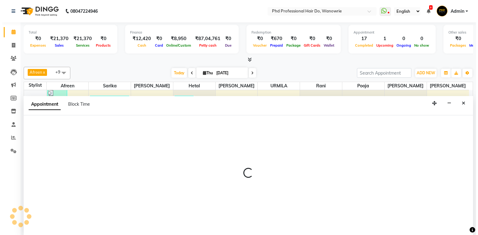
scroll to position [0, 0]
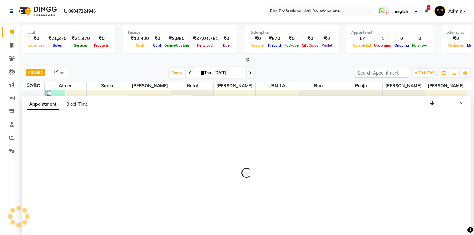
select select "978"
select select "900"
select select "tentative"
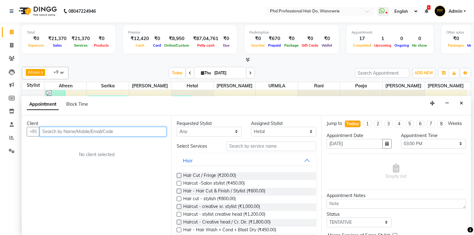
click at [153, 130] on input "text" at bounding box center [103, 132] width 127 height 10
type input "9763651521"
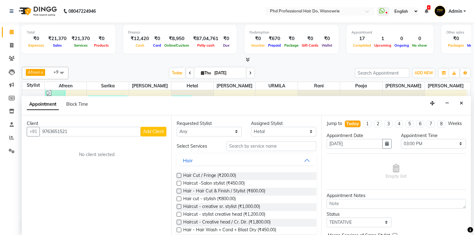
click at [159, 132] on span "Add Client" at bounding box center [153, 132] width 21 height 6
select select "22"
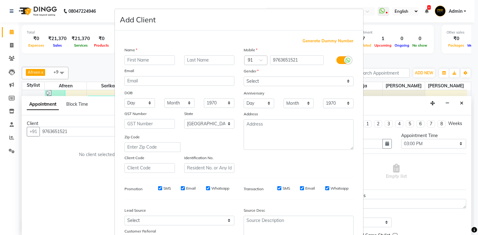
click at [152, 63] on input "text" at bounding box center [150, 60] width 50 height 10
type input "[PERSON_NAME]"
click at [194, 61] on input "text" at bounding box center [209, 60] width 50 height 10
click at [252, 81] on select "Select [DEMOGRAPHIC_DATA] [DEMOGRAPHIC_DATA] Other Prefer Not To Say" at bounding box center [299, 82] width 110 height 10
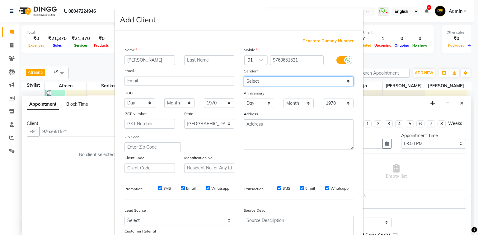
select select "[DEMOGRAPHIC_DATA]"
click at [244, 77] on select "Select [DEMOGRAPHIC_DATA] [DEMOGRAPHIC_DATA] Other Prefer Not To Say" at bounding box center [299, 82] width 110 height 10
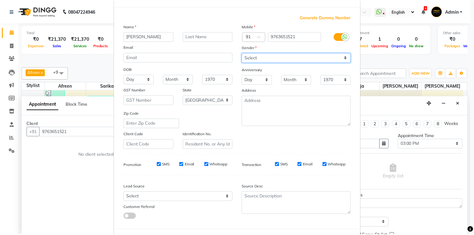
scroll to position [55, 0]
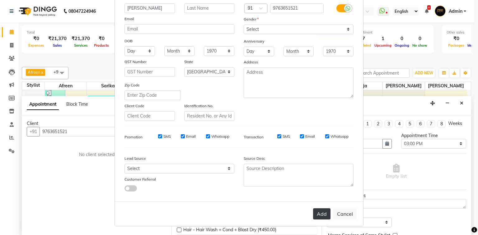
click at [315, 218] on button "Add" at bounding box center [321, 214] width 17 height 11
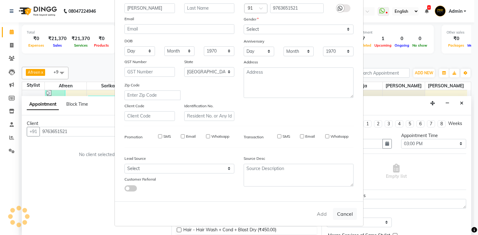
select select
select select "null"
select select
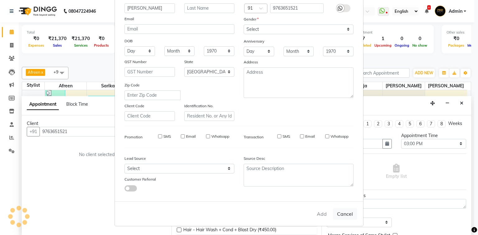
select select
checkbox input "false"
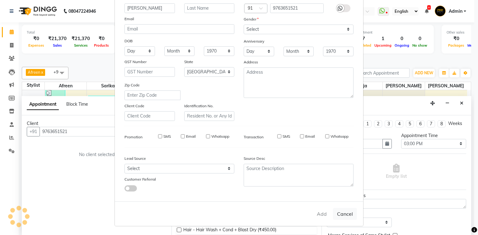
checkbox input "false"
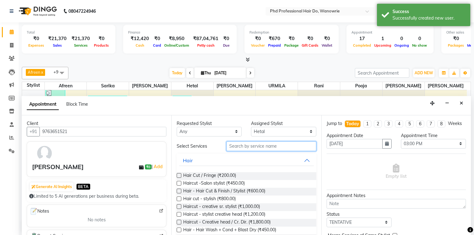
click at [238, 143] on input "text" at bounding box center [272, 147] width 90 height 10
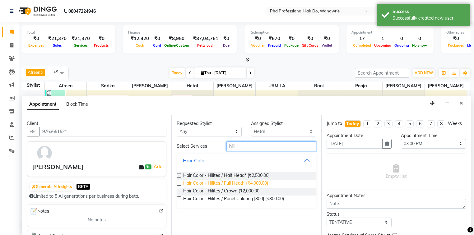
type input "hili"
click at [224, 181] on span "Hair Color - Hilites / Full Head* (₹4,000.00)" at bounding box center [225, 184] width 85 height 8
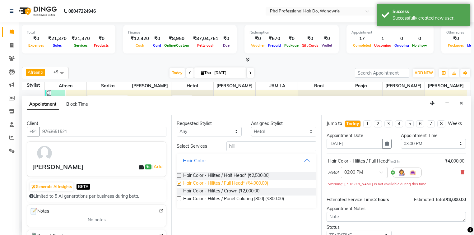
checkbox input "false"
click at [246, 143] on input "hili" at bounding box center [272, 147] width 90 height 10
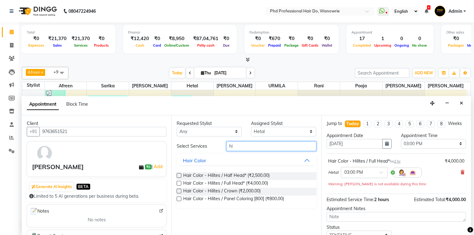
type input "h"
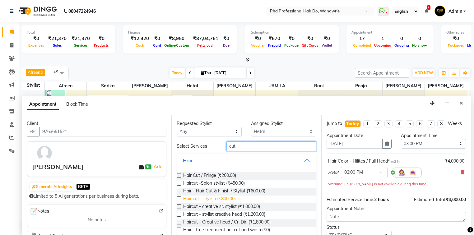
type input "cut"
click at [217, 197] on span "Hair cut - stylish (₹800.00)" at bounding box center [209, 200] width 53 height 8
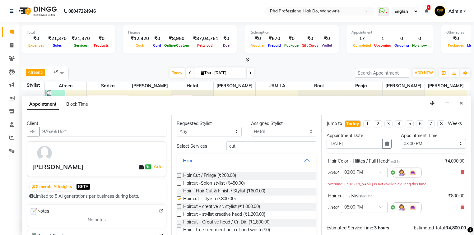
checkbox input "false"
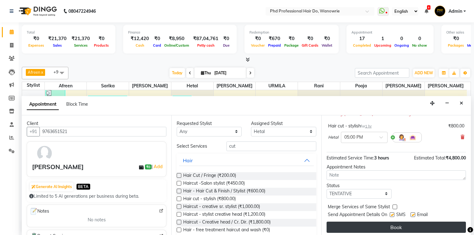
scroll to position [72, 0]
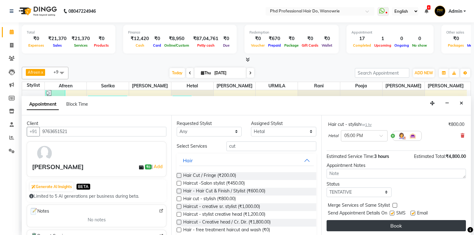
click at [382, 228] on button "Book" at bounding box center [396, 225] width 139 height 11
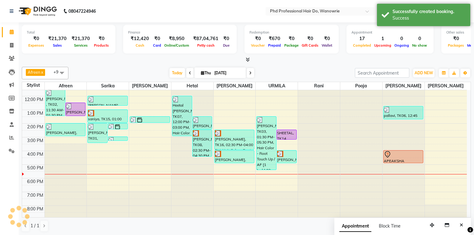
scroll to position [0, 0]
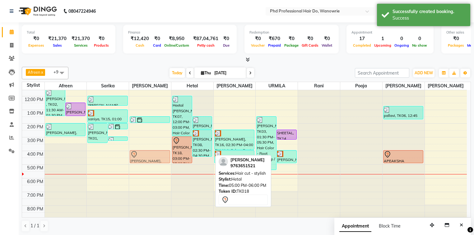
drag, startPoint x: 194, startPoint y: 168, endPoint x: 158, endPoint y: 152, distance: 39.7
click at [158, 152] on tr "[PERSON_NAME] , TK02, 11:30 AM-01:30 PM, Hair spa - loreal spa , Haircut - styl…" at bounding box center [244, 137] width 445 height 164
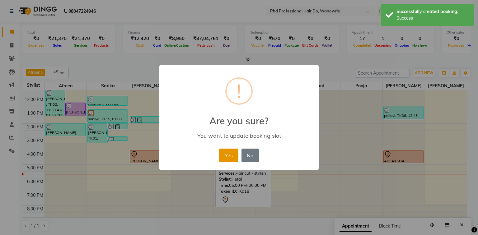
click at [226, 160] on button "Yes" at bounding box center [228, 156] width 19 height 14
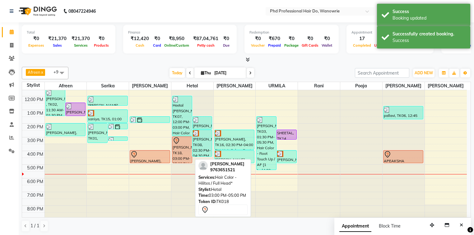
click at [181, 154] on div "[PERSON_NAME], TK18, 03:00 PM-05:00 PM, Hair Color - Hilites / Full Head*" at bounding box center [182, 150] width 20 height 26
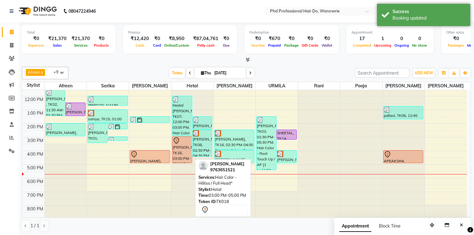
click at [179, 153] on div "[PERSON_NAME], TK18, 03:00 PM-05:00 PM, Hair Color - Hilites / Full Head*" at bounding box center [182, 150] width 20 height 26
select select "7"
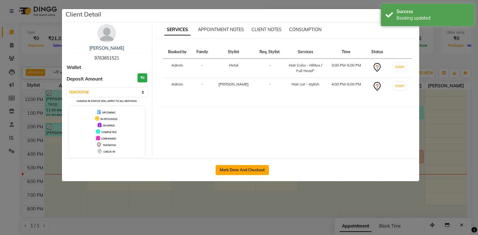
click at [231, 169] on button "Mark Done And Checkout" at bounding box center [242, 170] width 53 height 10
select select "25"
select select "service"
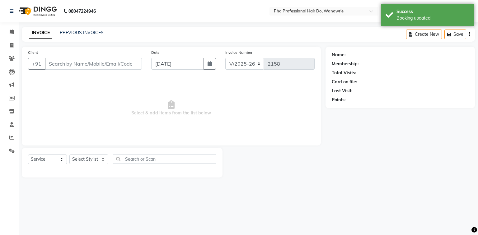
type input "9763651521"
select select "978"
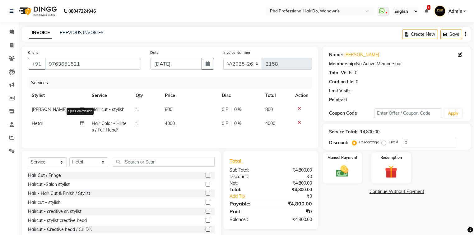
click at [81, 124] on icon at bounding box center [82, 123] width 4 height 4
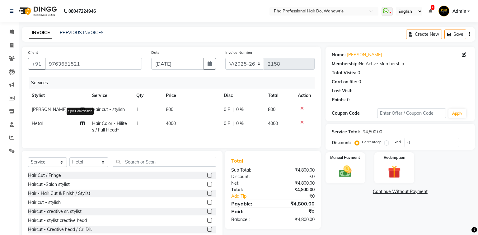
select select "978"
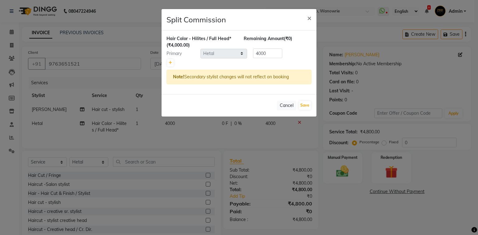
click at [81, 124] on ngb-modal-window "Split Commission × Hair Color - Hilites / Full Head* (₹4,000.00) Remaining Amou…" at bounding box center [239, 117] width 478 height 235
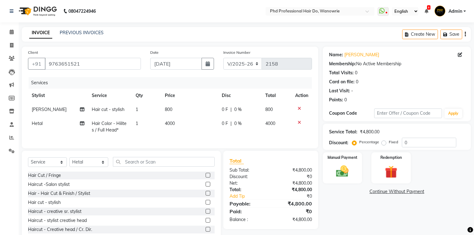
click at [166, 124] on span "4000" at bounding box center [170, 124] width 10 height 6
select select "978"
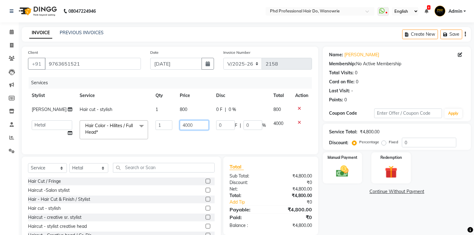
click at [180, 128] on input "4000" at bounding box center [194, 125] width 29 height 10
type input "6000"
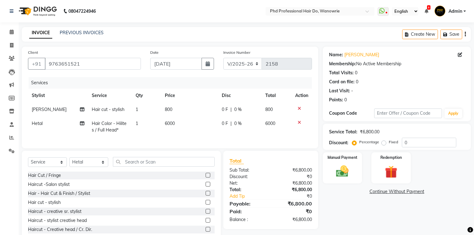
click at [177, 134] on td "6000" at bounding box center [189, 127] width 57 height 21
select select "978"
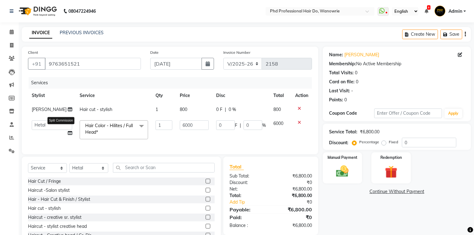
click at [68, 134] on icon at bounding box center [70, 133] width 4 height 4
select select "978"
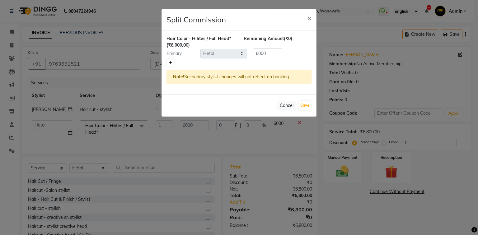
click at [170, 62] on icon at bounding box center [170, 63] width 3 height 4
type input "3000"
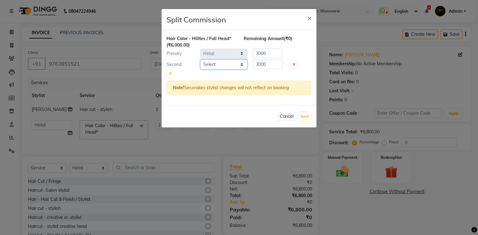
click at [213, 61] on select "Select Afreen [PERSON_NAME] [PERSON_NAME] gui [PERSON_NAME] NANDINI pooja Poona…" at bounding box center [223, 65] width 47 height 10
select select "26827"
click at [200, 60] on select "Select Afreen [PERSON_NAME] [PERSON_NAME] gui [PERSON_NAME] NANDINI pooja Poona…" at bounding box center [223, 65] width 47 height 10
click at [304, 114] on button "Save" at bounding box center [305, 116] width 12 height 9
select select "Select"
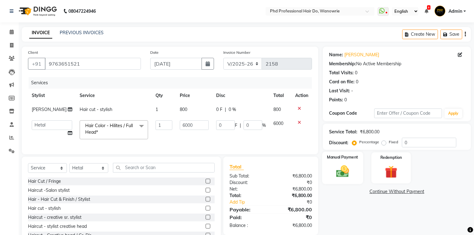
click at [346, 177] on img at bounding box center [342, 171] width 21 height 15
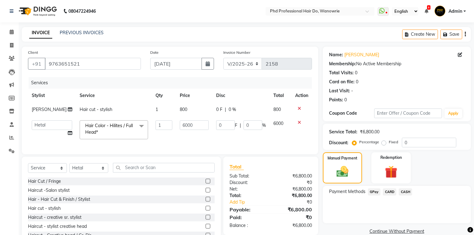
click at [403, 193] on span "CASH" at bounding box center [405, 192] width 13 height 7
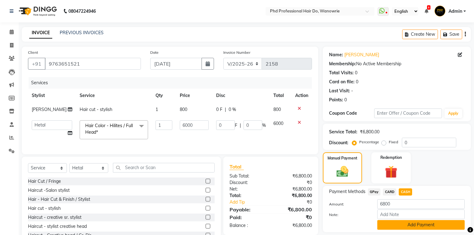
click at [408, 225] on button "Add Payment" at bounding box center [421, 225] width 87 height 10
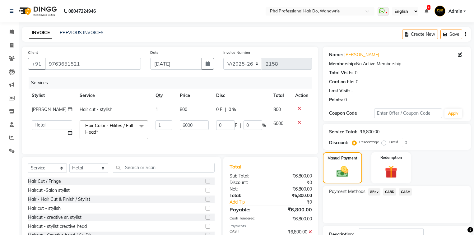
scroll to position [45, 0]
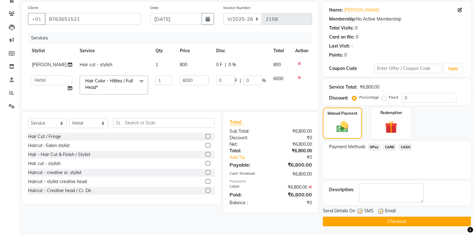
click at [406, 223] on button "Checkout" at bounding box center [397, 222] width 148 height 10
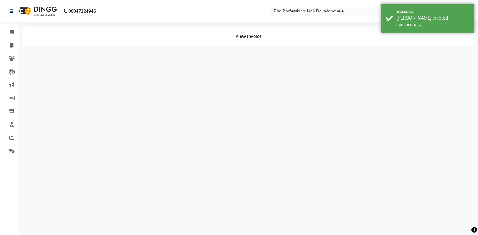
select select "20331"
select select "978"
select select "26827"
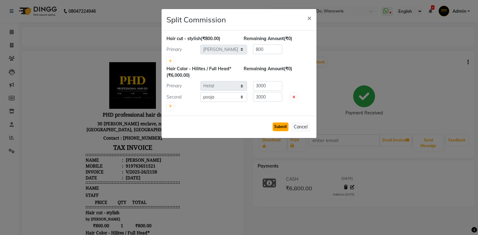
click at [278, 126] on button "Submit" at bounding box center [281, 127] width 16 height 9
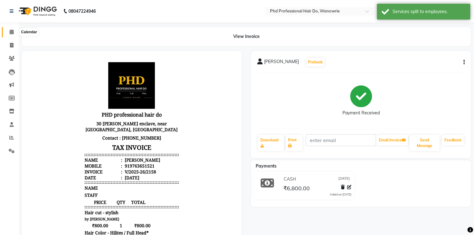
click at [12, 31] on icon at bounding box center [12, 32] width 4 height 5
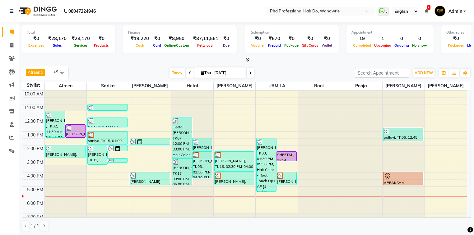
scroll to position [25, 0]
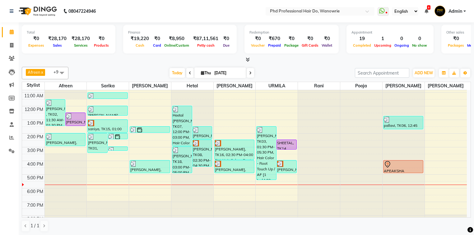
click at [111, 77] on div "Afreen x [PERSON_NAME] x [PERSON_NAME] x [PERSON_NAME] x [PERSON_NAME] x [PERSO…" at bounding box center [247, 73] width 450 height 12
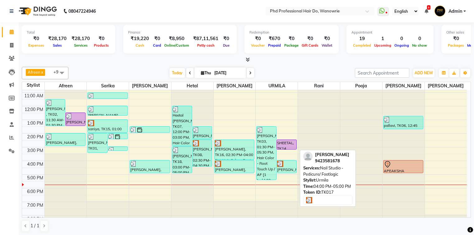
click at [289, 170] on div "[PERSON_NAME], TK17, 04:00 PM-05:00 PM, Nail Studio - Pedicure/ Footlogic" at bounding box center [287, 167] width 20 height 12
click at [287, 166] on div at bounding box center [286, 164] width 19 height 6
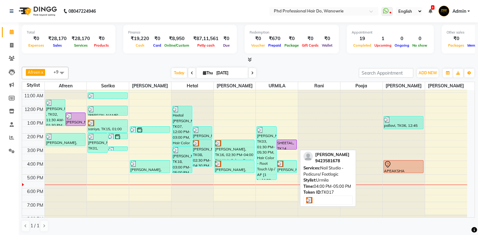
select select "3"
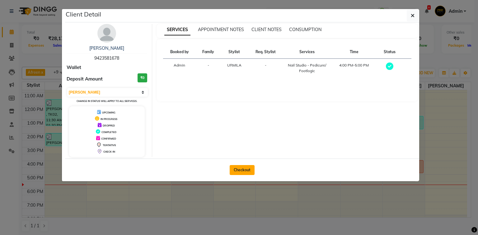
click at [245, 171] on button "Checkout" at bounding box center [242, 170] width 25 height 10
select select "25"
select select "service"
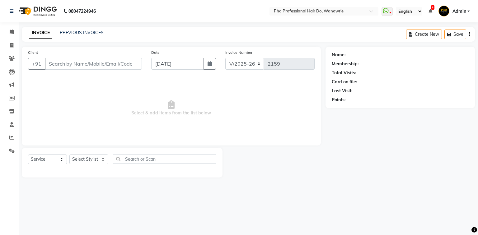
type input "9423581678"
select select "33027"
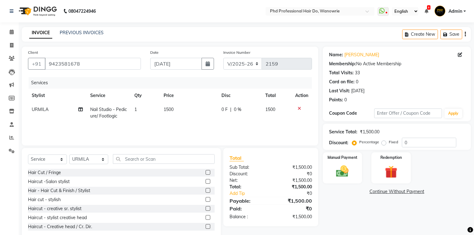
click at [111, 113] on td "Nail Studio - Pedicure/ Footlogic" at bounding box center [109, 113] width 44 height 21
select select "33027"
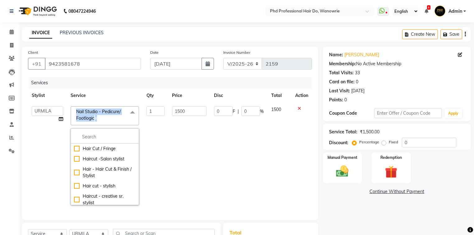
click at [111, 113] on span "Nail Studio - Pedicure/ Footlogic" at bounding box center [98, 115] width 45 height 12
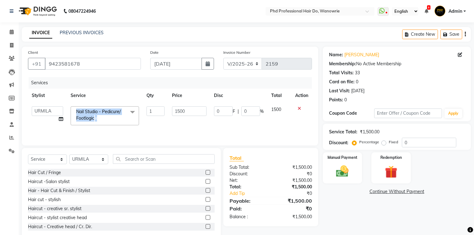
click at [108, 114] on span "Nail Studio - Pedicure/ Footlogic" at bounding box center [98, 115] width 45 height 12
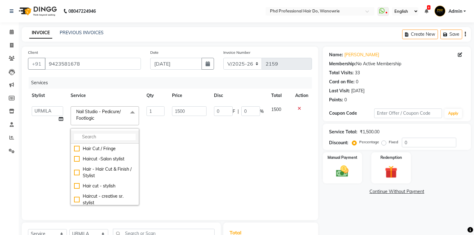
click at [107, 137] on input "multiselect-search" at bounding box center [105, 137] width 62 height 7
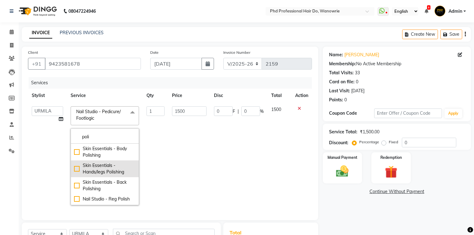
type input "poli"
click at [111, 174] on div "Skin Essentials - Hands/legs Polishing" at bounding box center [105, 168] width 62 height 13
checkbox input "true"
type input "800"
click at [201, 179] on td "800" at bounding box center [189, 156] width 42 height 106
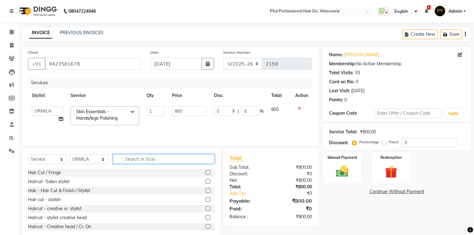
click at [141, 160] on input "text" at bounding box center [164, 159] width 102 height 10
click at [106, 97] on th "Service" at bounding box center [105, 96] width 76 height 14
click at [103, 86] on div "Services" at bounding box center [173, 83] width 288 height 12
click at [134, 163] on input "text" at bounding box center [164, 159] width 102 height 10
type input "tan"
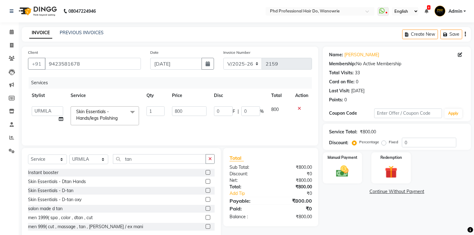
click at [206, 190] on label at bounding box center [208, 190] width 5 height 5
click at [206, 190] on input "checkbox" at bounding box center [208, 191] width 4 height 4
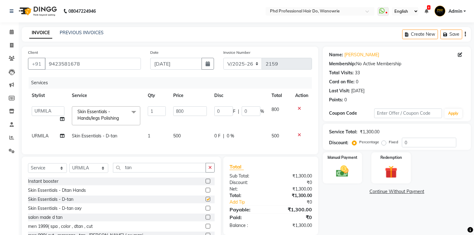
checkbox input "false"
click at [156, 173] on input "tan" at bounding box center [159, 168] width 93 height 10
type input "t"
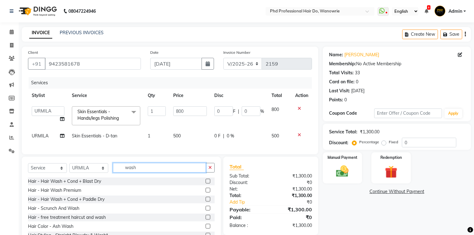
type input "wash"
click at [206, 183] on label at bounding box center [208, 181] width 5 height 5
click at [206, 183] on input "checkbox" at bounding box center [208, 182] width 4 height 4
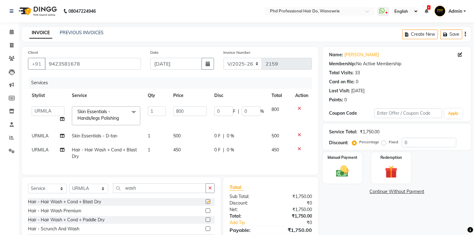
checkbox input "false"
click at [329, 166] on div "Manual Payment" at bounding box center [342, 168] width 41 height 32
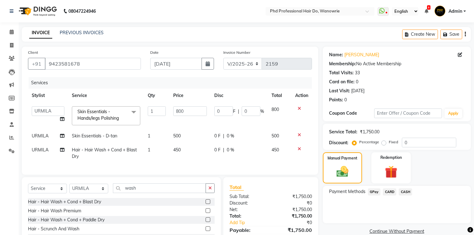
click at [378, 192] on span "GPay" at bounding box center [374, 192] width 13 height 7
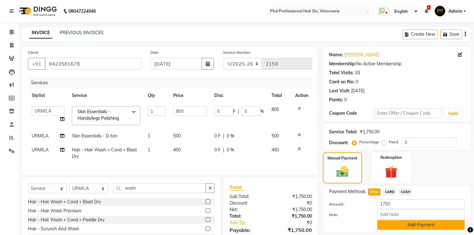
click at [397, 224] on button "Add Payment" at bounding box center [421, 225] width 87 height 10
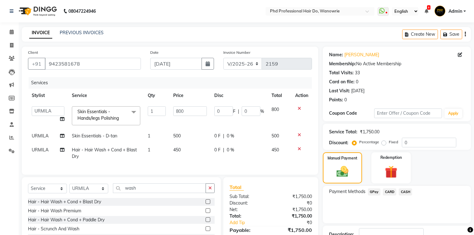
scroll to position [47, 0]
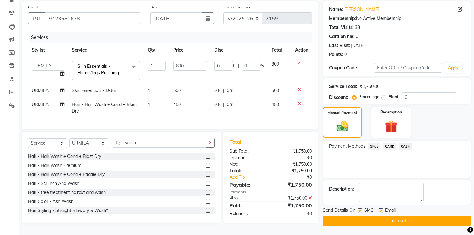
click at [396, 220] on button "Checkout" at bounding box center [397, 221] width 148 height 10
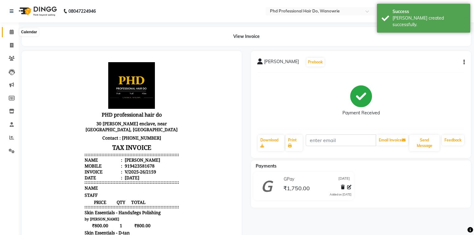
click at [11, 32] on icon at bounding box center [12, 32] width 4 height 5
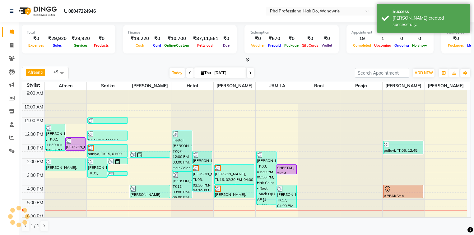
scroll to position [23, 0]
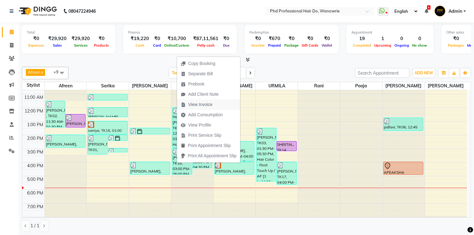
click at [193, 106] on span "View Invoice" at bounding box center [200, 104] width 24 height 7
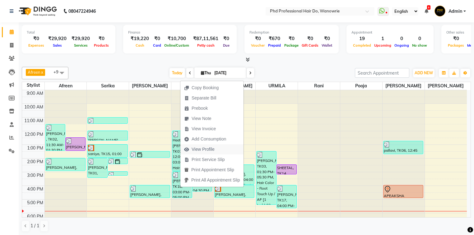
click at [198, 150] on span "View Profile" at bounding box center [203, 149] width 23 height 7
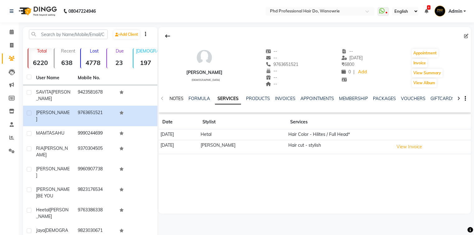
click at [174, 99] on link "NOTES" at bounding box center [177, 99] width 14 height 6
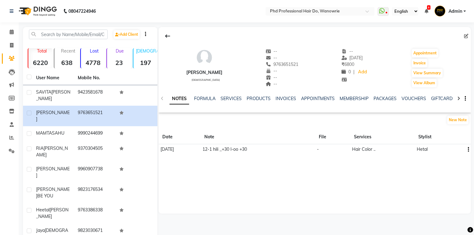
click at [468, 148] on button "button" at bounding box center [468, 149] width 4 height 7
click at [457, 147] on div "Edit" at bounding box center [454, 150] width 10 height 8
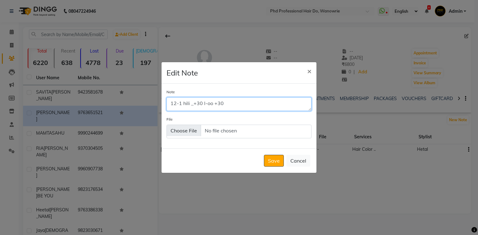
click at [202, 104] on textarea "12-1 hili _+30 l-oo +30" at bounding box center [239, 104] width 145 height 14
type textarea "12-1 hili _+30 bottom lites l-oo +30"
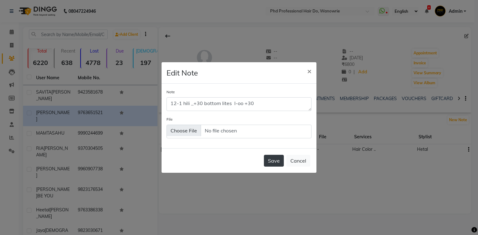
click at [266, 158] on button "Save" at bounding box center [274, 161] width 20 height 12
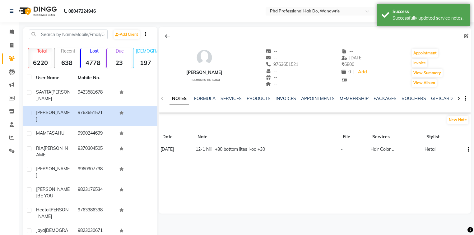
click at [240, 150] on td "12-1 hili _+30 bottom lites l-oo +30" at bounding box center [266, 149] width 145 height 11
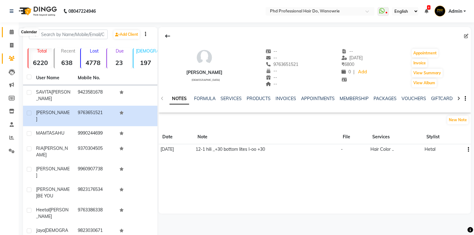
click at [11, 33] on icon at bounding box center [12, 32] width 4 height 5
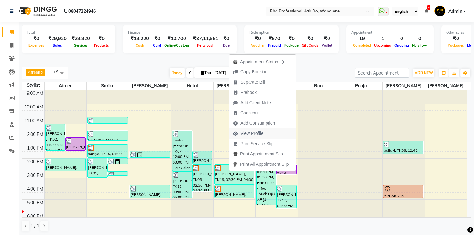
click at [248, 134] on span "View Profile" at bounding box center [252, 133] width 23 height 7
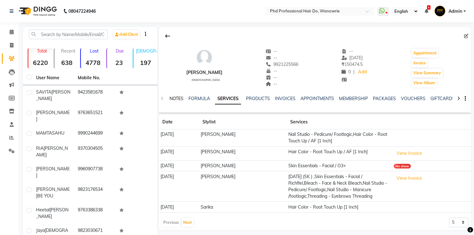
click at [180, 99] on link "NOTES" at bounding box center [177, 99] width 14 height 6
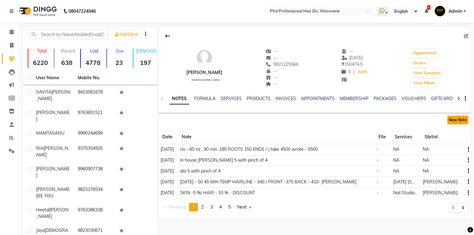
click at [454, 119] on button "New Note" at bounding box center [458, 120] width 21 height 9
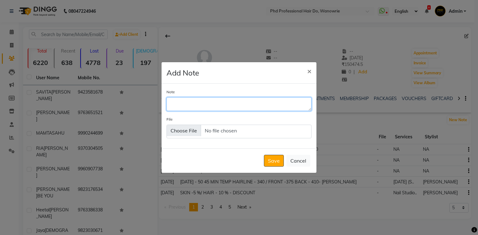
click at [194, 102] on textarea "Note" at bounding box center [239, 104] width 145 height 14
type textarea "[PERSON_NAME] 5 +pinch of 4"
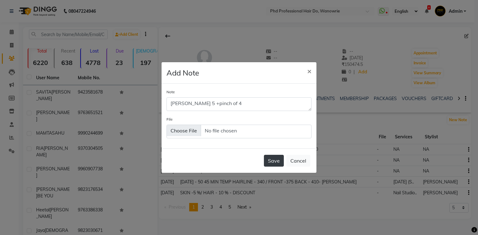
click at [272, 159] on button "Save" at bounding box center [274, 161] width 20 height 12
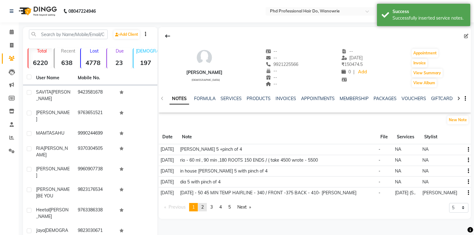
click at [204, 207] on span "2" at bounding box center [202, 208] width 2 height 6
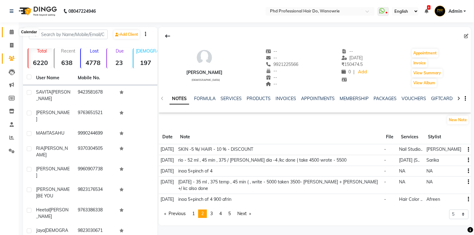
click at [10, 31] on icon at bounding box center [12, 32] width 4 height 5
